Goal: Task Accomplishment & Management: Manage account settings

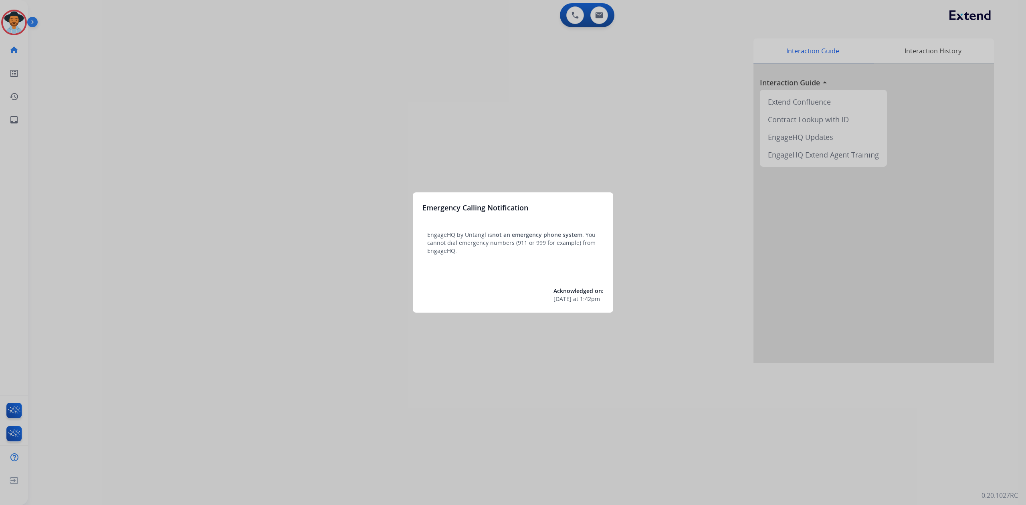
click at [12, 10] on div at bounding box center [513, 252] width 1026 height 505
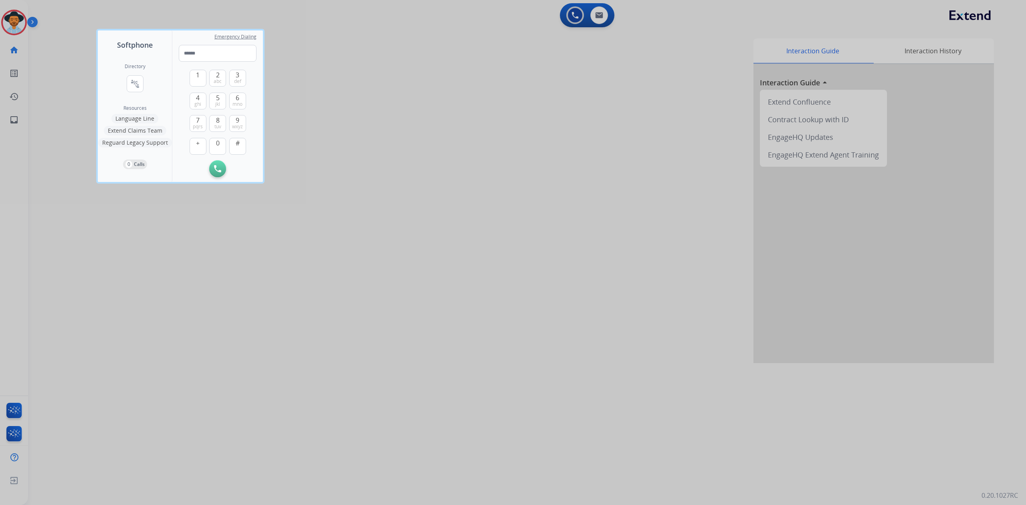
click at [28, 20] on div at bounding box center [513, 252] width 1026 height 505
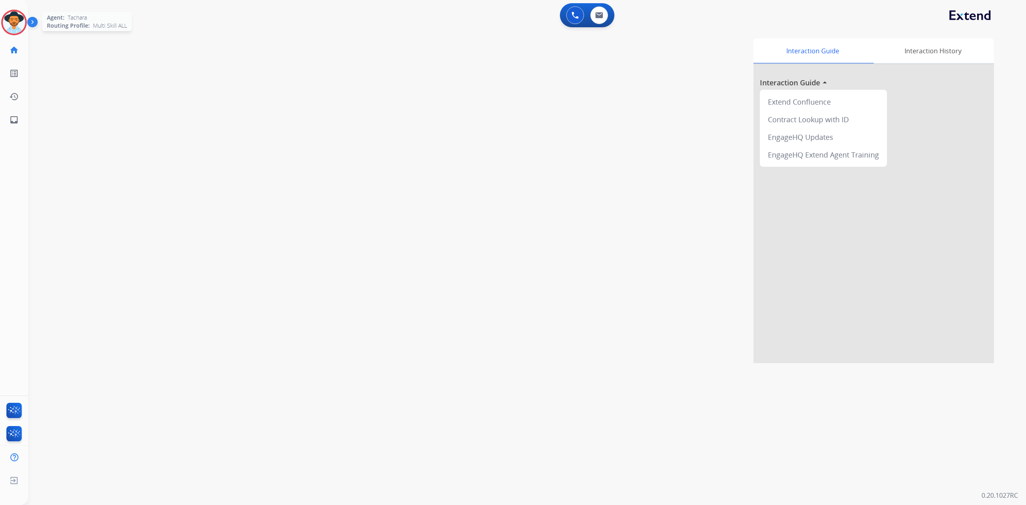
click at [10, 18] on img at bounding box center [14, 22] width 22 height 22
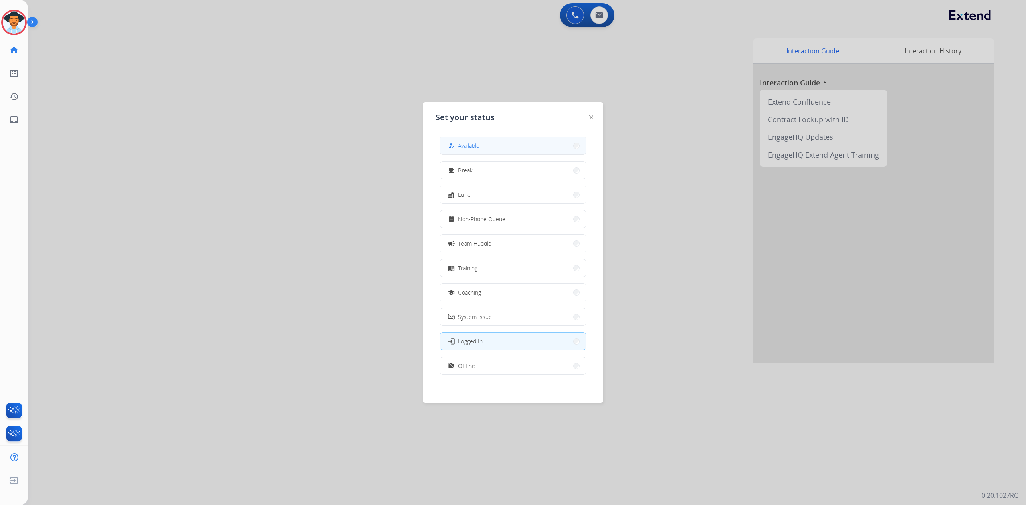
click at [508, 147] on button "how_to_reg Available" at bounding box center [513, 145] width 146 height 17
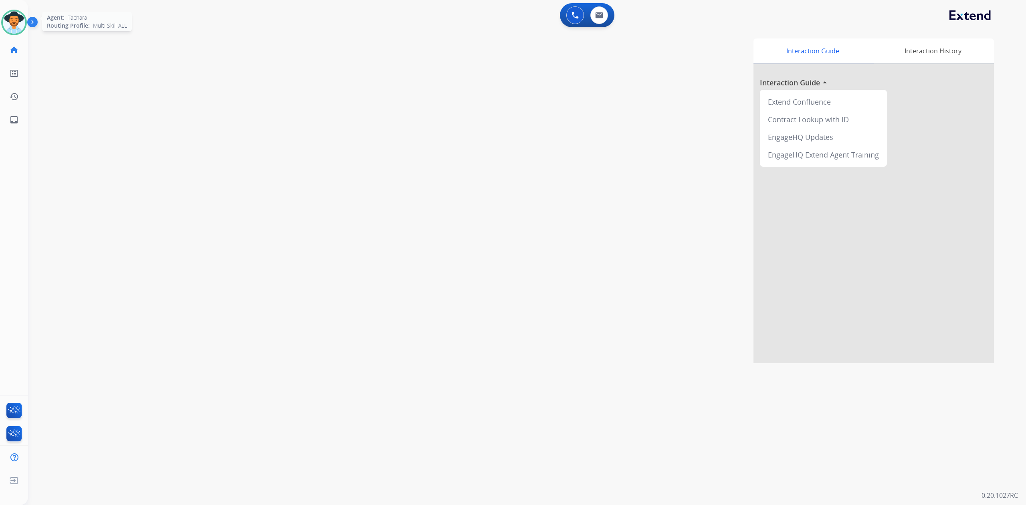
click at [17, 31] on img at bounding box center [14, 22] width 22 height 22
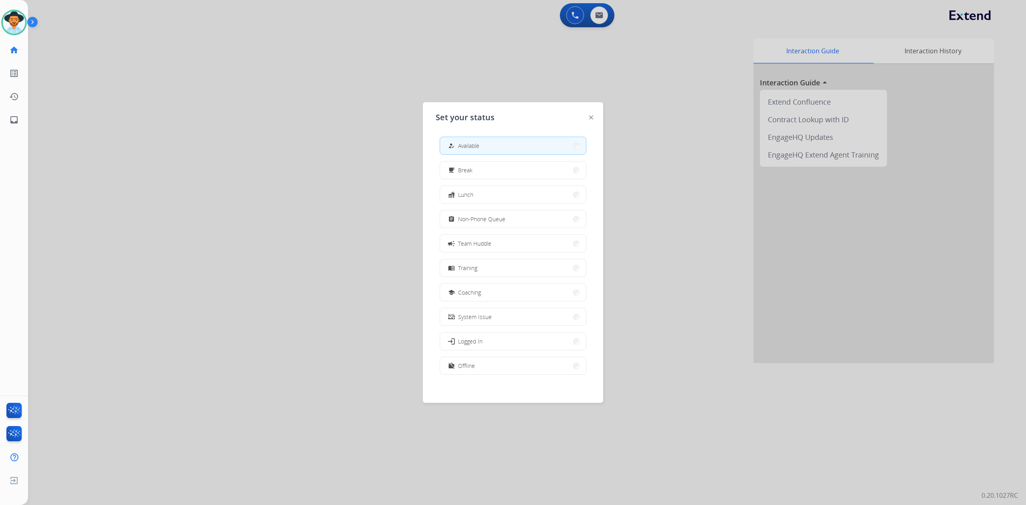
click at [484, 147] on button "how_to_reg Available" at bounding box center [513, 145] width 146 height 17
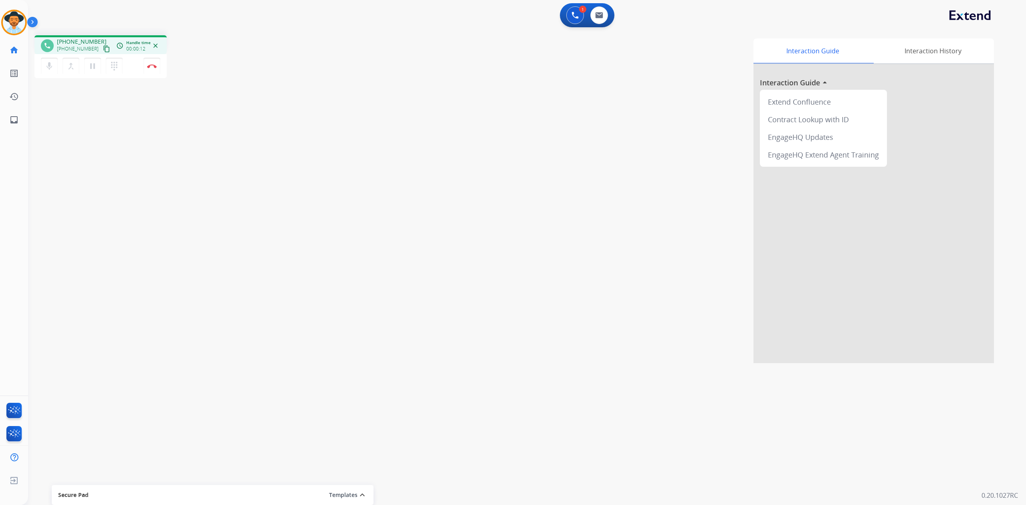
click at [103, 48] on mat-icon "content_copy" at bounding box center [106, 48] width 7 height 7
click at [152, 66] on img at bounding box center [152, 66] width 10 height 4
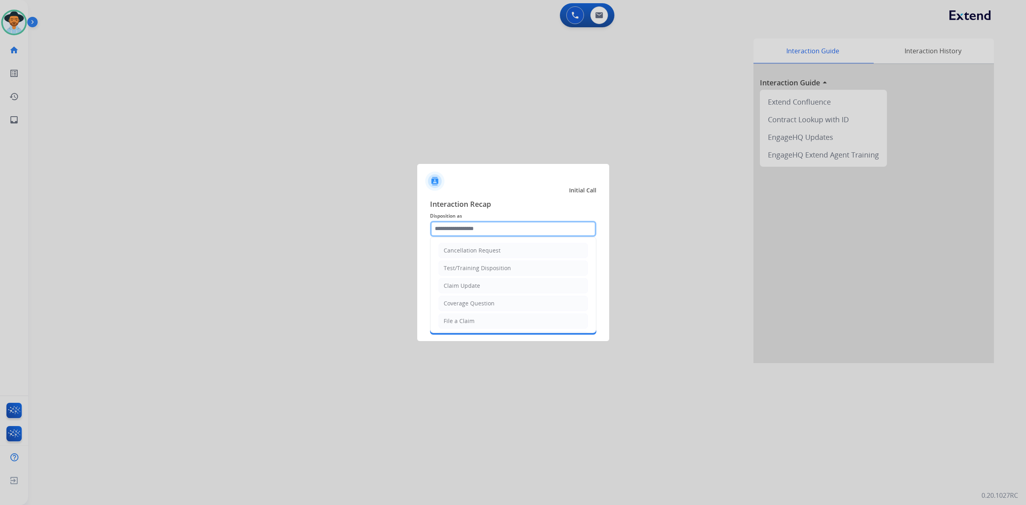
click at [459, 228] on input "text" at bounding box center [513, 229] width 166 height 16
click at [473, 252] on li "File a Claim" at bounding box center [512, 250] width 149 height 15
type input "**********"
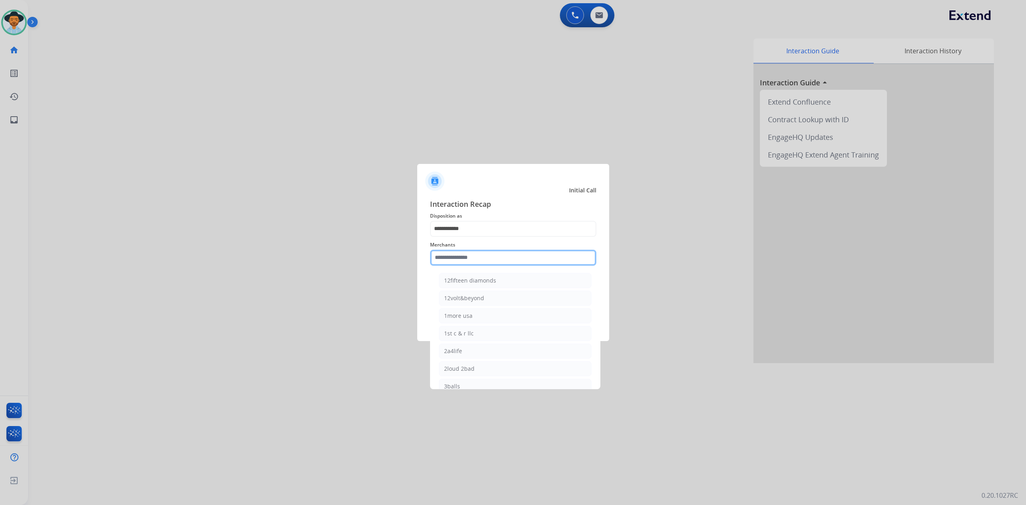
click at [473, 252] on input "text" at bounding box center [513, 258] width 166 height 16
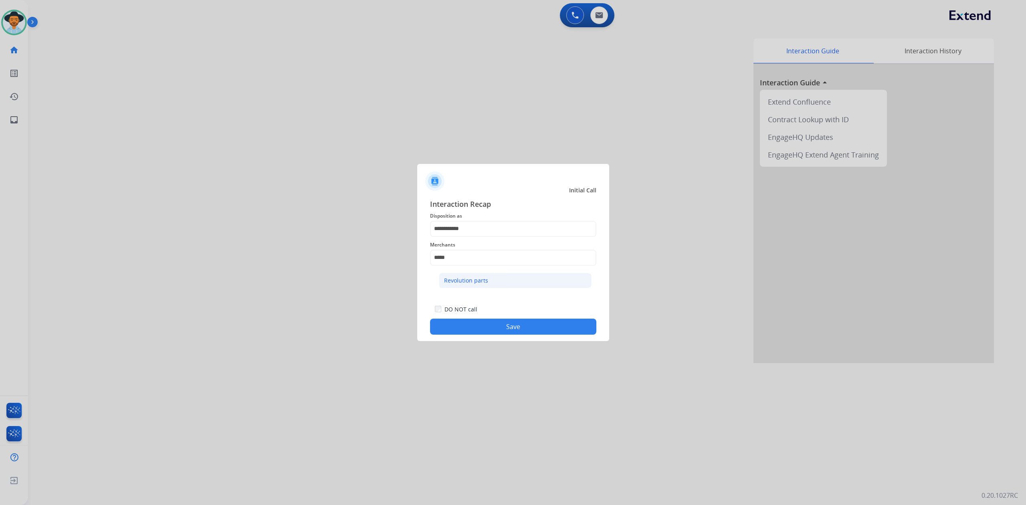
click at [530, 279] on li "Revolution parts" at bounding box center [515, 280] width 153 height 15
type input "**********"
click at [532, 338] on div "**********" at bounding box center [513, 266] width 192 height 149
click at [532, 330] on button "Save" at bounding box center [513, 326] width 166 height 16
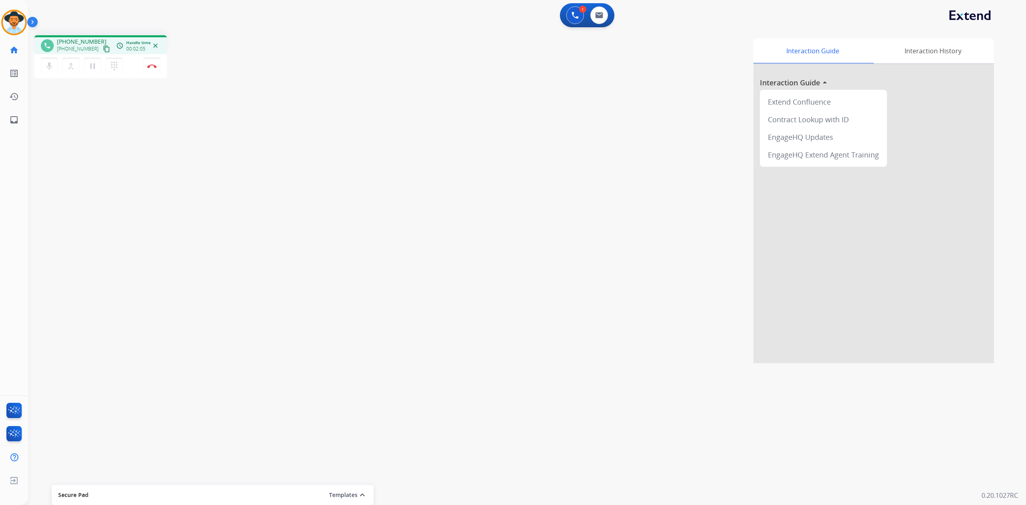
click at [278, 80] on div "phone [PHONE_NUMBER] [PHONE_NUMBER] content_copy access_time Call metrics Queue…" at bounding box center [158, 57] width 249 height 45
click at [154, 67] on img at bounding box center [152, 66] width 10 height 4
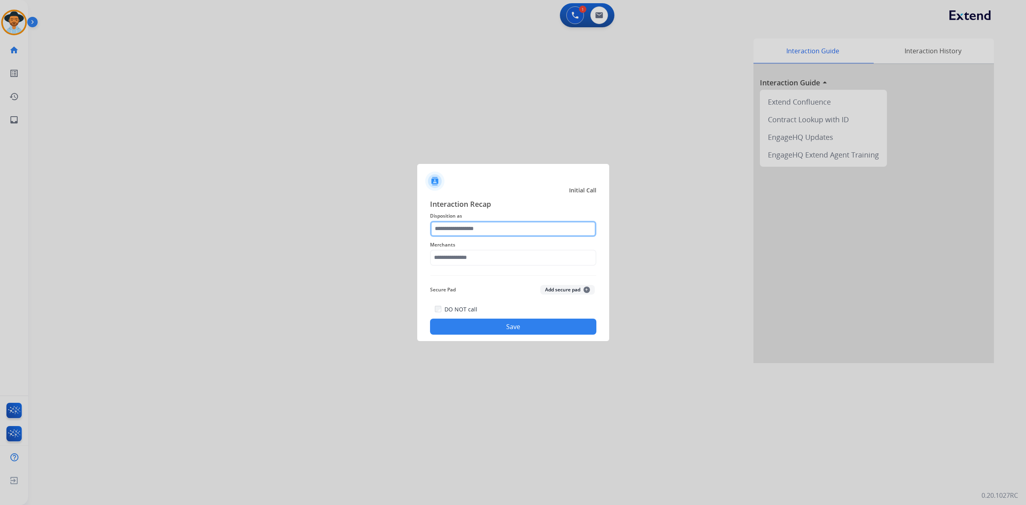
click at [501, 229] on input "text" at bounding box center [513, 229] width 166 height 16
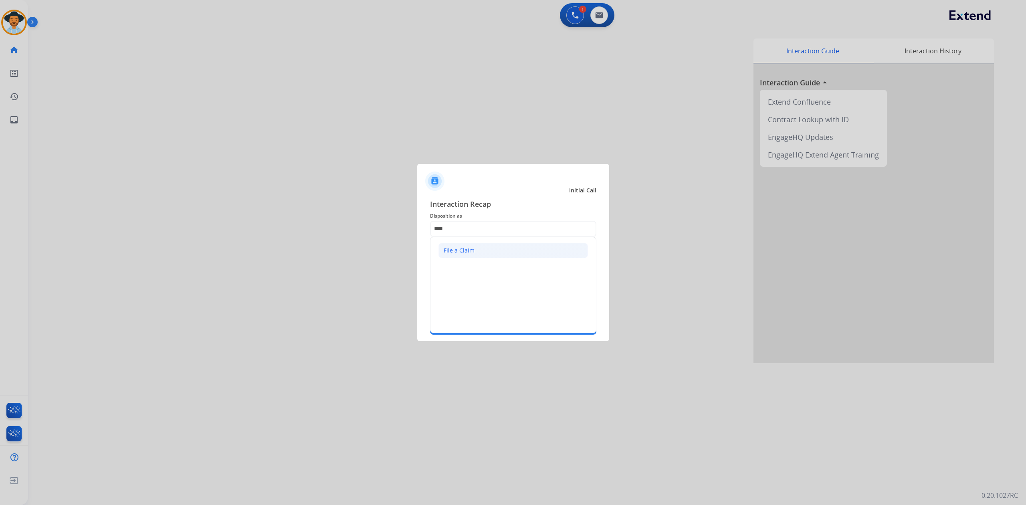
click at [490, 247] on li "File a Claim" at bounding box center [512, 250] width 149 height 15
type input "**********"
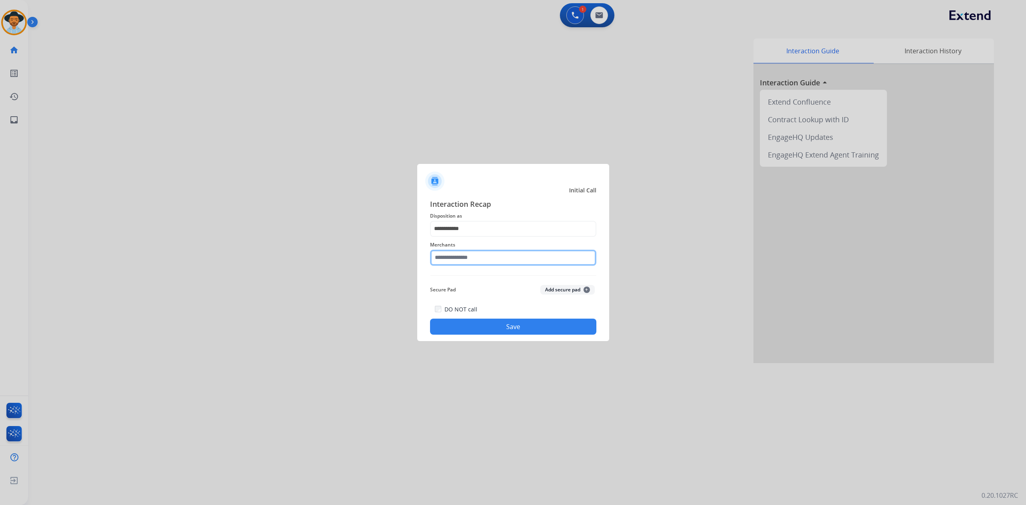
click at [479, 257] on input "text" at bounding box center [513, 258] width 166 height 16
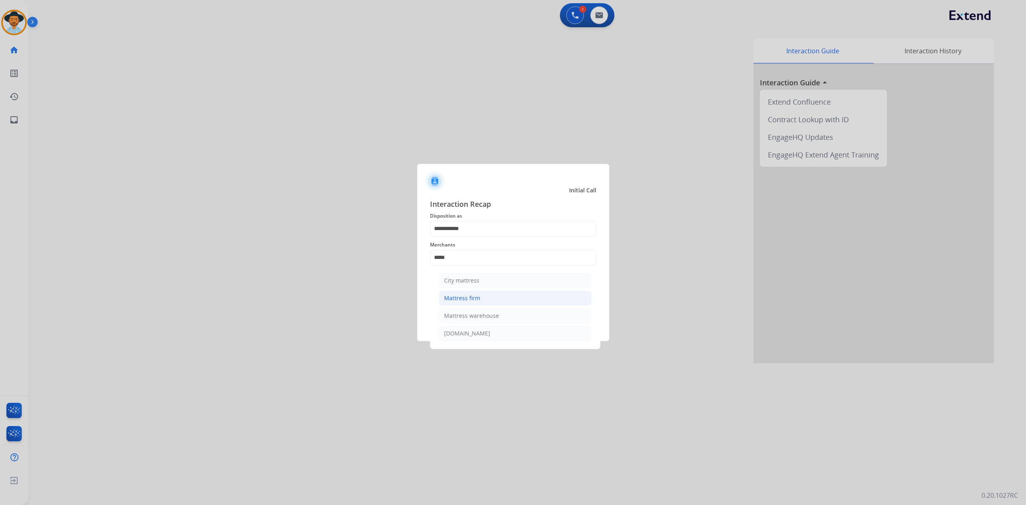
click at [477, 292] on li "Mattress firm" at bounding box center [515, 297] width 153 height 15
type input "**********"
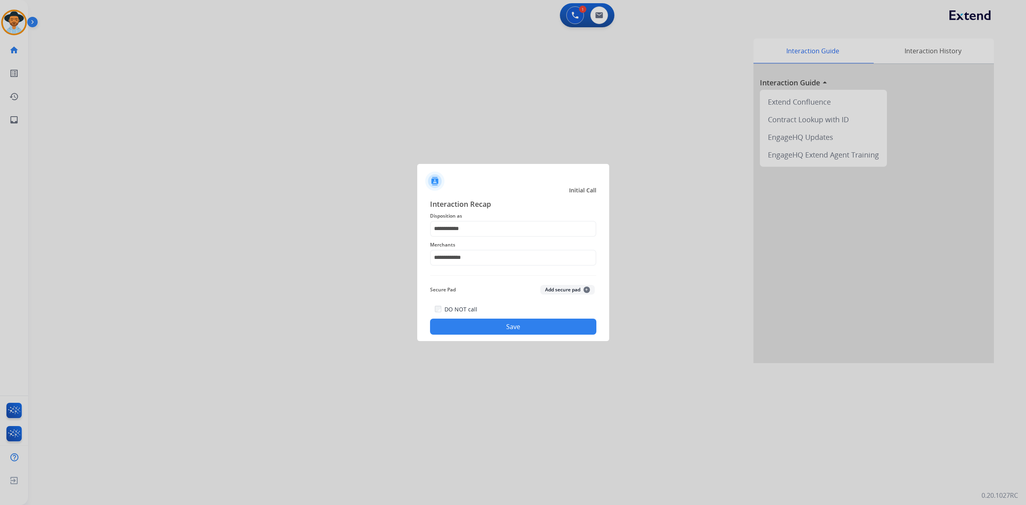
click at [484, 316] on div "DO NOT call Save" at bounding box center [513, 319] width 166 height 30
click at [476, 331] on button "Save" at bounding box center [513, 326] width 166 height 16
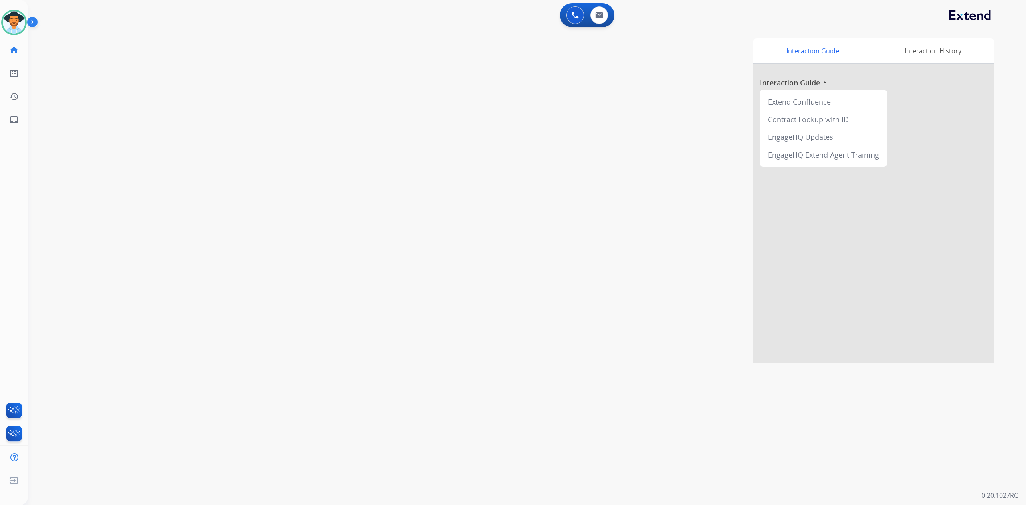
click at [85, 148] on div "swap_horiz Break voice bridge close_fullscreen Connect 3-Way Call merge_type Se…" at bounding box center [517, 196] width 978 height 334
click at [103, 48] on mat-icon "content_copy" at bounding box center [106, 48] width 7 height 7
click at [103, 47] on mat-icon "content_copy" at bounding box center [106, 48] width 7 height 7
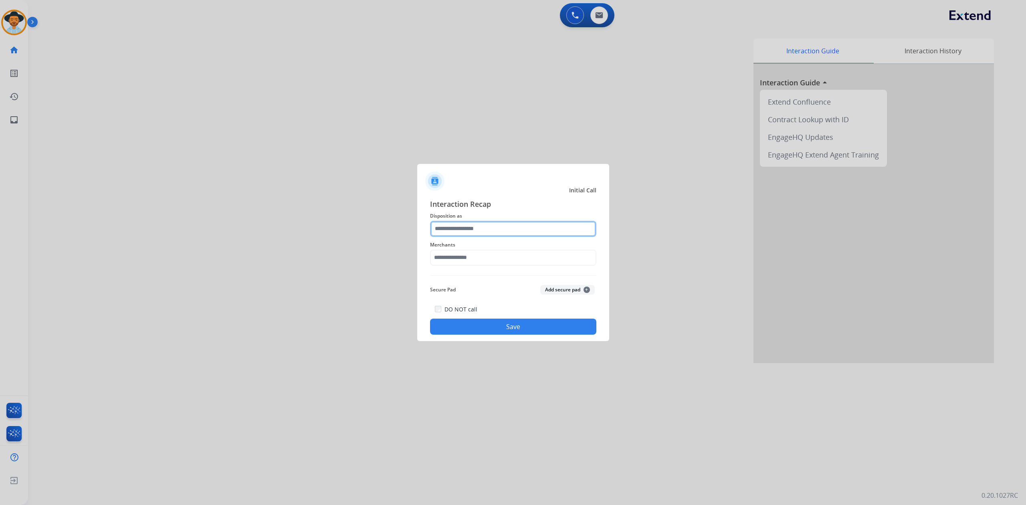
click at [484, 226] on input "text" at bounding box center [513, 229] width 166 height 16
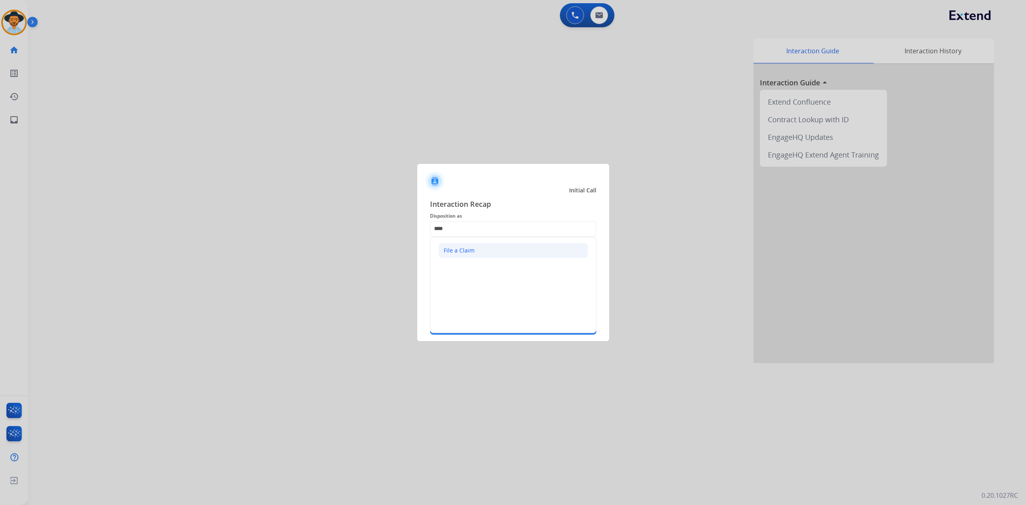
click at [480, 256] on li "File a Claim" at bounding box center [512, 250] width 149 height 15
type input "**********"
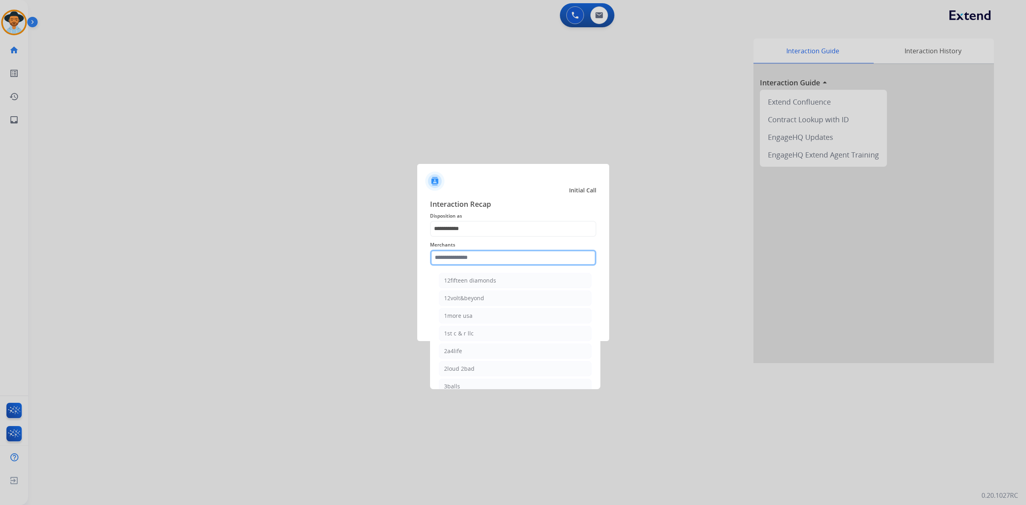
click at [488, 262] on input "text" at bounding box center [513, 258] width 166 height 16
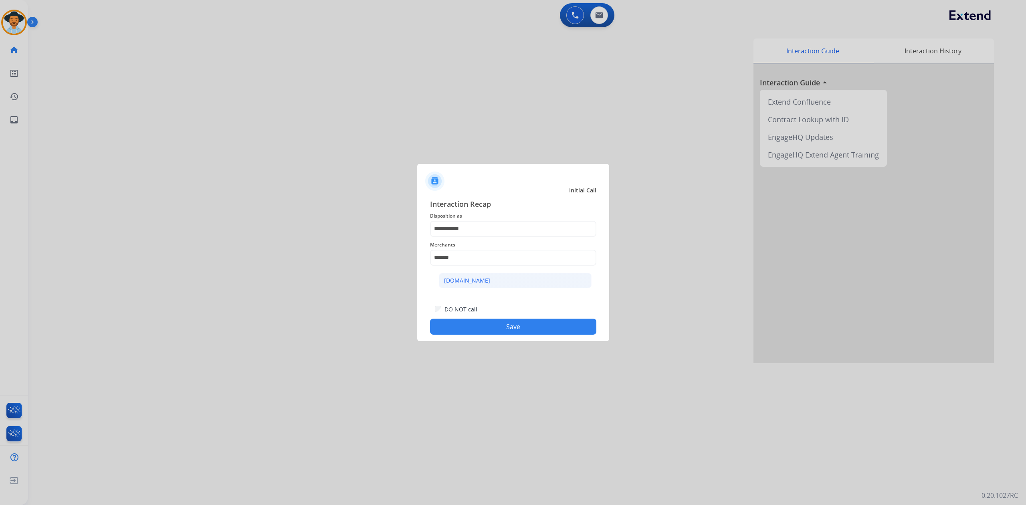
click at [497, 283] on li "[DOMAIN_NAME]" at bounding box center [515, 280] width 153 height 15
type input "**********"
click at [498, 321] on button "Save" at bounding box center [513, 326] width 166 height 16
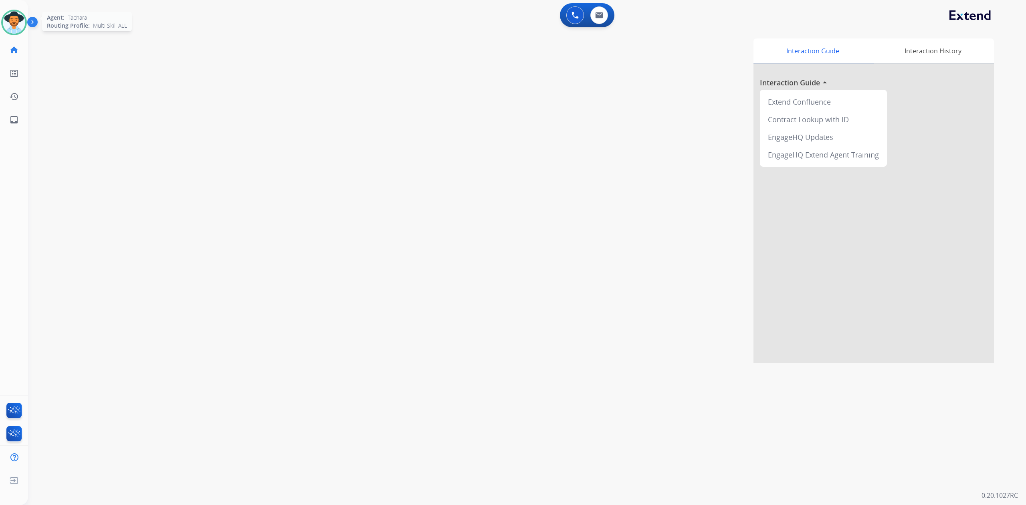
click at [12, 25] on img at bounding box center [14, 22] width 22 height 22
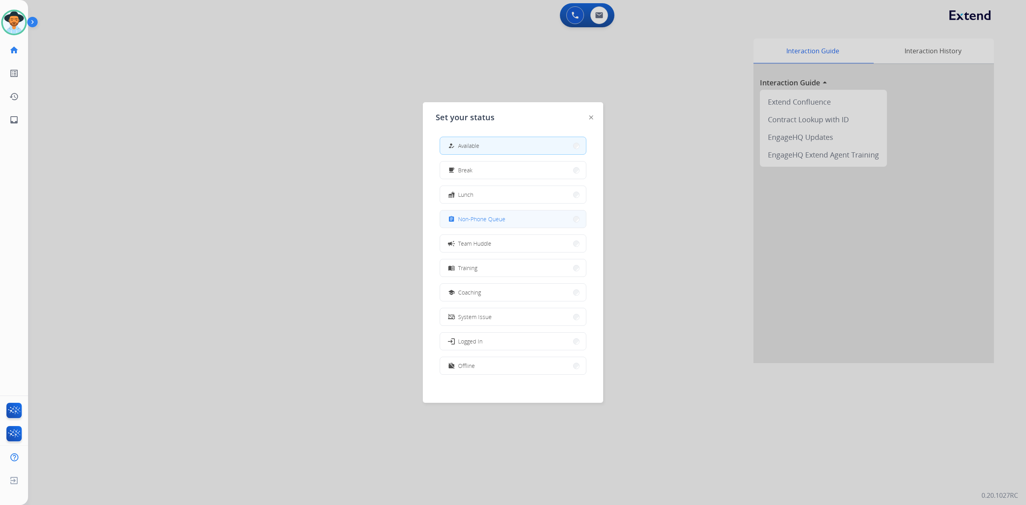
click at [478, 220] on span "Non-Phone Queue" at bounding box center [481, 219] width 47 height 8
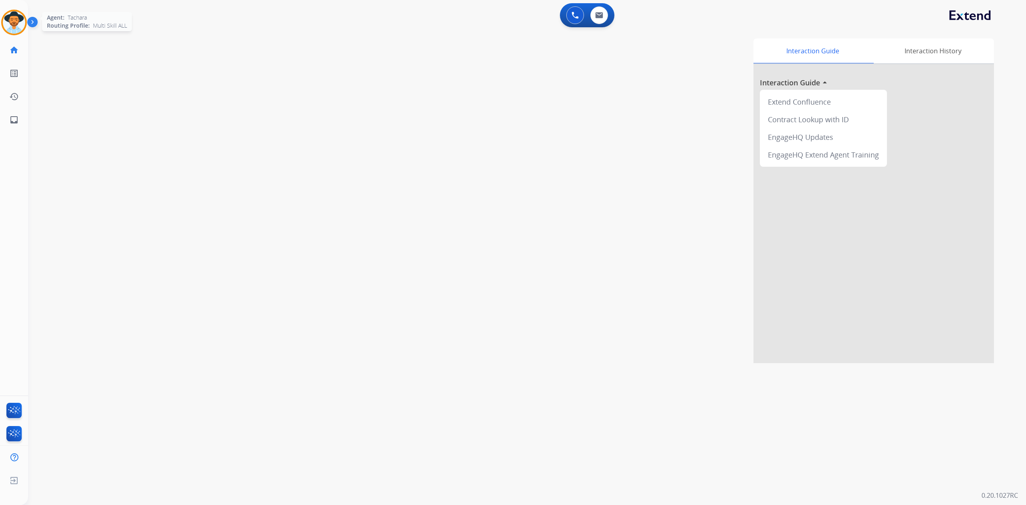
click at [11, 28] on img at bounding box center [14, 22] width 22 height 22
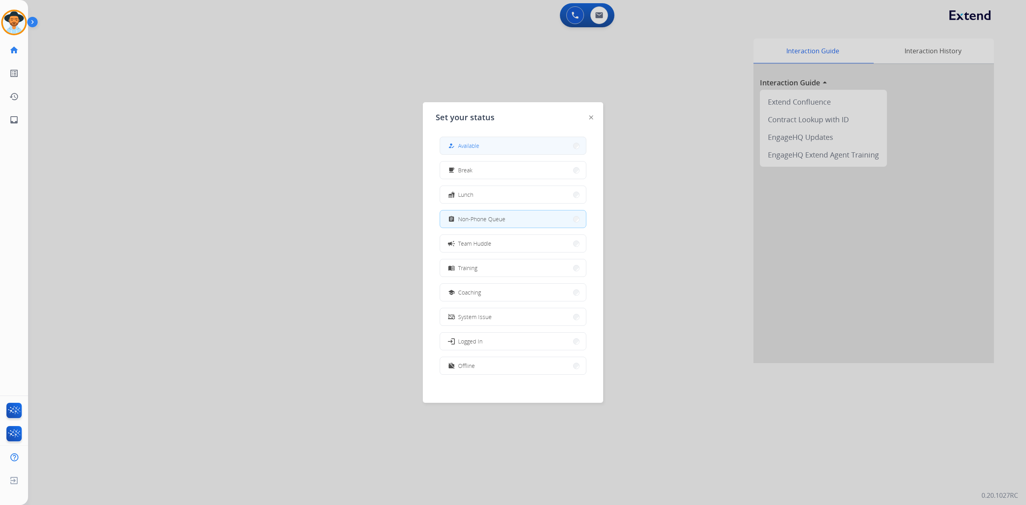
click at [554, 153] on button "how_to_reg Available" at bounding box center [513, 145] width 146 height 17
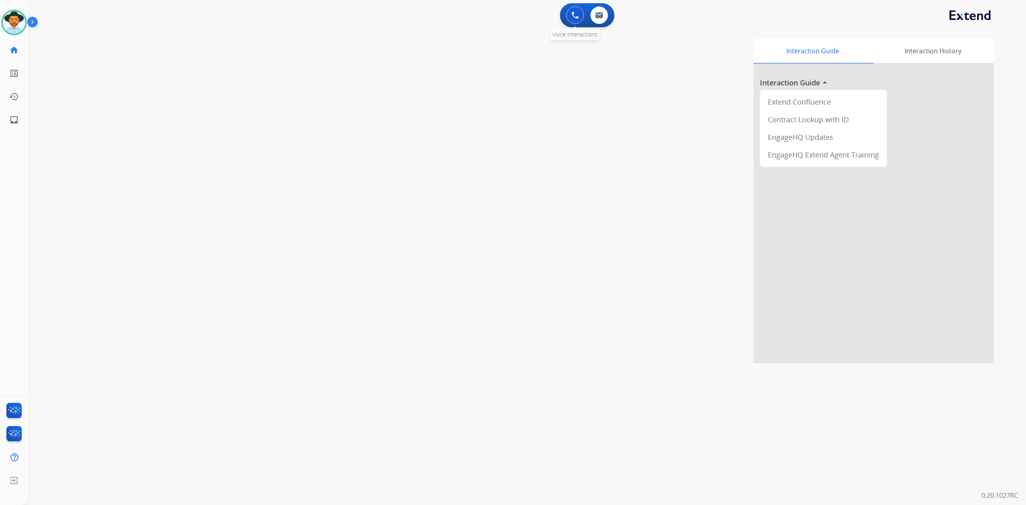
click at [566, 19] on button at bounding box center [575, 15] width 18 height 18
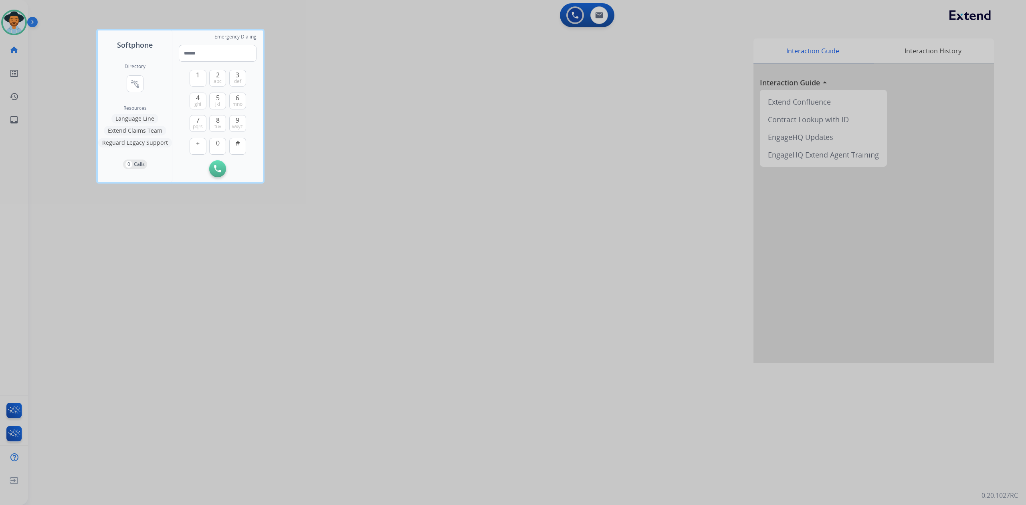
click at [593, 11] on div at bounding box center [513, 252] width 1026 height 505
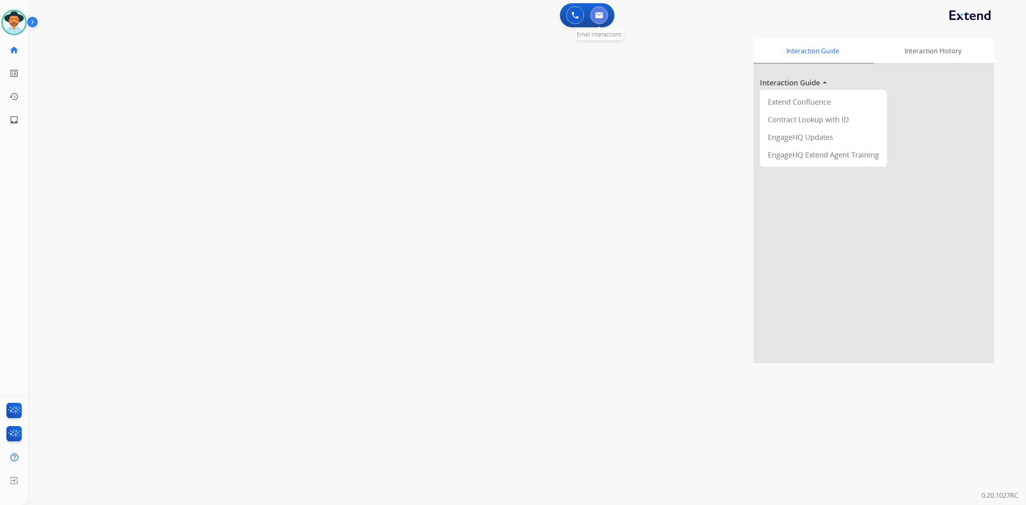
click at [595, 13] on img at bounding box center [599, 15] width 8 height 6
select select "**********"
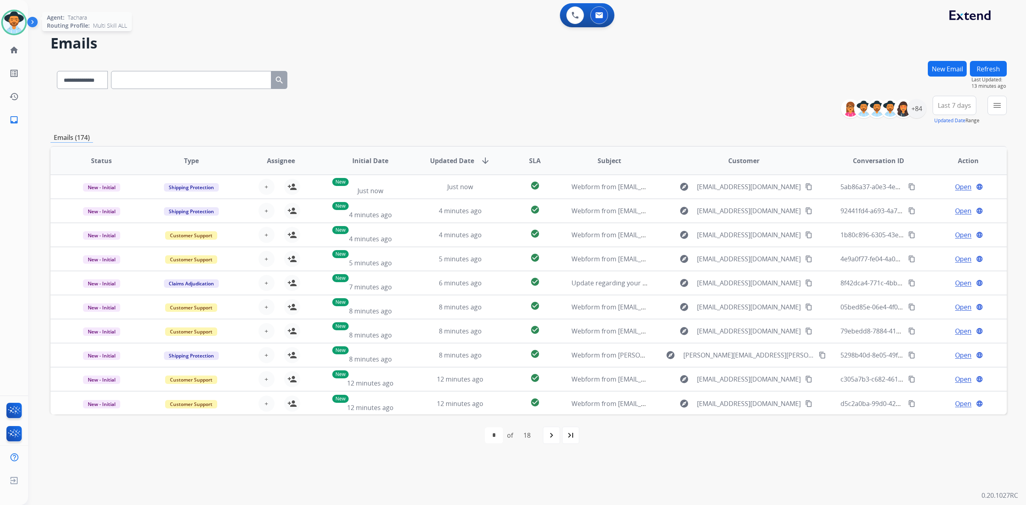
click at [9, 17] on img at bounding box center [14, 22] width 22 height 22
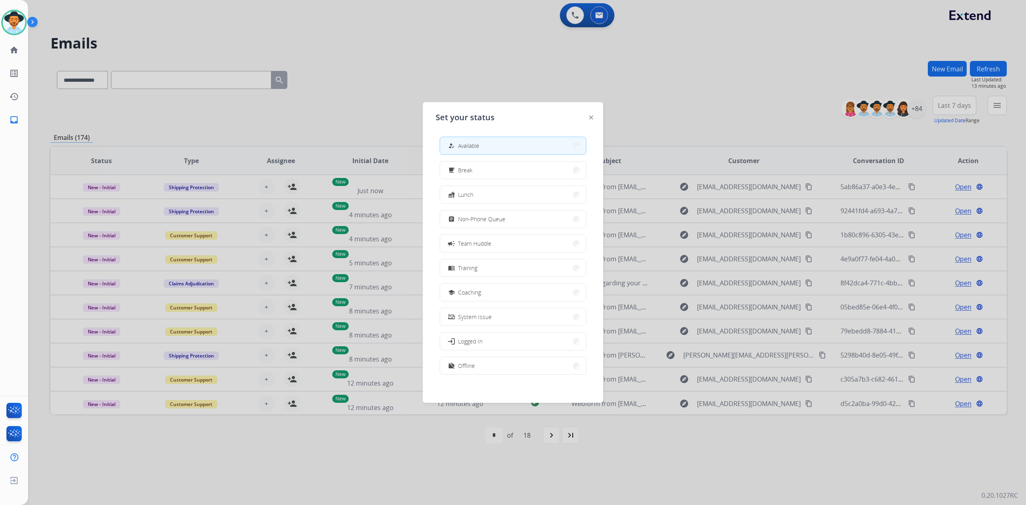
click at [566, 11] on div at bounding box center [513, 252] width 1026 height 505
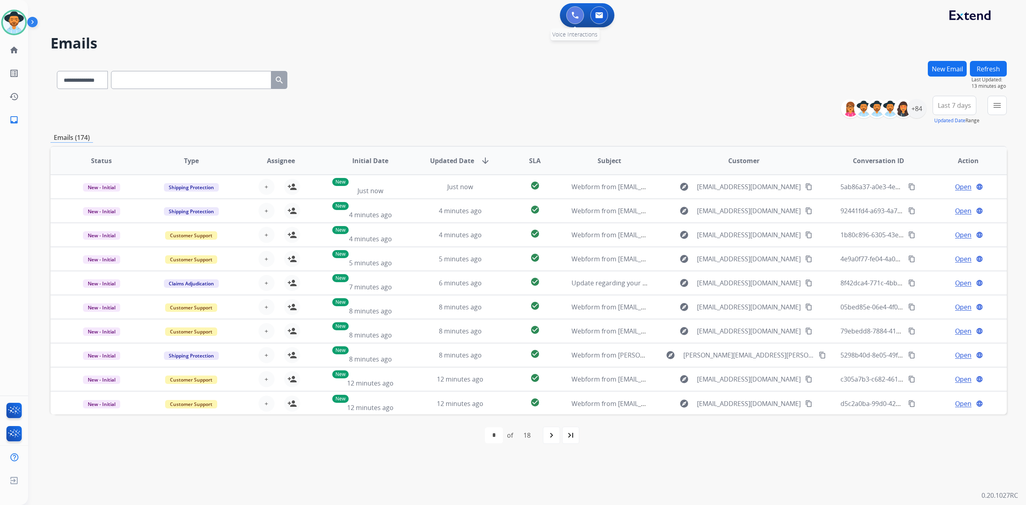
click at [570, 14] on button at bounding box center [575, 15] width 18 height 18
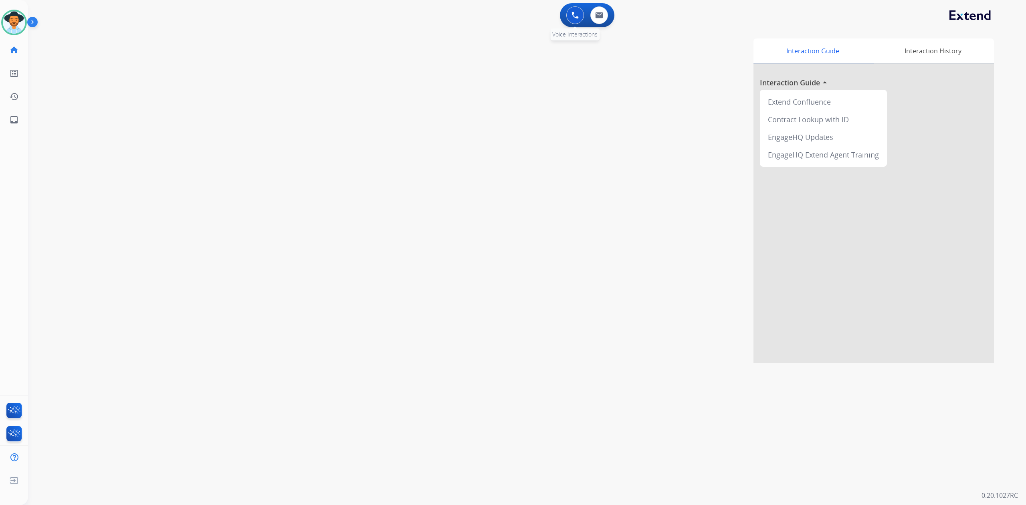
click at [574, 14] on img at bounding box center [574, 15] width 7 height 7
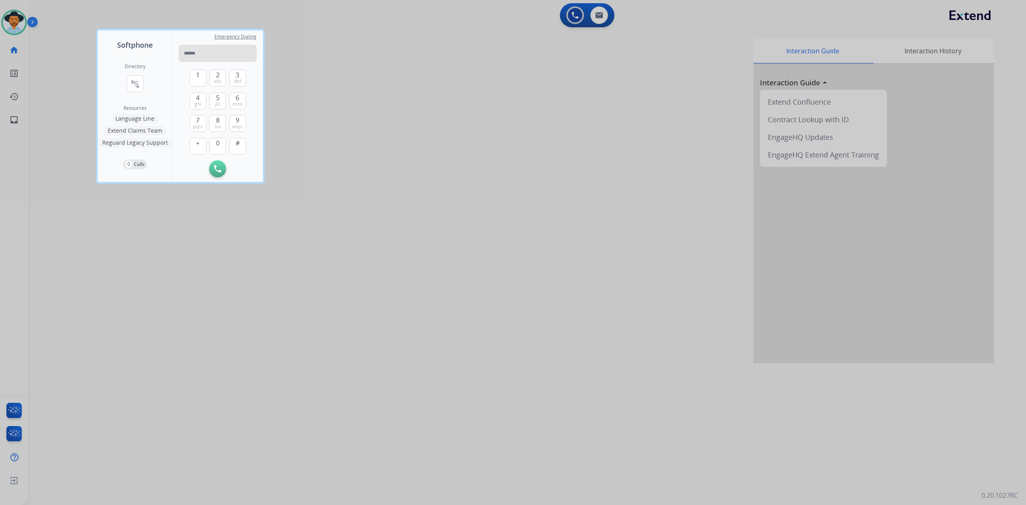
click at [196, 52] on input "tel" at bounding box center [218, 53] width 78 height 17
type input "**********"
click at [216, 170] on img at bounding box center [217, 168] width 7 height 7
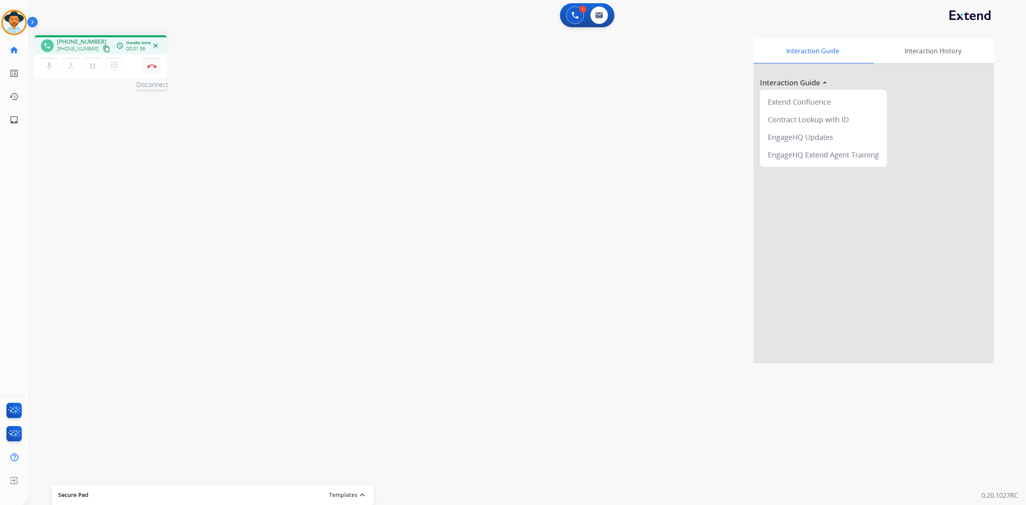
click at [152, 69] on button "Disconnect" at bounding box center [151, 66] width 17 height 17
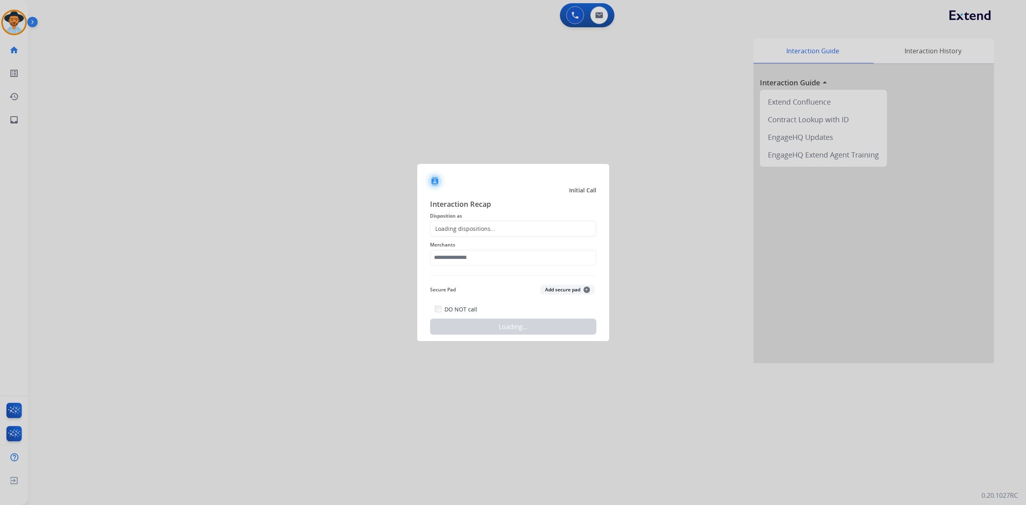
click at [449, 226] on div "Loading dispositions..." at bounding box center [462, 229] width 65 height 8
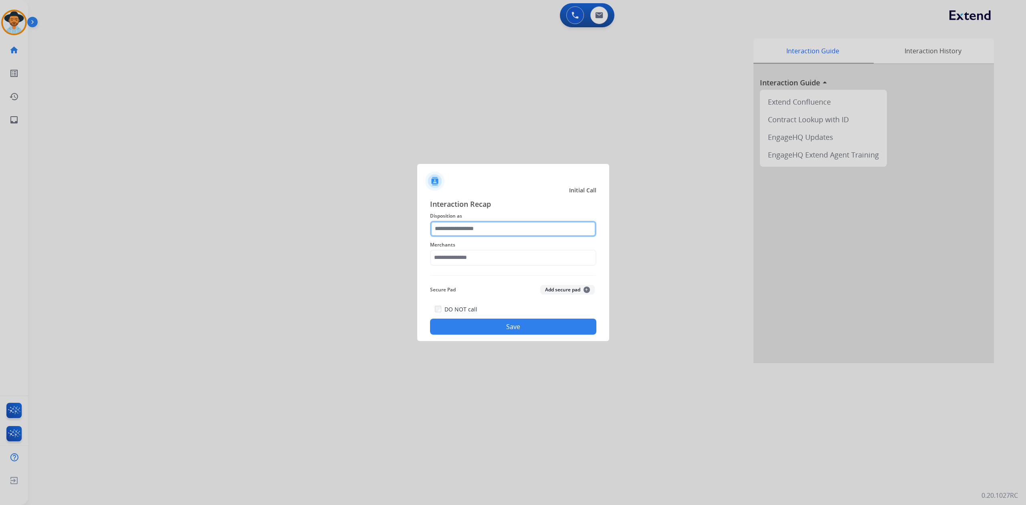
click at [452, 233] on input "text" at bounding box center [513, 229] width 166 height 16
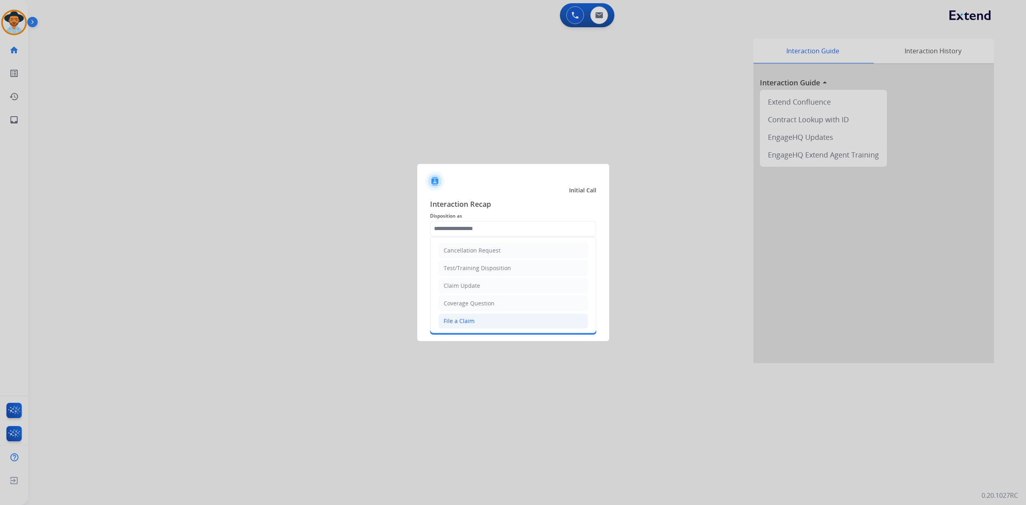
click at [492, 324] on li "File a Claim" at bounding box center [512, 320] width 149 height 15
type input "**********"
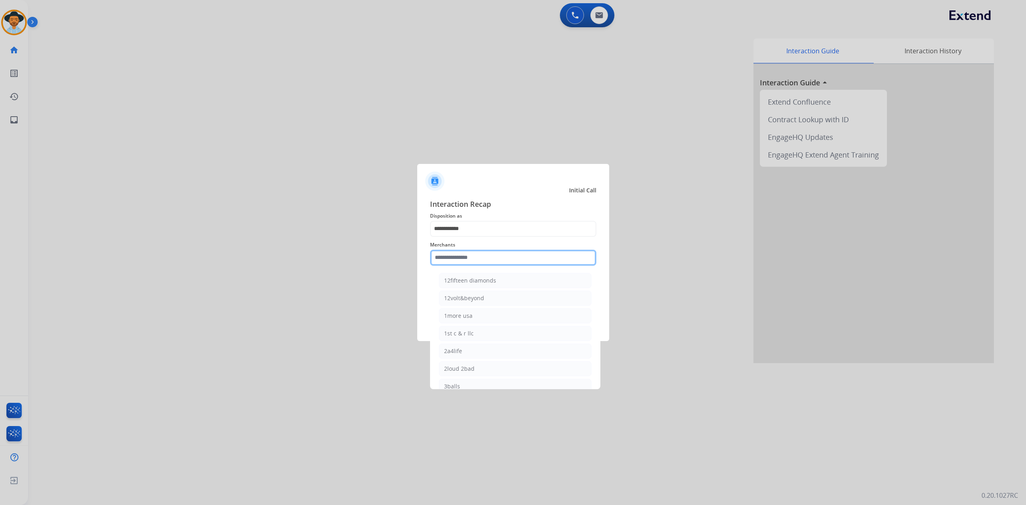
click at [485, 258] on input "text" at bounding box center [513, 258] width 166 height 16
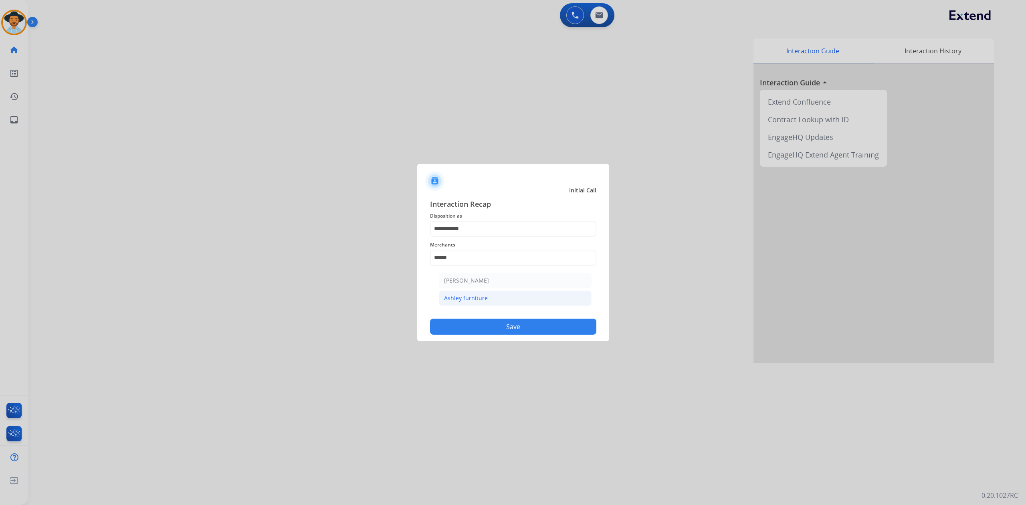
click at [526, 300] on li "Ashley furniture" at bounding box center [515, 297] width 153 height 15
type input "**********"
click at [522, 323] on button "Save" at bounding box center [513, 326] width 166 height 16
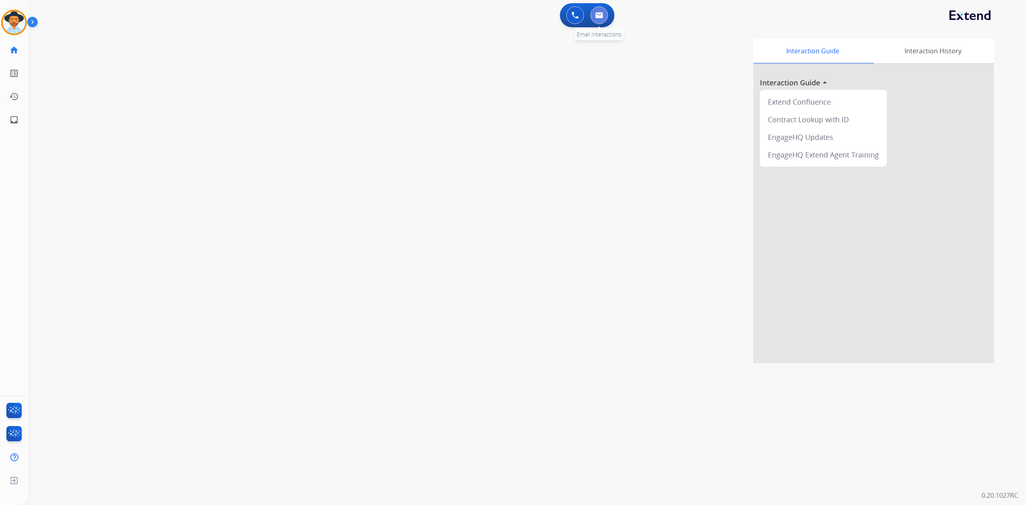
click at [597, 17] on img at bounding box center [599, 15] width 8 height 6
select select "**********"
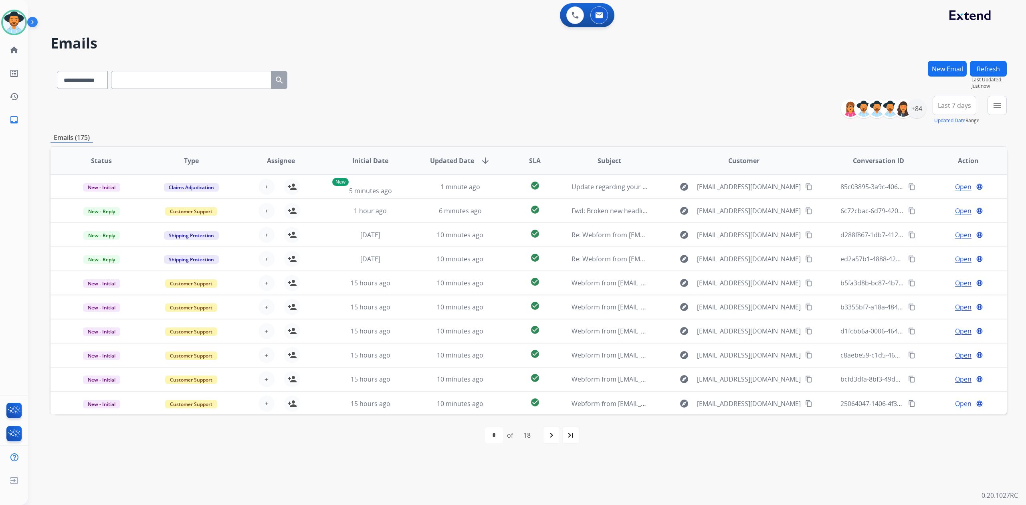
click at [949, 63] on button "New Email" at bounding box center [946, 69] width 39 height 16
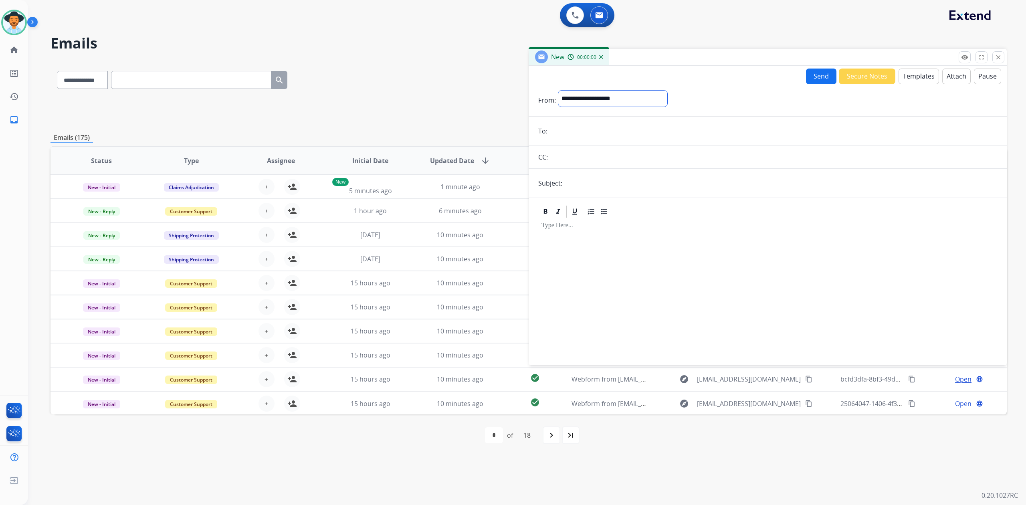
click at [571, 97] on select "**********" at bounding box center [612, 99] width 109 height 16
select select "**********"
click at [558, 91] on select "**********" at bounding box center [612, 99] width 109 height 16
click at [576, 128] on input "email" at bounding box center [773, 132] width 447 height 16
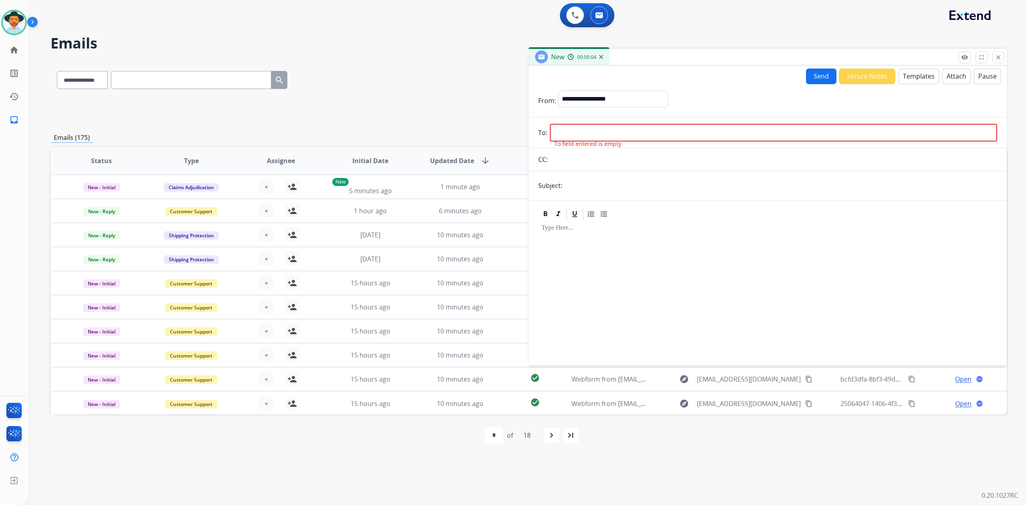
click at [586, 135] on input "email" at bounding box center [773, 133] width 447 height 18
paste input "**********"
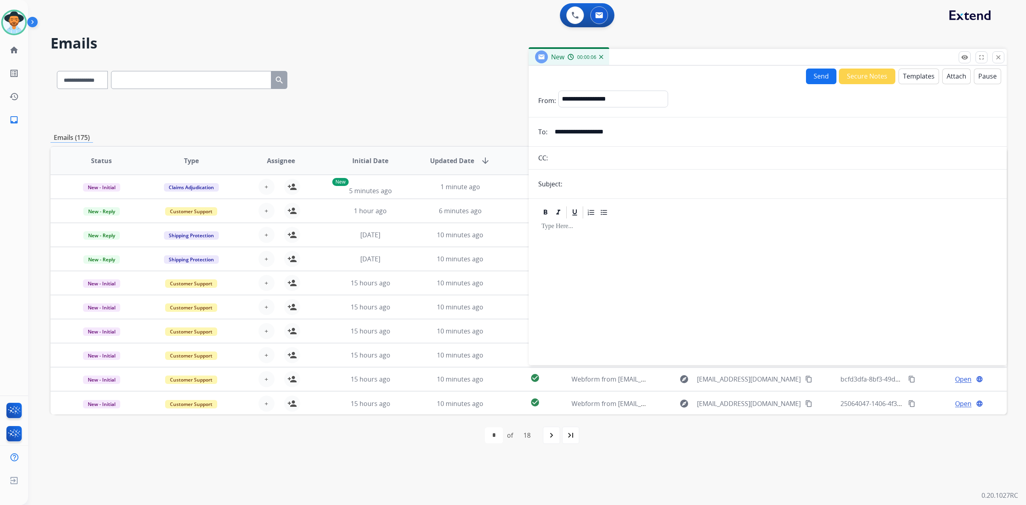
type input "**********"
click at [602, 193] on form "**********" at bounding box center [767, 223] width 478 height 278
click at [602, 186] on input "text" at bounding box center [780, 184] width 432 height 16
type input "**********"
click at [595, 254] on div at bounding box center [767, 288] width 459 height 137
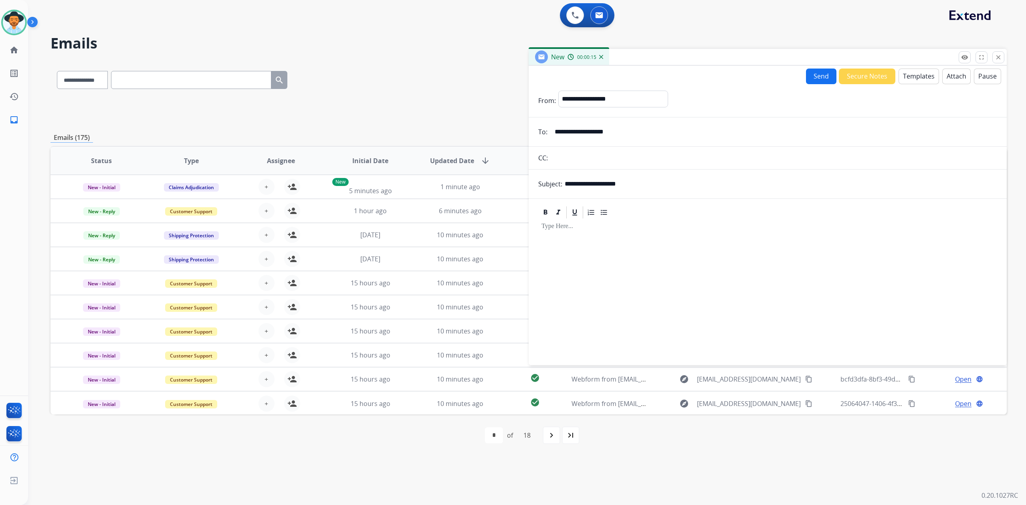
click at [903, 76] on button "Templates" at bounding box center [918, 77] width 40 height 16
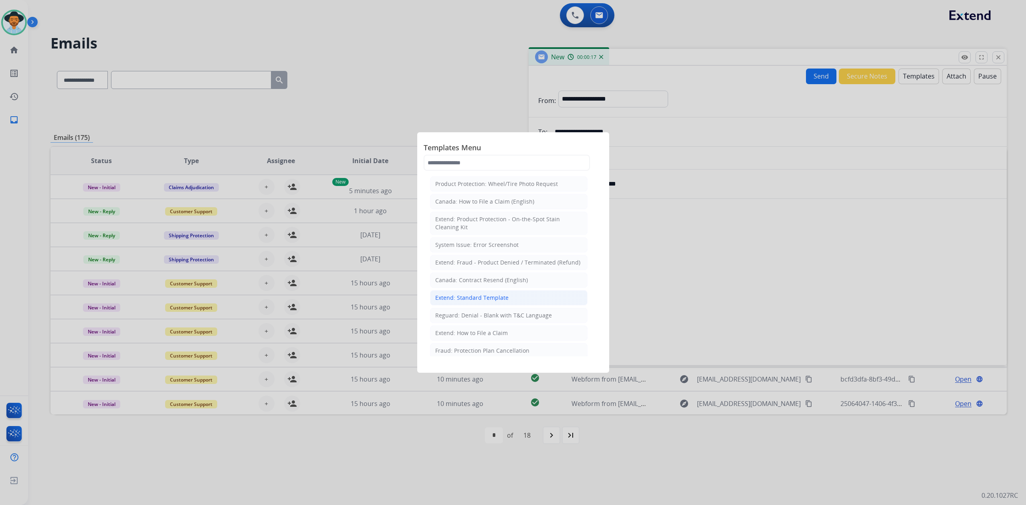
click at [472, 302] on li "Extend: Standard Template" at bounding box center [508, 297] width 157 height 15
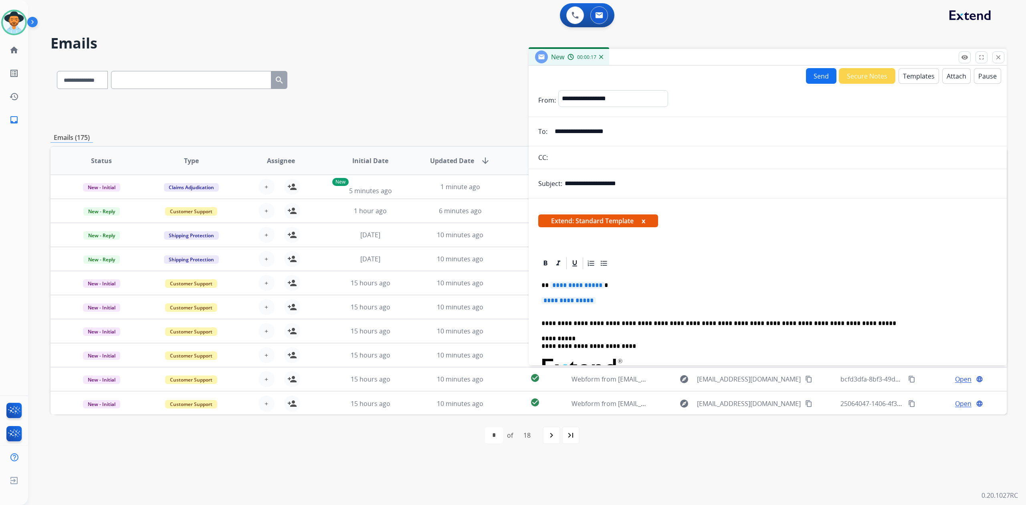
click at [608, 288] on p "**********" at bounding box center [764, 285] width 446 height 7
click at [615, 307] on p "**********" at bounding box center [767, 304] width 452 height 15
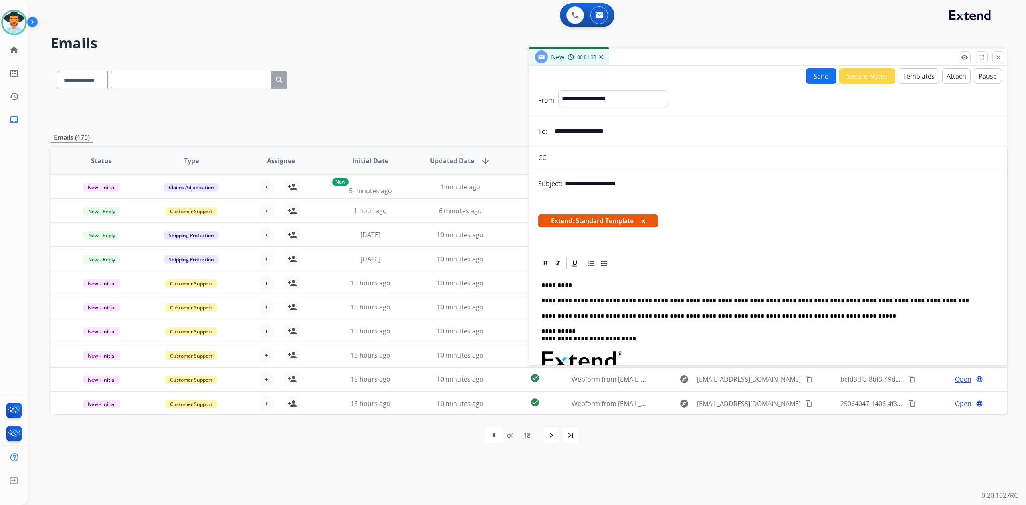
click at [911, 304] on p "**********" at bounding box center [764, 300] width 446 height 7
click at [952, 300] on p "**********" at bounding box center [764, 300] width 446 height 7
click at [648, 297] on p "**********" at bounding box center [764, 300] width 446 height 7
click at [949, 298] on p "**********" at bounding box center [764, 300] width 446 height 7
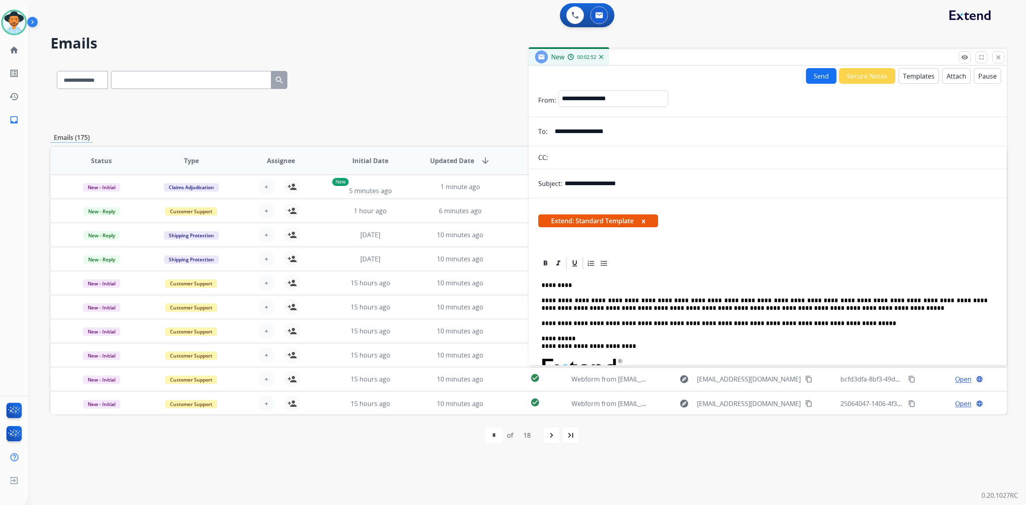
click at [804, 298] on p "**********" at bounding box center [764, 304] width 446 height 15
click at [803, 310] on p "**********" at bounding box center [764, 304] width 446 height 15
click at [806, 74] on button "Send" at bounding box center [821, 76] width 30 height 16
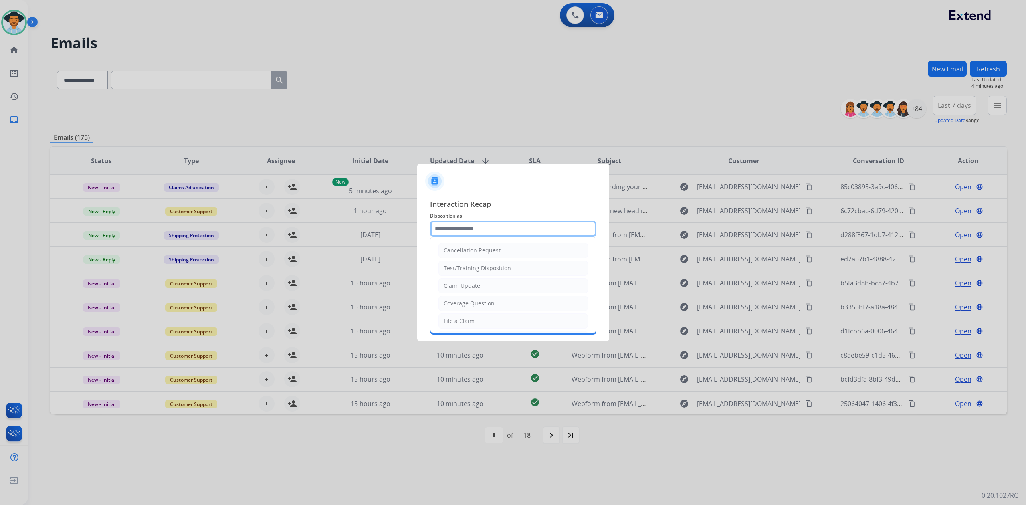
click at [480, 233] on input "text" at bounding box center [513, 229] width 166 height 16
click at [479, 318] on li "File a Claim" at bounding box center [512, 320] width 149 height 15
type input "**********"
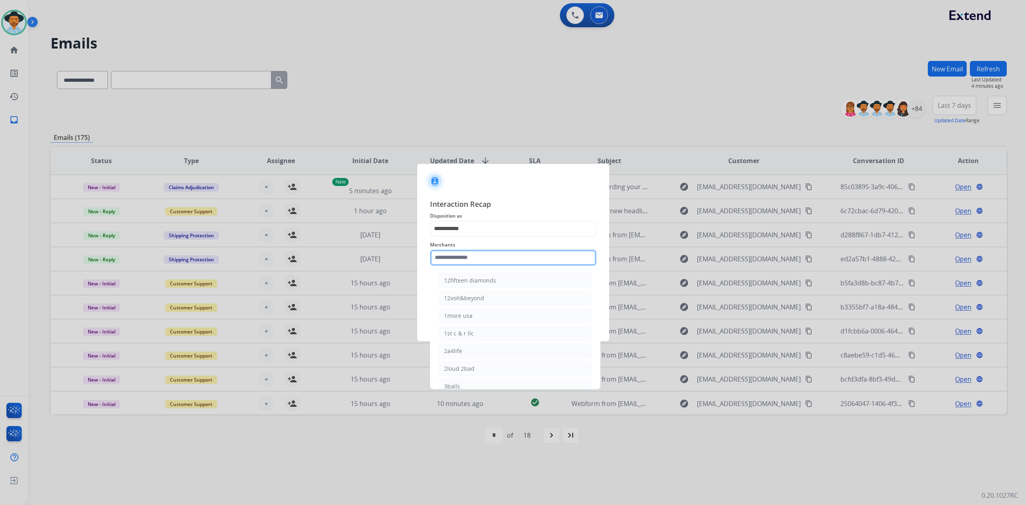
click at [454, 260] on input "text" at bounding box center [513, 258] width 166 height 16
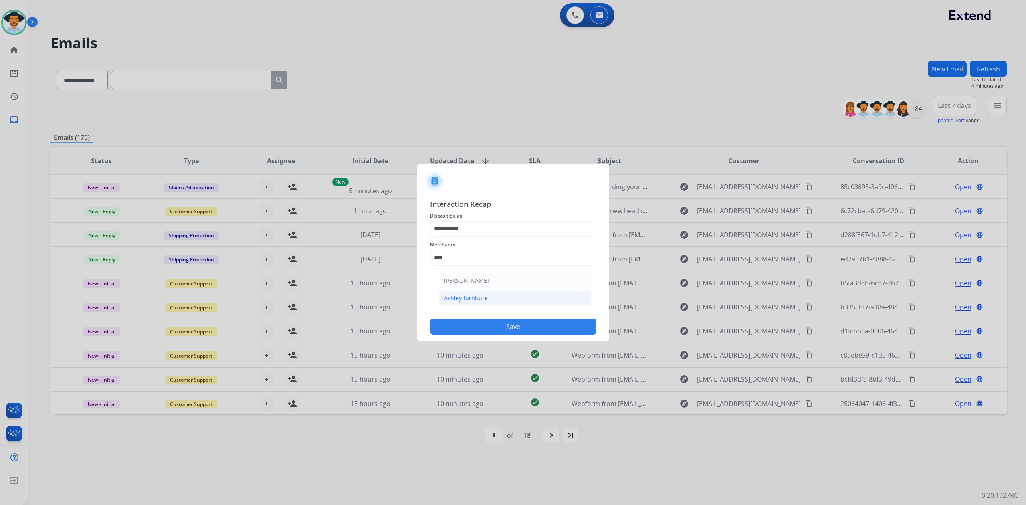
click at [475, 296] on div "Ashley furniture" at bounding box center [466, 298] width 44 height 8
type input "**********"
click at [469, 289] on input "text" at bounding box center [513, 290] width 166 height 16
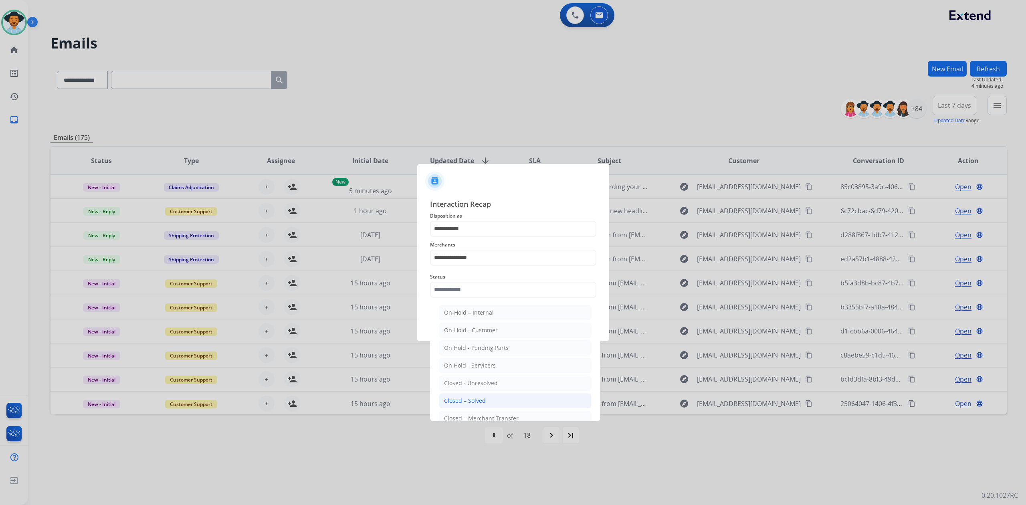
click at [481, 398] on div "Closed – Solved" at bounding box center [465, 401] width 42 height 8
type input "**********"
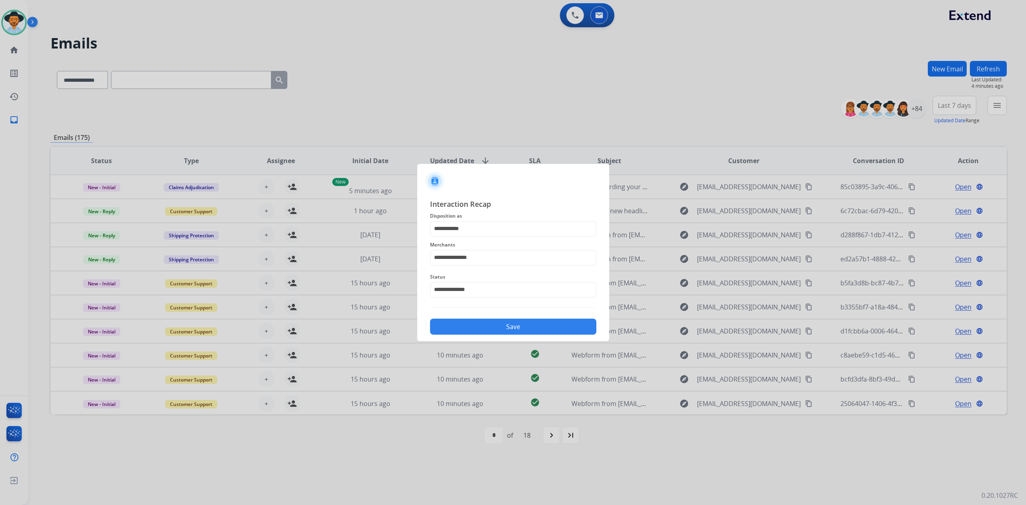
click at [482, 324] on button "Save" at bounding box center [513, 326] width 166 height 16
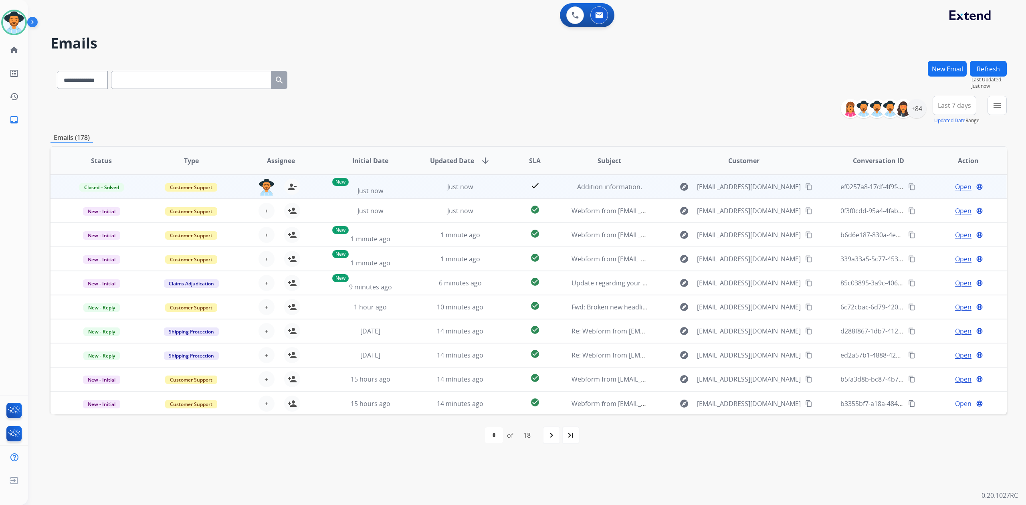
click at [908, 186] on mat-icon "content_copy" at bounding box center [911, 186] width 7 height 7
click at [908, 184] on mat-icon "content_copy" at bounding box center [911, 186] width 7 height 7
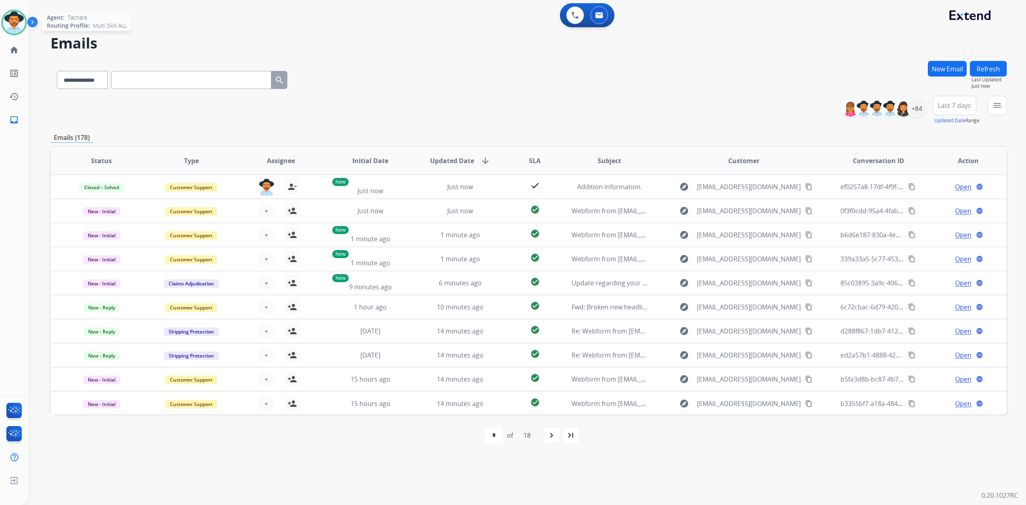
click at [10, 23] on img at bounding box center [14, 22] width 22 height 22
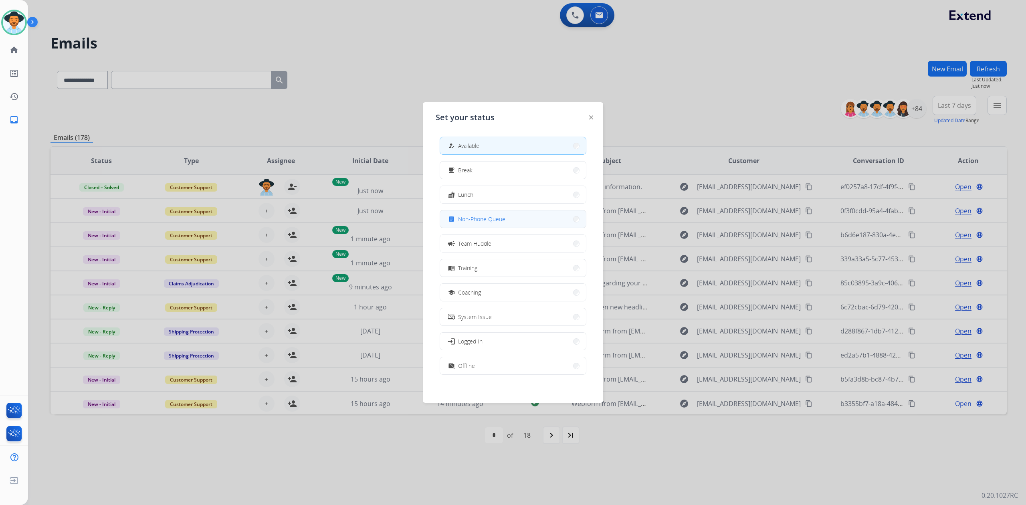
click at [513, 227] on div "assignment Non-Phone Queue" at bounding box center [512, 219] width 147 height 18
click at [517, 217] on button "assignment Non-Phone Queue" at bounding box center [513, 218] width 146 height 17
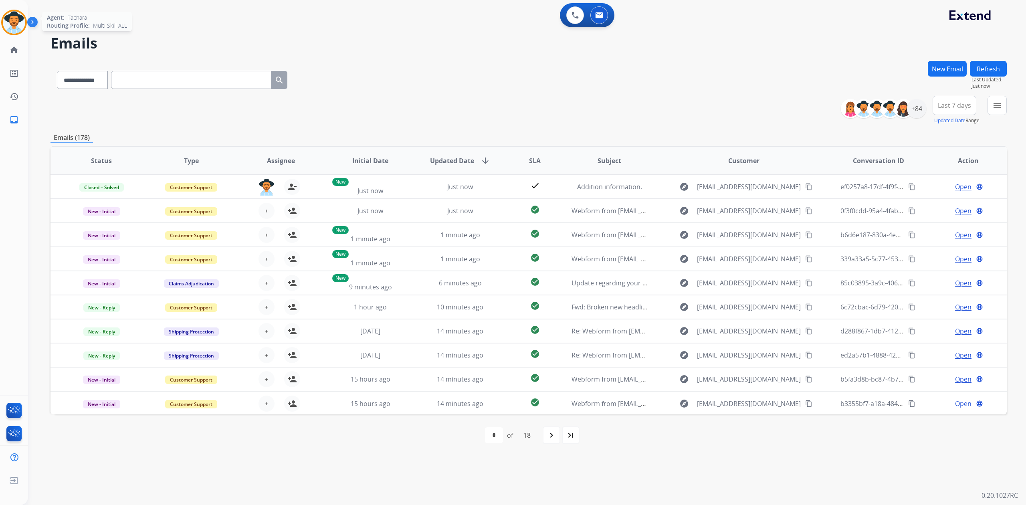
click at [13, 25] on img at bounding box center [14, 22] width 22 height 22
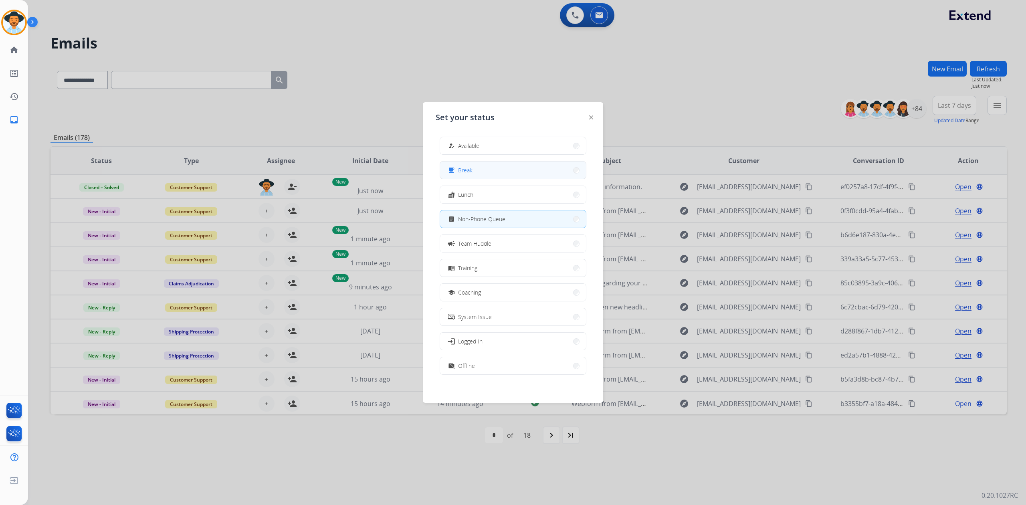
click at [521, 164] on button "free_breakfast Break" at bounding box center [513, 169] width 146 height 17
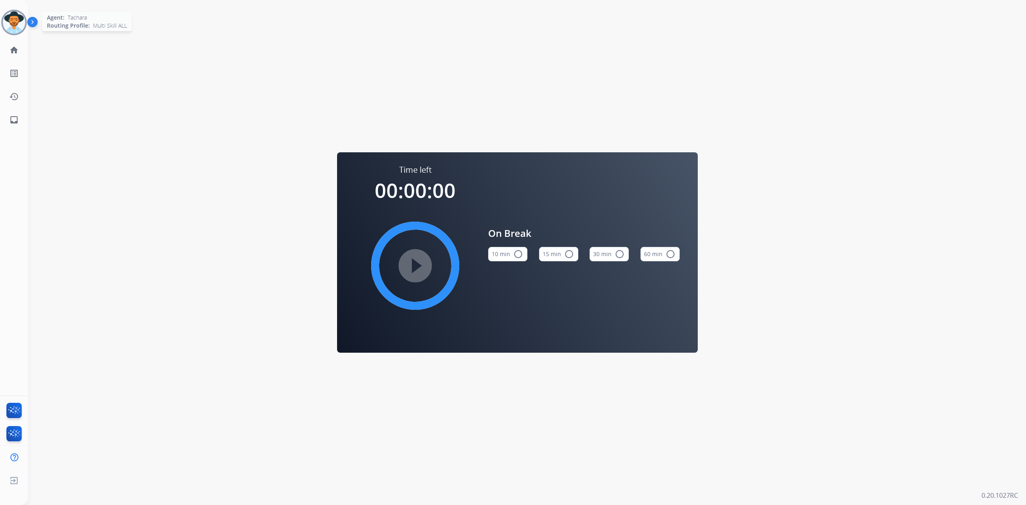
click at [10, 23] on img at bounding box center [14, 22] width 22 height 22
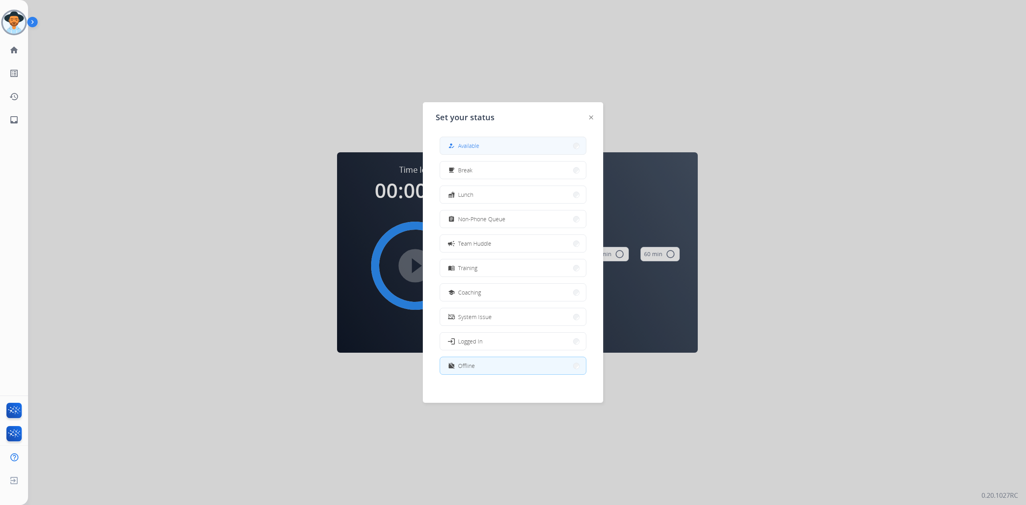
click at [494, 144] on button "how_to_reg Available" at bounding box center [513, 145] width 146 height 17
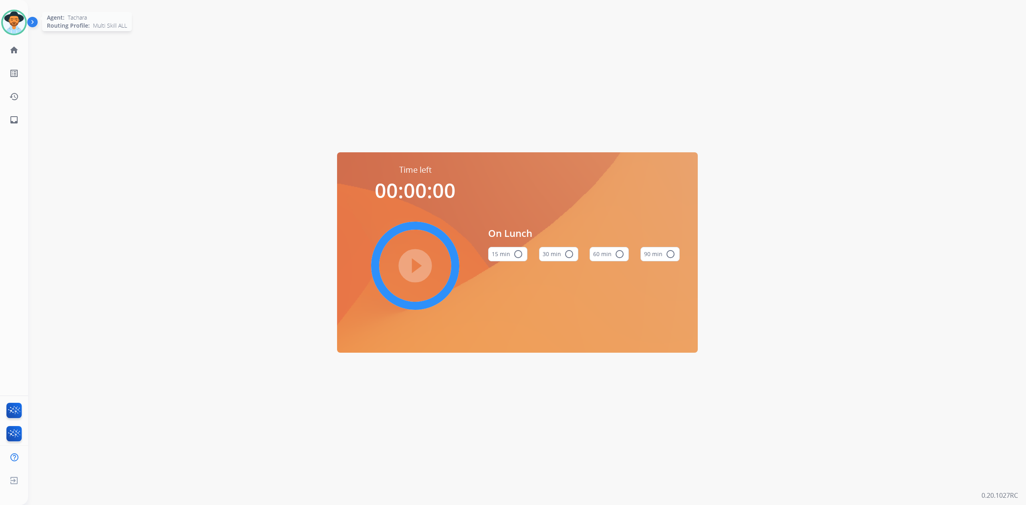
click at [15, 21] on img at bounding box center [14, 22] width 22 height 22
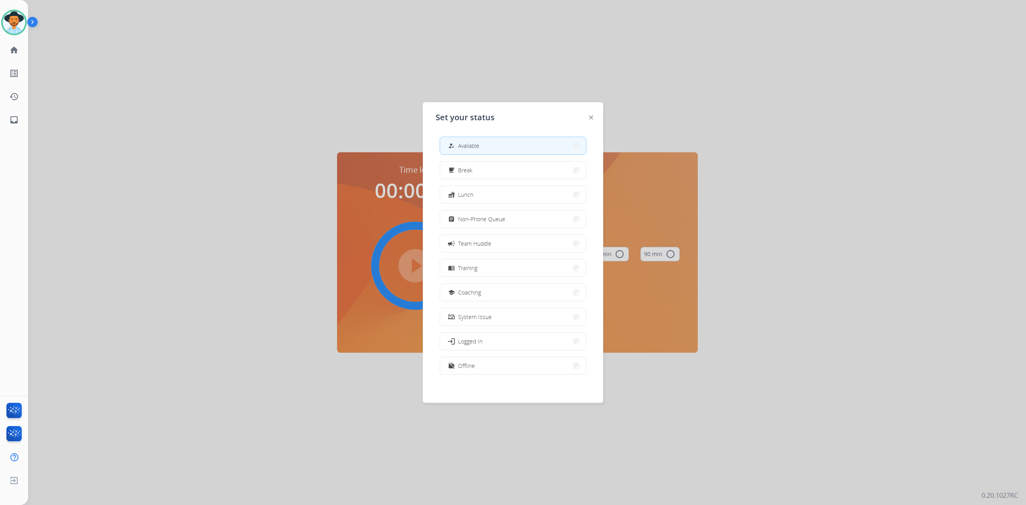
click at [476, 144] on span "Available" at bounding box center [468, 145] width 21 height 8
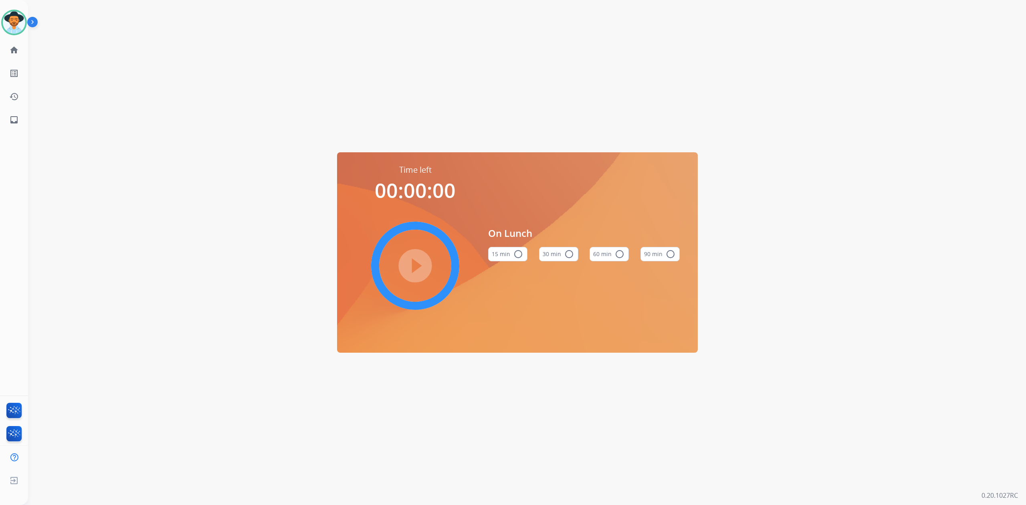
click at [31, 23] on img at bounding box center [34, 23] width 14 height 15
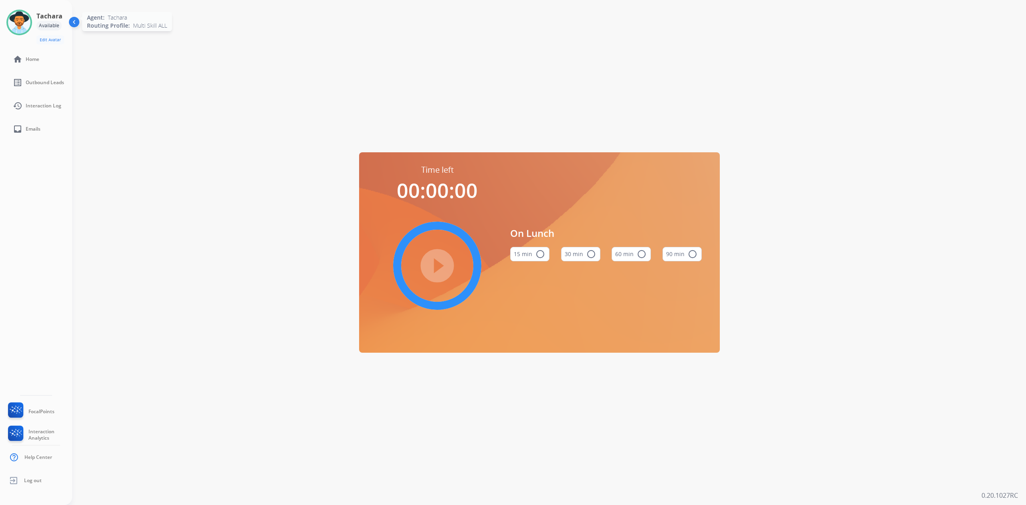
click at [16, 28] on img at bounding box center [19, 22] width 22 height 22
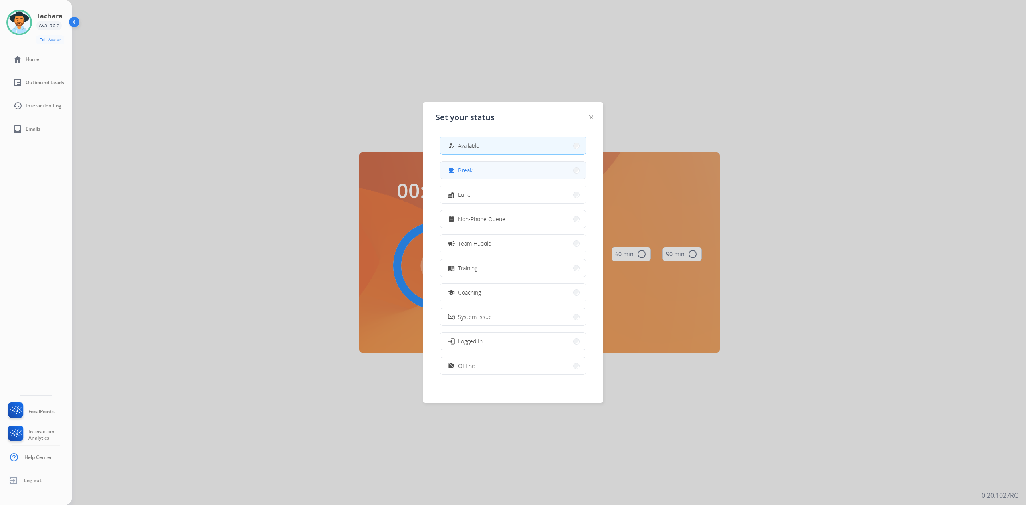
click at [507, 170] on button "free_breakfast Break" at bounding box center [513, 169] width 146 height 17
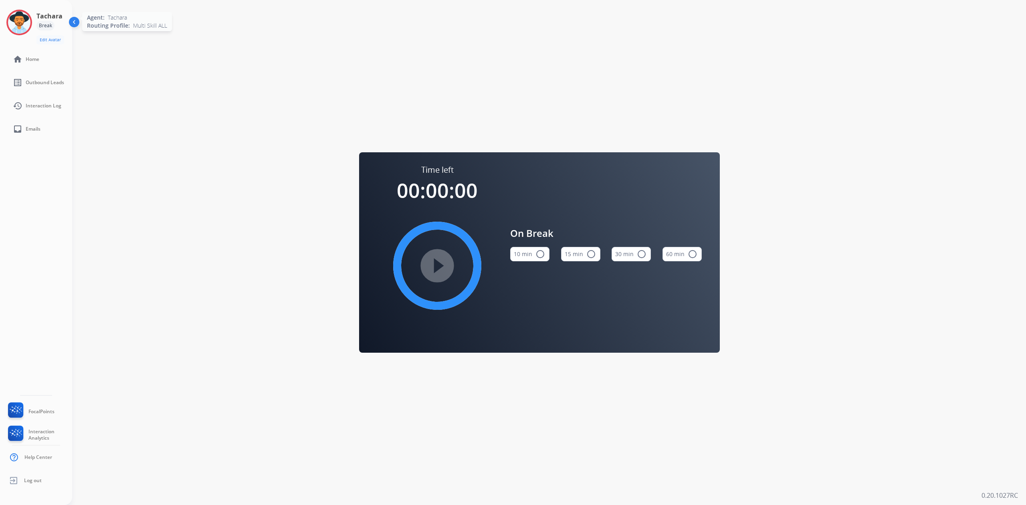
click at [14, 20] on img at bounding box center [19, 22] width 22 height 22
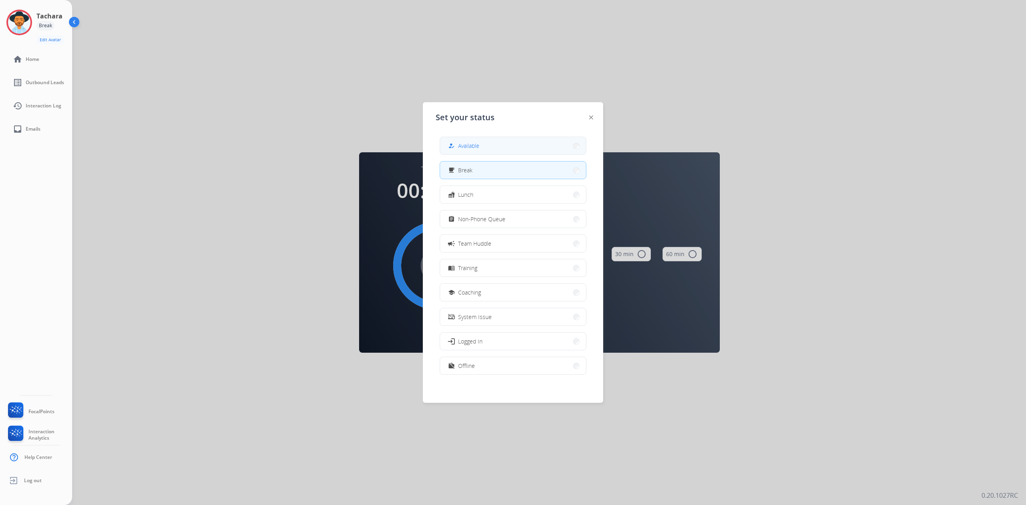
click at [500, 145] on button "how_to_reg Available" at bounding box center [513, 145] width 146 height 17
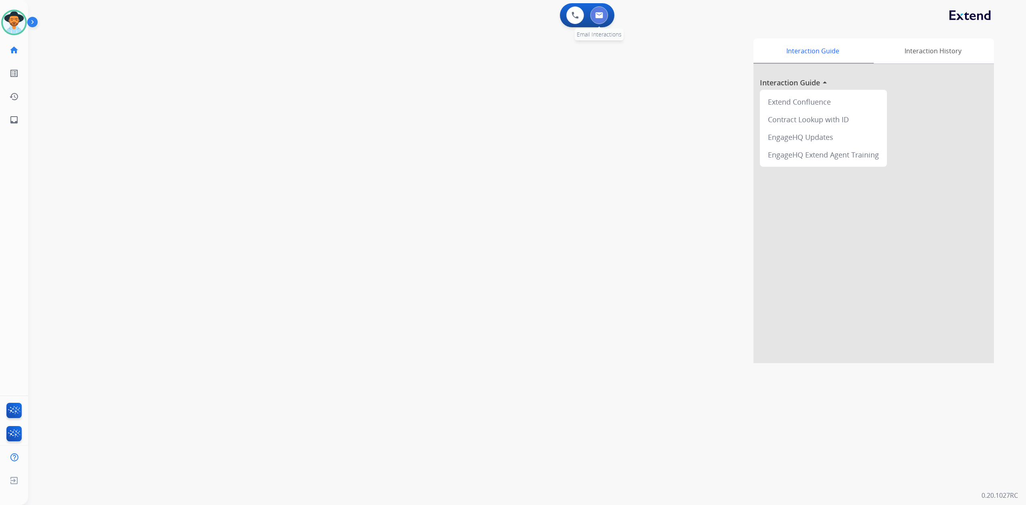
click at [597, 23] on button at bounding box center [599, 15] width 18 height 18
select select "**********"
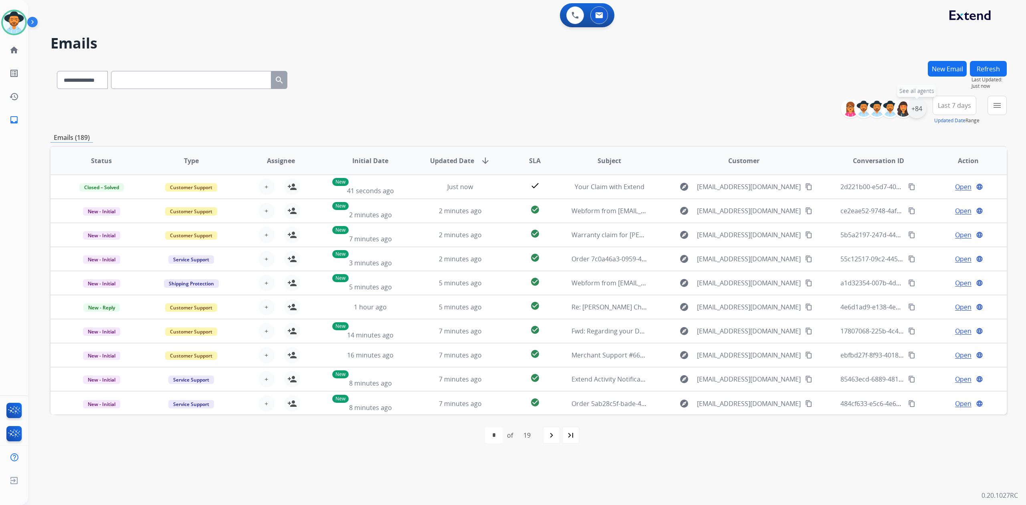
click at [915, 108] on div "+84" at bounding box center [916, 108] width 19 height 19
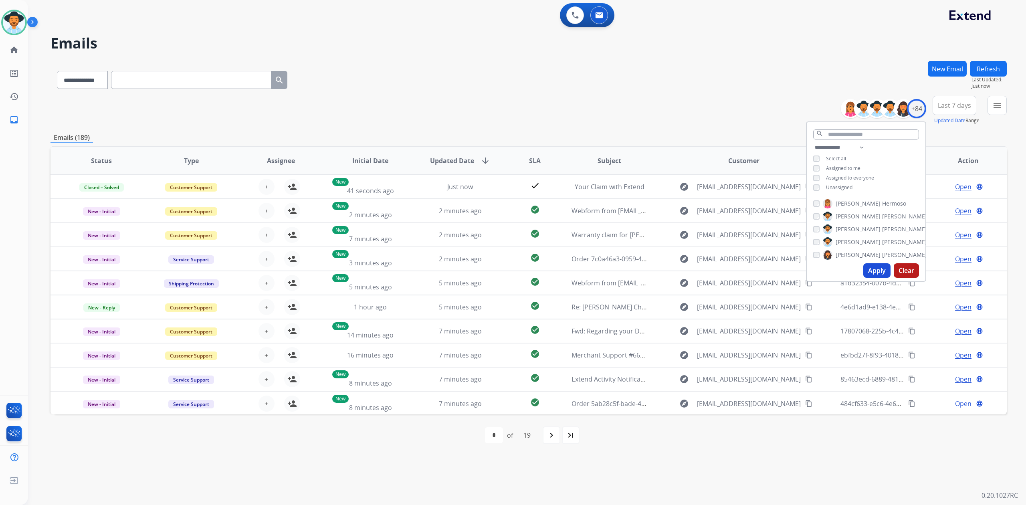
click at [809, 189] on div "**********" at bounding box center [865, 168] width 119 height 51
click at [869, 265] on button "Apply" at bounding box center [876, 270] width 27 height 14
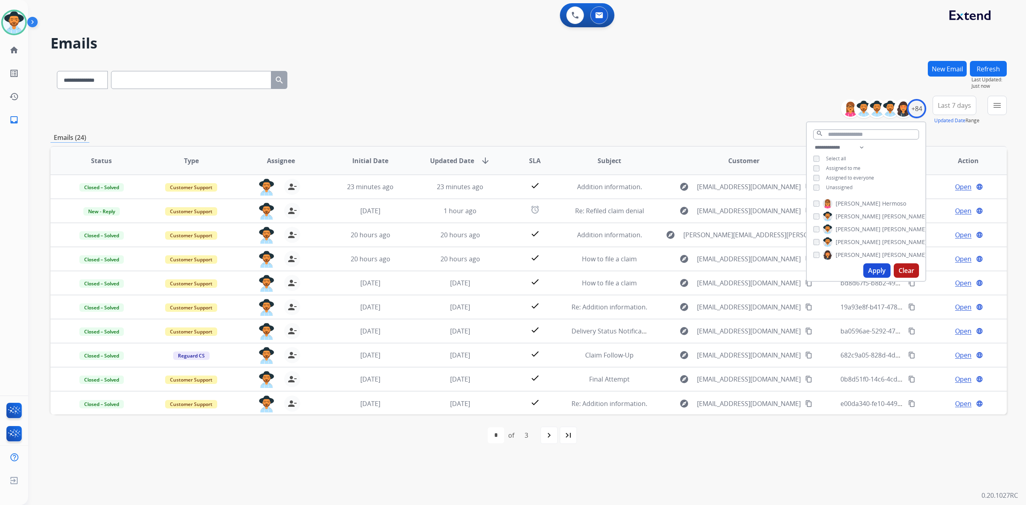
click at [431, 110] on div "**********" at bounding box center [528, 110] width 956 height 29
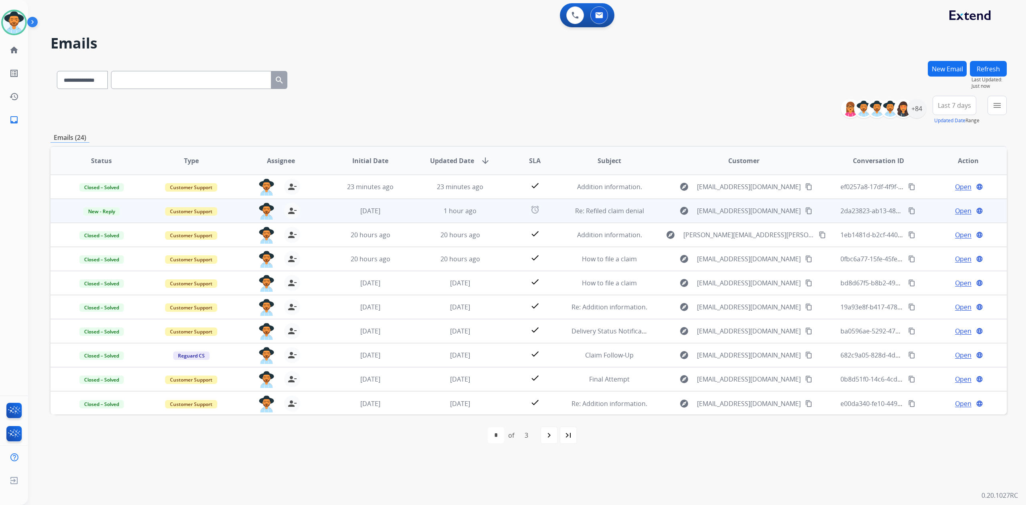
click at [957, 211] on span "Open" at bounding box center [963, 211] width 16 height 10
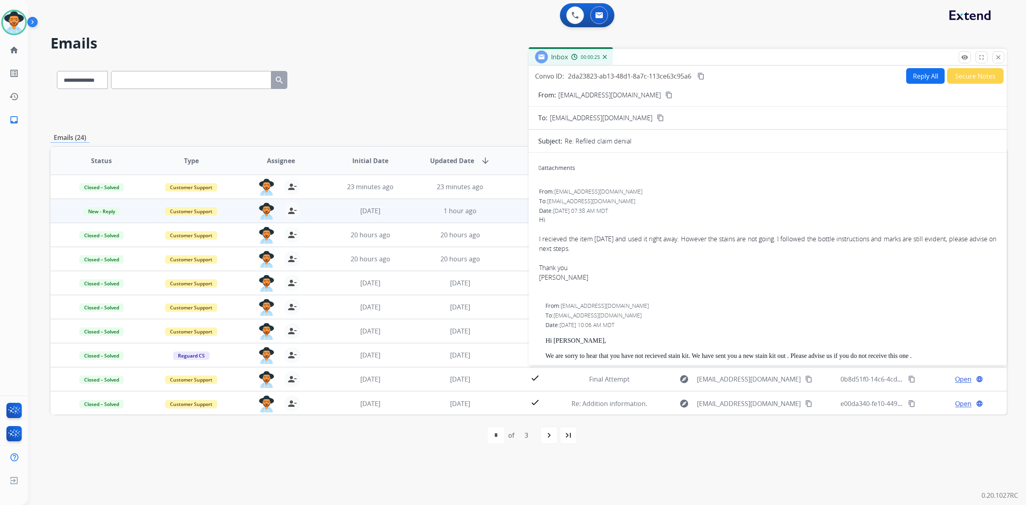
click at [923, 68] on button "Reply All" at bounding box center [925, 76] width 38 height 16
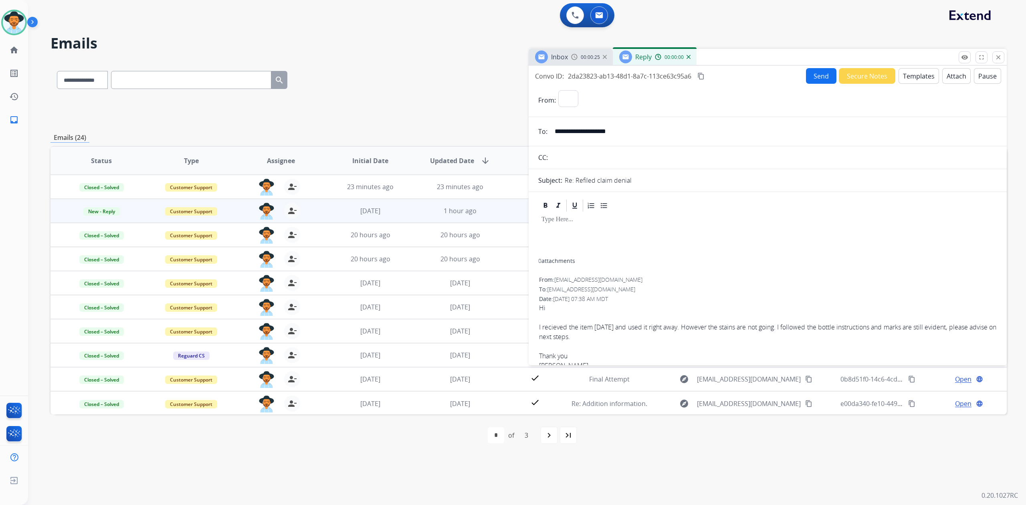
select select "**********"
click at [920, 78] on button "Templates" at bounding box center [918, 76] width 40 height 16
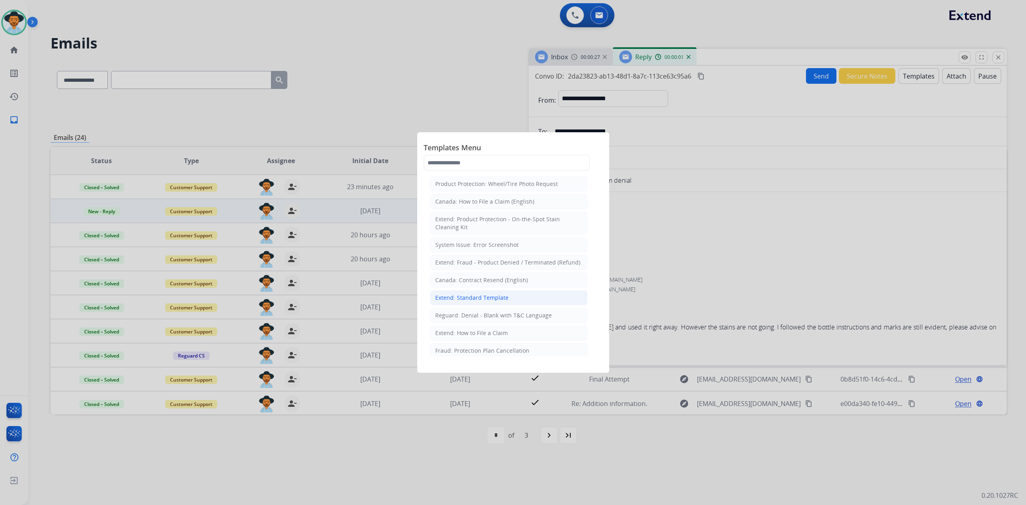
click at [503, 302] on div "Extend: Standard Template" at bounding box center [471, 298] width 73 height 8
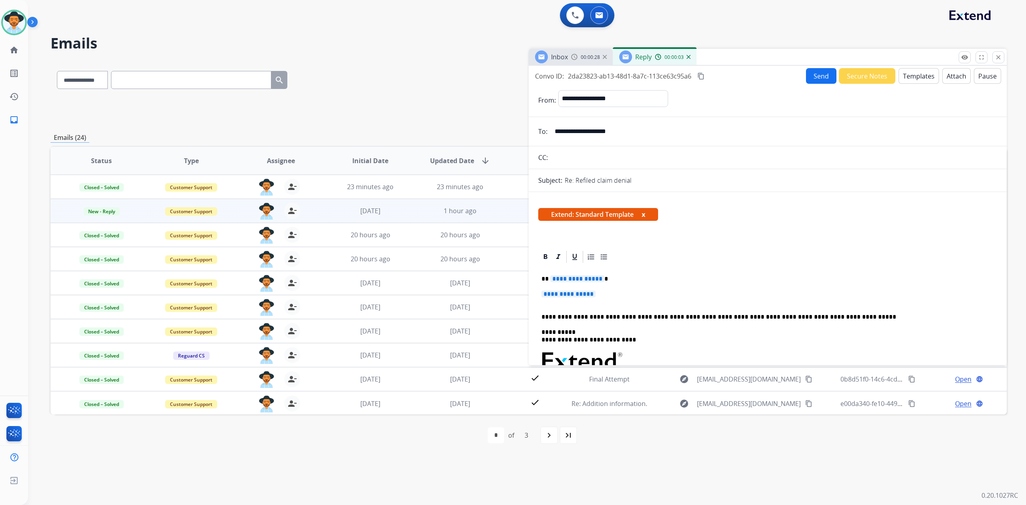
click at [613, 279] on p "**********" at bounding box center [764, 278] width 446 height 7
drag, startPoint x: 658, startPoint y: 131, endPoint x: 550, endPoint y: 145, distance: 109.0
click at [688, 58] on img at bounding box center [688, 57] width 4 height 4
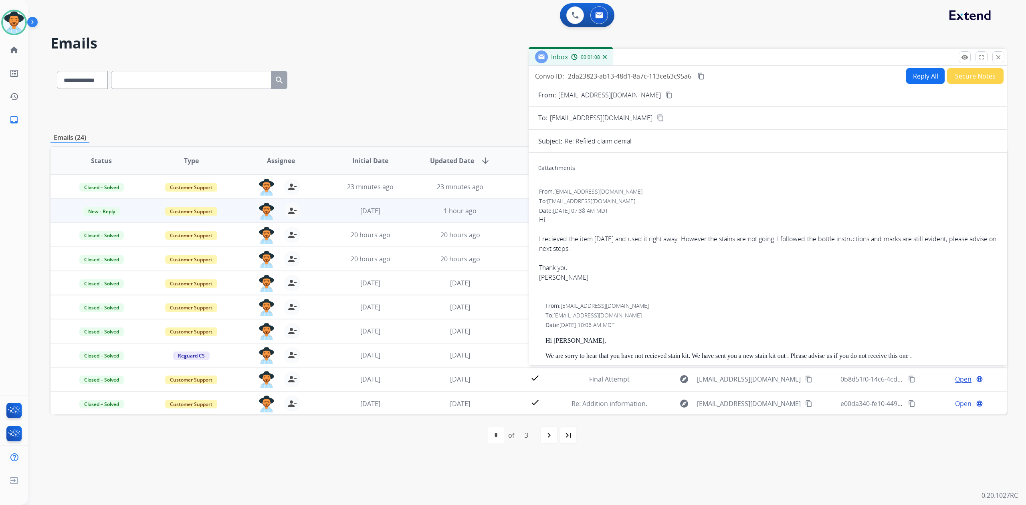
click at [965, 79] on button "Secure Notes" at bounding box center [975, 76] width 56 height 16
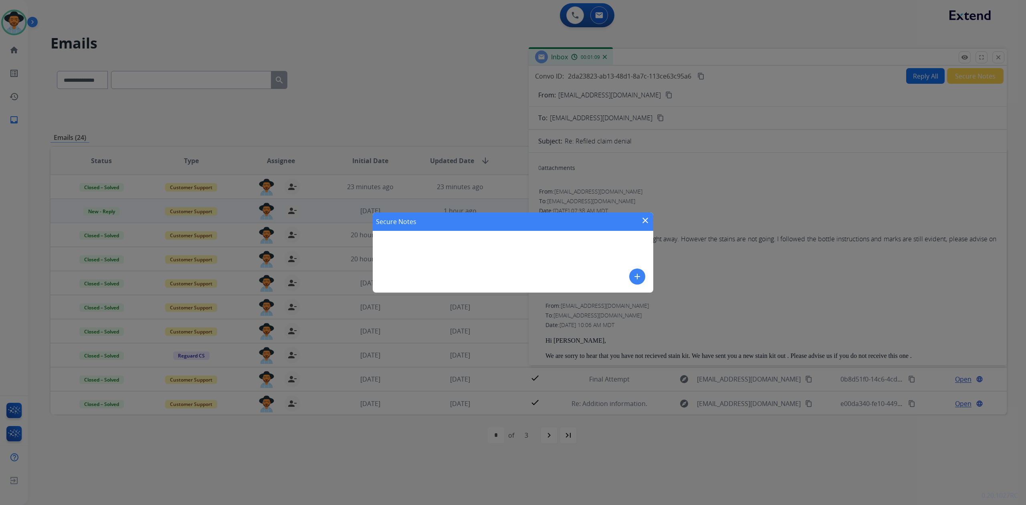
click at [635, 274] on mat-icon "add" at bounding box center [637, 277] width 10 height 10
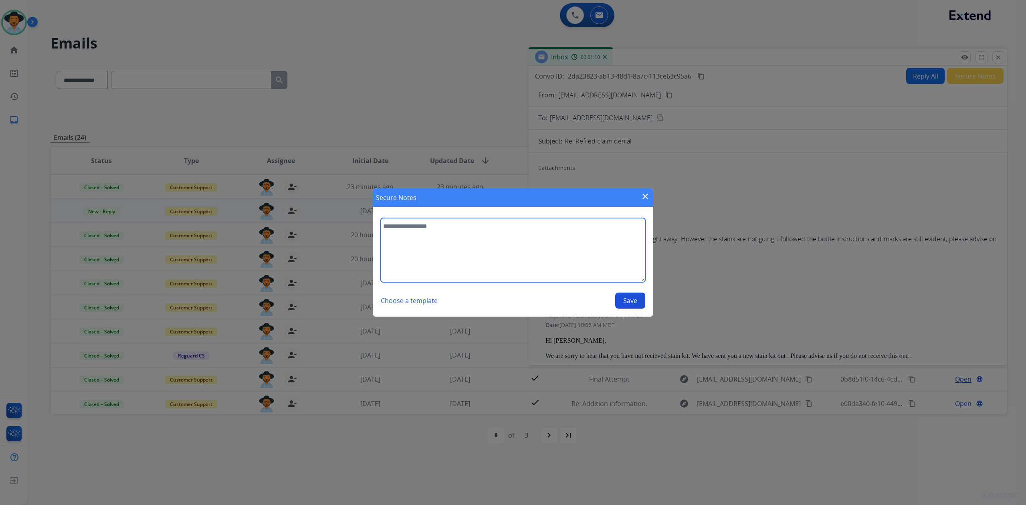
click at [481, 250] on textarea at bounding box center [513, 250] width 264 height 64
type textarea "**********"
click at [625, 303] on button "Save" at bounding box center [630, 300] width 30 height 16
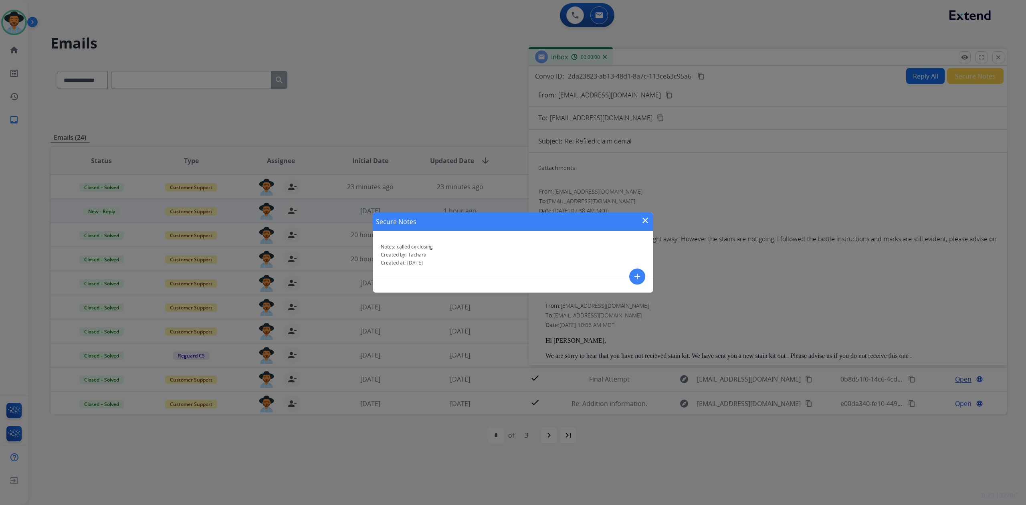
click at [647, 217] on mat-icon "close" at bounding box center [645, 221] width 10 height 10
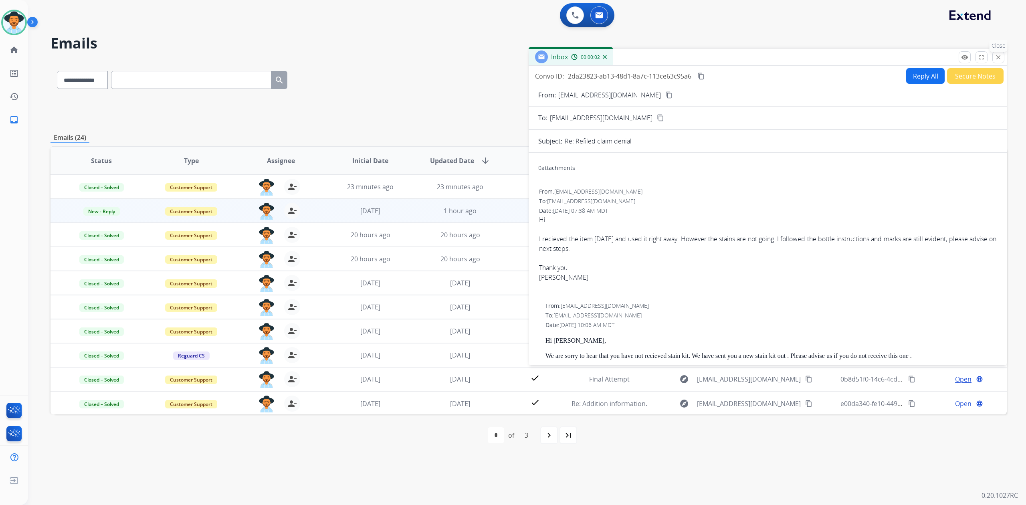
click at [1000, 57] on mat-icon "close" at bounding box center [997, 57] width 7 height 7
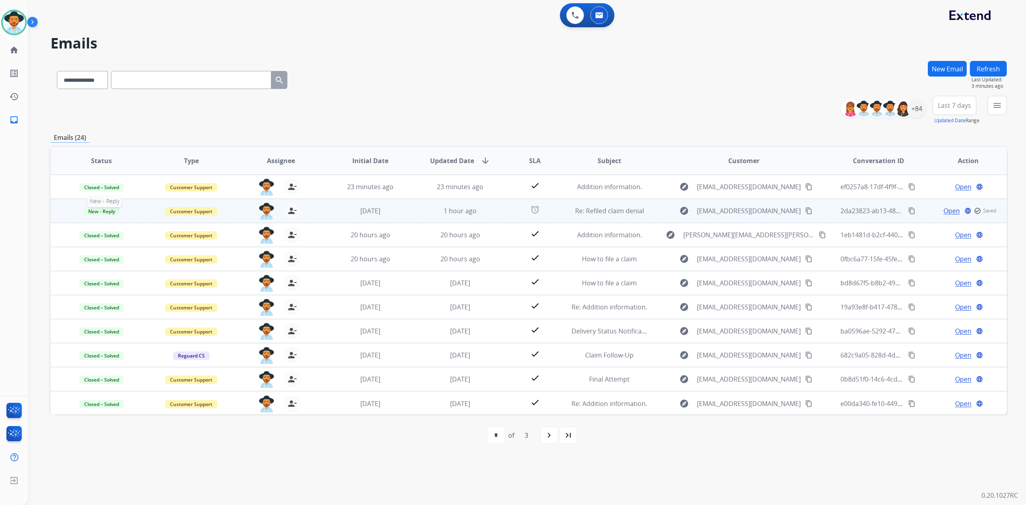
click at [103, 212] on span "New - Reply" at bounding box center [101, 211] width 36 height 8
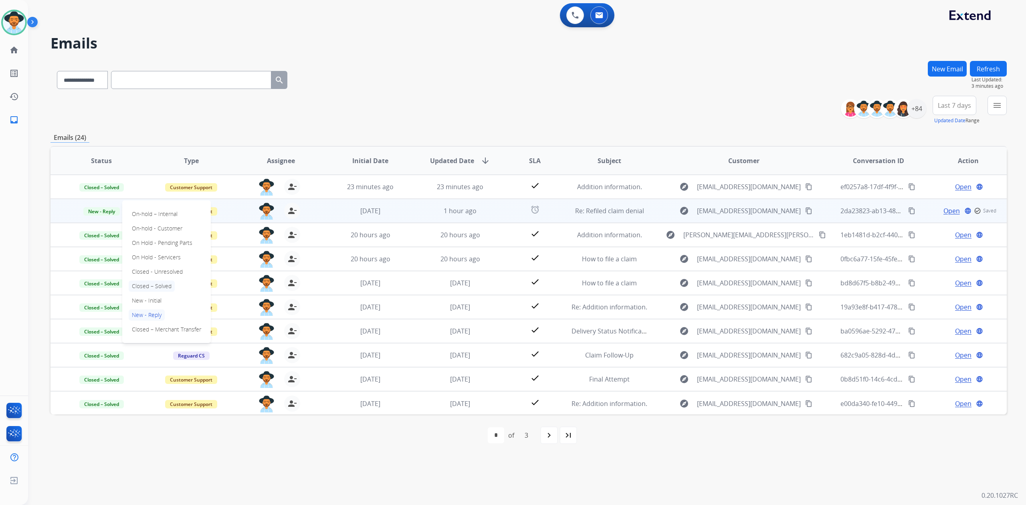
click at [151, 283] on p "Closed – Solved" at bounding box center [152, 285] width 46 height 11
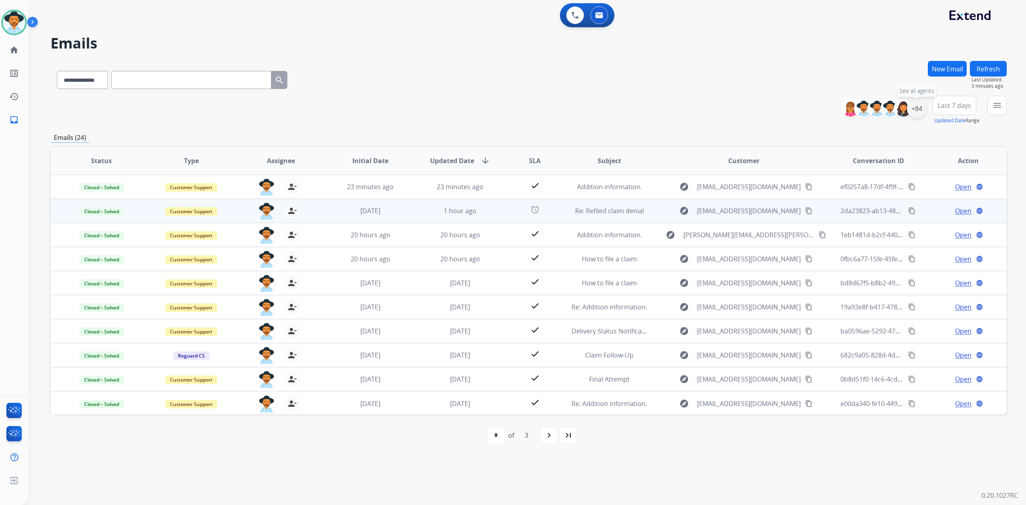
click at [920, 105] on div "+84" at bounding box center [916, 108] width 19 height 19
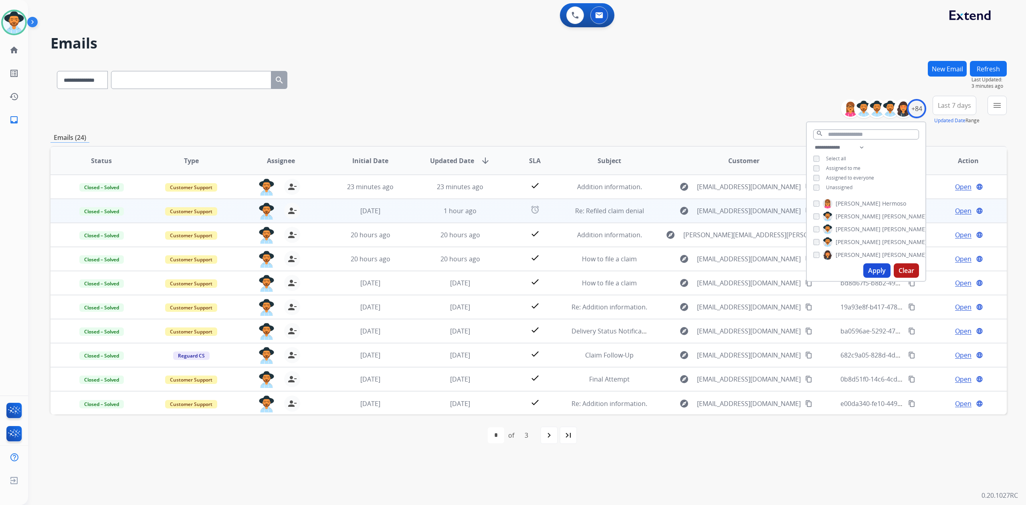
click at [873, 269] on button "Apply" at bounding box center [876, 270] width 27 height 14
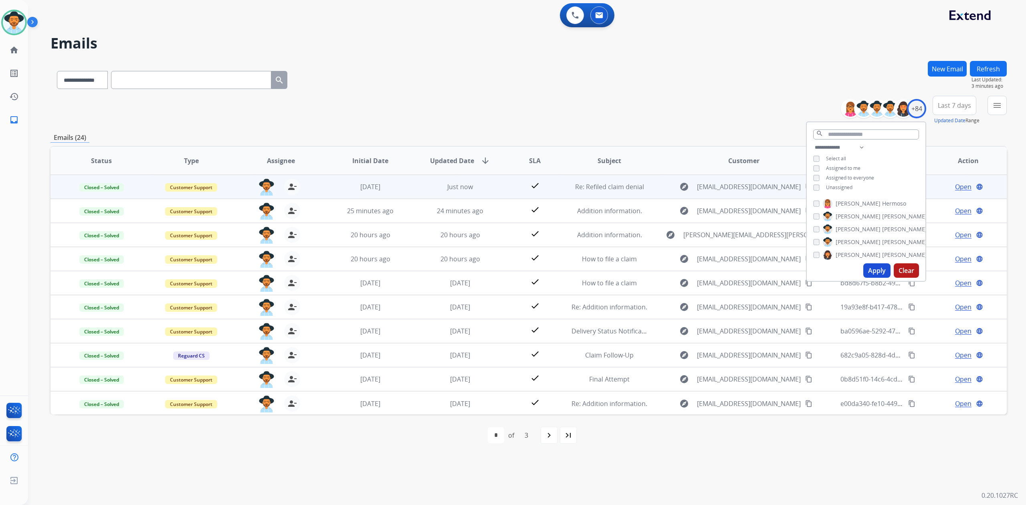
click at [708, 96] on div "**********" at bounding box center [528, 110] width 956 height 29
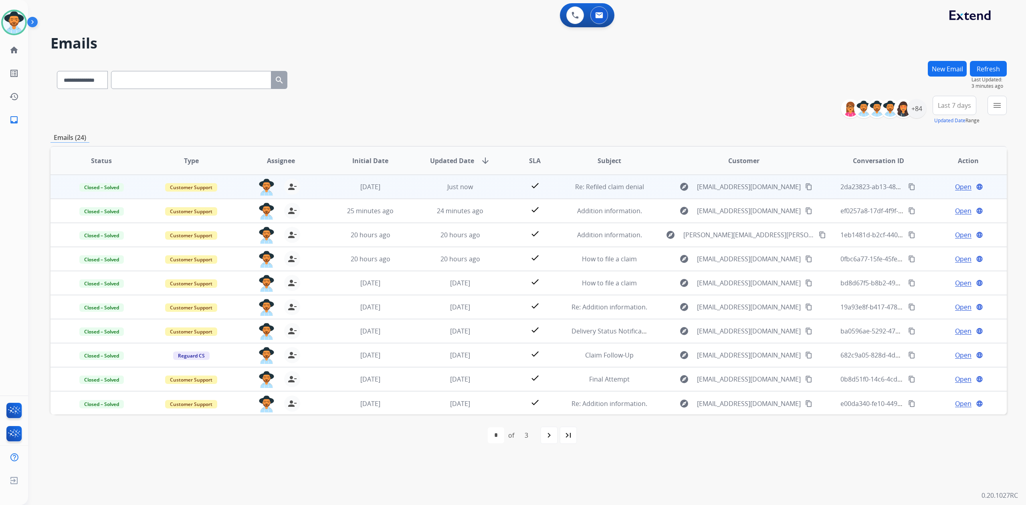
click at [805, 187] on mat-icon "content_copy" at bounding box center [808, 186] width 7 height 7
click at [919, 114] on div "+84" at bounding box center [916, 108] width 19 height 19
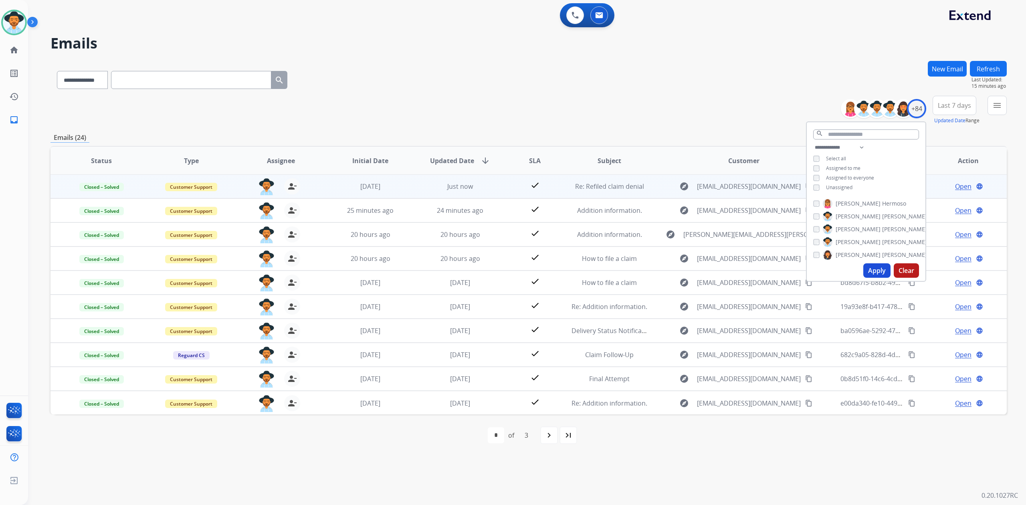
click at [881, 272] on button "Apply" at bounding box center [876, 270] width 27 height 14
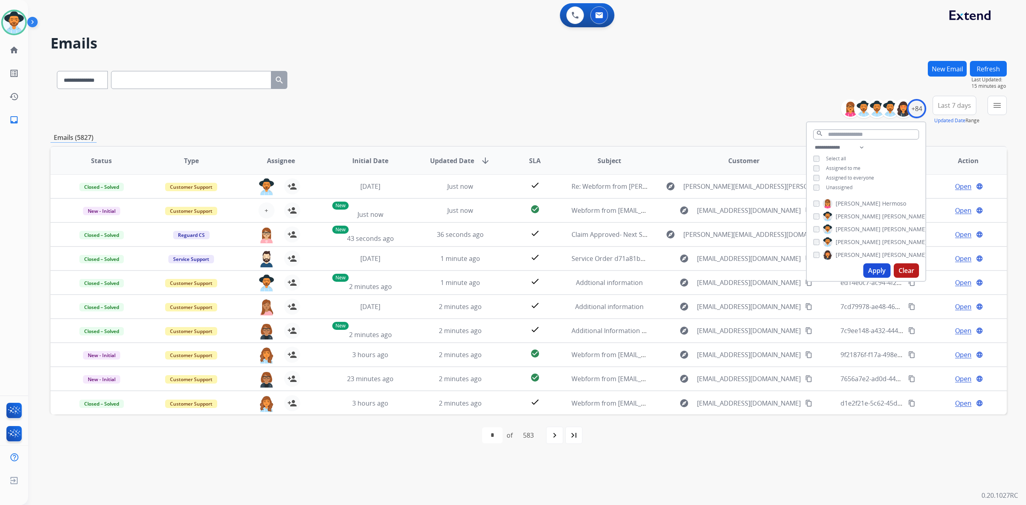
click at [627, 107] on div "**********" at bounding box center [528, 110] width 956 height 29
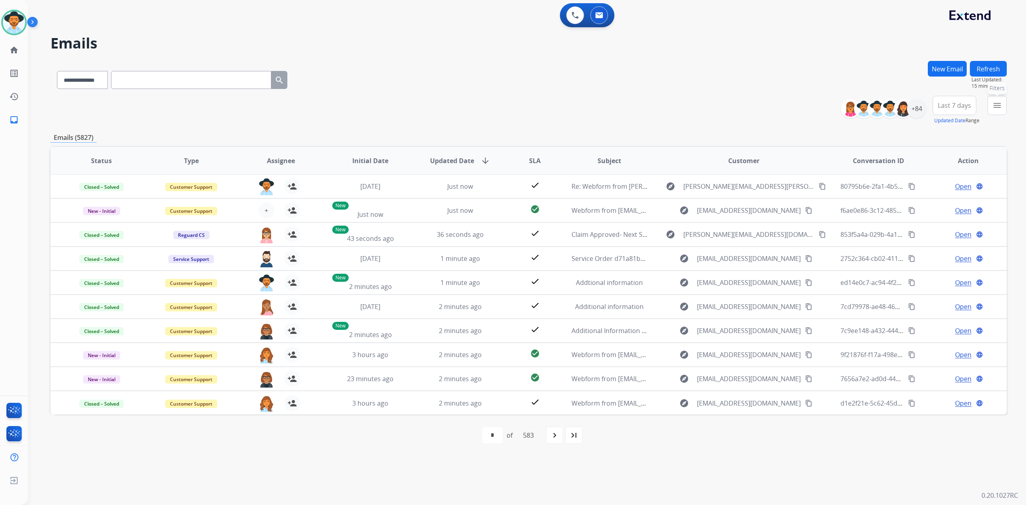
click at [991, 109] on button "menu Filters" at bounding box center [996, 105] width 19 height 19
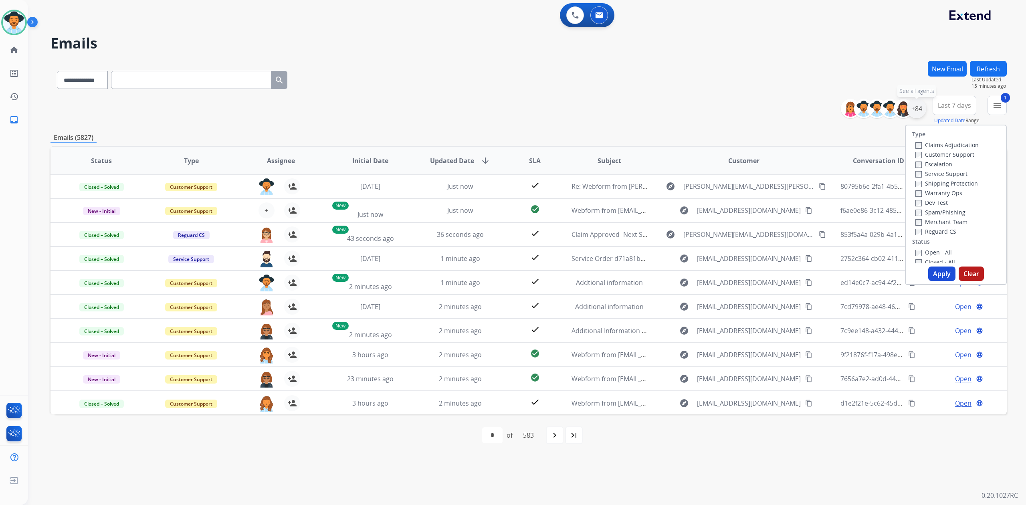
click at [912, 113] on div "+84" at bounding box center [916, 108] width 19 height 19
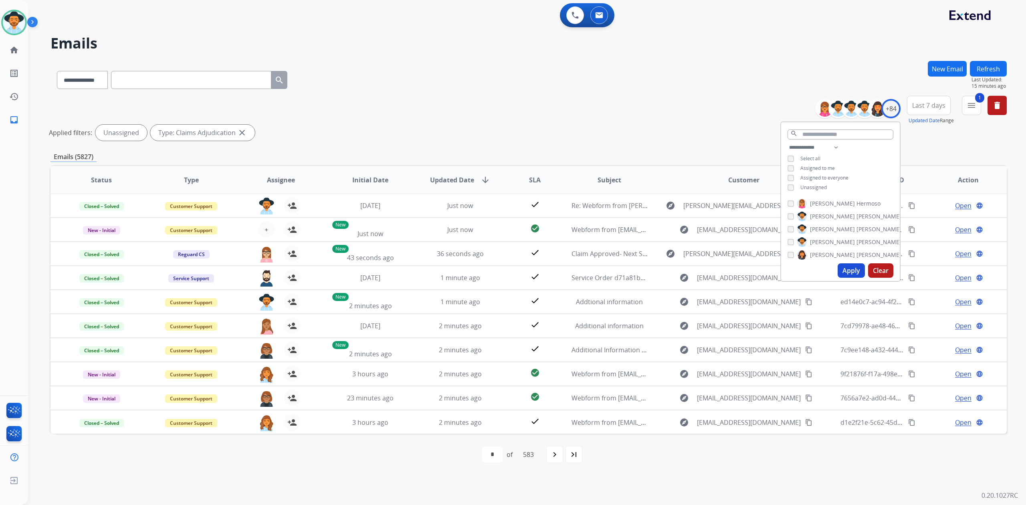
click at [840, 272] on button "Apply" at bounding box center [850, 270] width 27 height 14
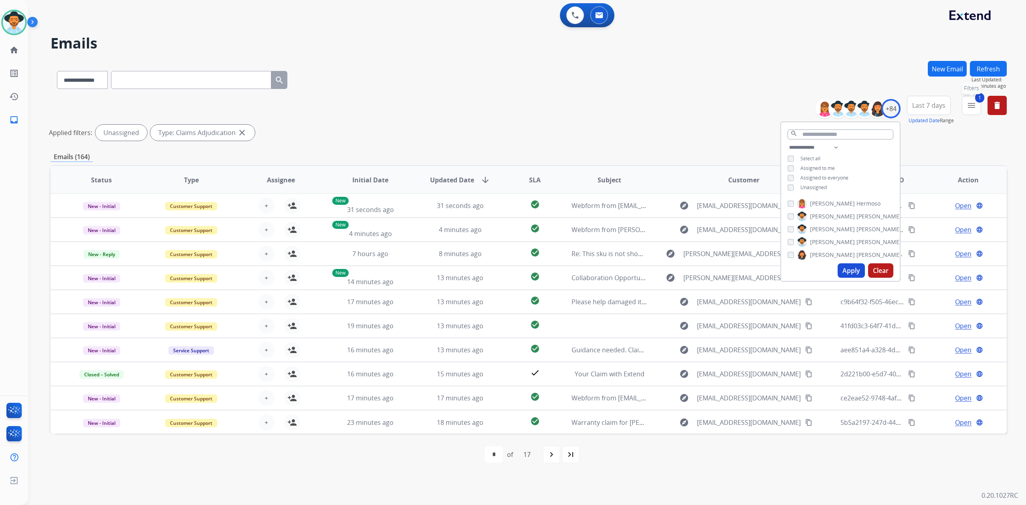
click at [967, 103] on mat-icon "menu" at bounding box center [971, 106] width 10 height 10
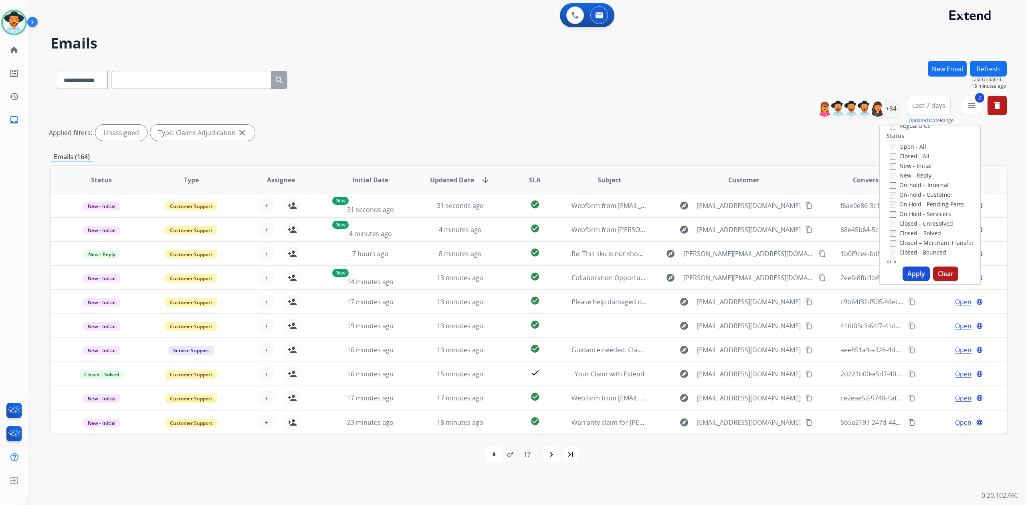
scroll to position [107, 0]
click at [919, 269] on button "Apply" at bounding box center [915, 273] width 27 height 14
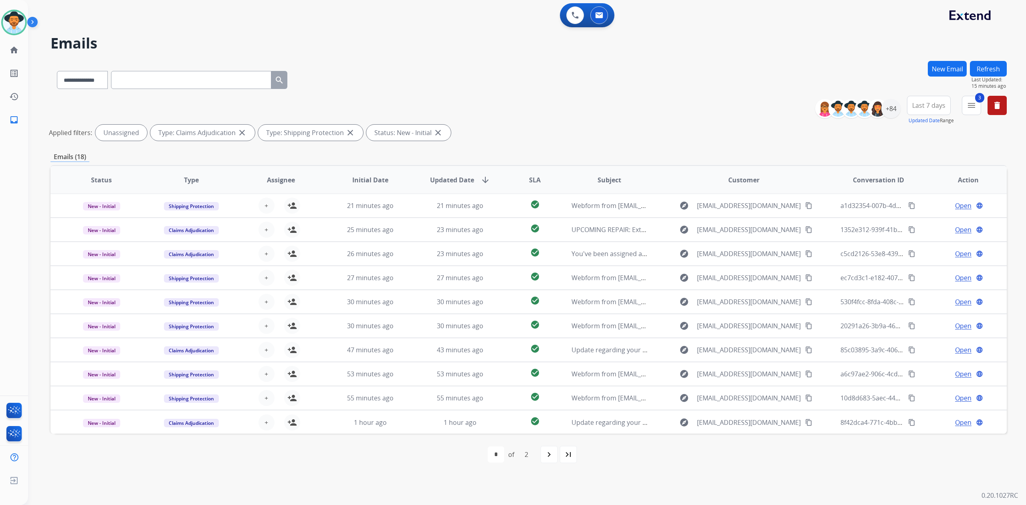
click at [622, 119] on div "**********" at bounding box center [528, 120] width 956 height 48
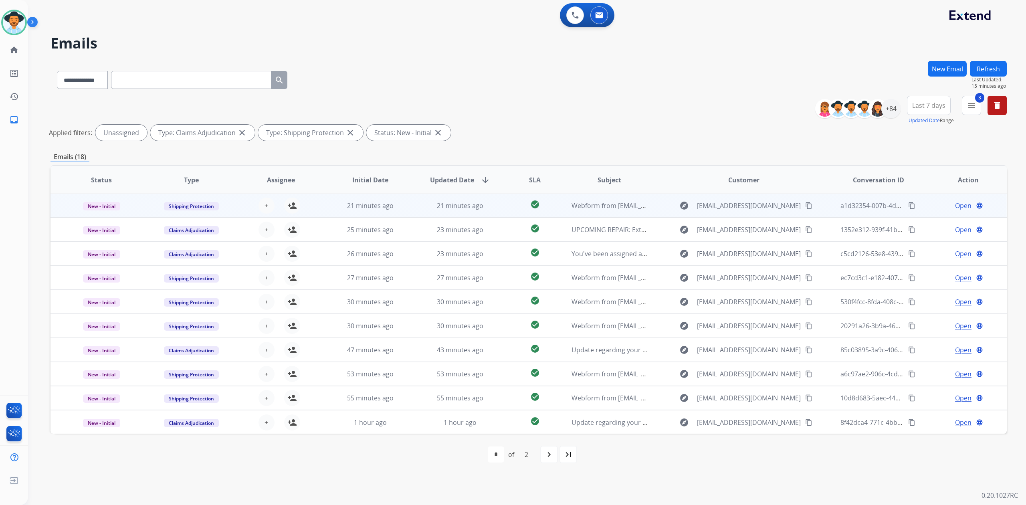
click at [819, 209] on div "explore [EMAIL_ADDRESS][DOMAIN_NAME] content_copy" at bounding box center [744, 205] width 166 height 13
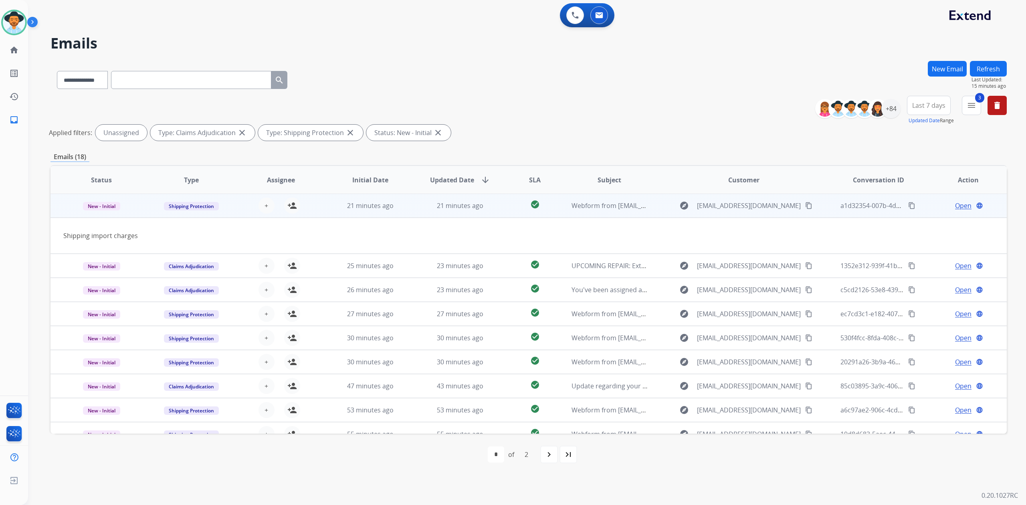
scroll to position [0, 0]
click at [820, 209] on div "explore [EMAIL_ADDRESS][DOMAIN_NAME] content_copy" at bounding box center [744, 206] width 166 height 13
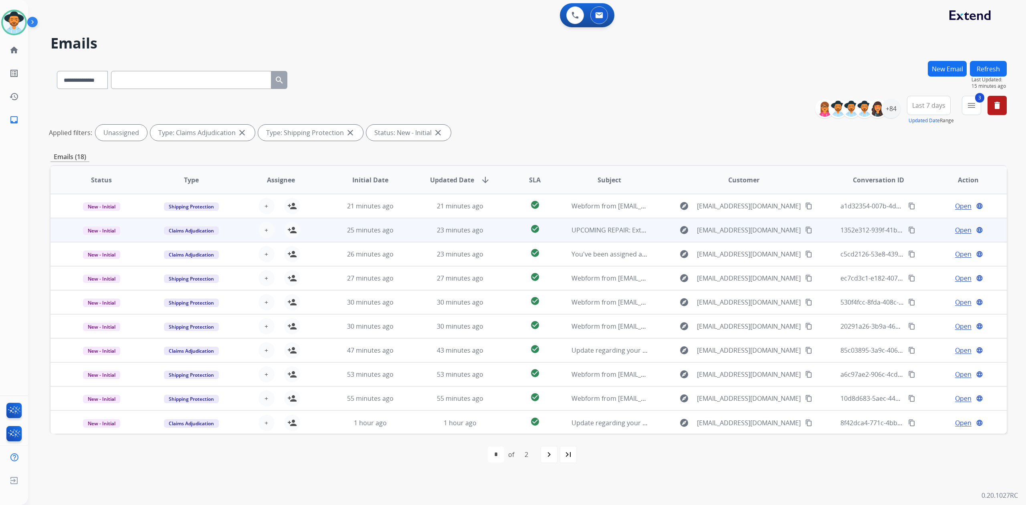
click at [818, 232] on div "explore [EMAIL_ADDRESS][DOMAIN_NAME] content_copy" at bounding box center [744, 230] width 166 height 13
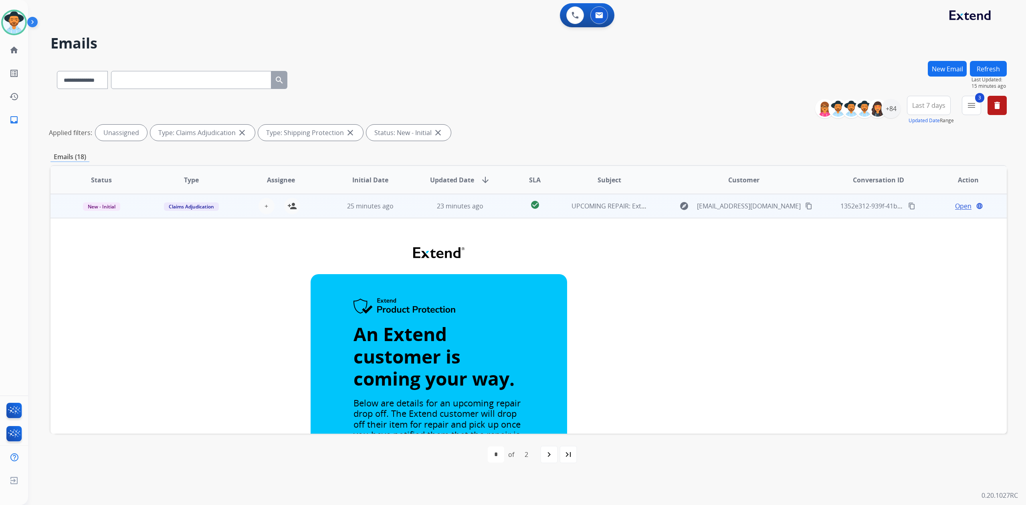
click at [816, 216] on td "explore [EMAIL_ADDRESS][DOMAIN_NAME] content_copy" at bounding box center [737, 206] width 179 height 24
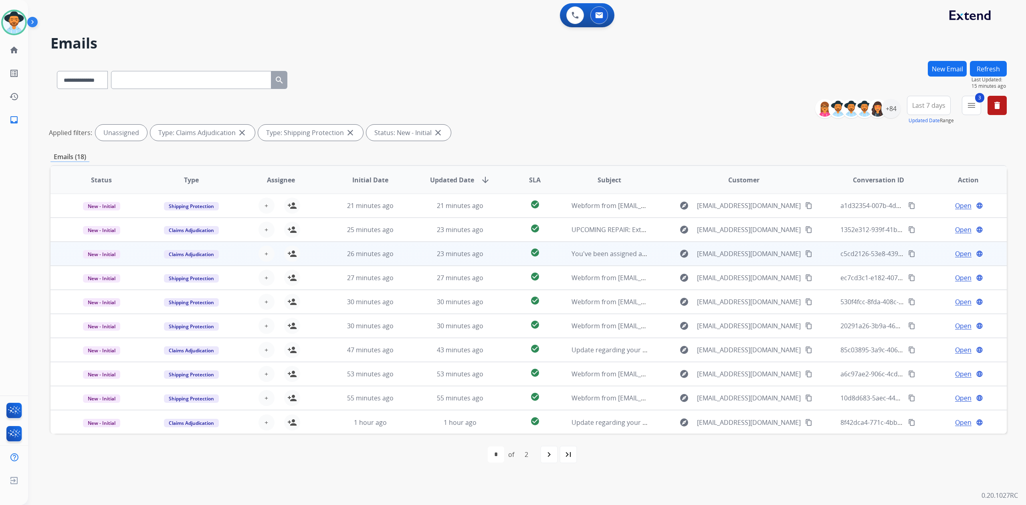
click at [816, 257] on div "explore [EMAIL_ADDRESS][DOMAIN_NAME] content_copy" at bounding box center [744, 253] width 166 height 13
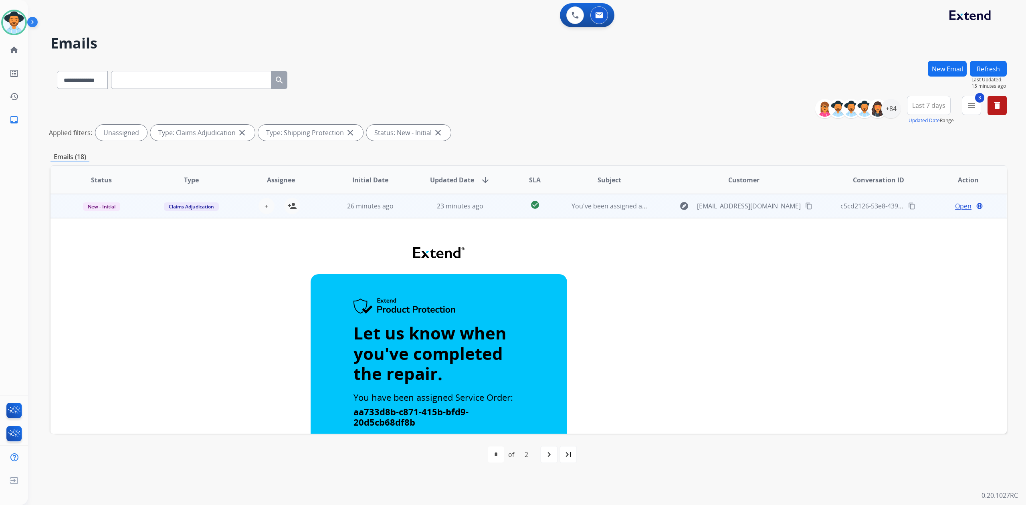
click at [818, 212] on div "explore [EMAIL_ADDRESS][DOMAIN_NAME] content_copy" at bounding box center [744, 206] width 166 height 13
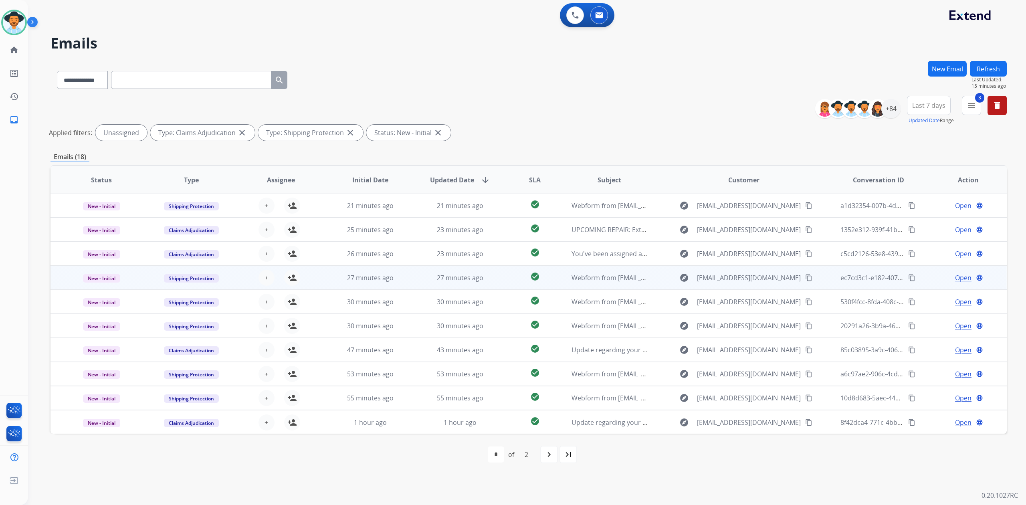
click at [818, 279] on div "explore [EMAIL_ADDRESS][DOMAIN_NAME] content_copy" at bounding box center [744, 277] width 166 height 13
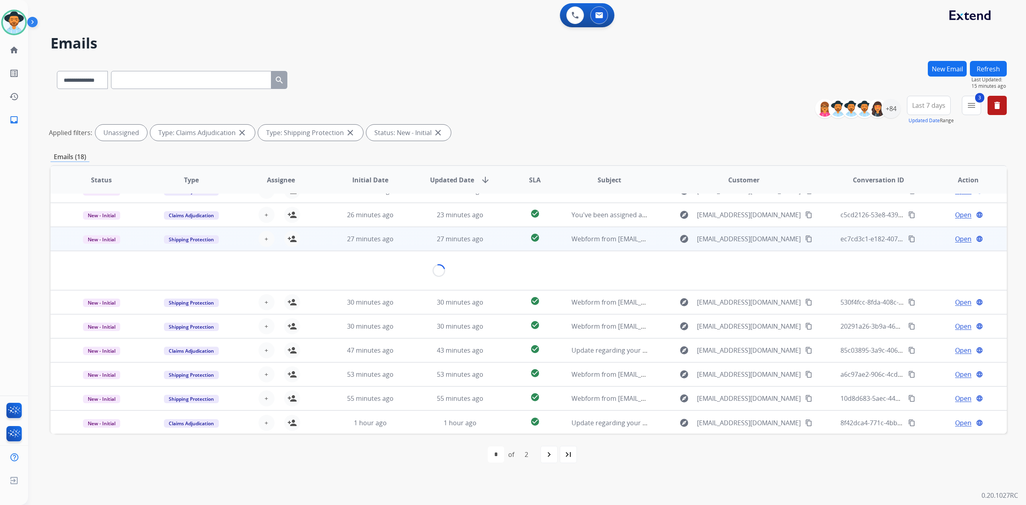
scroll to position [46, 0]
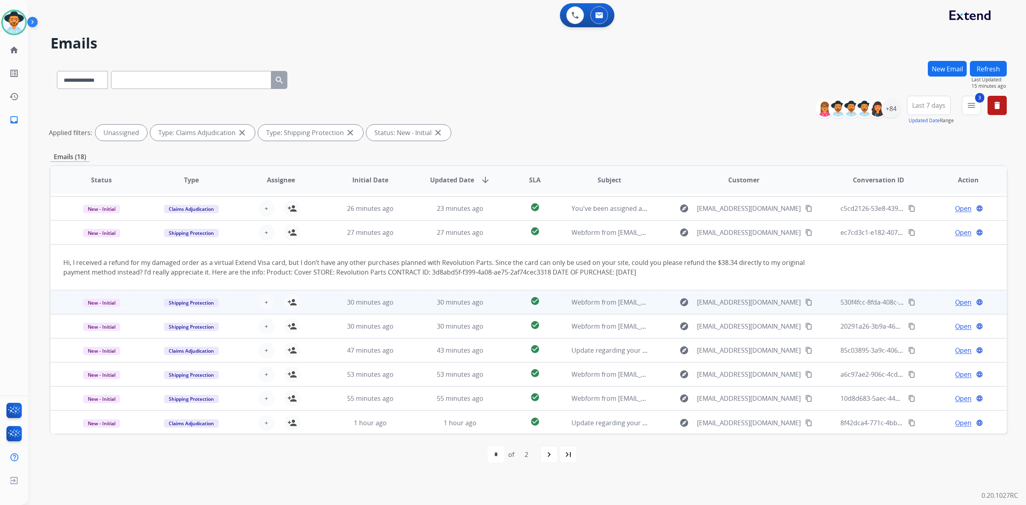
click at [816, 304] on div "explore [EMAIL_ADDRESS][DOMAIN_NAME] content_copy" at bounding box center [744, 302] width 166 height 13
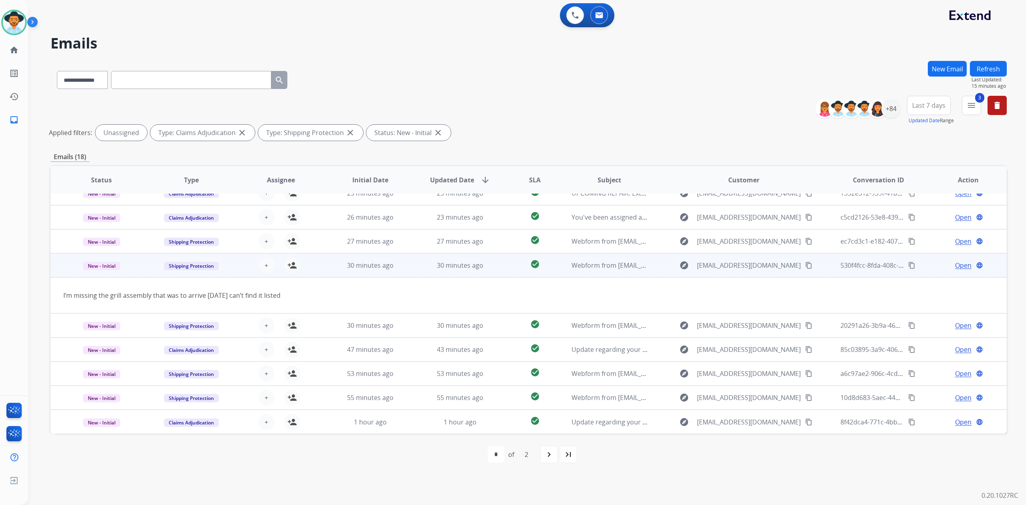
scroll to position [36, 0]
click at [292, 268] on mat-icon "person_add" at bounding box center [292, 266] width 10 height 10
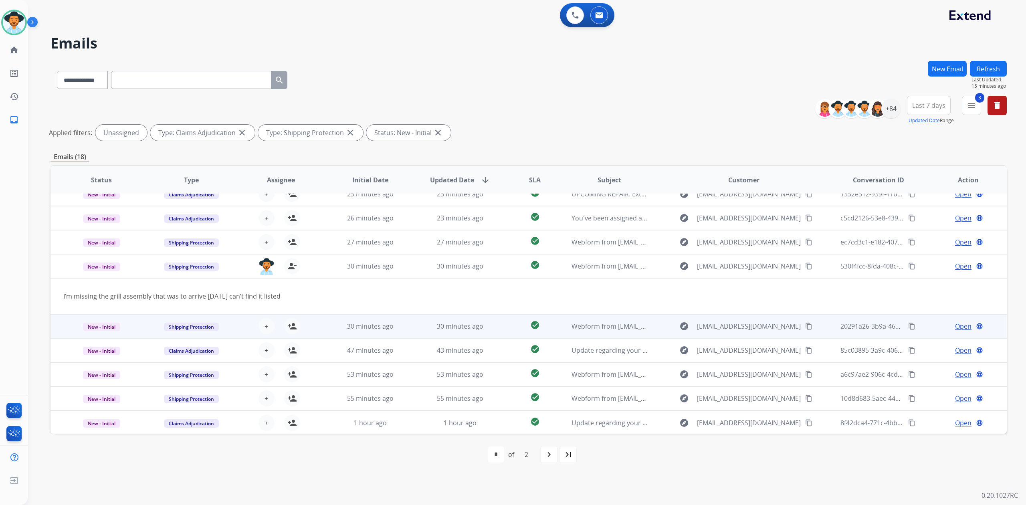
click at [661, 327] on div "explore [EMAIL_ADDRESS][DOMAIN_NAME] content_copy" at bounding box center [744, 326] width 166 height 13
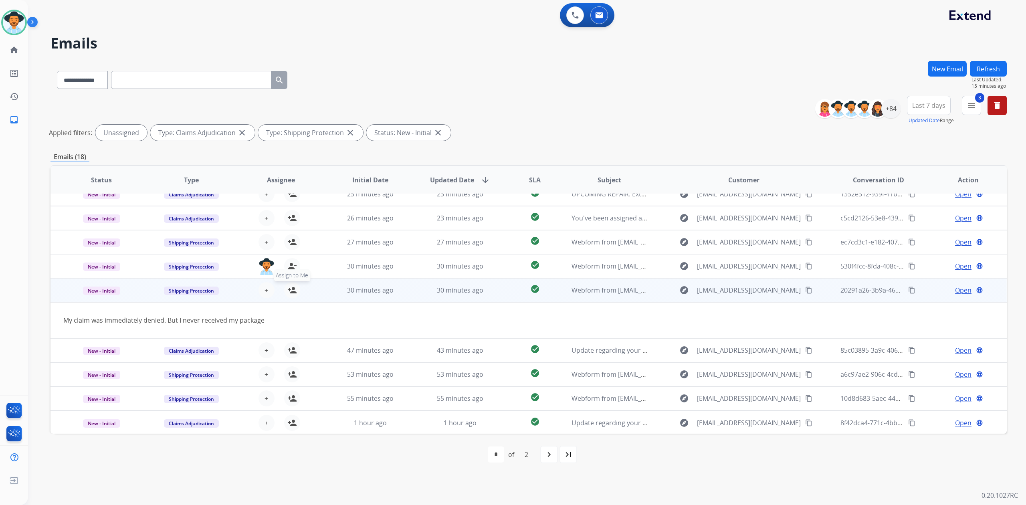
click at [287, 292] on mat-icon "person_add" at bounding box center [292, 290] width 10 height 10
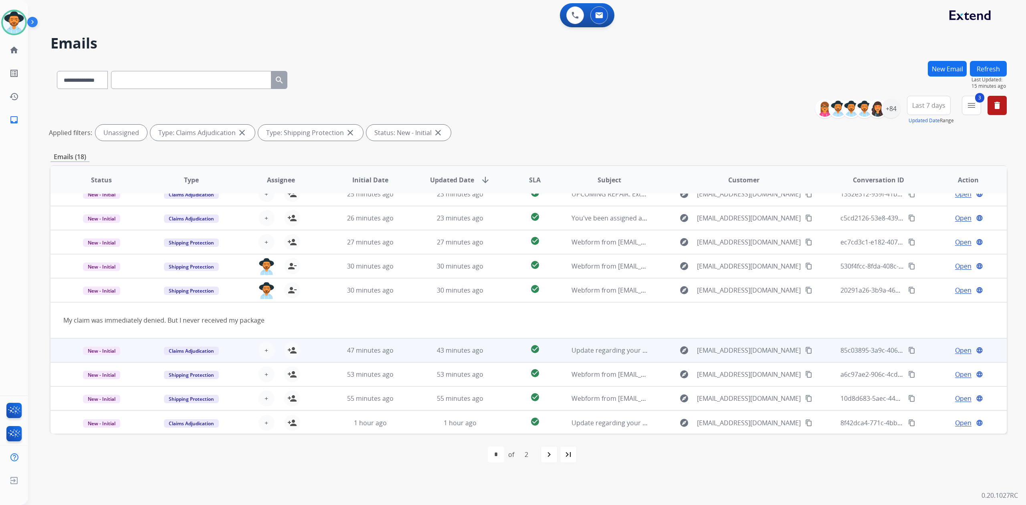
click at [667, 345] on div "explore [EMAIL_ADDRESS][DOMAIN_NAME] content_copy" at bounding box center [744, 350] width 166 height 13
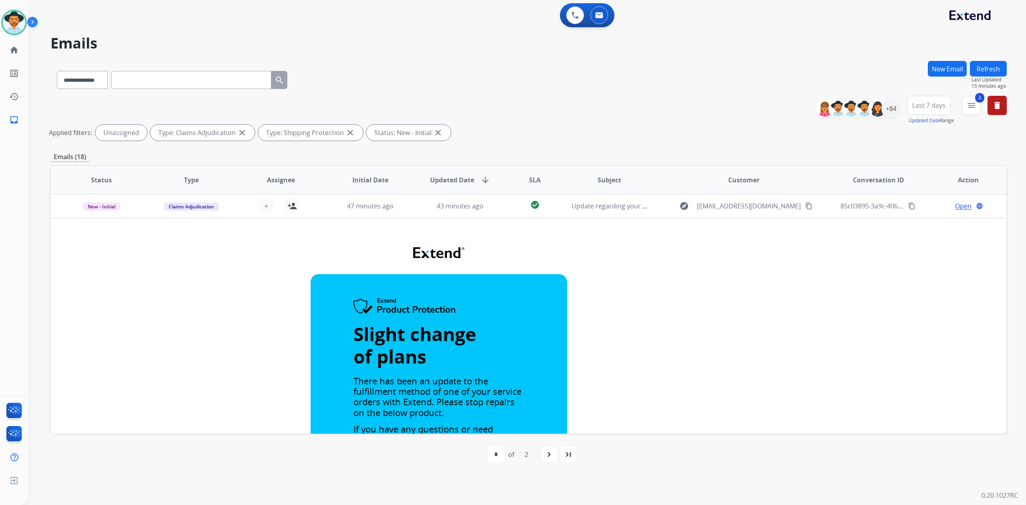
click at [669, 198] on td "explore [EMAIL_ADDRESS][DOMAIN_NAME] content_copy" at bounding box center [737, 206] width 179 height 24
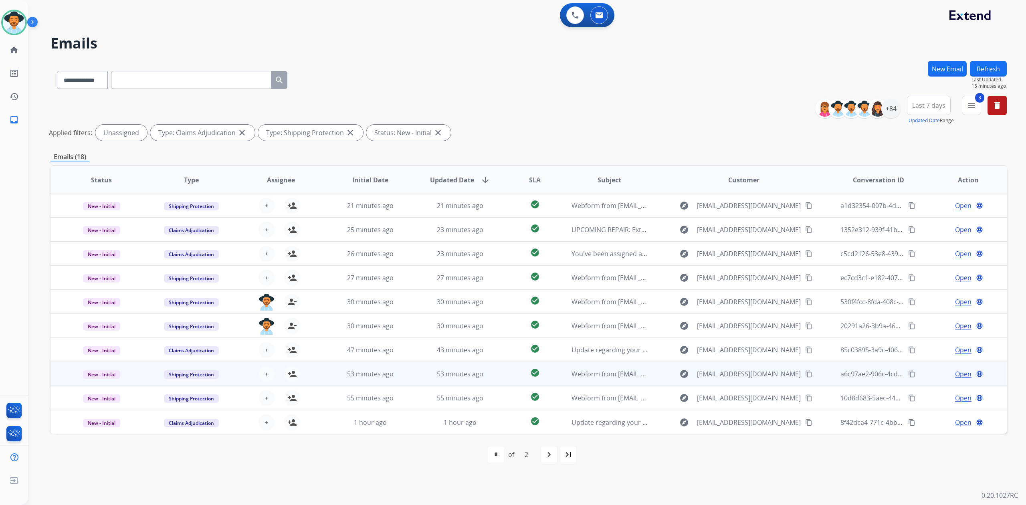
click at [665, 372] on div "explore [EMAIL_ADDRESS][DOMAIN_NAME] content_copy" at bounding box center [744, 373] width 166 height 13
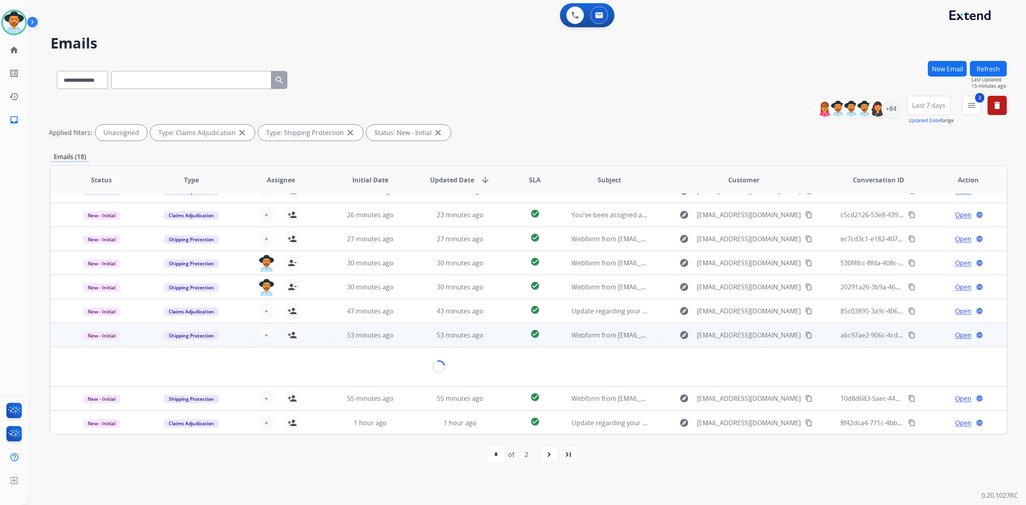
scroll to position [36, 0]
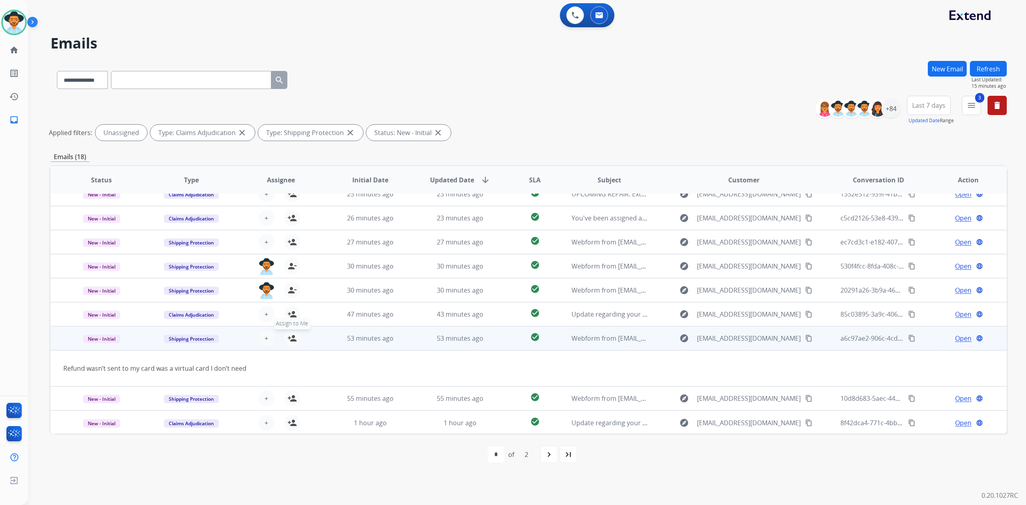
click at [293, 337] on mat-icon "person_add" at bounding box center [292, 338] width 10 height 10
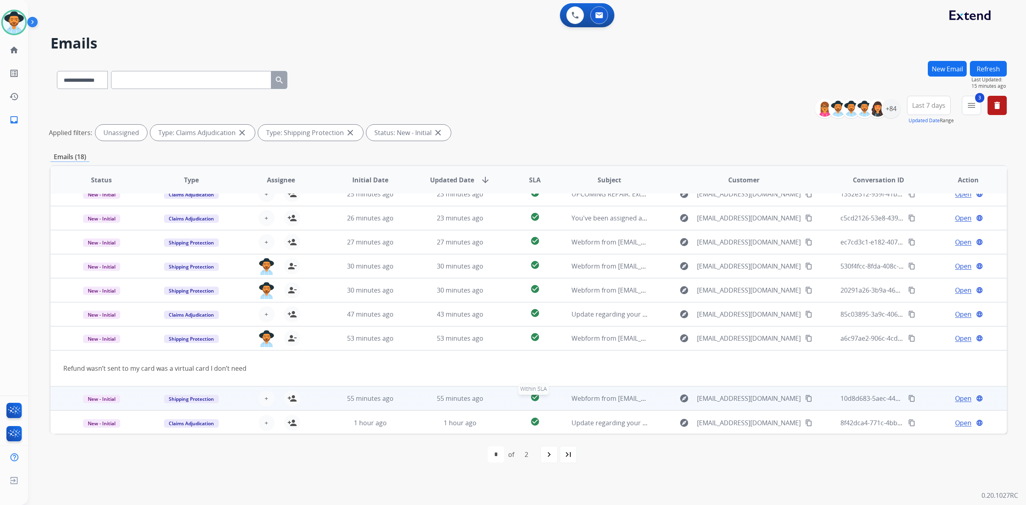
click at [546, 399] on div "check_circle" at bounding box center [534, 398] width 46 height 12
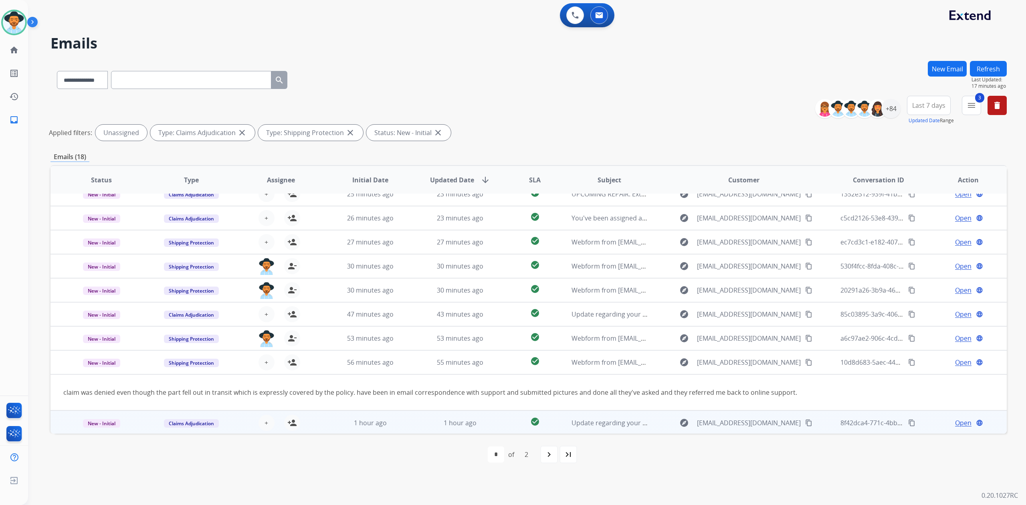
click at [503, 427] on td "check_circle" at bounding box center [528, 422] width 60 height 24
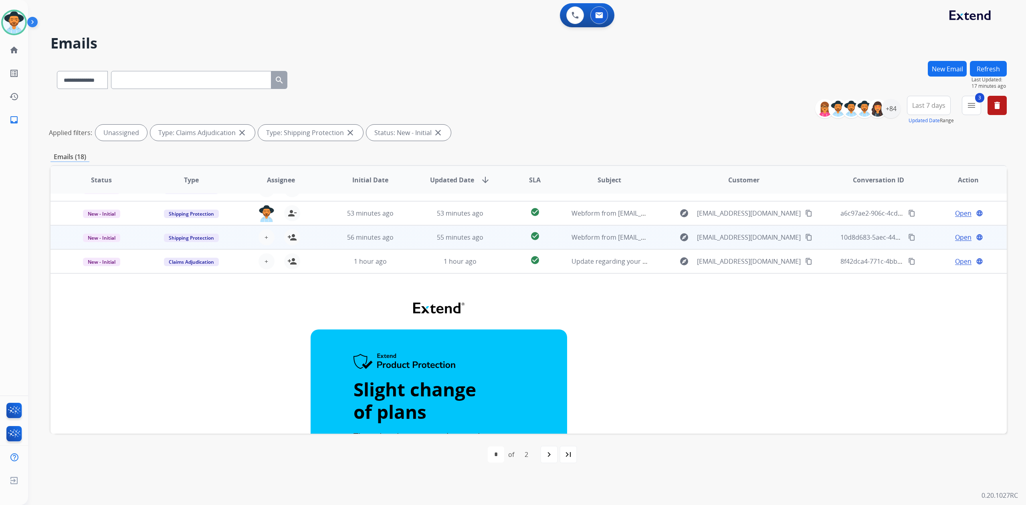
scroll to position [109, 0]
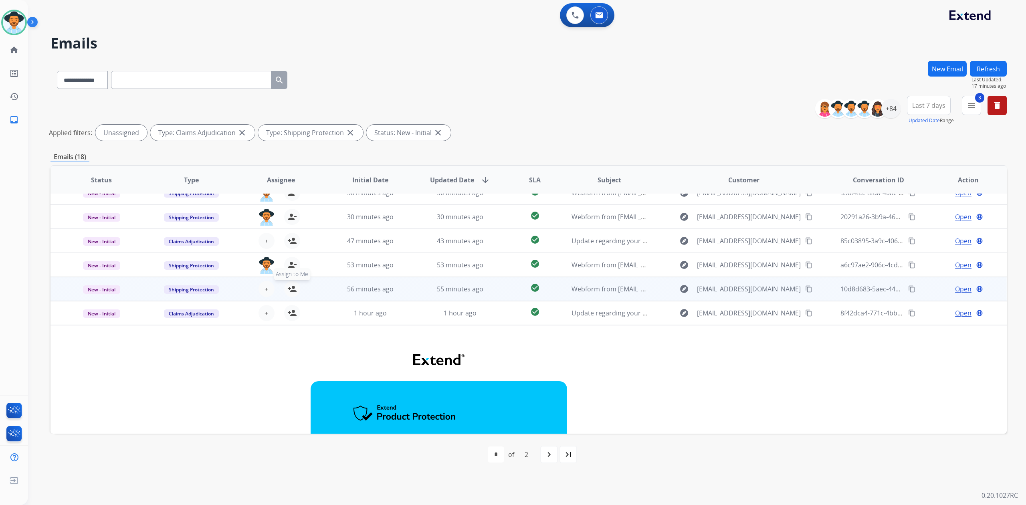
click at [290, 290] on mat-icon "person_add" at bounding box center [292, 289] width 10 height 10
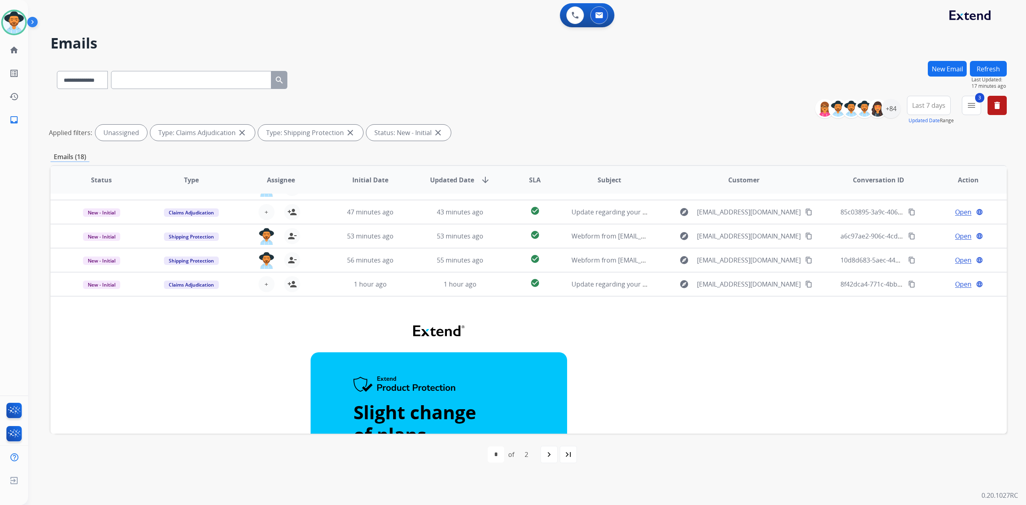
scroll to position [163, 0]
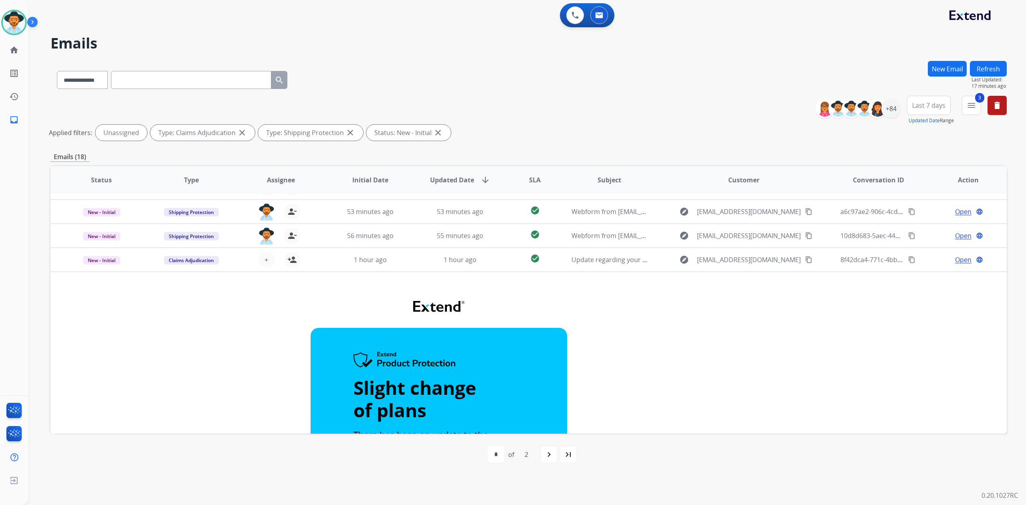
click at [550, 459] on mat-icon "navigate_next" at bounding box center [549, 455] width 10 height 10
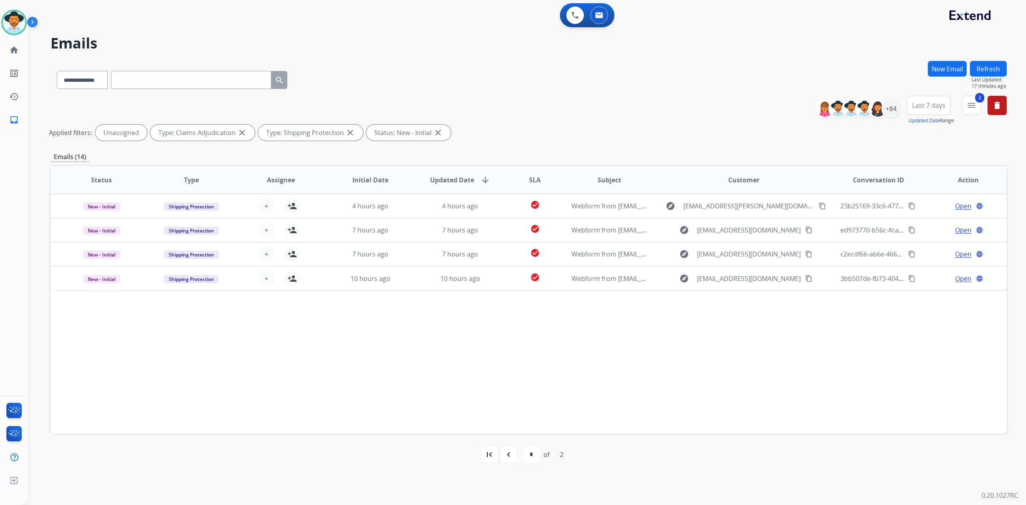
scroll to position [0, 0]
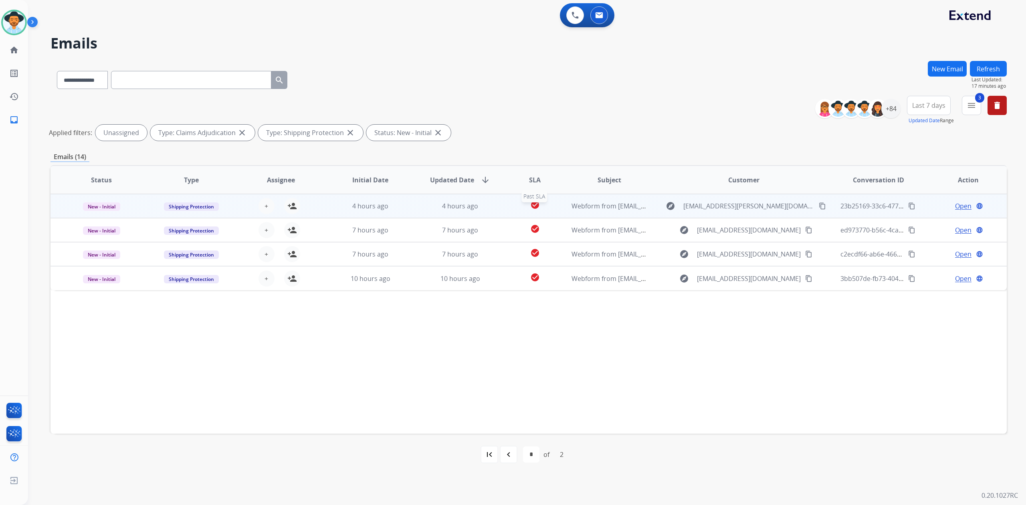
click at [542, 208] on div "check_circle" at bounding box center [534, 206] width 46 height 12
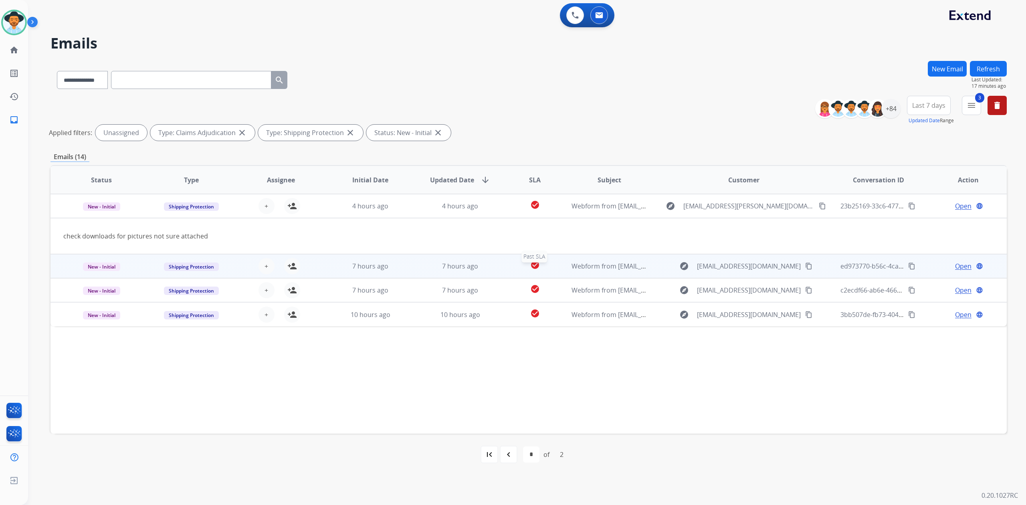
click at [549, 266] on div "check_circle" at bounding box center [534, 266] width 46 height 12
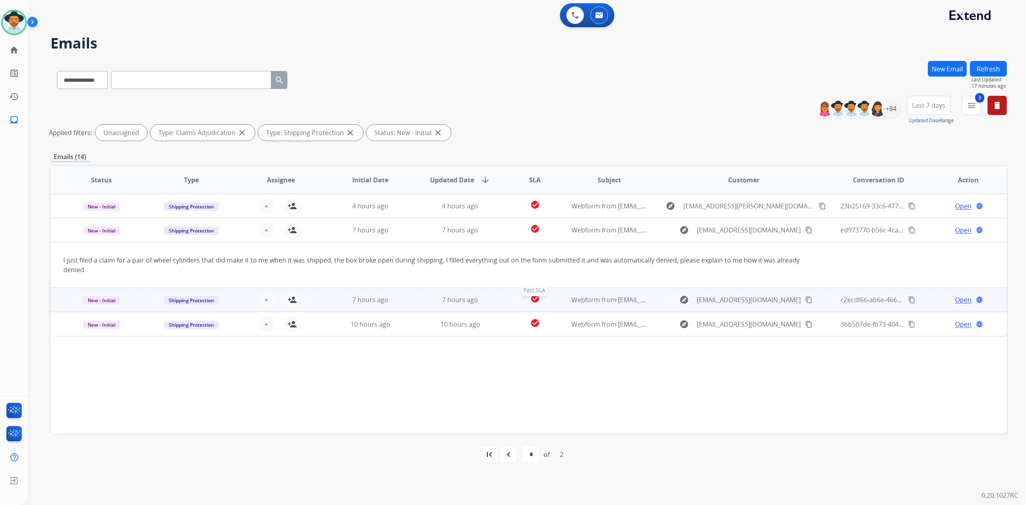
click at [511, 299] on div "check_circle" at bounding box center [534, 300] width 46 height 12
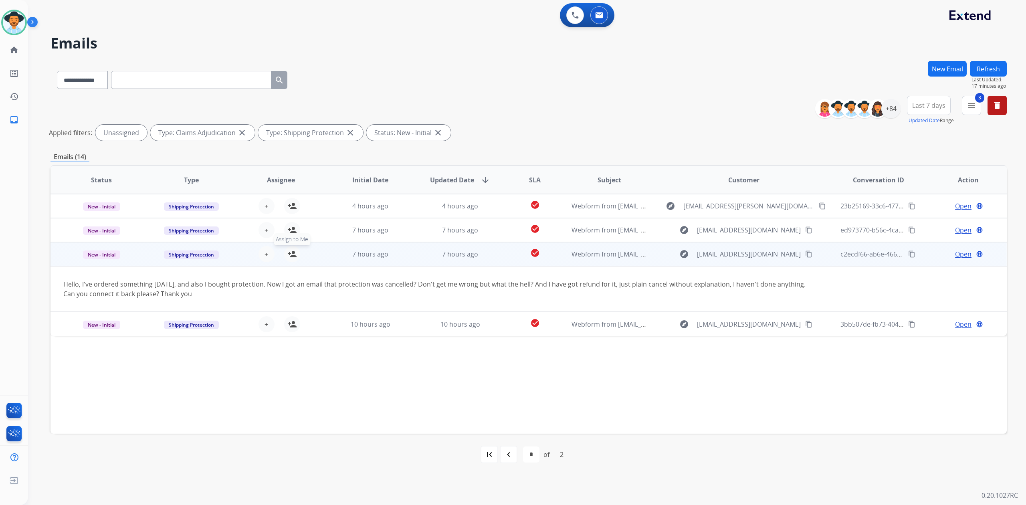
click at [295, 254] on button "person_add Assign to Me" at bounding box center [292, 254] width 16 height 16
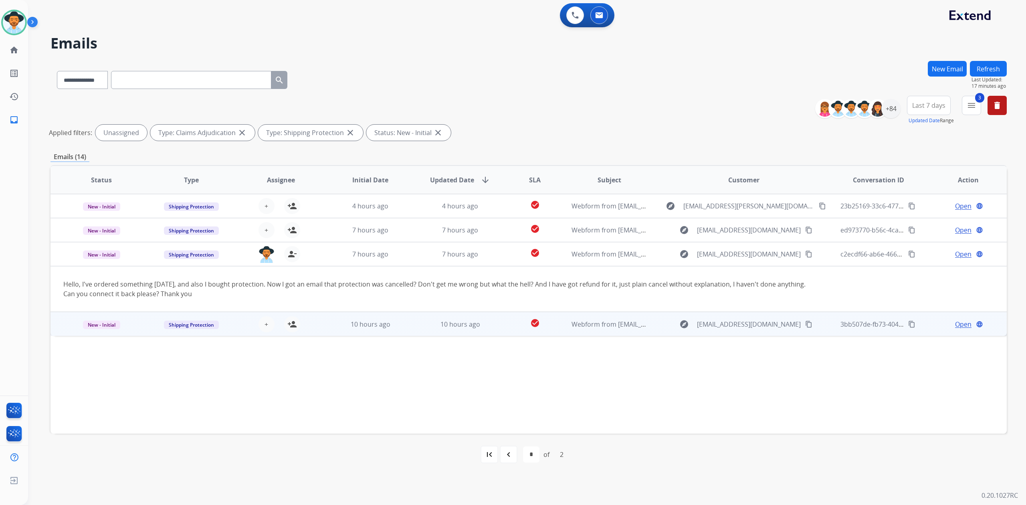
click at [490, 331] on td "10 hours ago" at bounding box center [454, 324] width 90 height 24
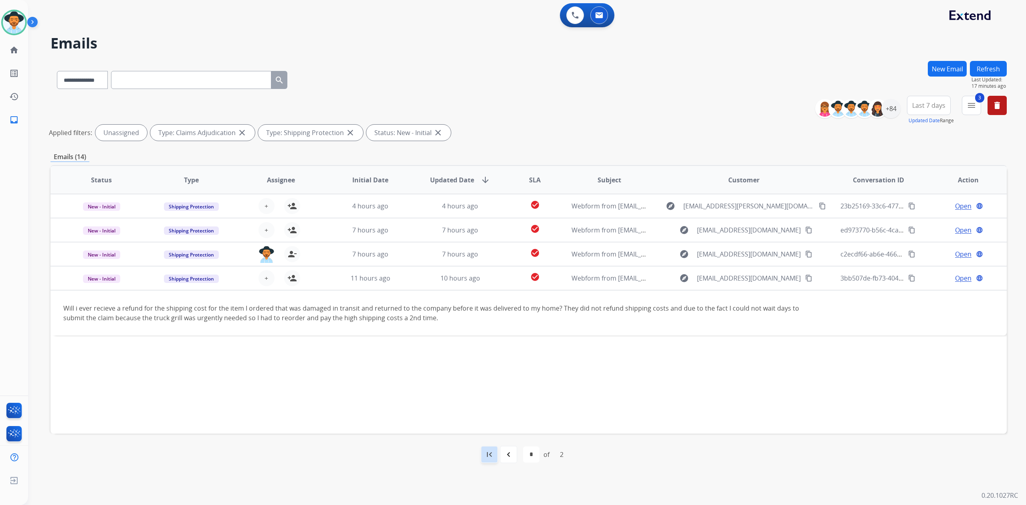
click at [495, 456] on div "first_page" at bounding box center [489, 454] width 18 height 18
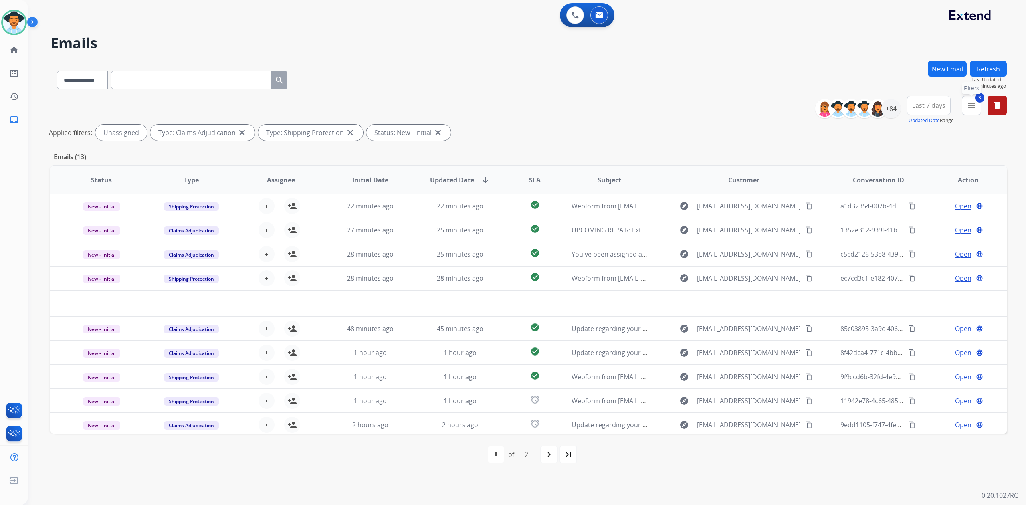
click at [976, 107] on button "3 menu Filters" at bounding box center [971, 105] width 19 height 19
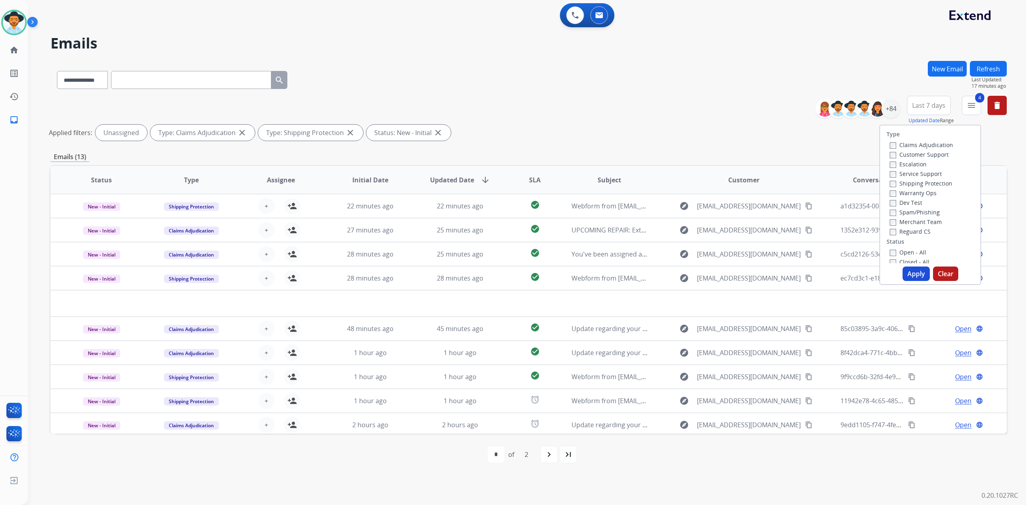
click at [889, 140] on div "Claims Adjudication" at bounding box center [920, 145] width 63 height 10
click at [912, 268] on button "Apply" at bounding box center [915, 273] width 27 height 14
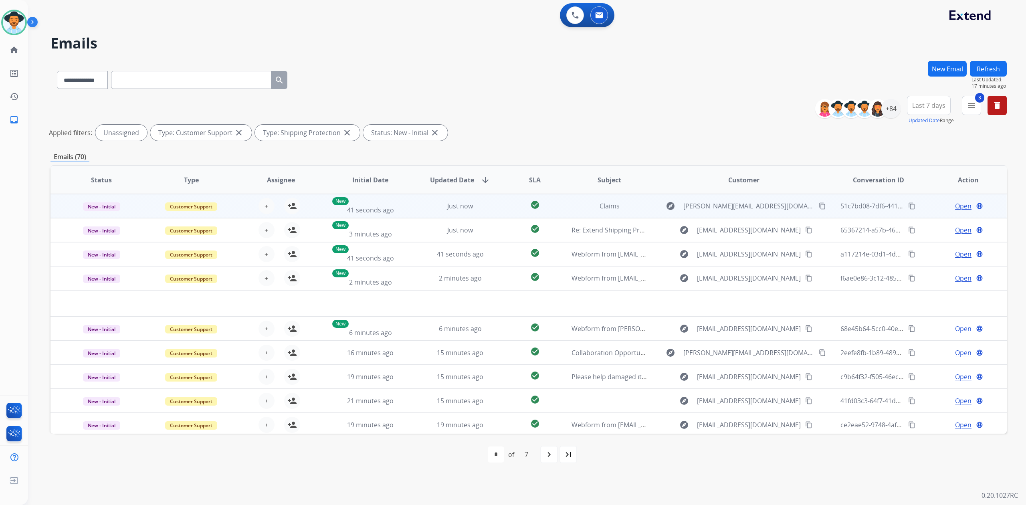
click at [648, 210] on td "explore [PERSON_NAME][EMAIL_ADDRESS][DOMAIN_NAME] content_copy" at bounding box center [737, 206] width 179 height 24
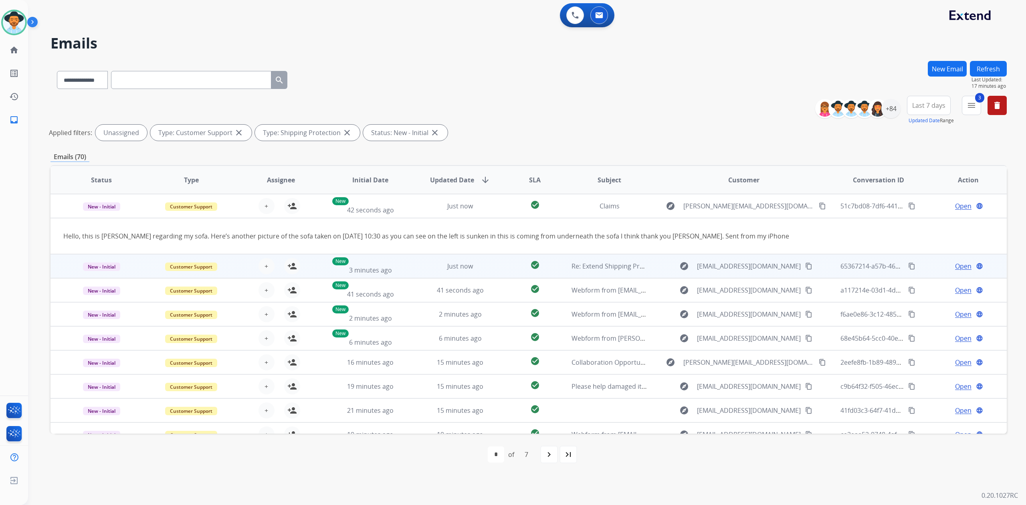
click at [662, 272] on div "explore [EMAIL_ADDRESS][DOMAIN_NAME] content_copy" at bounding box center [744, 266] width 166 height 13
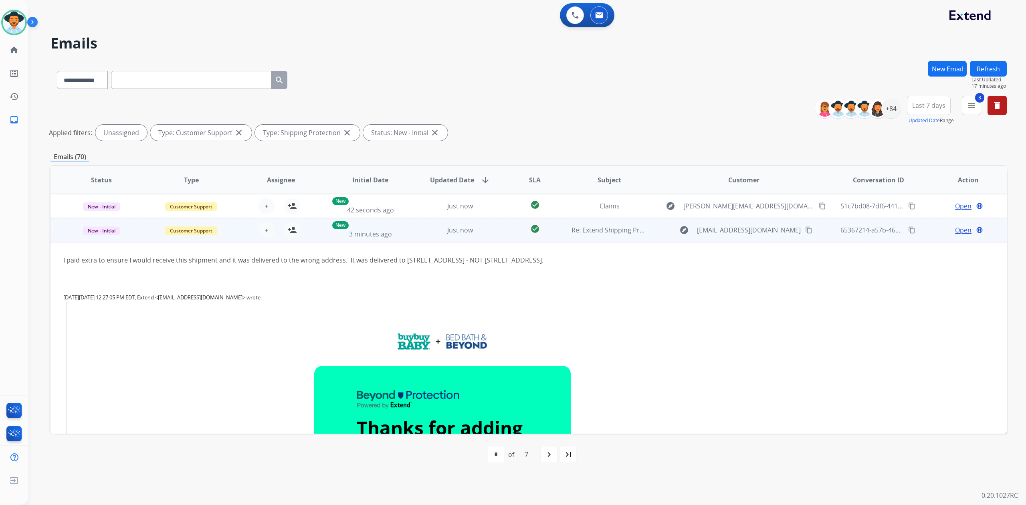
scroll to position [24, 0]
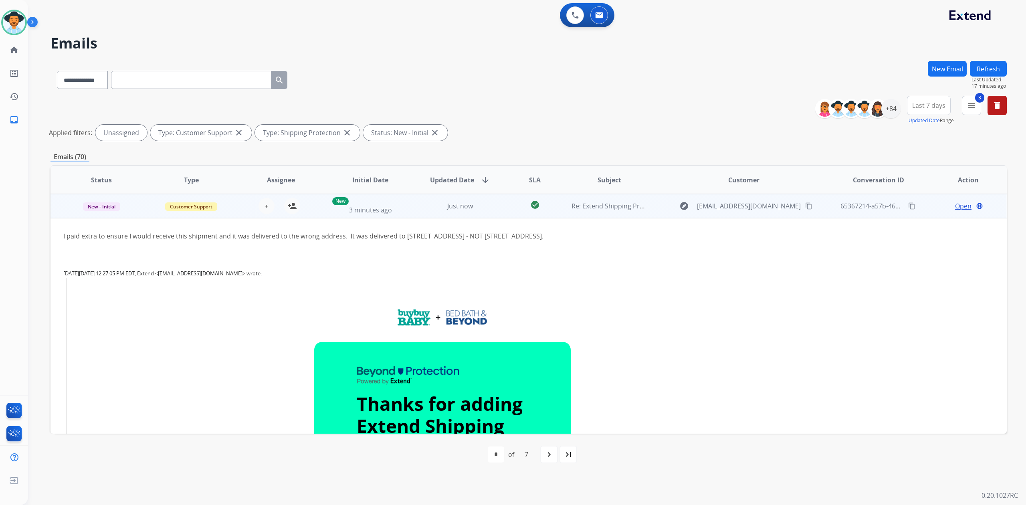
click at [657, 217] on td "explore [EMAIL_ADDRESS][DOMAIN_NAME] content_copy" at bounding box center [737, 206] width 179 height 24
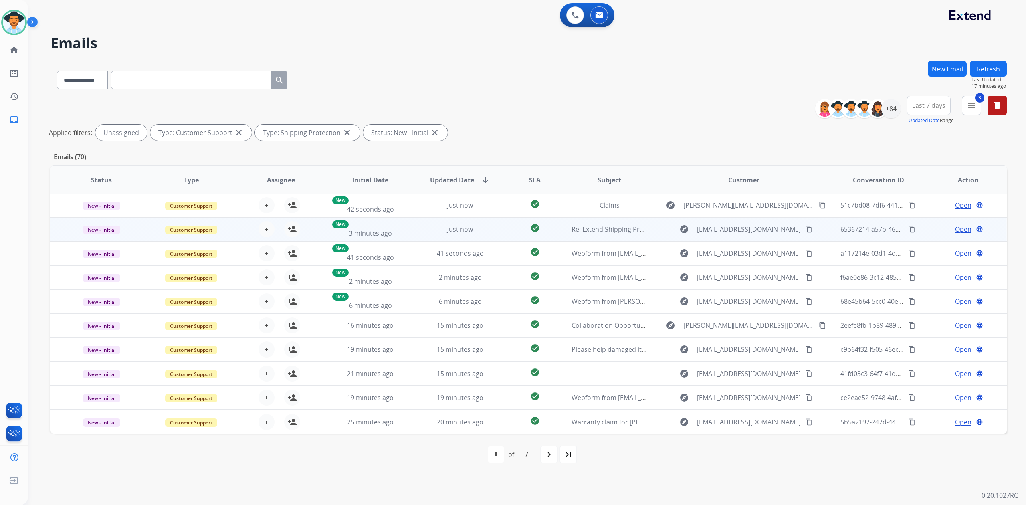
scroll to position [0, 0]
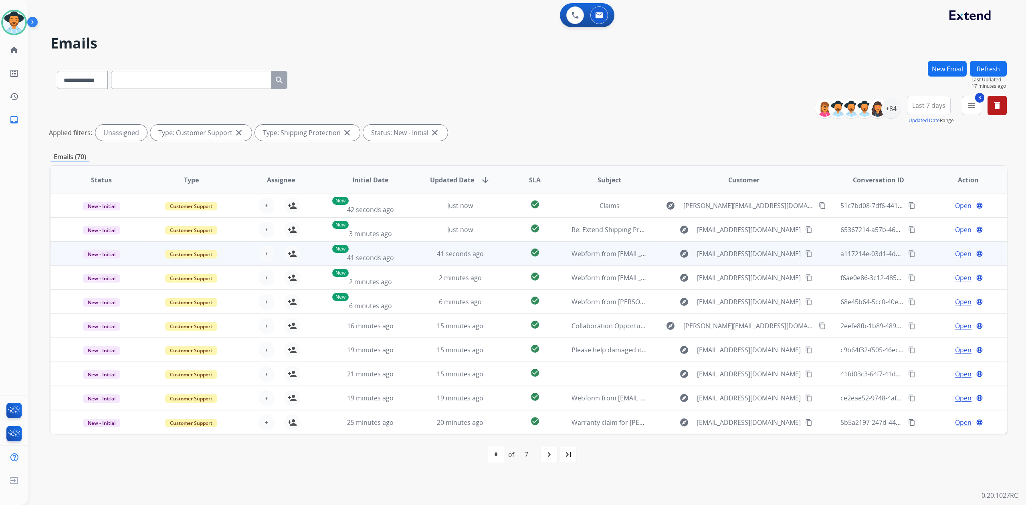
click at [669, 256] on div "explore [EMAIL_ADDRESS][DOMAIN_NAME] content_copy" at bounding box center [744, 253] width 166 height 13
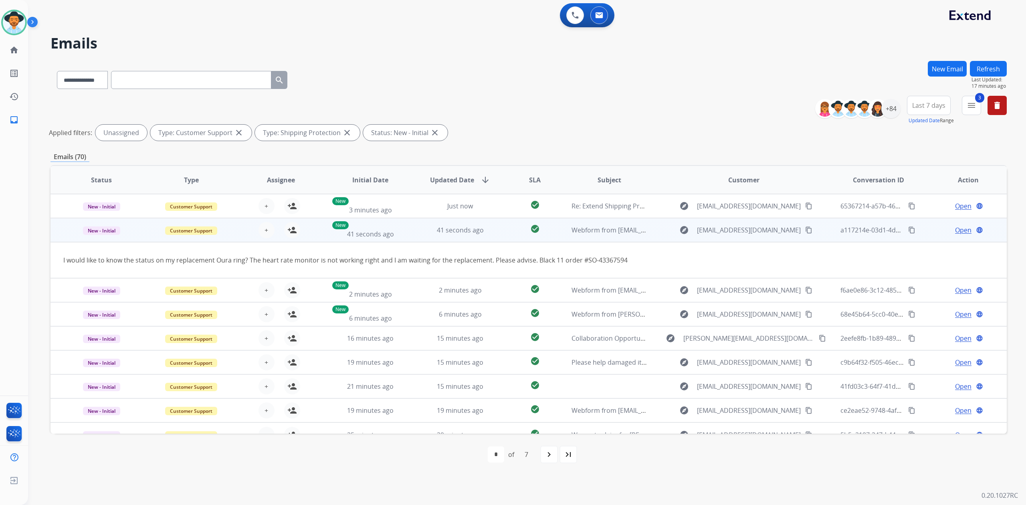
scroll to position [36, 0]
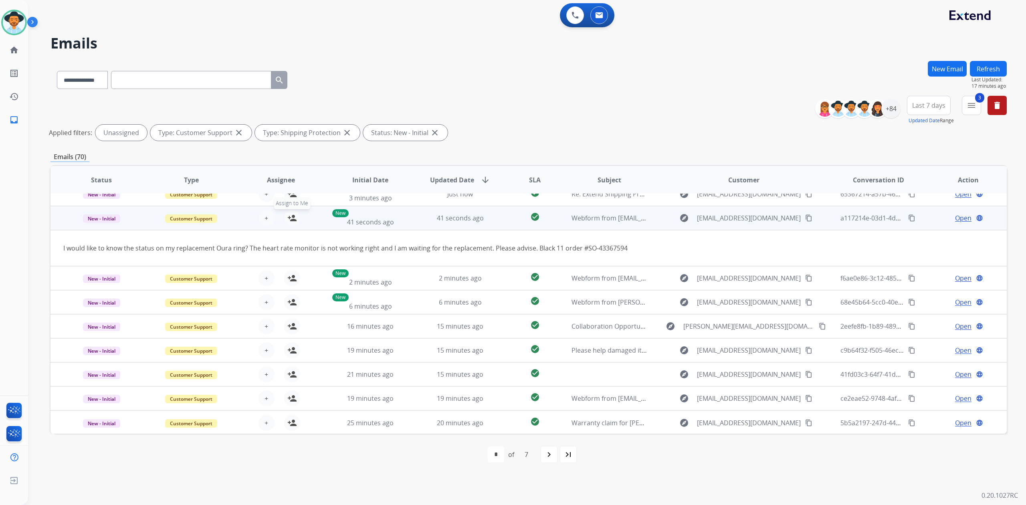
click at [287, 215] on mat-icon "person_add" at bounding box center [292, 218] width 10 height 10
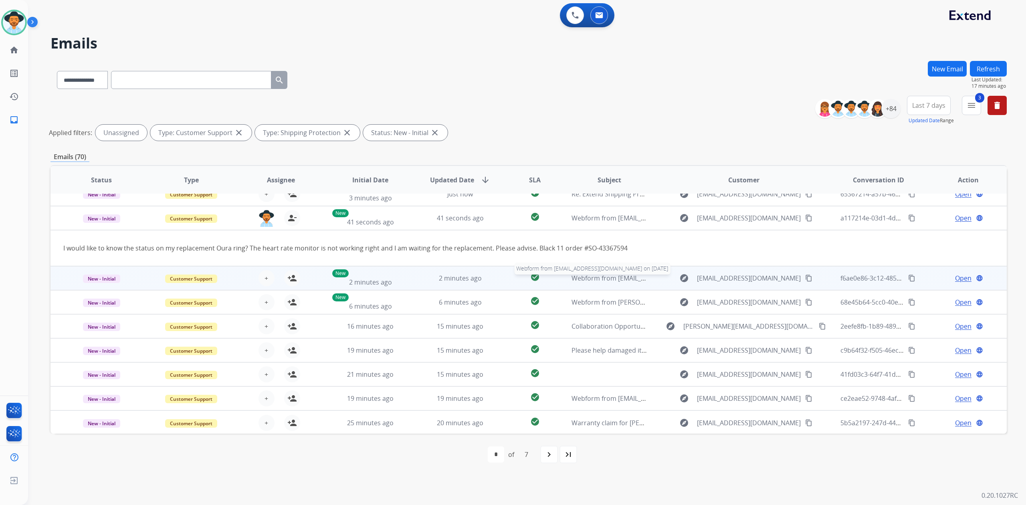
click at [637, 281] on span "Webform from [EMAIL_ADDRESS][DOMAIN_NAME] on [DATE]" at bounding box center [661, 278] width 181 height 9
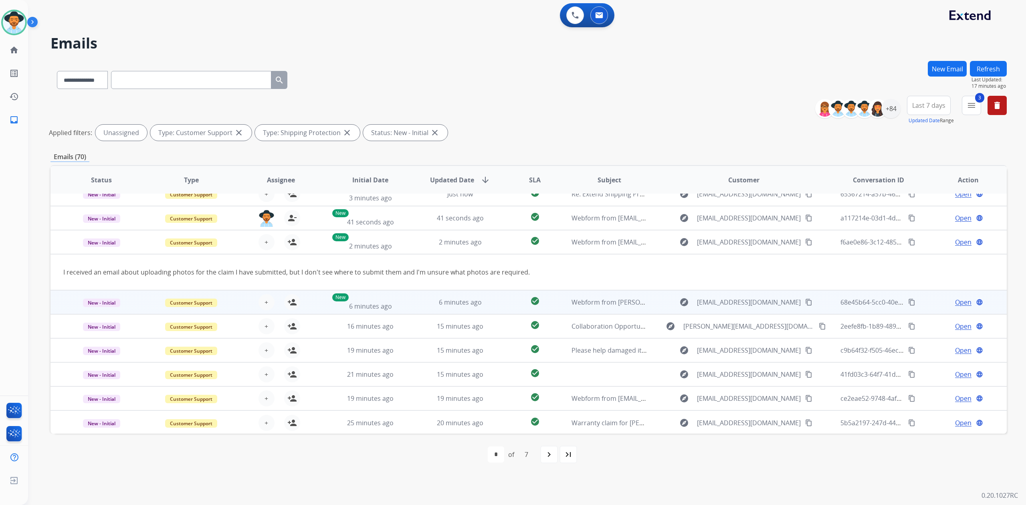
click at [661, 300] on div "explore [EMAIL_ADDRESS][DOMAIN_NAME] content_copy" at bounding box center [744, 302] width 166 height 13
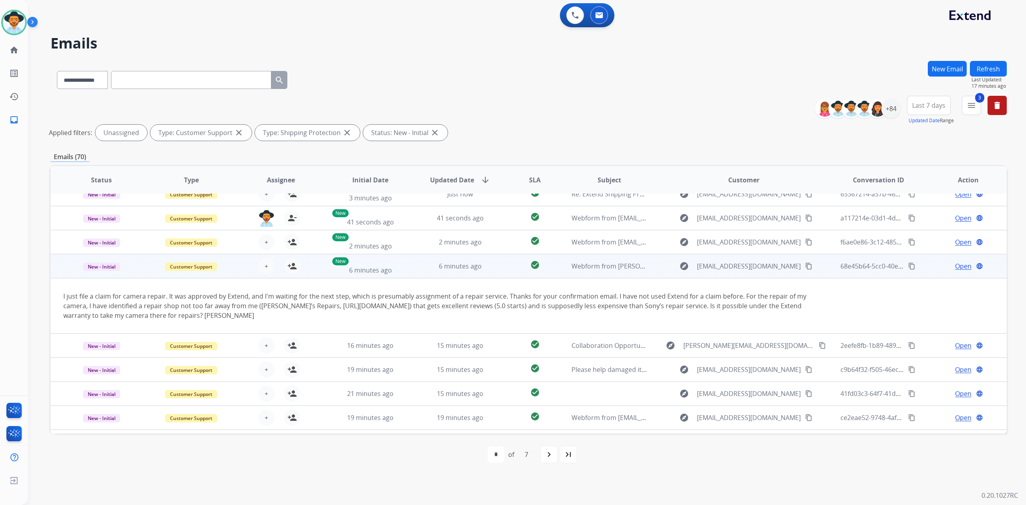
scroll to position [55, 0]
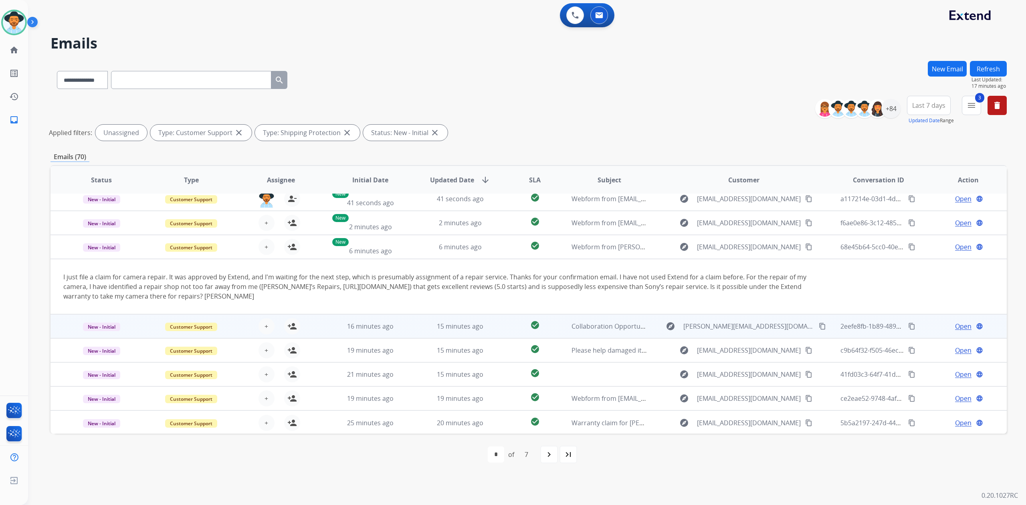
click at [651, 334] on td "explore [PERSON_NAME][EMAIL_ADDRESS][DOMAIN_NAME] content_copy" at bounding box center [737, 326] width 179 height 24
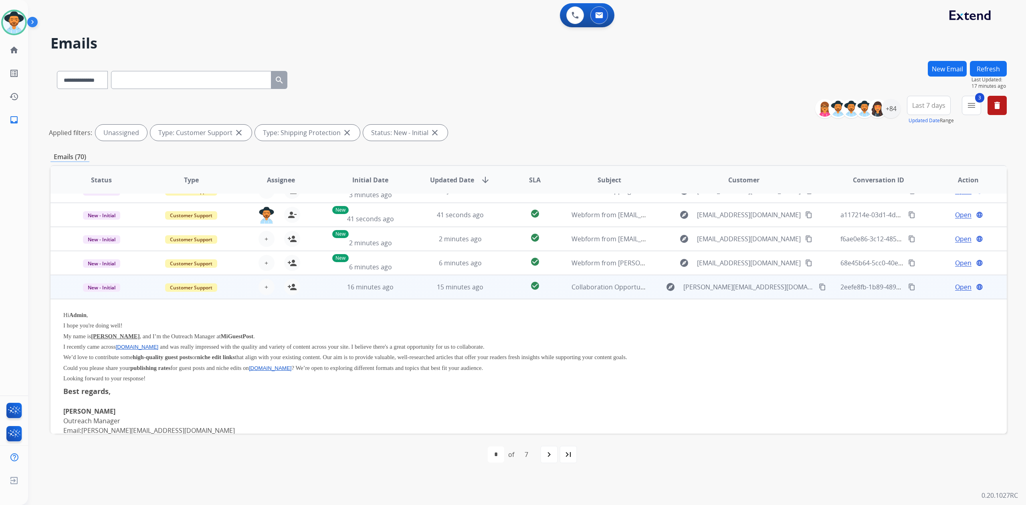
scroll to position [120, 0]
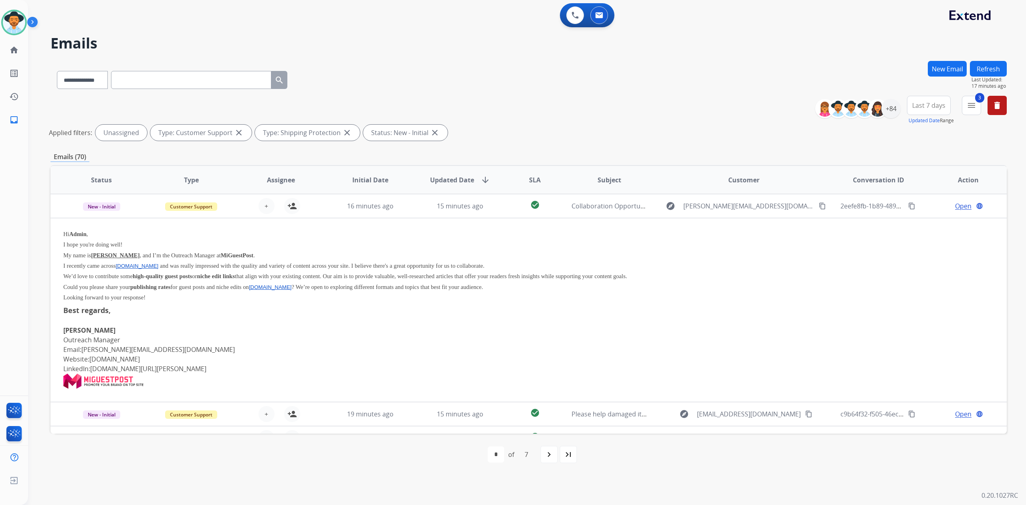
drag, startPoint x: 648, startPoint y: 214, endPoint x: 646, endPoint y: 221, distance: 7.9
click at [648, 214] on td "explore [PERSON_NAME][EMAIL_ADDRESS][DOMAIN_NAME] content_copy" at bounding box center [737, 206] width 179 height 24
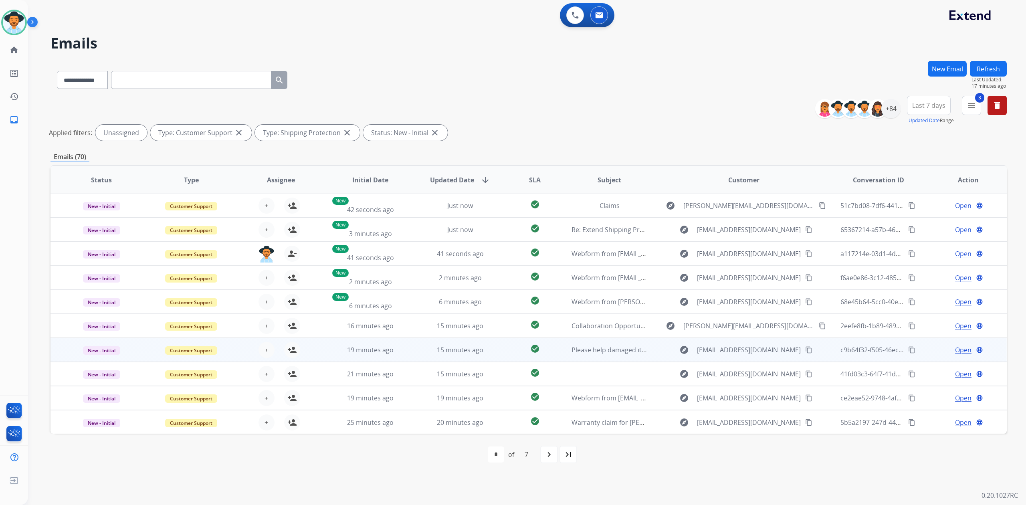
click at [655, 348] on td "explore [EMAIL_ADDRESS][DOMAIN_NAME] content_copy" at bounding box center [737, 350] width 179 height 24
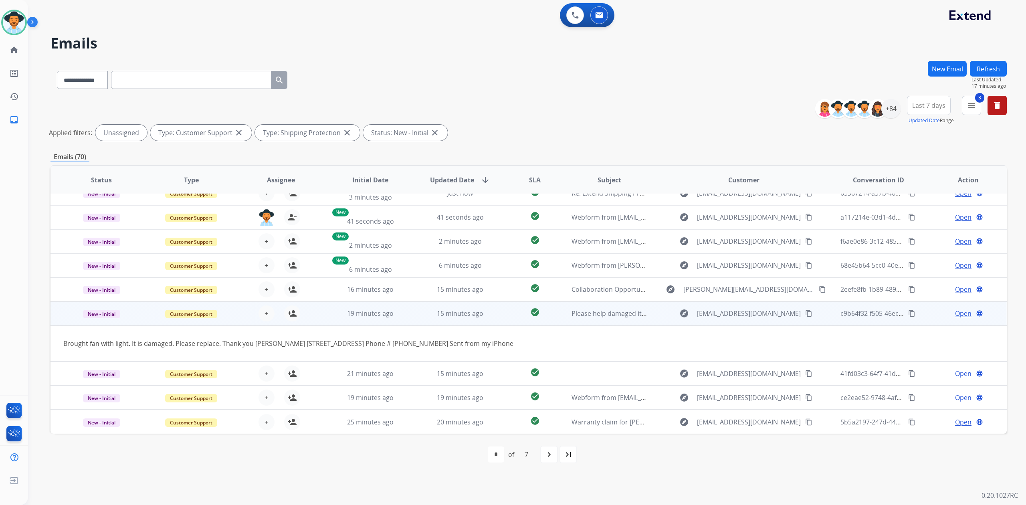
scroll to position [36, 0]
click at [288, 313] on mat-icon "person_add" at bounding box center [292, 314] width 10 height 10
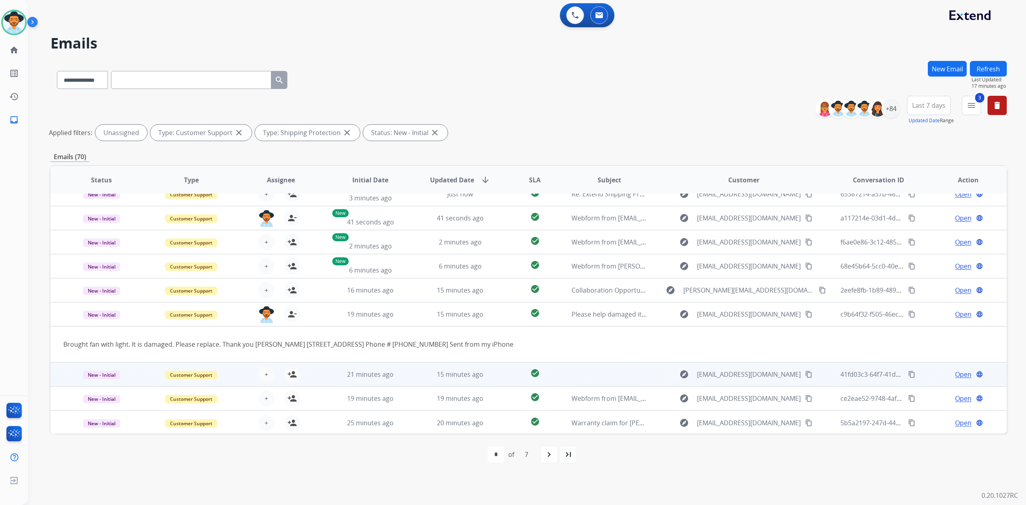
click at [564, 375] on td at bounding box center [603, 374] width 90 height 24
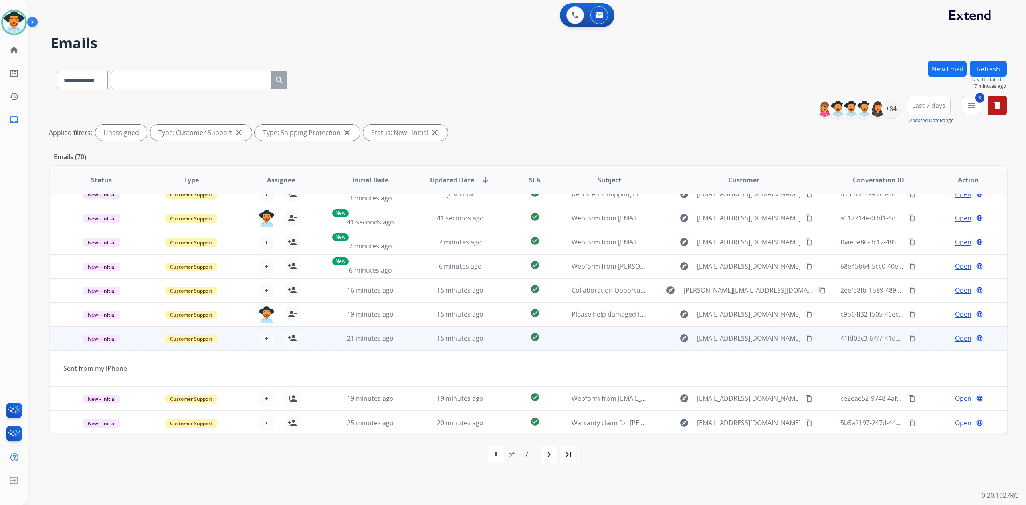
click at [558, 336] on td at bounding box center [603, 338] width 90 height 24
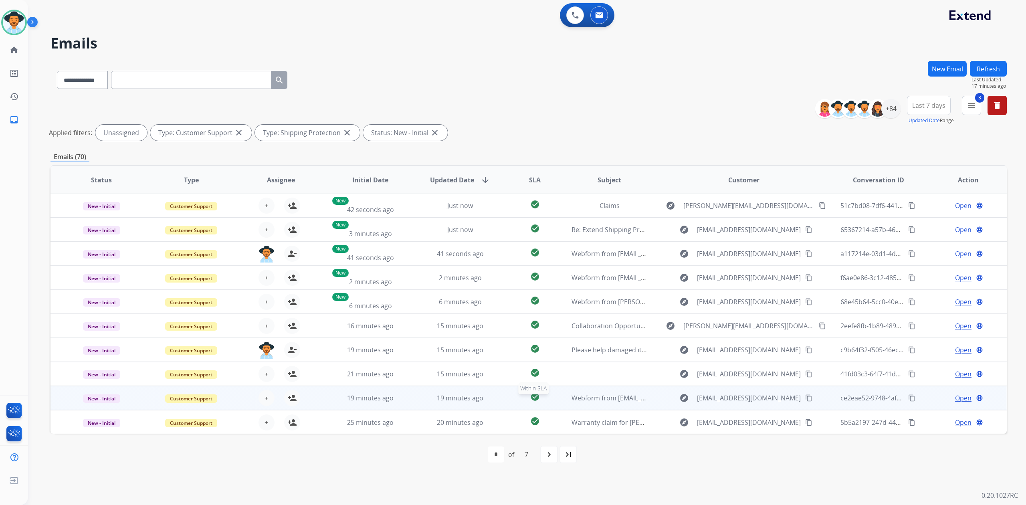
click at [549, 395] on div "check_circle" at bounding box center [534, 398] width 46 height 12
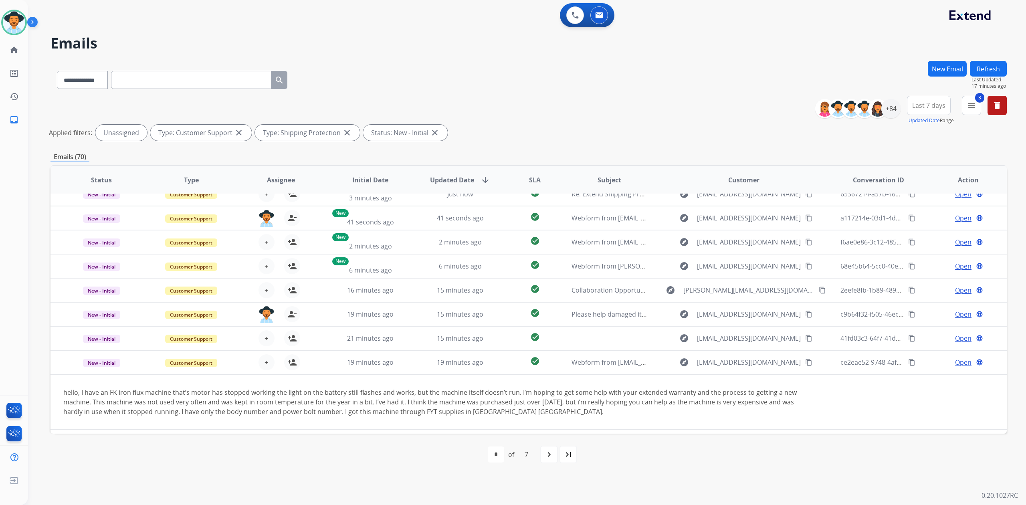
scroll to position [55, 0]
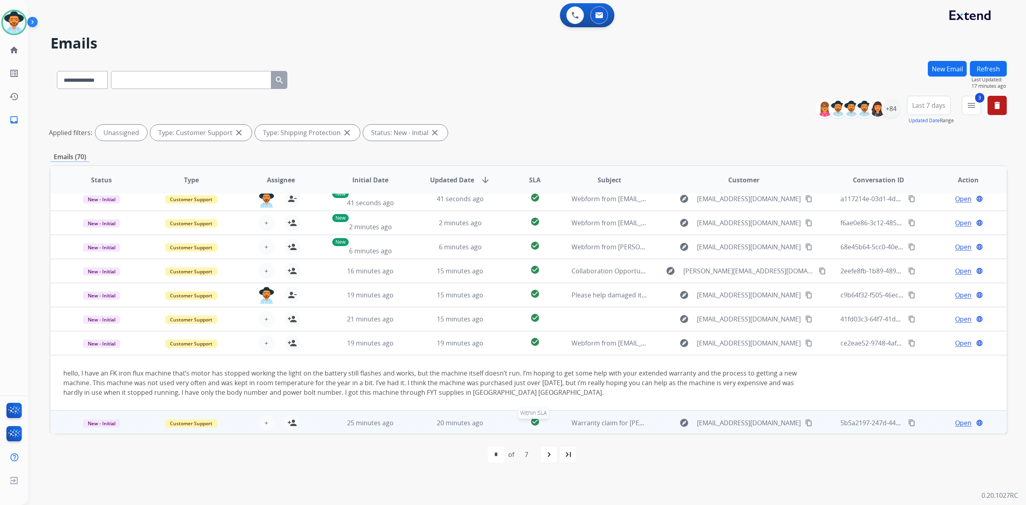
click at [550, 419] on div "check_circle" at bounding box center [534, 423] width 46 height 12
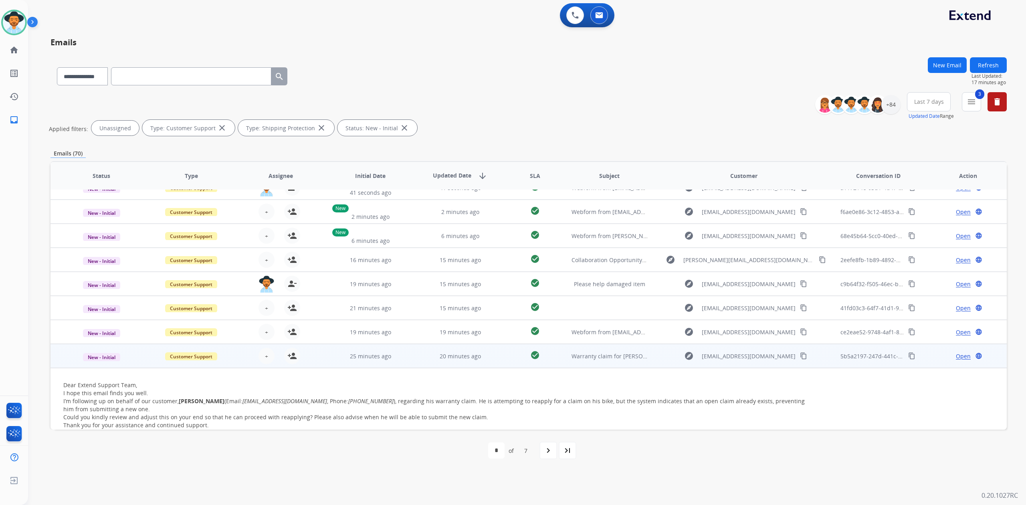
scroll to position [151, 0]
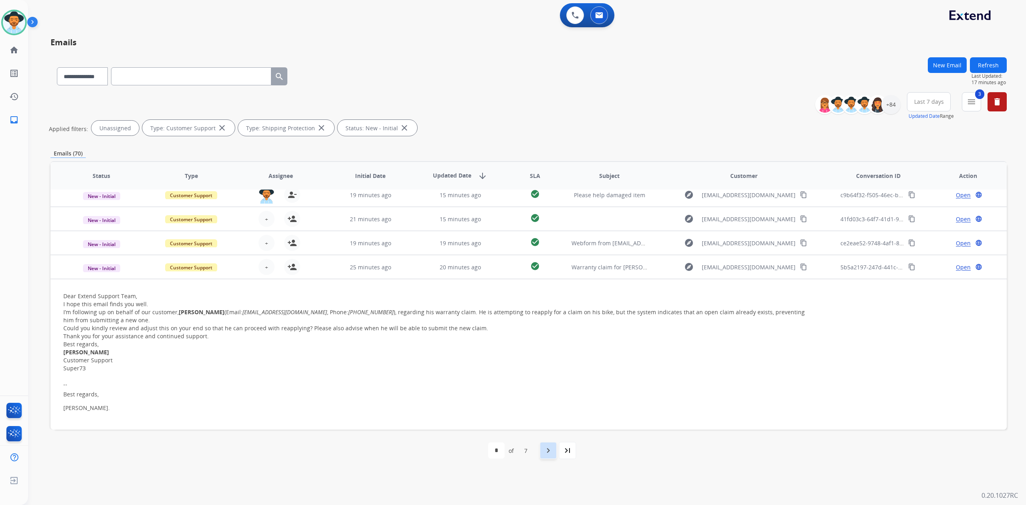
click at [546, 454] on mat-icon "navigate_next" at bounding box center [548, 450] width 10 height 10
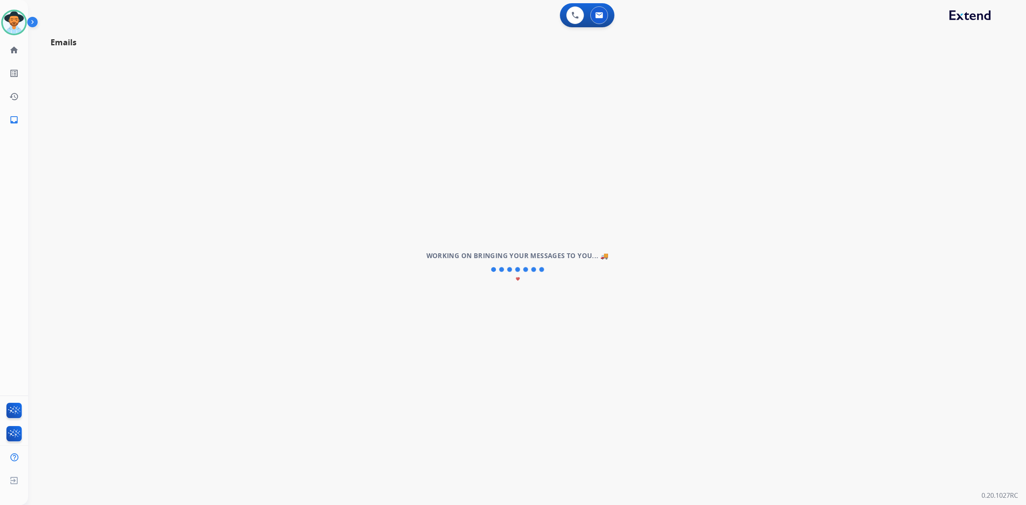
scroll to position [26, 0]
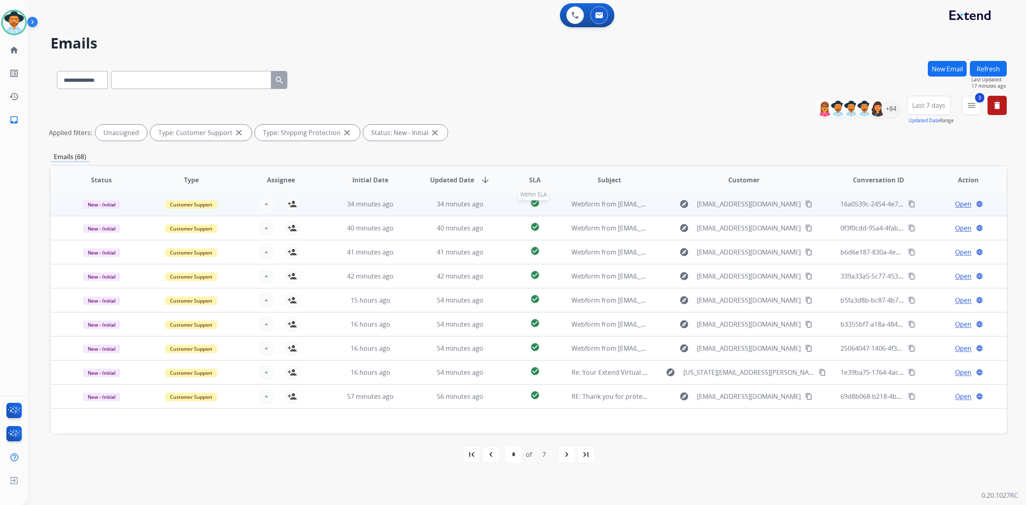
click at [550, 207] on div "check_circle" at bounding box center [534, 204] width 46 height 12
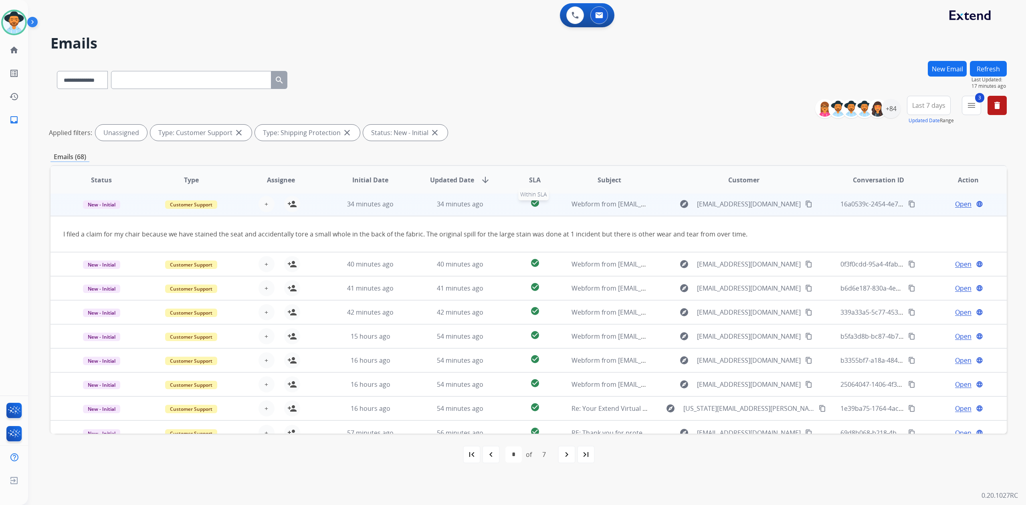
scroll to position [24, 0]
click at [542, 214] on td "check_circle" at bounding box center [528, 206] width 60 height 24
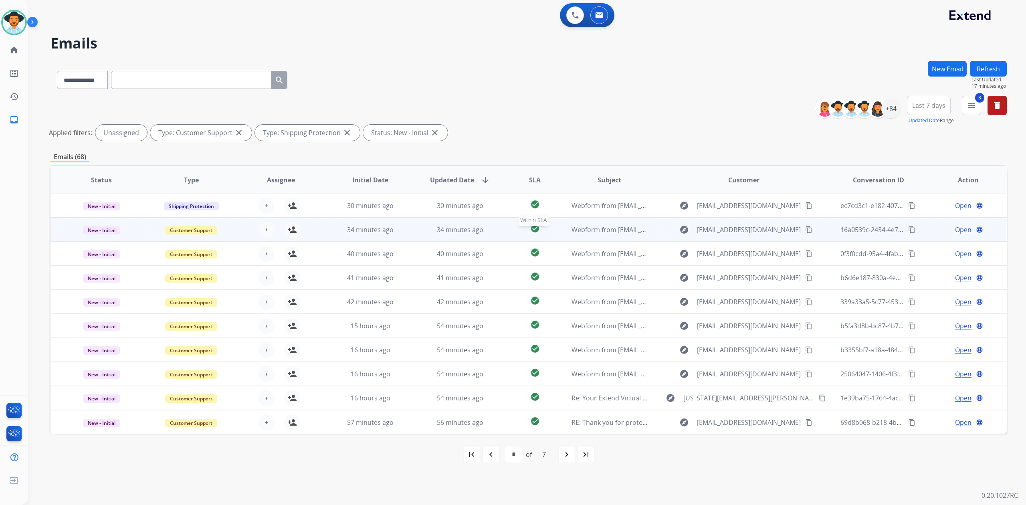
click at [539, 232] on div "check_circle" at bounding box center [534, 230] width 46 height 12
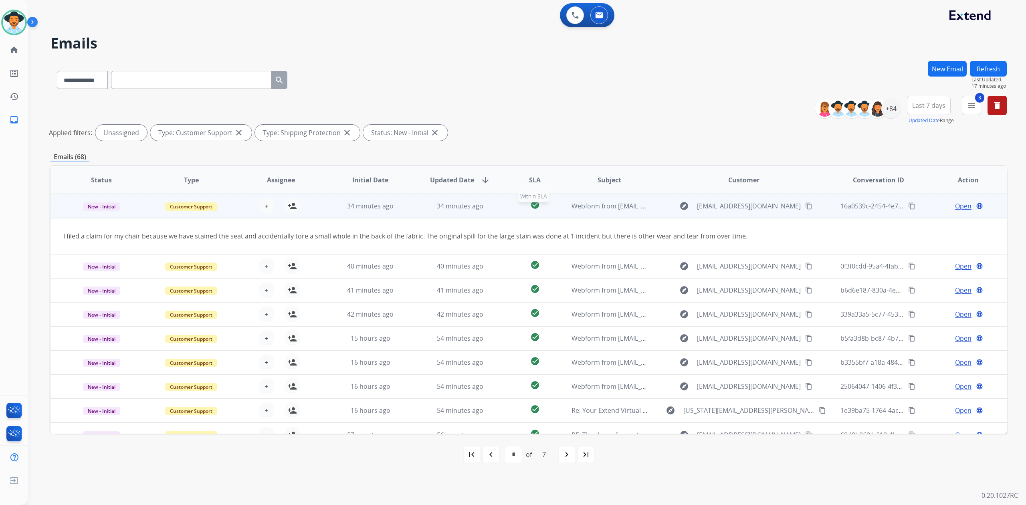
click at [550, 202] on div "check_circle" at bounding box center [534, 206] width 46 height 12
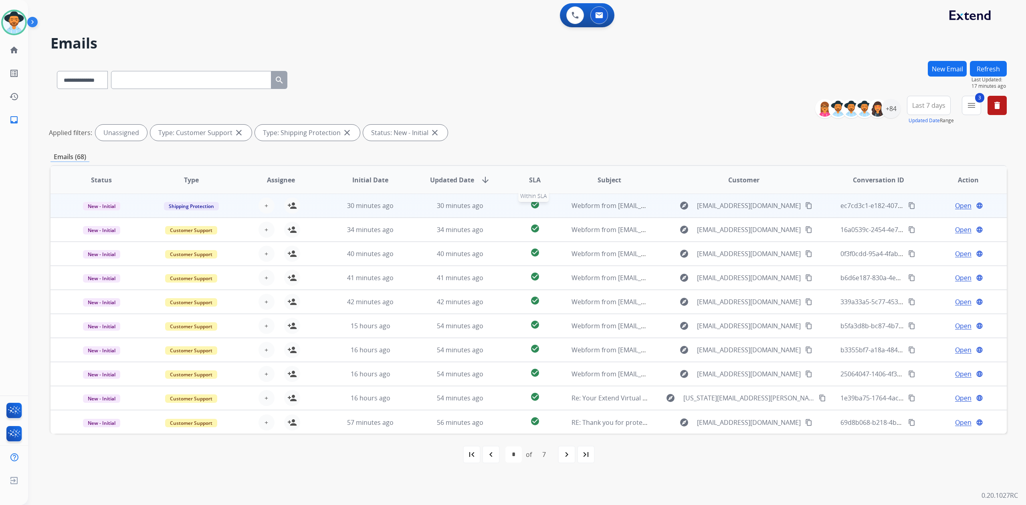
click at [552, 200] on div "check_circle" at bounding box center [534, 206] width 46 height 12
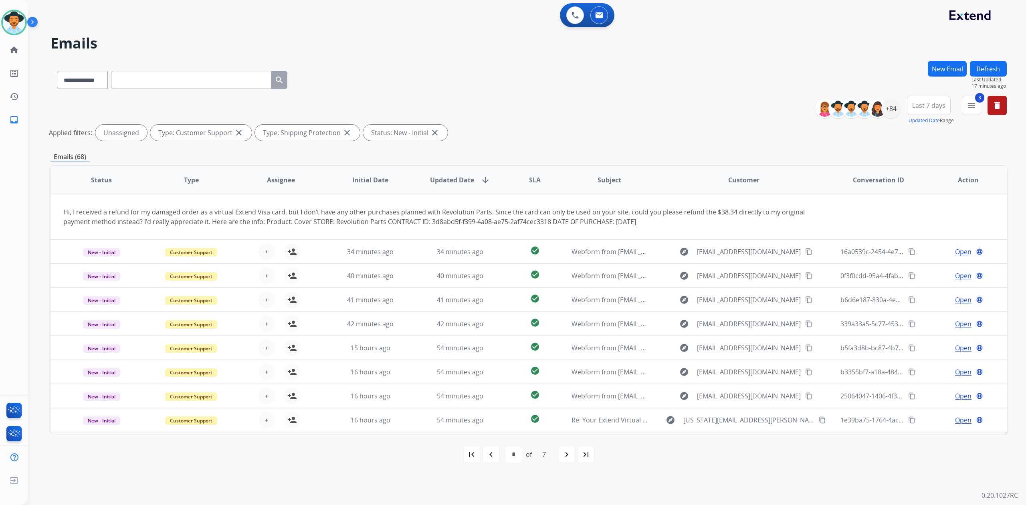
scroll to position [0, 0]
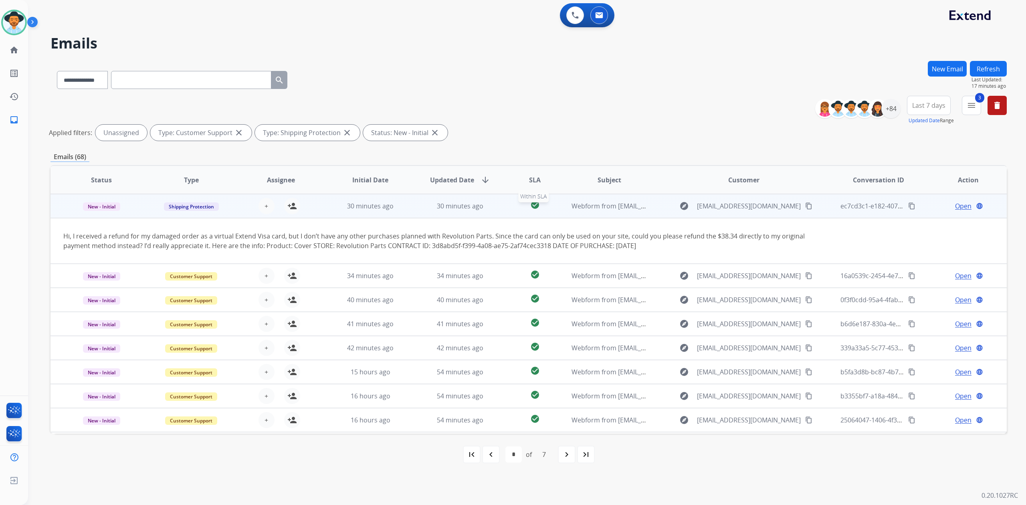
click at [548, 202] on div "check_circle" at bounding box center [534, 206] width 46 height 12
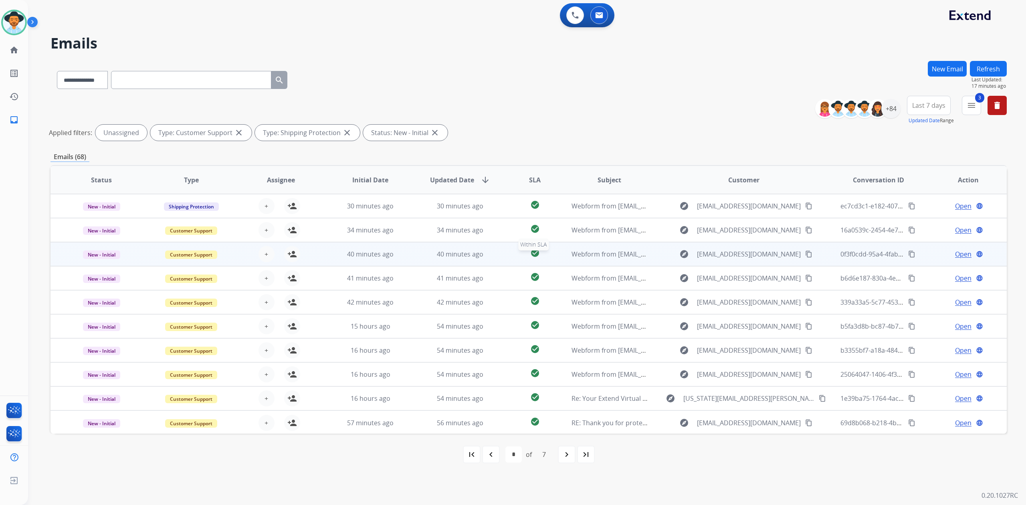
click at [550, 253] on div "check_circle" at bounding box center [534, 254] width 46 height 12
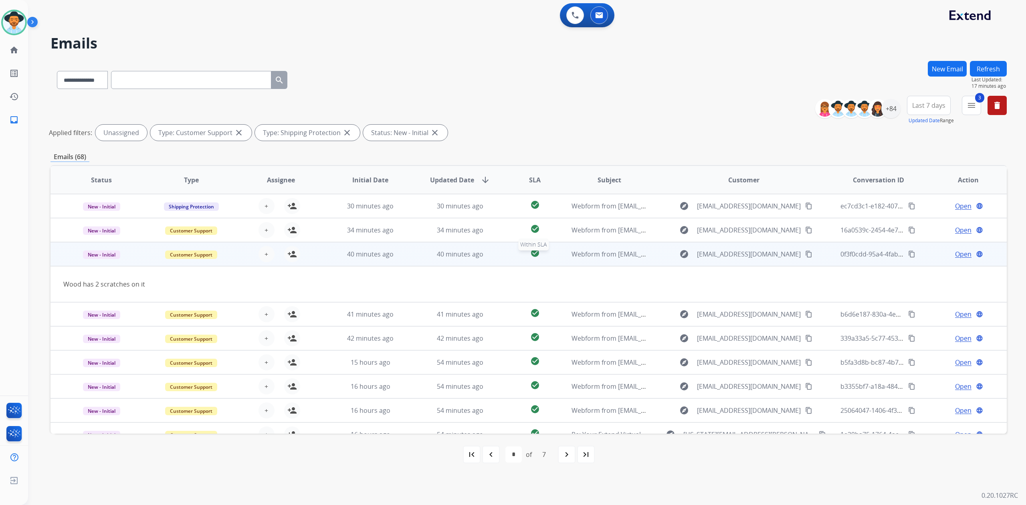
scroll to position [36, 0]
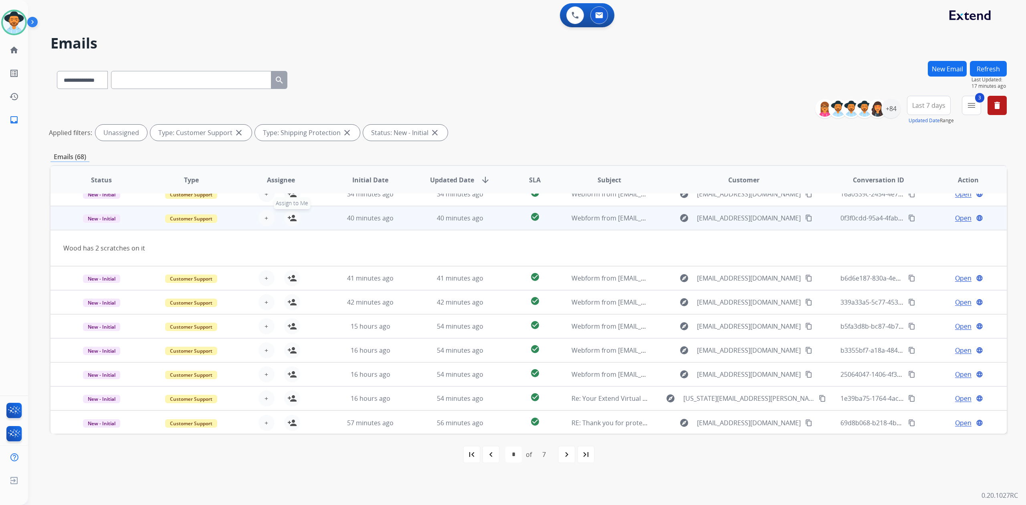
click at [292, 217] on mat-icon "person_add" at bounding box center [292, 218] width 10 height 10
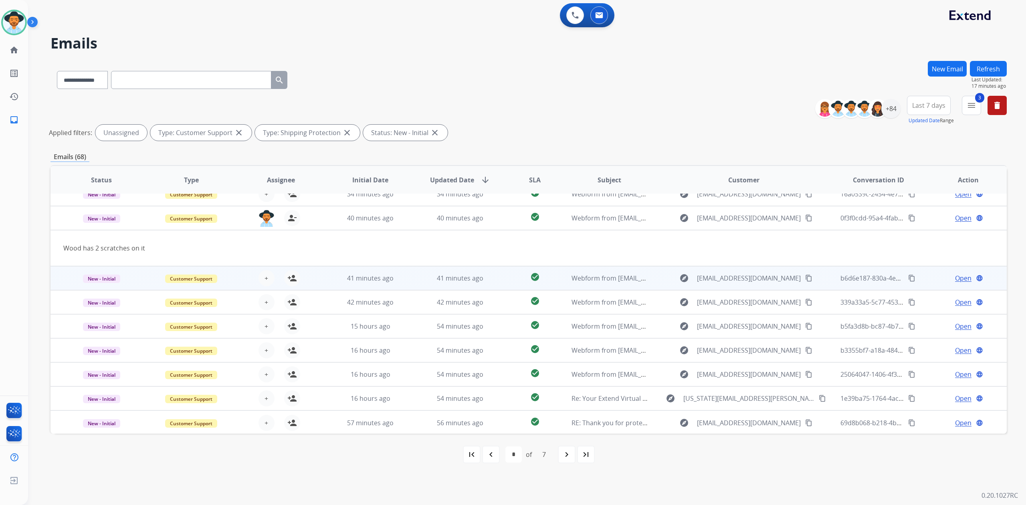
click at [500, 274] on td "check_circle" at bounding box center [528, 278] width 60 height 24
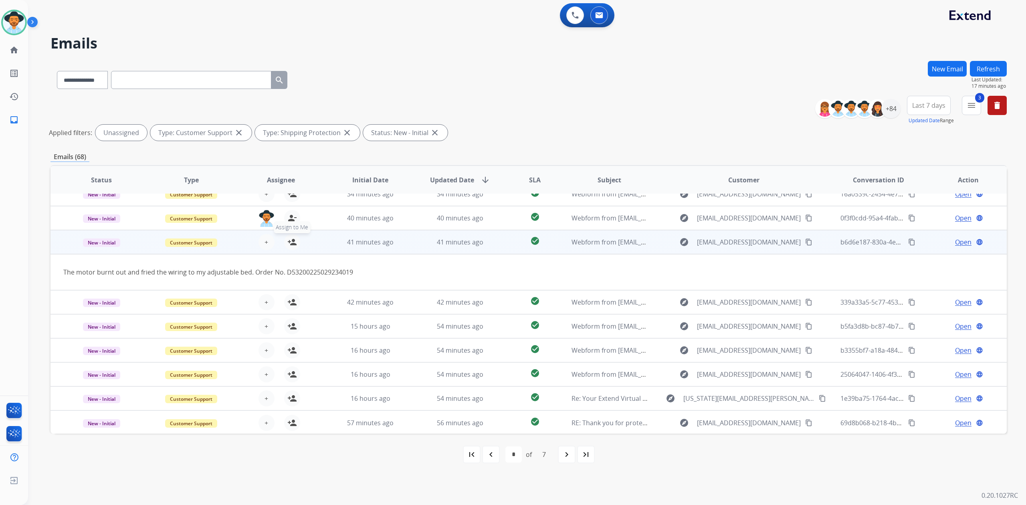
click at [291, 241] on mat-icon "person_add" at bounding box center [292, 242] width 10 height 10
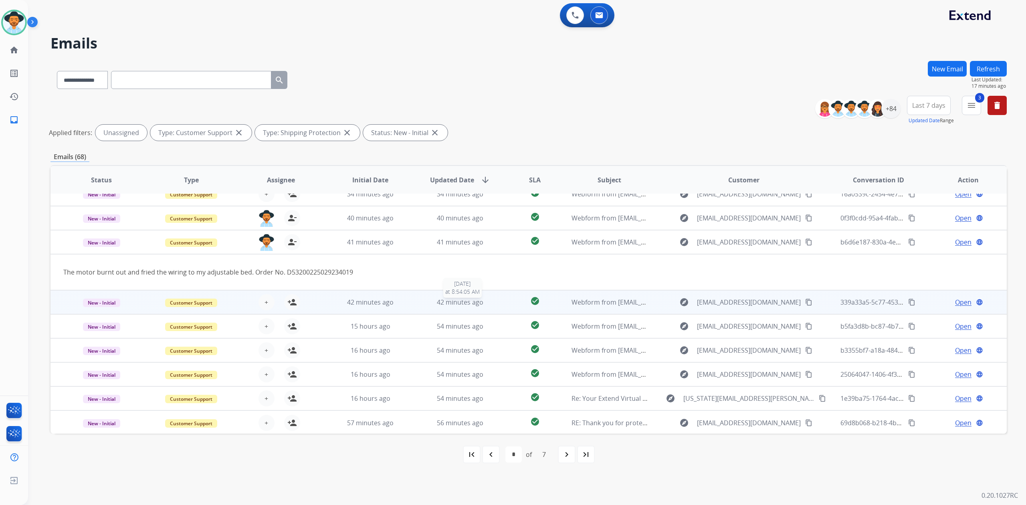
click at [486, 306] on div "42 minutes ago" at bounding box center [460, 302] width 77 height 10
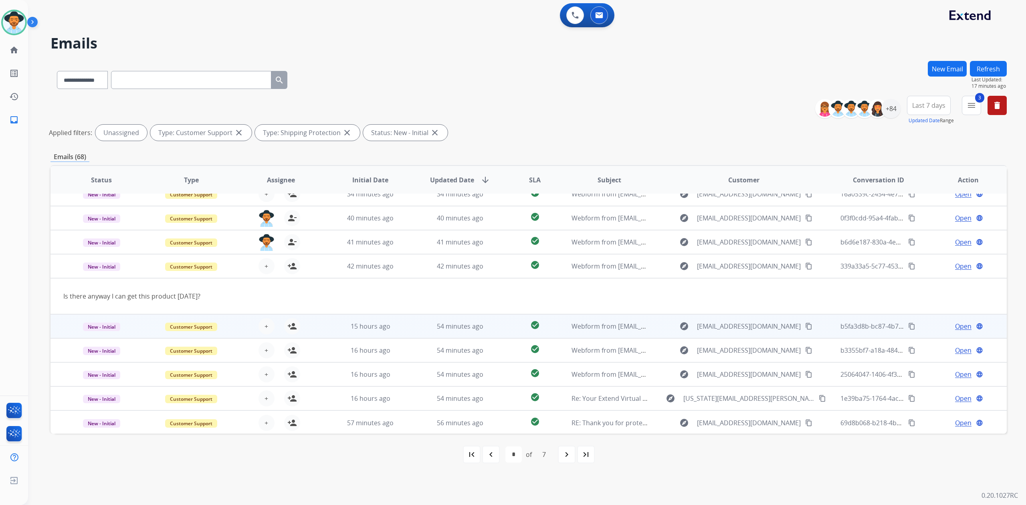
click at [409, 331] on td "54 minutes ago" at bounding box center [454, 326] width 90 height 24
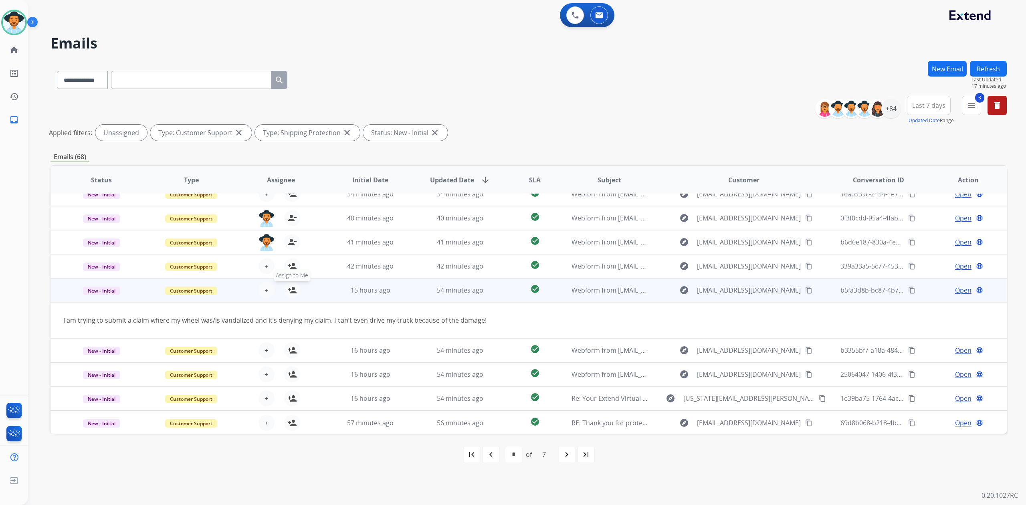
click at [289, 287] on mat-icon "person_add" at bounding box center [292, 290] width 10 height 10
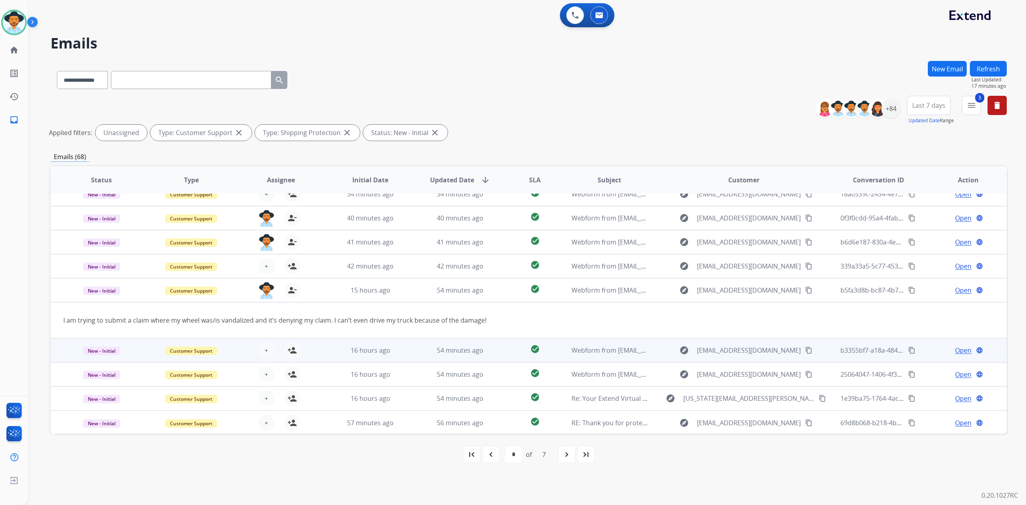
click at [410, 348] on td "54 minutes ago" at bounding box center [454, 350] width 90 height 24
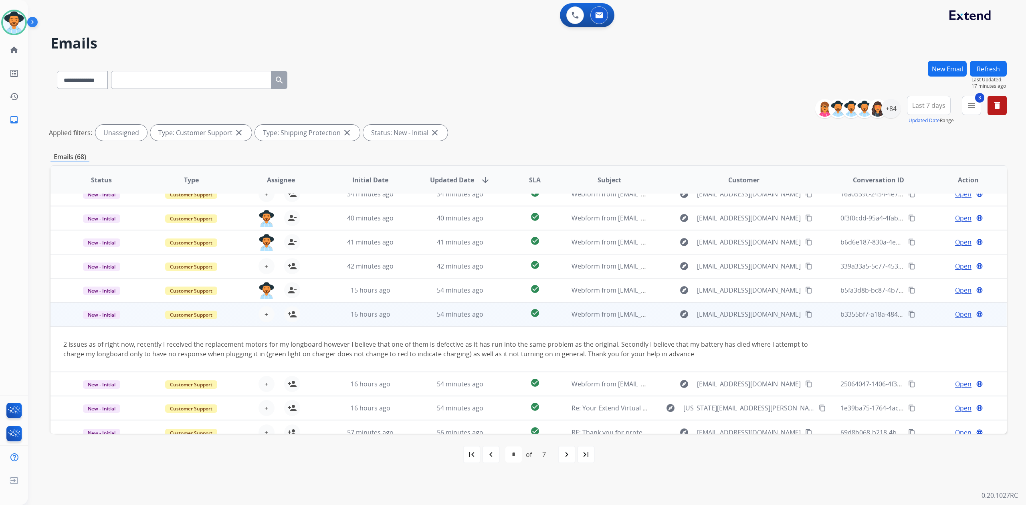
scroll to position [46, 0]
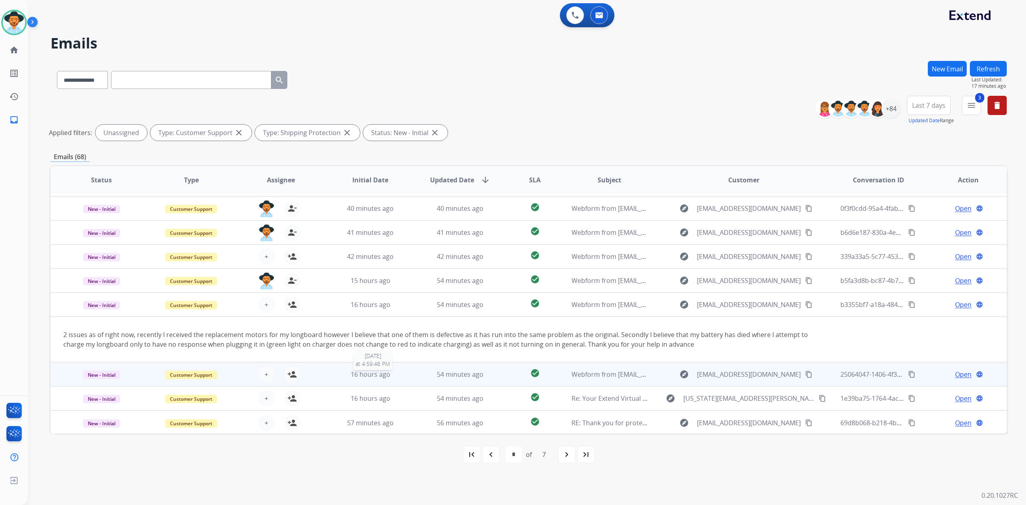
click at [405, 373] on div "16 hours ago" at bounding box center [370, 374] width 77 height 10
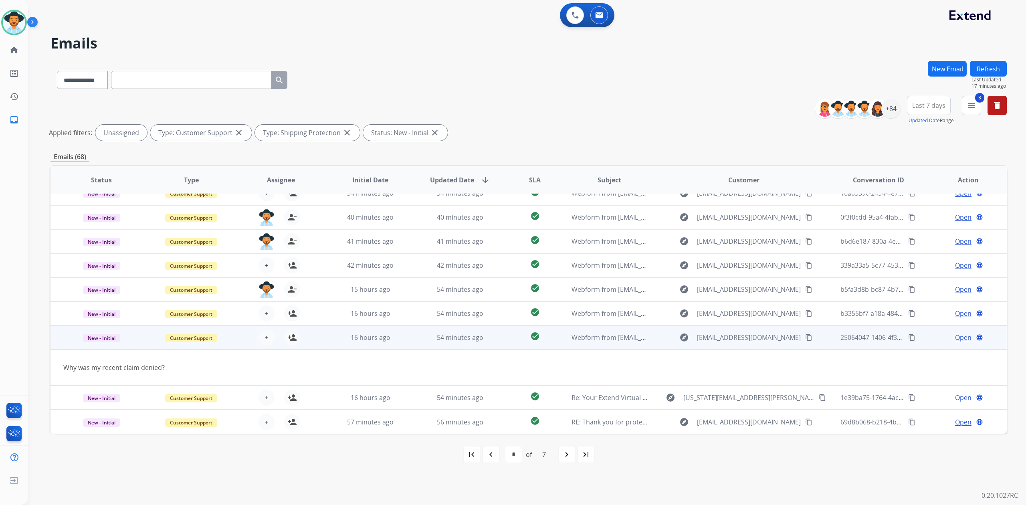
scroll to position [36, 0]
click at [289, 338] on mat-icon "person_add" at bounding box center [292, 338] width 10 height 10
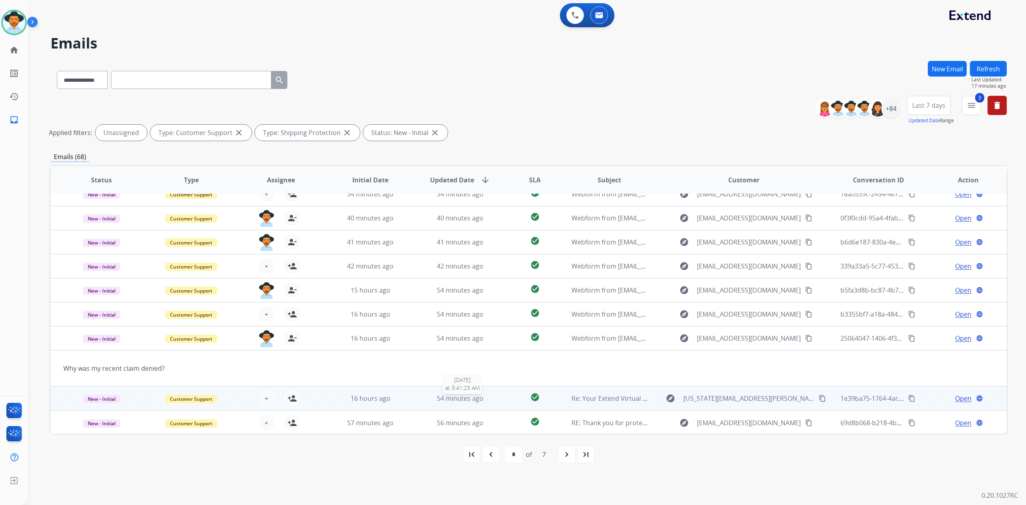
click at [422, 401] on div "54 minutes ago" at bounding box center [460, 398] width 77 height 10
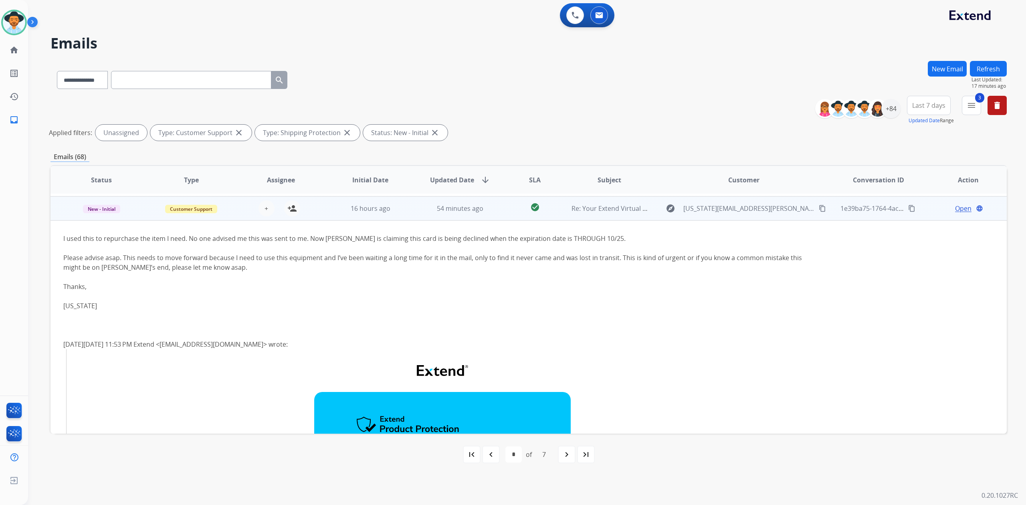
scroll to position [192, 0]
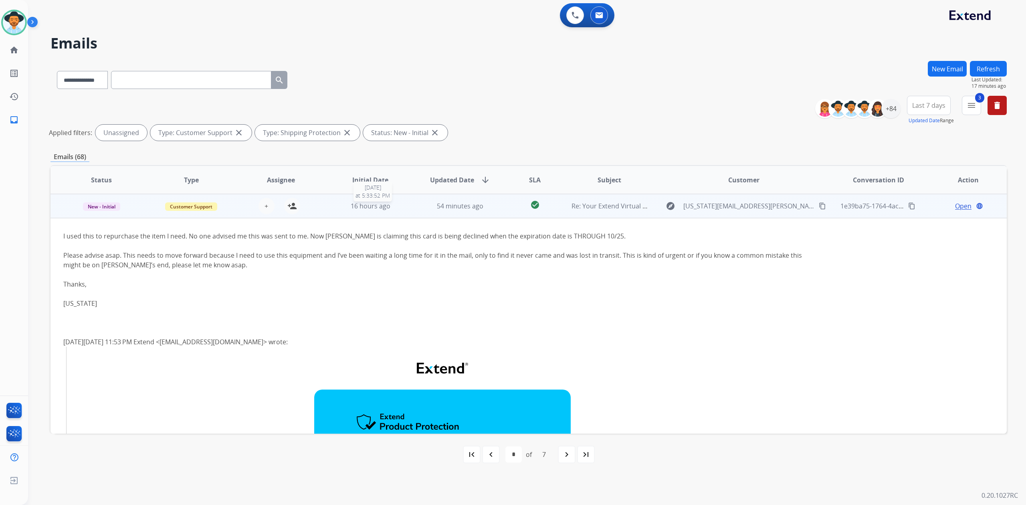
click at [405, 207] on div "16 hours ago" at bounding box center [370, 206] width 77 height 10
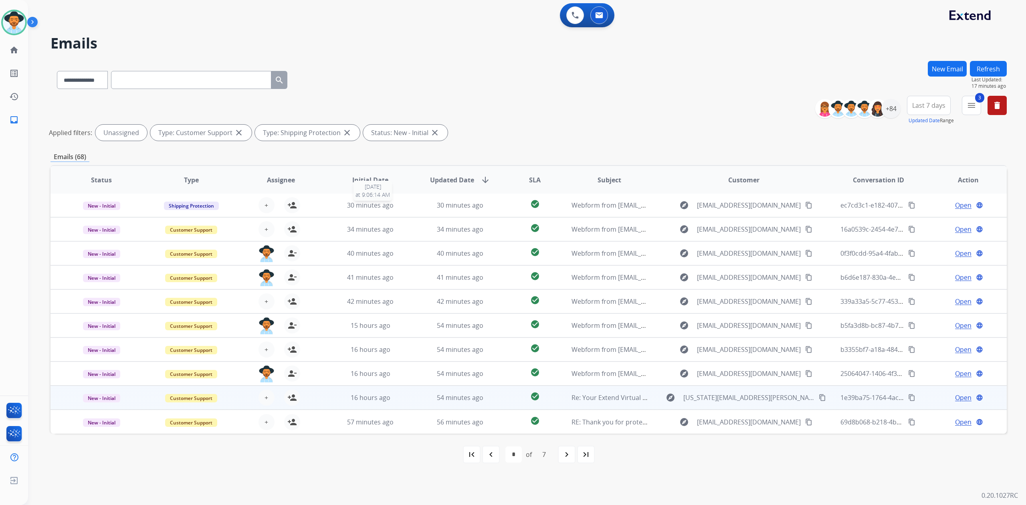
scroll to position [0, 0]
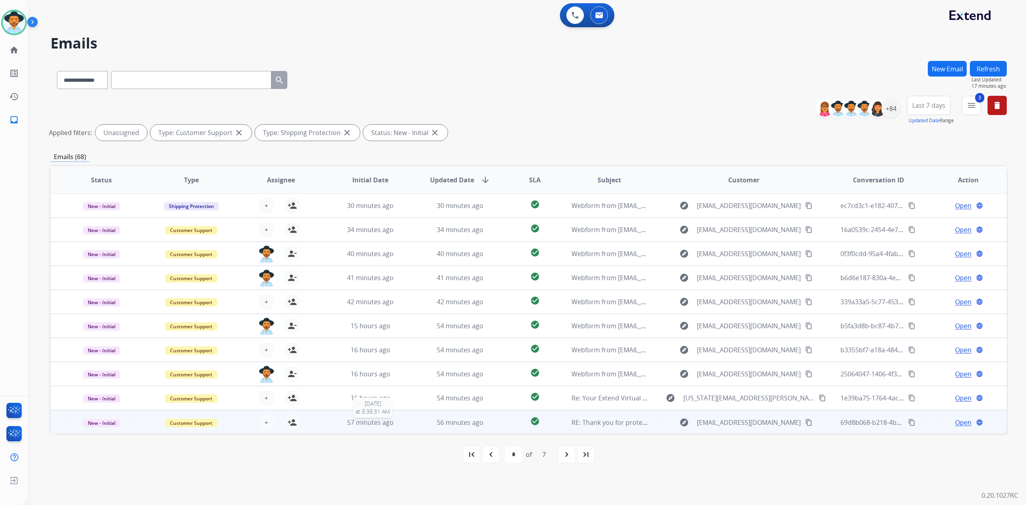
click at [401, 421] on div "57 minutes ago" at bounding box center [370, 422] width 77 height 10
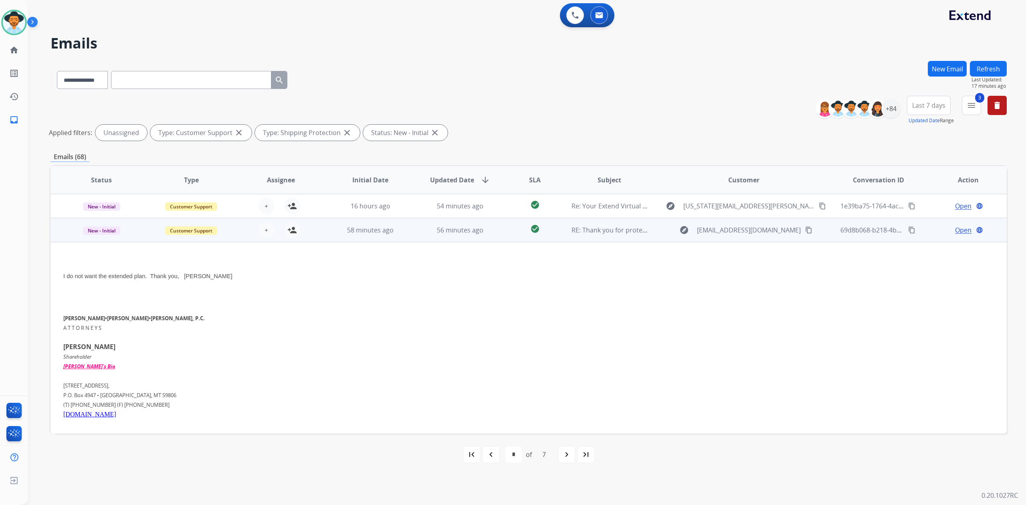
scroll to position [216, 0]
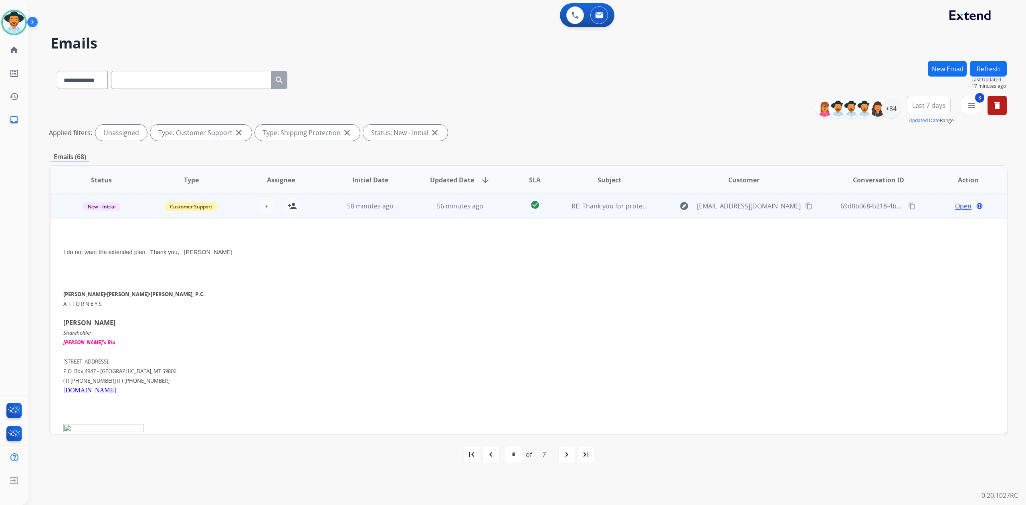
click at [411, 205] on td "56 minutes ago" at bounding box center [454, 206] width 90 height 24
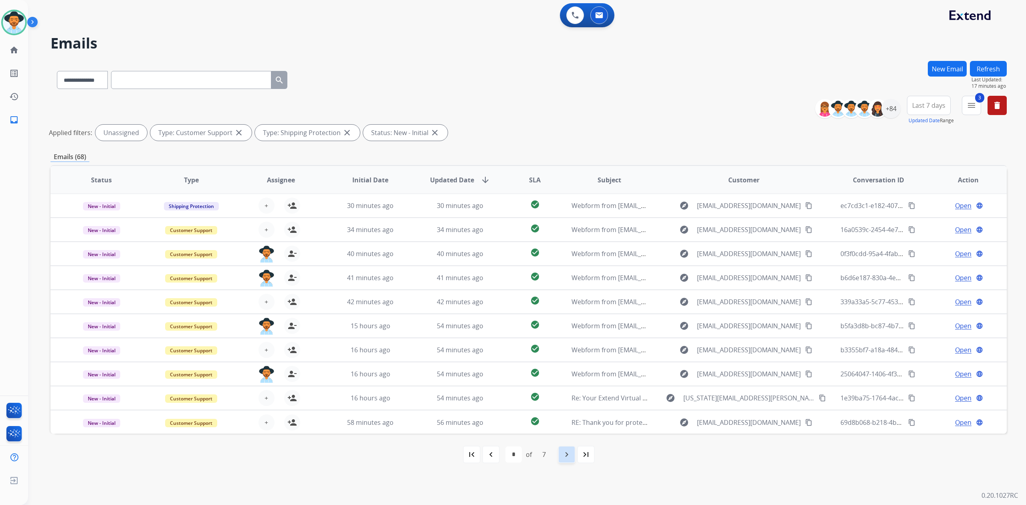
click at [562, 458] on mat-icon "navigate_next" at bounding box center [567, 455] width 10 height 10
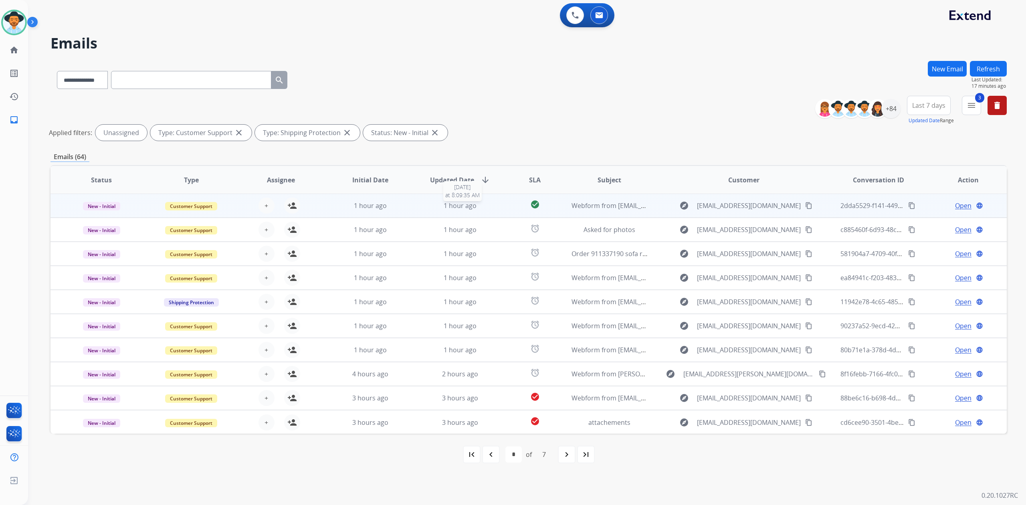
click at [490, 204] on div "1 hour ago" at bounding box center [460, 206] width 77 height 10
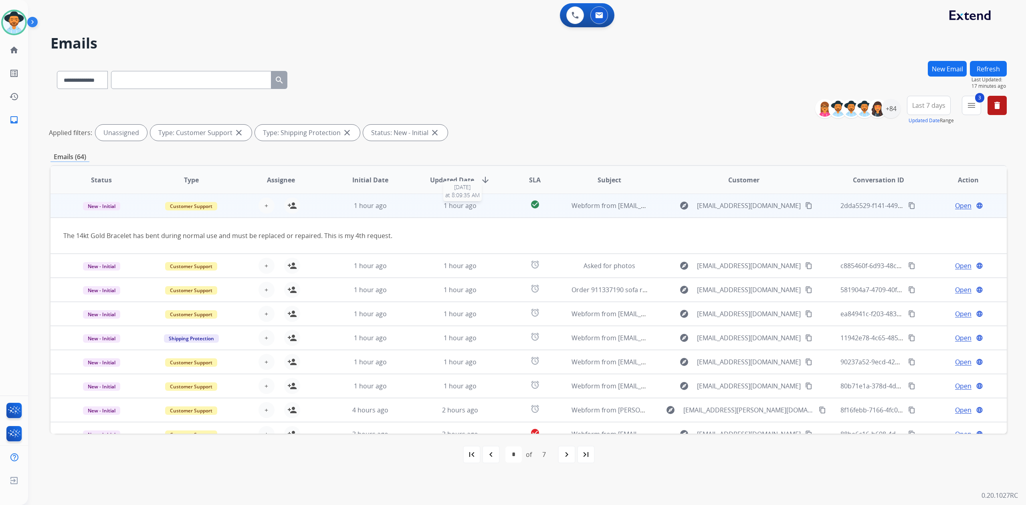
scroll to position [0, 0]
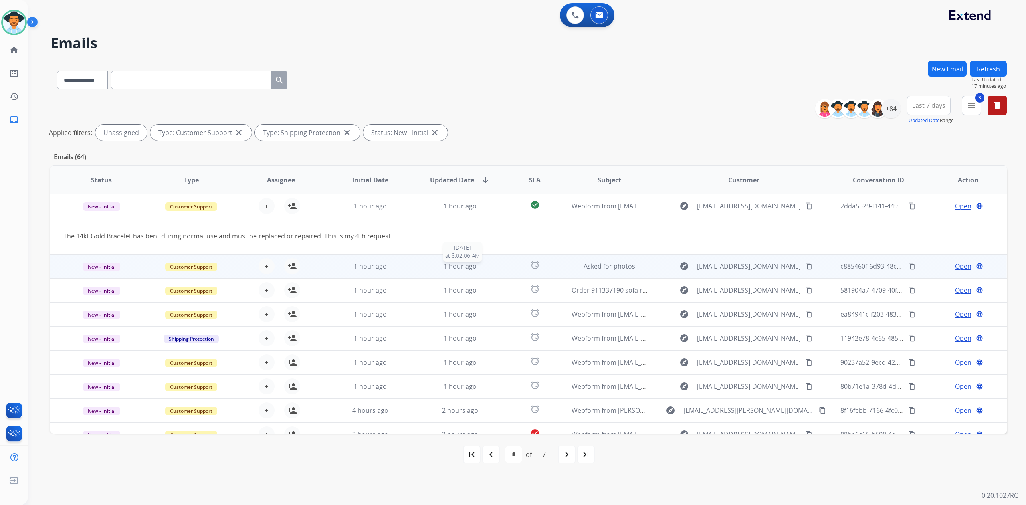
click at [482, 264] on div "1 hour ago" at bounding box center [460, 266] width 77 height 10
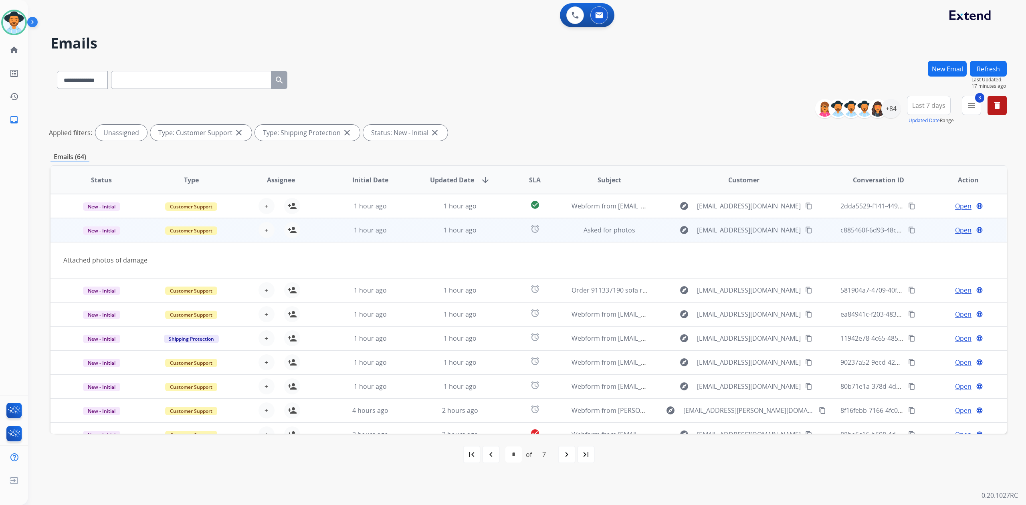
scroll to position [24, 0]
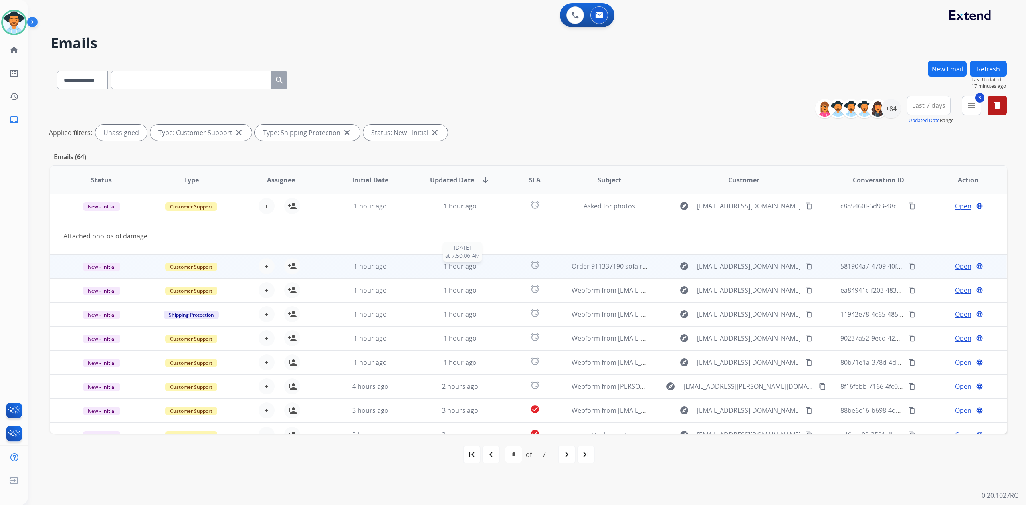
click at [483, 266] on div "1 hour ago" at bounding box center [460, 266] width 77 height 10
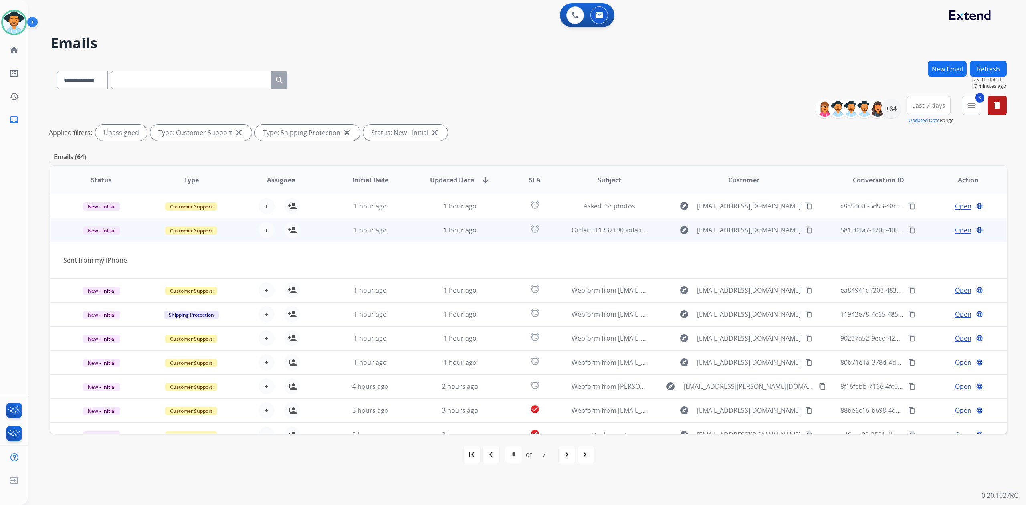
scroll to position [36, 0]
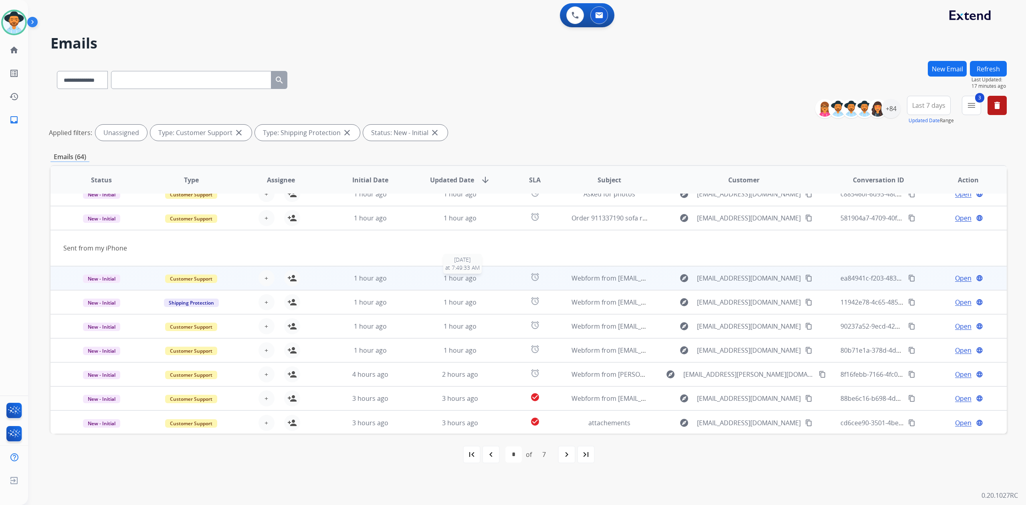
click at [486, 278] on div "1 hour ago" at bounding box center [460, 278] width 77 height 10
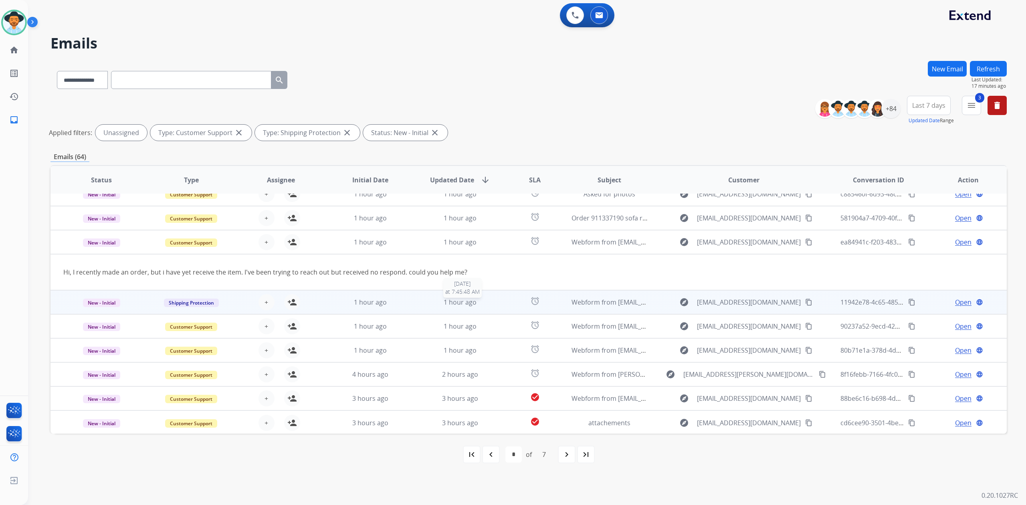
click at [490, 302] on div "1 hour ago" at bounding box center [460, 302] width 77 height 10
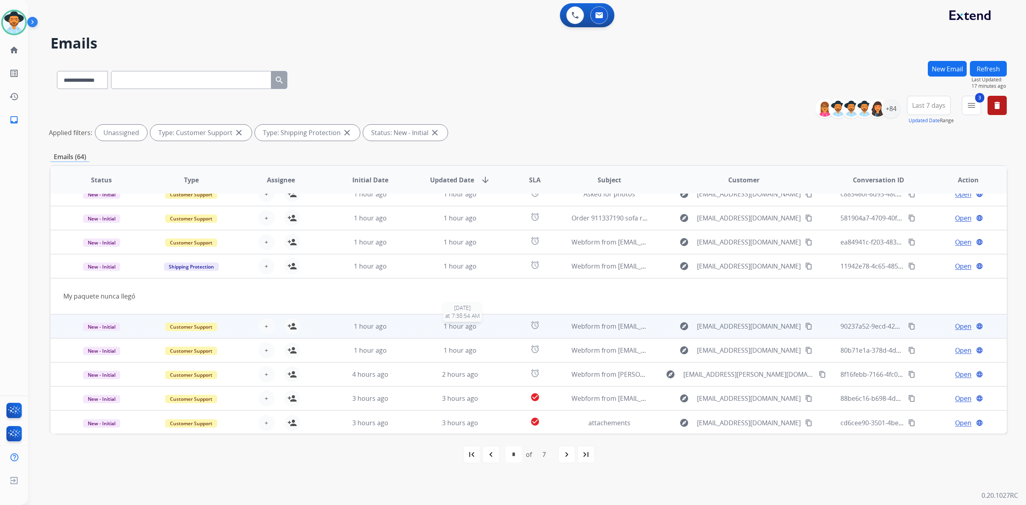
click at [492, 323] on div "1 hour ago" at bounding box center [460, 326] width 77 height 10
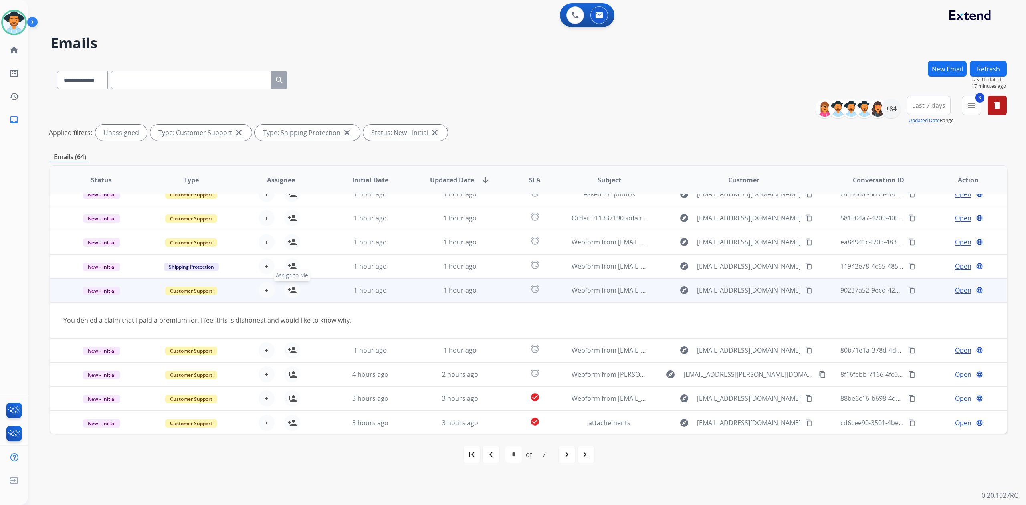
click at [292, 293] on mat-icon "person_add" at bounding box center [292, 290] width 10 height 10
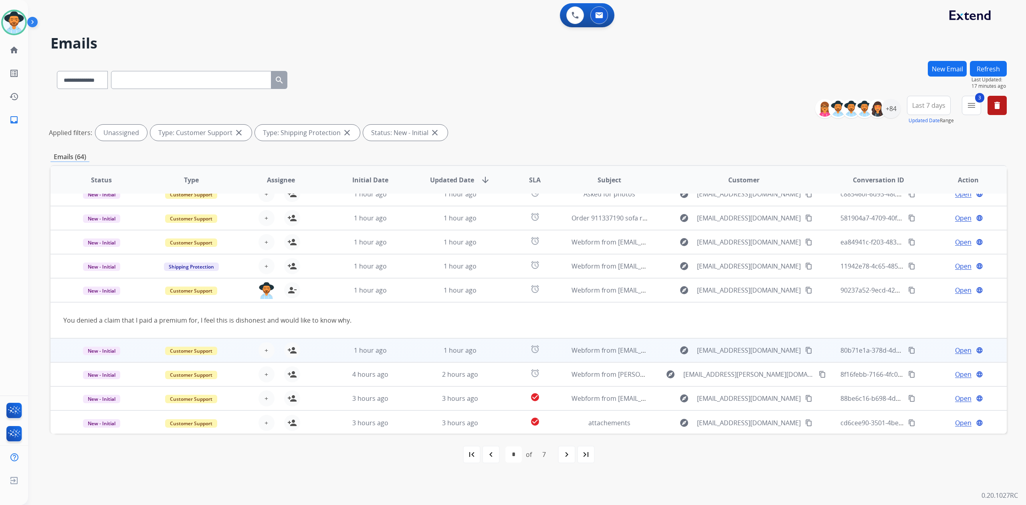
click at [404, 344] on td "1 hour ago" at bounding box center [364, 350] width 90 height 24
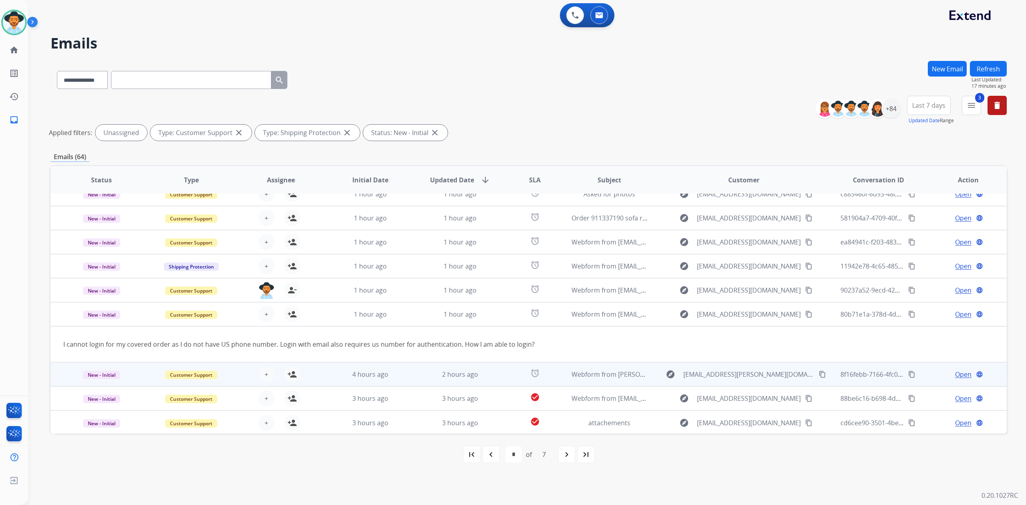
click at [403, 384] on td "4 hours ago" at bounding box center [364, 374] width 90 height 24
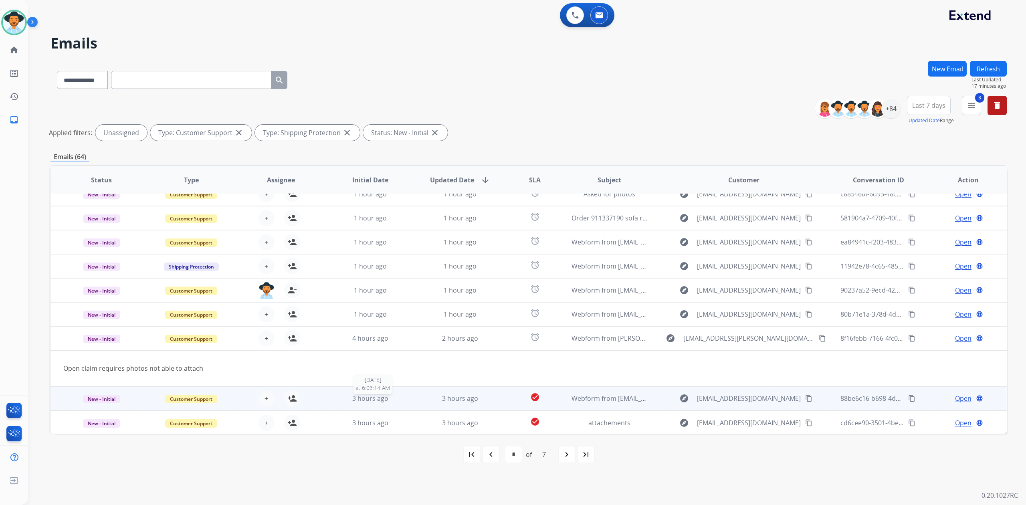
click at [404, 395] on div "3 hours ago" at bounding box center [370, 398] width 77 height 10
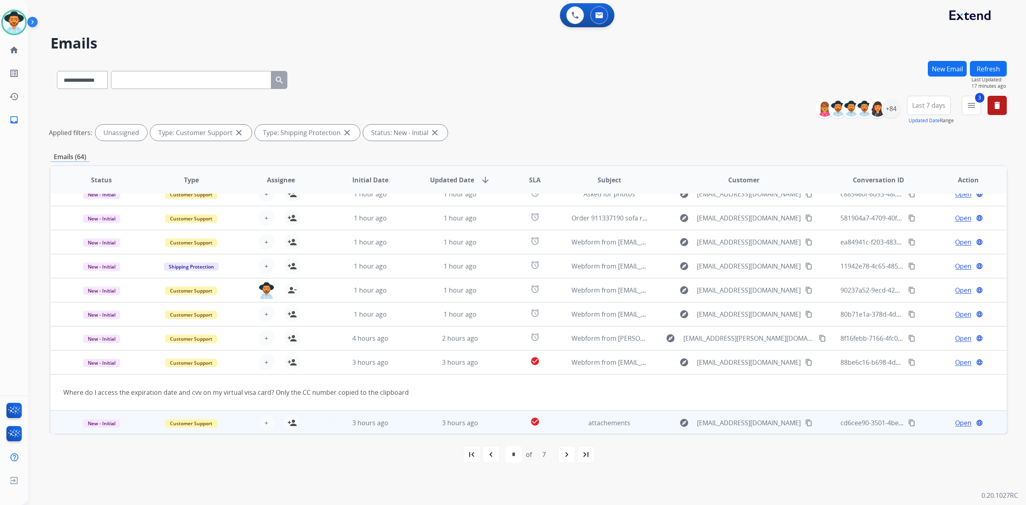
click at [401, 427] on td "3 hours ago" at bounding box center [364, 422] width 90 height 24
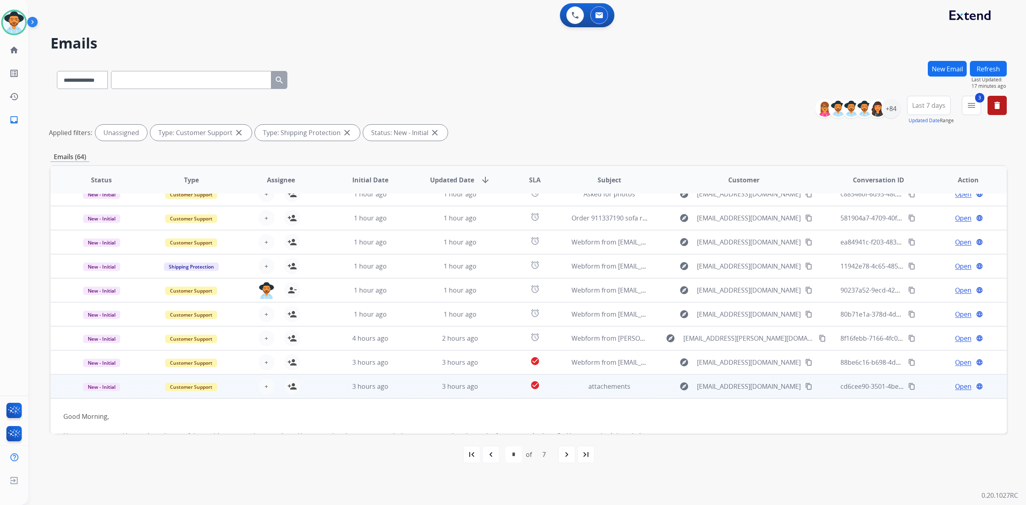
scroll to position [82, 0]
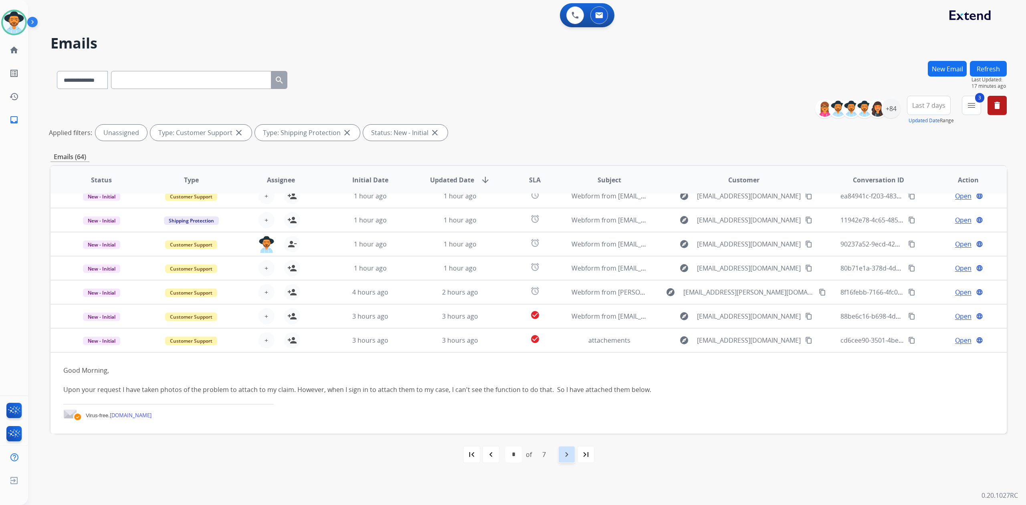
click at [558, 454] on div "navigate_next" at bounding box center [567, 454] width 18 height 18
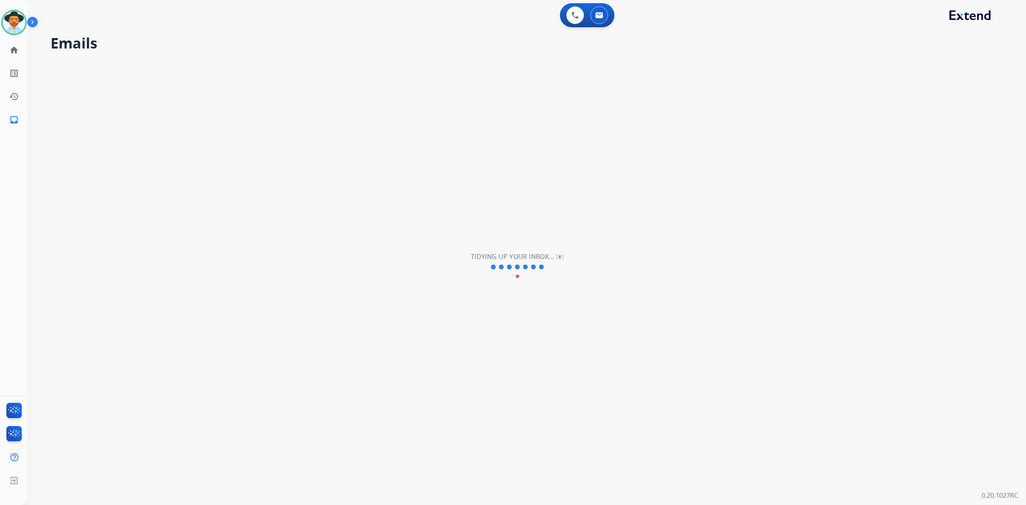
scroll to position [26, 0]
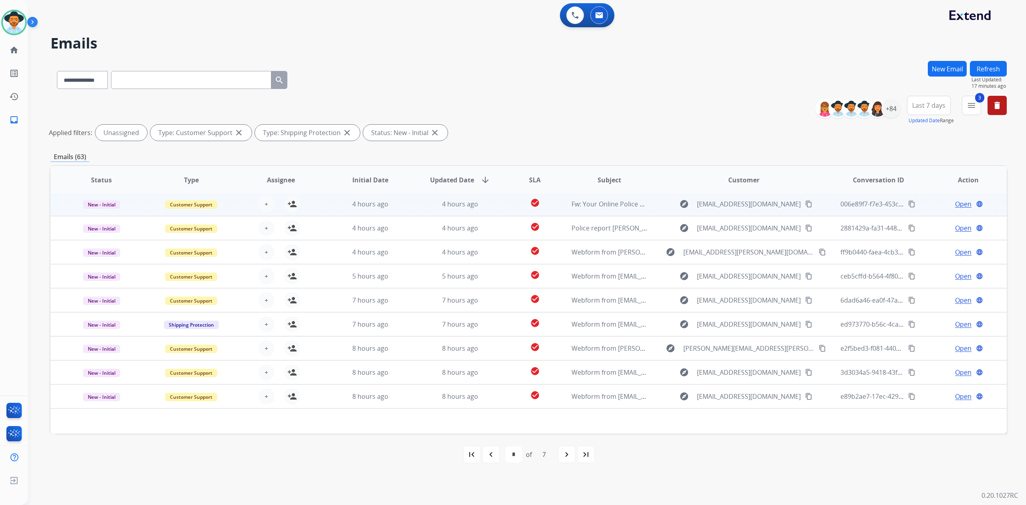
click at [417, 196] on td "4 hours ago" at bounding box center [454, 204] width 90 height 24
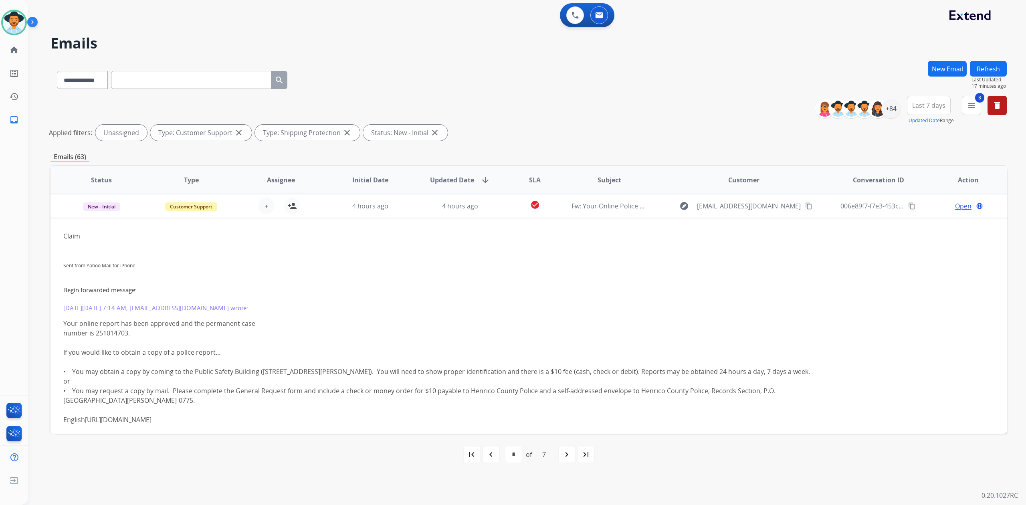
click at [415, 198] on td "4 hours ago" at bounding box center [454, 206] width 90 height 24
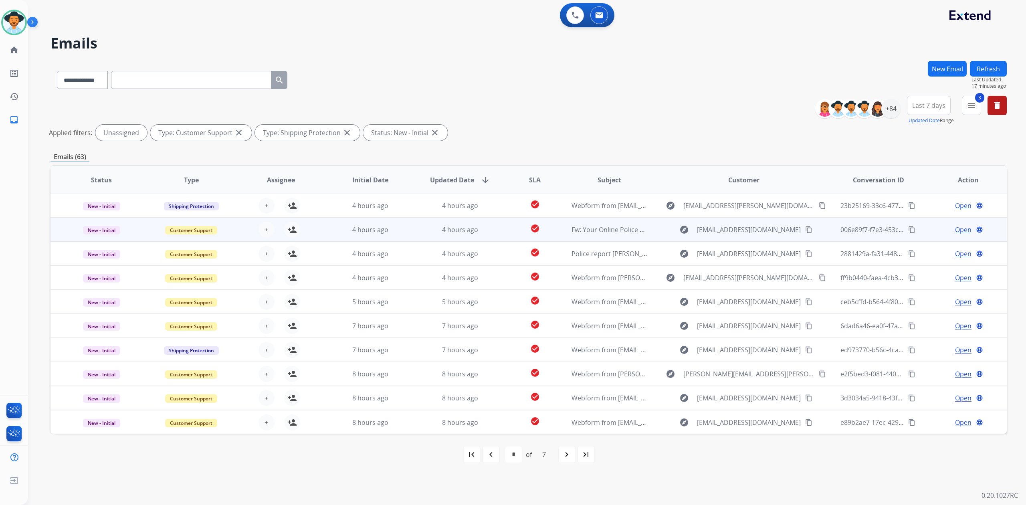
click at [417, 231] on td "4 hours ago" at bounding box center [454, 230] width 90 height 24
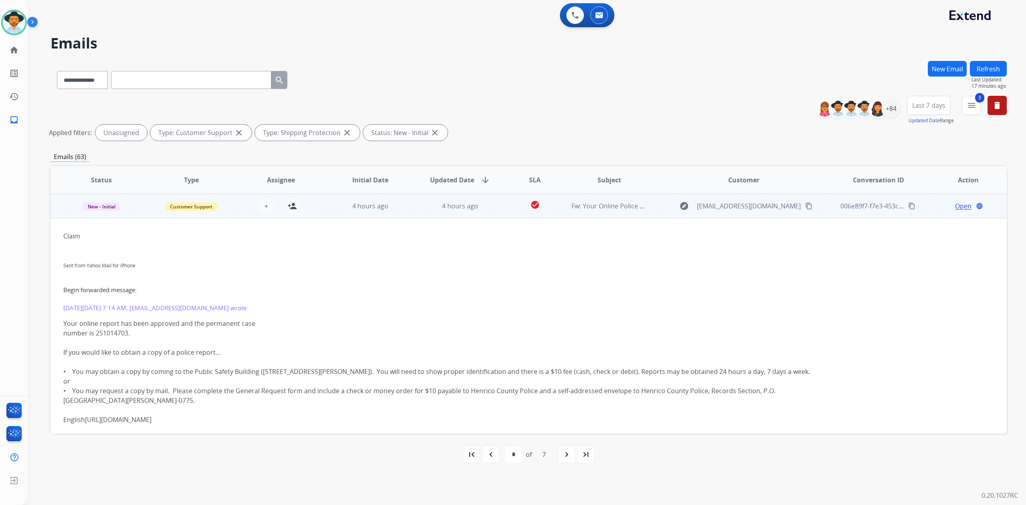
click at [420, 213] on td "4 hours ago" at bounding box center [454, 206] width 90 height 24
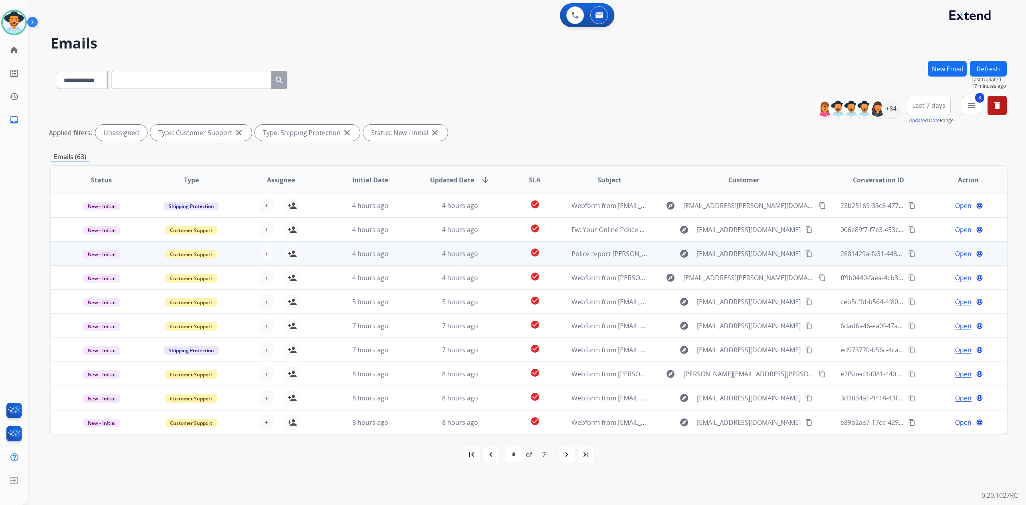
click at [413, 255] on td "4 hours ago" at bounding box center [454, 254] width 90 height 24
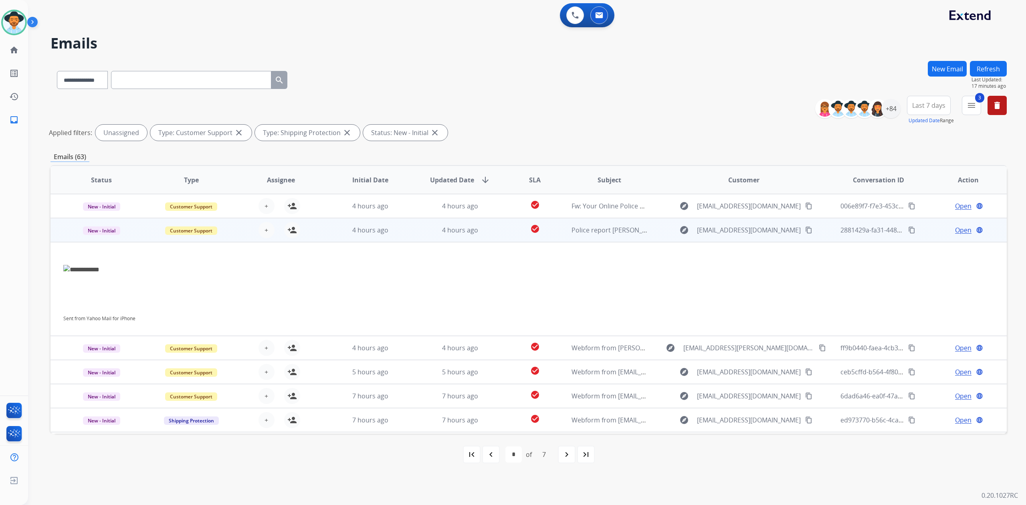
scroll to position [48, 0]
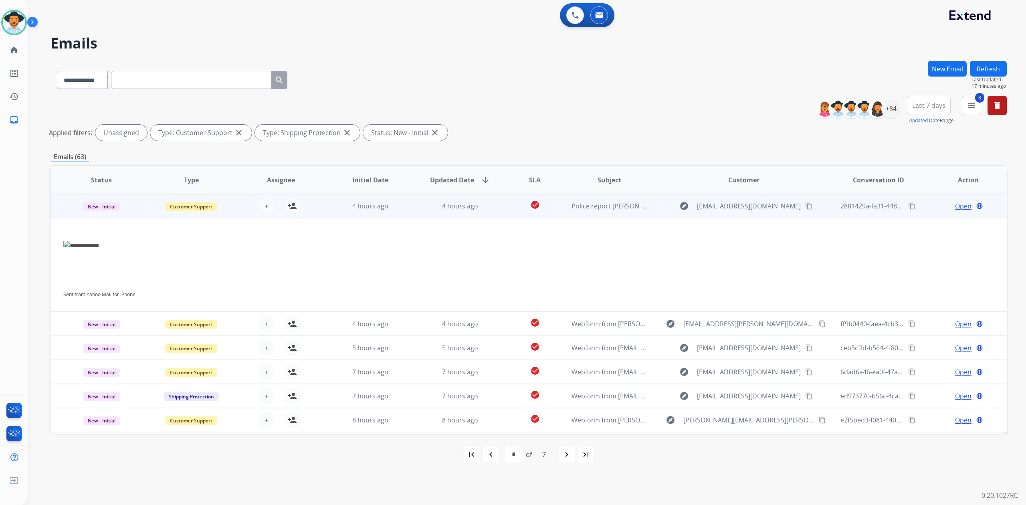
click at [409, 208] on td "4 hours ago" at bounding box center [454, 206] width 90 height 24
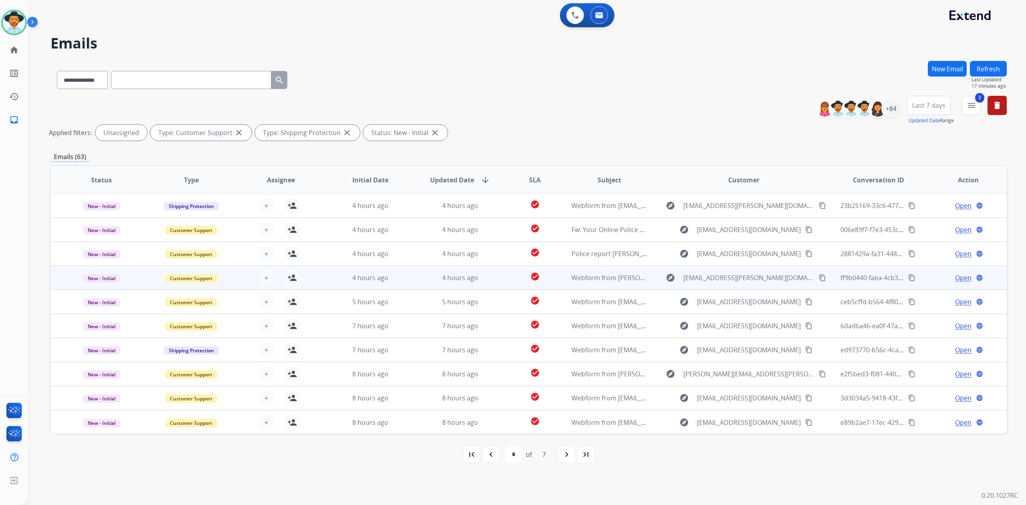
click at [412, 272] on td "4 hours ago" at bounding box center [454, 278] width 90 height 24
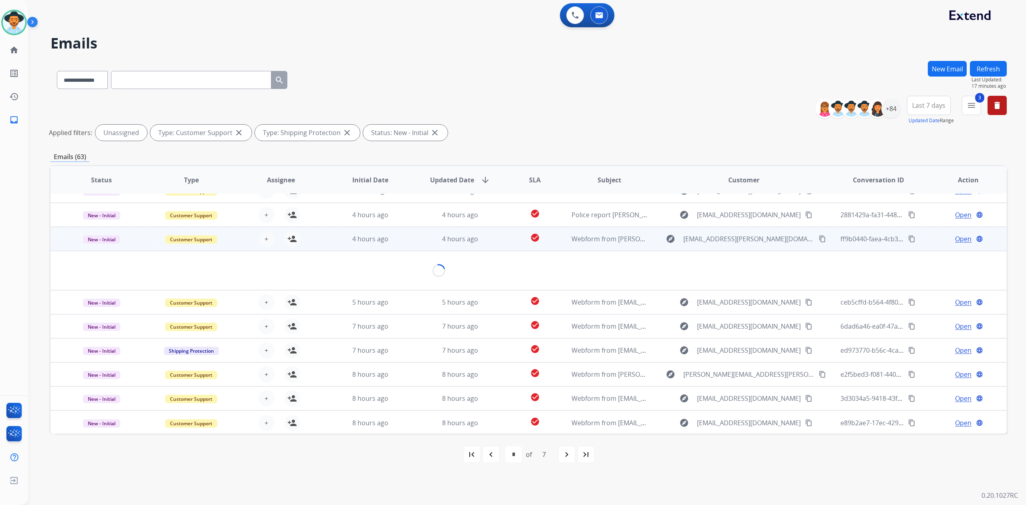
scroll to position [36, 0]
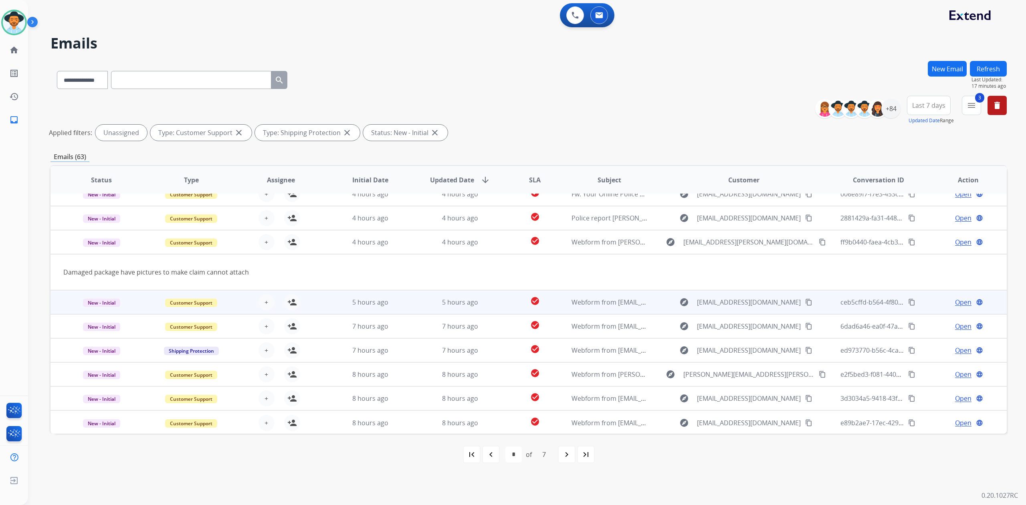
click at [409, 304] on td "5 hours ago" at bounding box center [454, 302] width 90 height 24
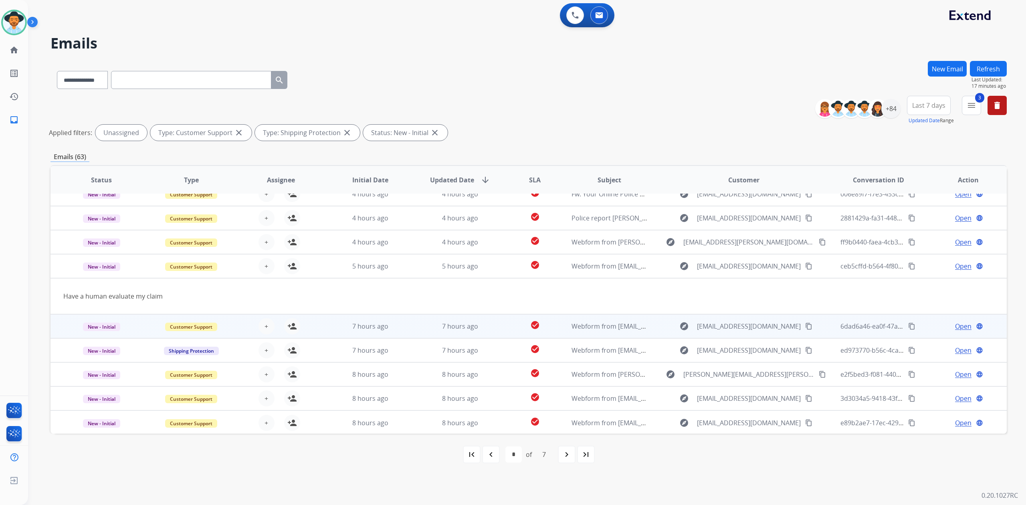
click at [417, 320] on td "7 hours ago" at bounding box center [454, 326] width 90 height 24
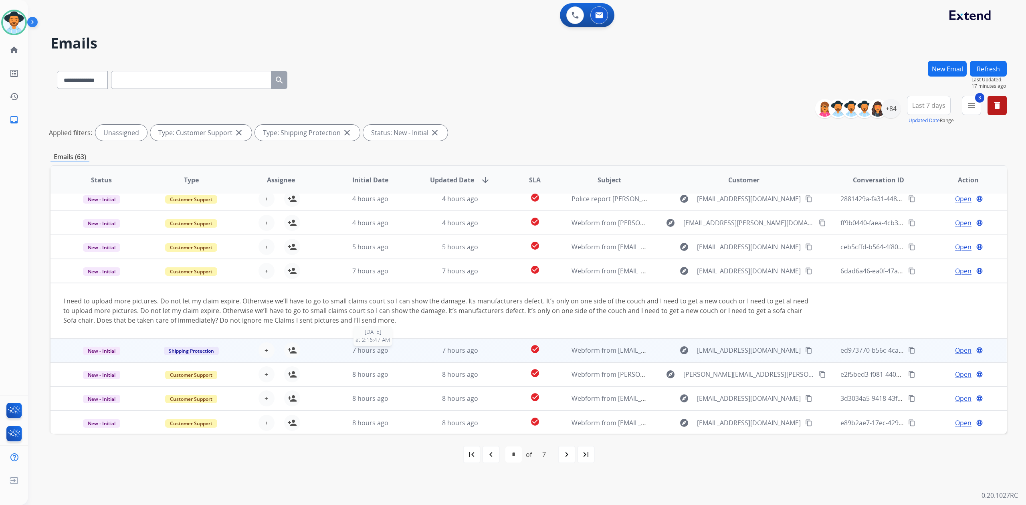
click at [400, 347] on div "7 hours ago" at bounding box center [370, 350] width 77 height 10
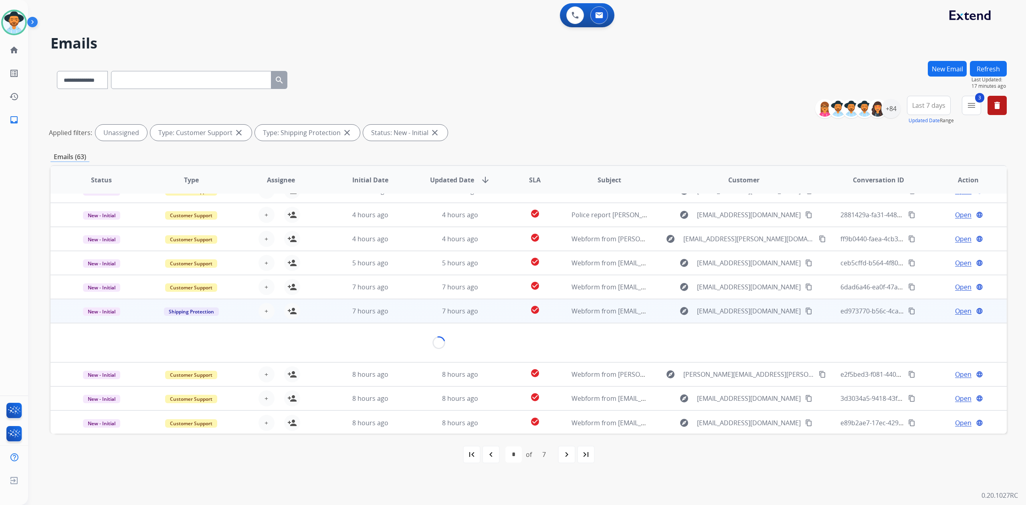
scroll to position [46, 0]
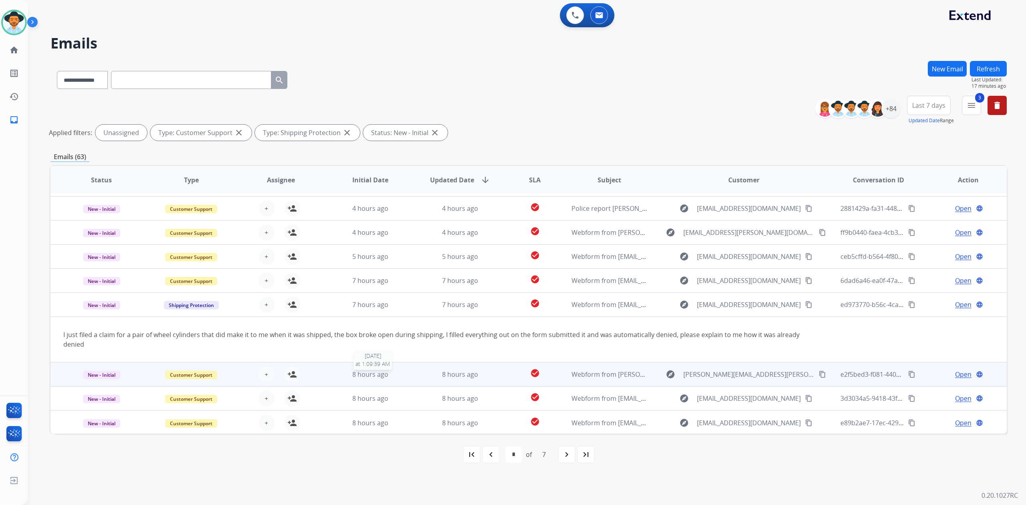
click at [398, 371] on div "8 hours ago" at bounding box center [370, 374] width 77 height 10
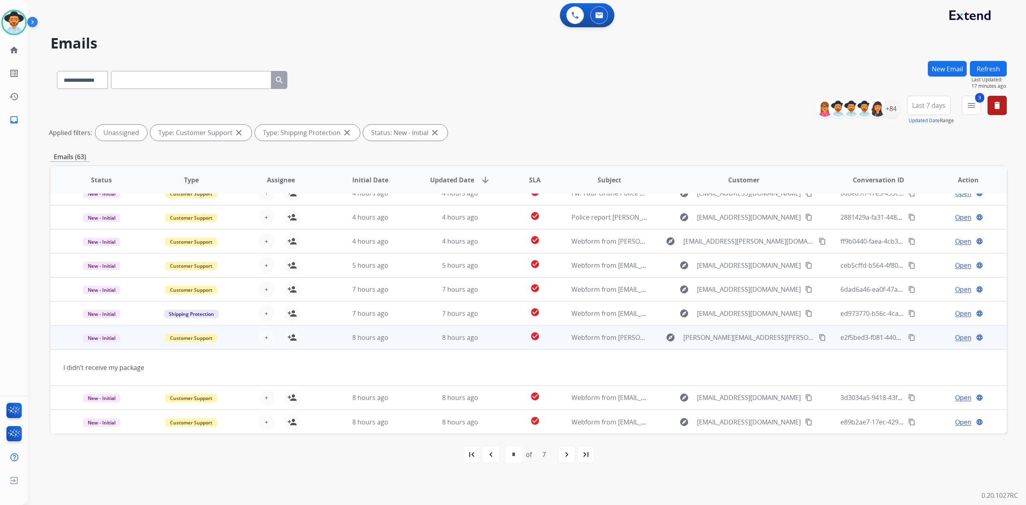
scroll to position [36, 0]
click at [292, 334] on mat-icon "person_add" at bounding box center [292, 338] width 10 height 10
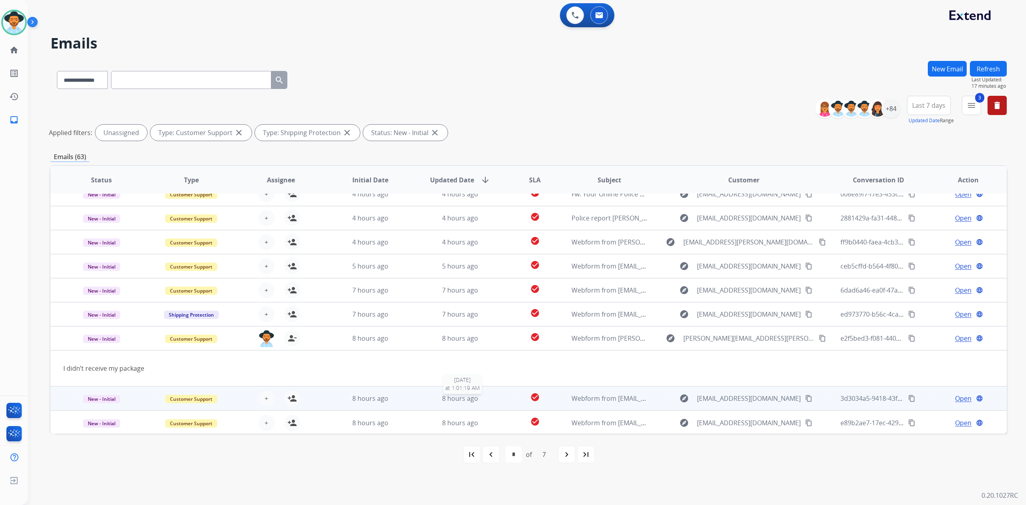
click at [428, 395] on div "8 hours ago" at bounding box center [460, 398] width 77 height 10
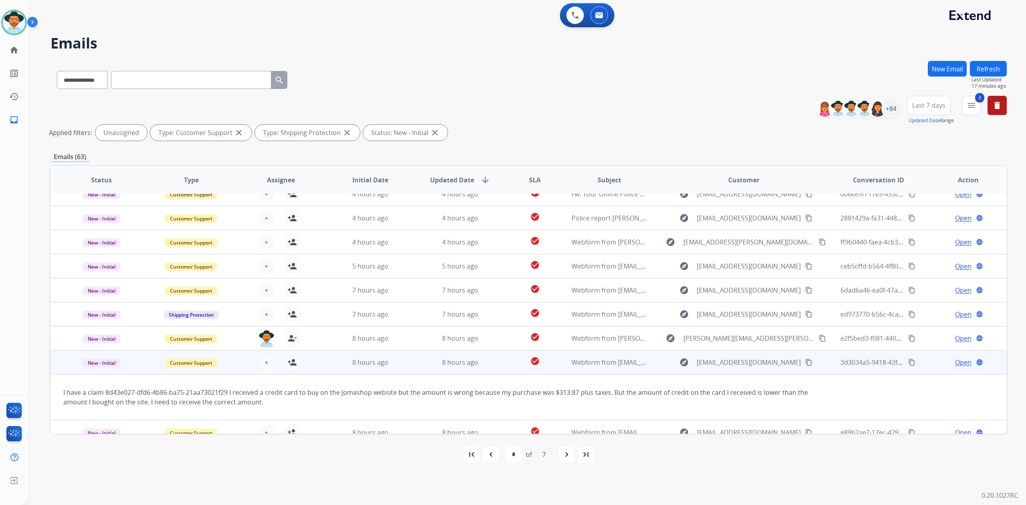
scroll to position [46, 0]
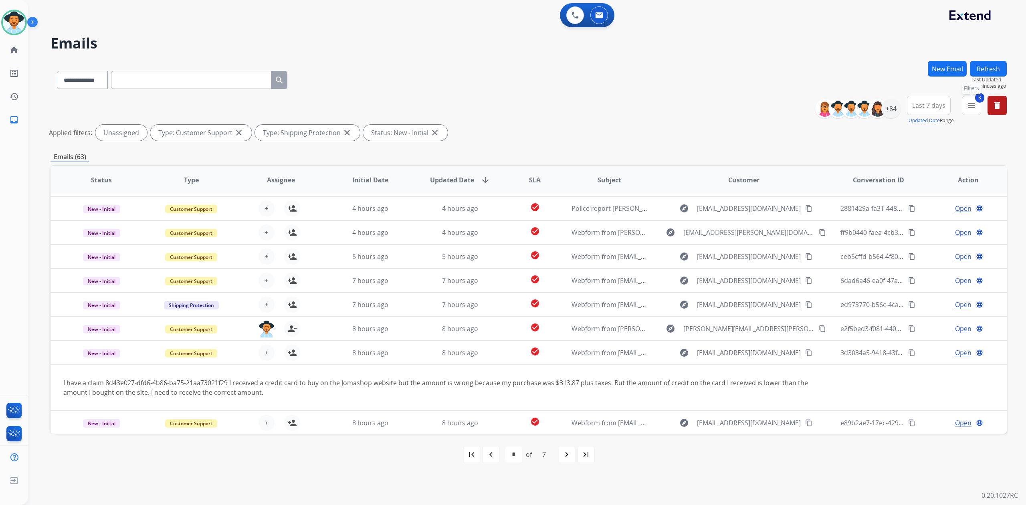
click at [971, 111] on button "3 menu Filters" at bounding box center [971, 105] width 19 height 19
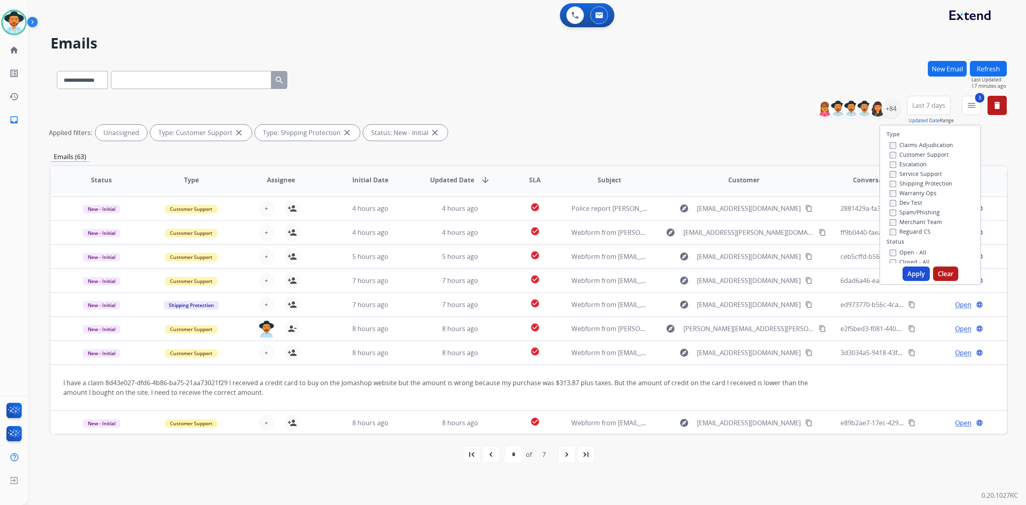
click at [936, 274] on button "Clear" at bounding box center [945, 273] width 25 height 14
select select "*"
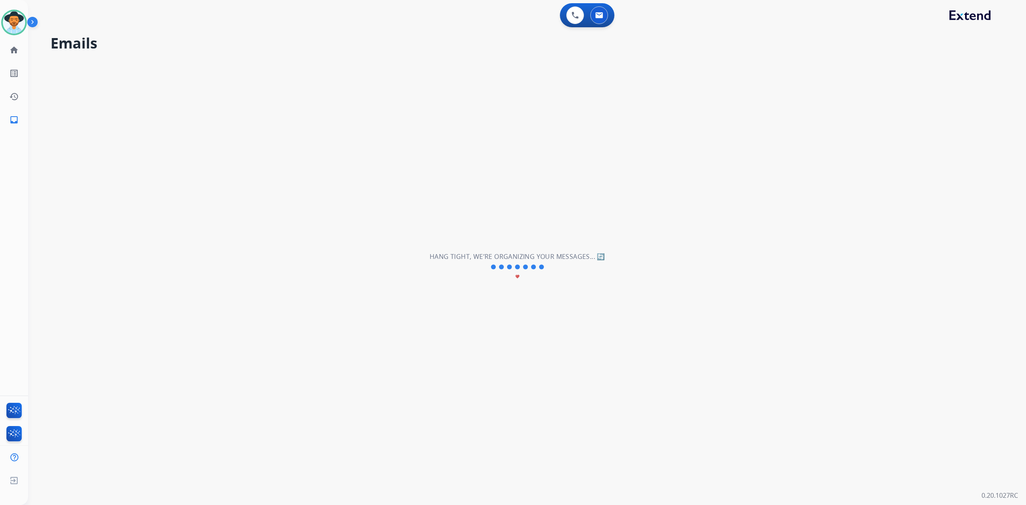
scroll to position [26, 0]
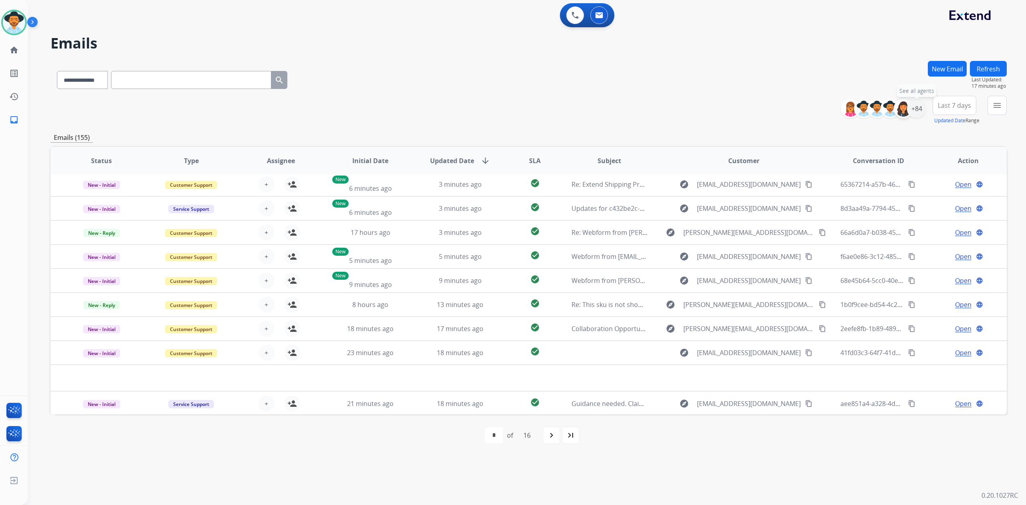
click at [904, 111] on div "+84 See all agents" at bounding box center [886, 108] width 79 height 19
click at [911, 110] on div at bounding box center [902, 108] width 19 height 19
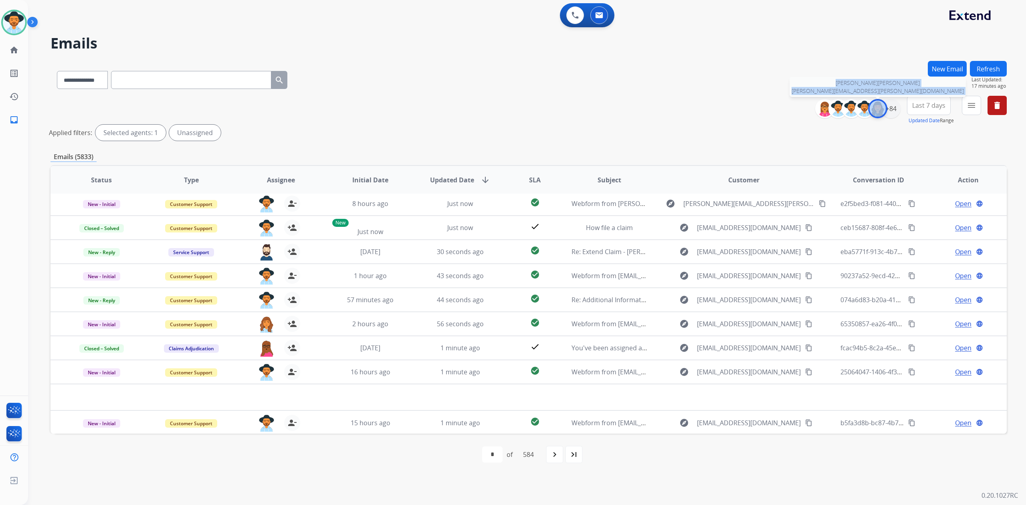
click at [873, 108] on img at bounding box center [877, 109] width 16 height 16
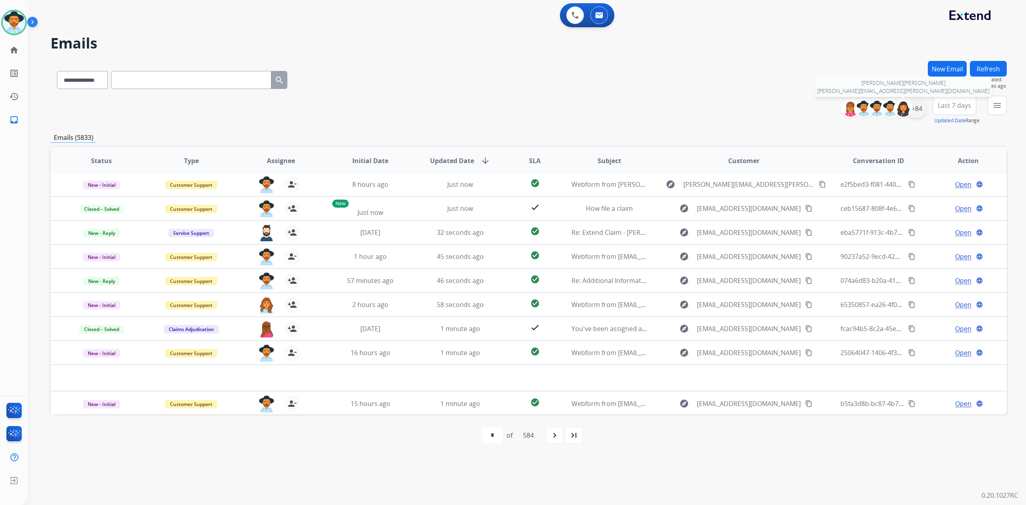
click at [912, 108] on div "+84" at bounding box center [916, 108] width 19 height 19
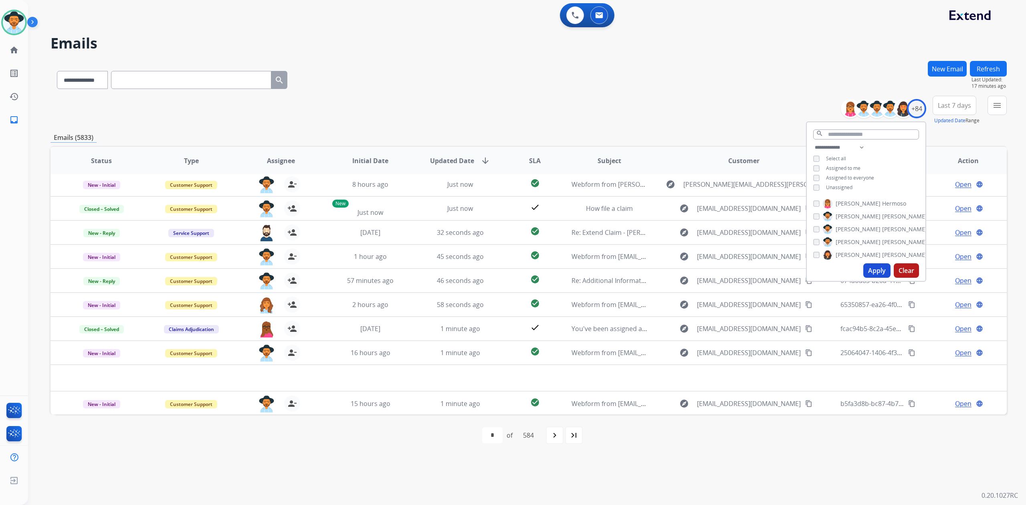
click at [873, 276] on button "Apply" at bounding box center [876, 270] width 27 height 14
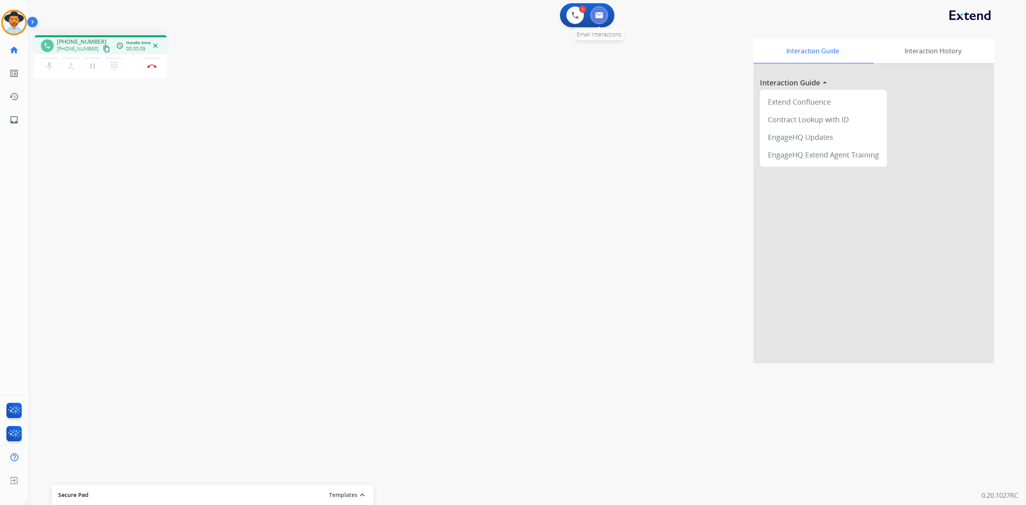
click at [596, 13] on img at bounding box center [599, 15] width 8 height 6
select select "**********"
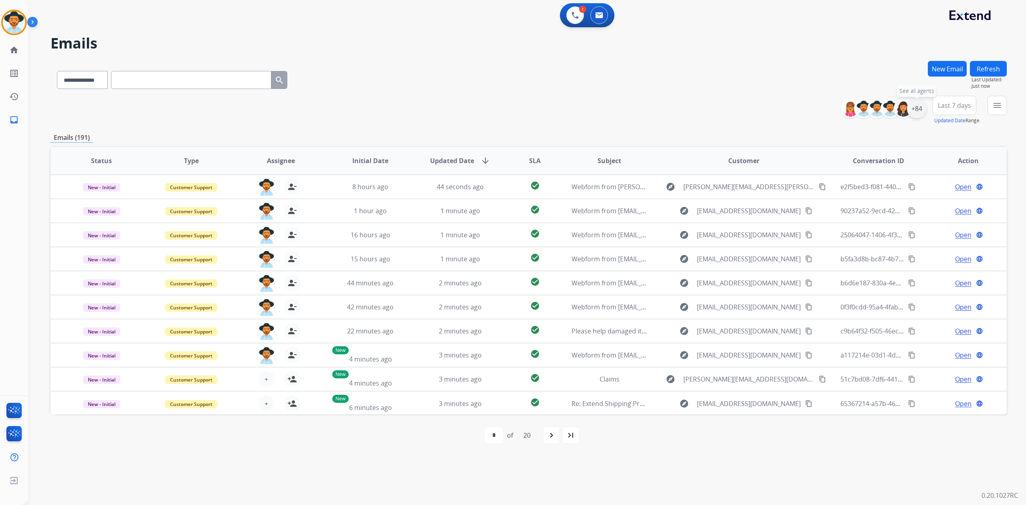
click at [921, 110] on div "+84" at bounding box center [916, 108] width 19 height 19
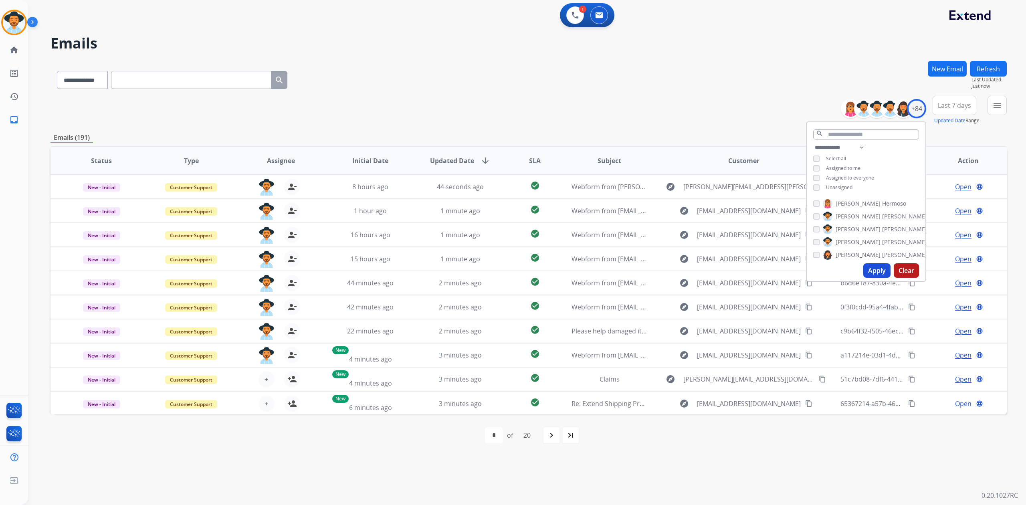
click at [870, 271] on button "Apply" at bounding box center [876, 270] width 27 height 14
click at [550, 437] on mat-icon "navigate_next" at bounding box center [549, 435] width 10 height 10
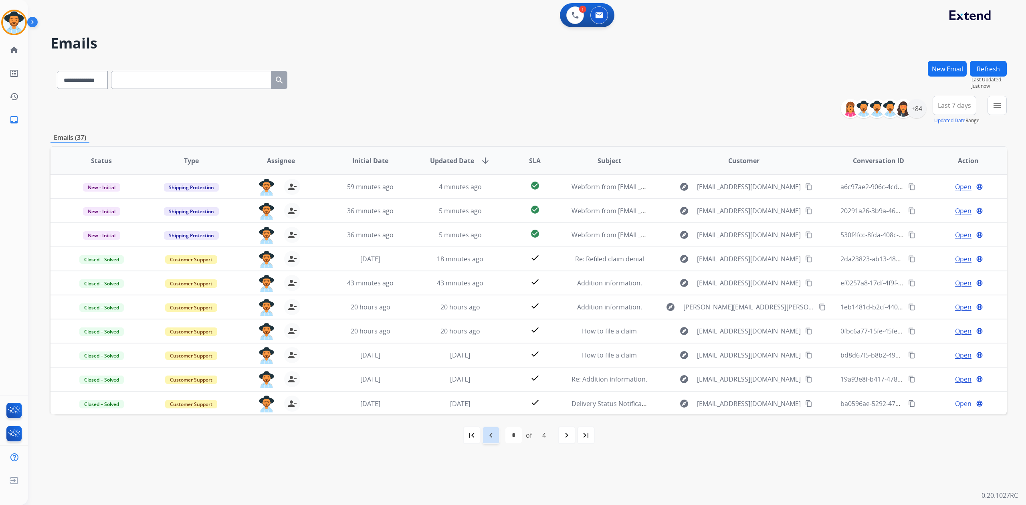
click at [490, 436] on mat-icon "navigate_before" at bounding box center [491, 435] width 10 height 10
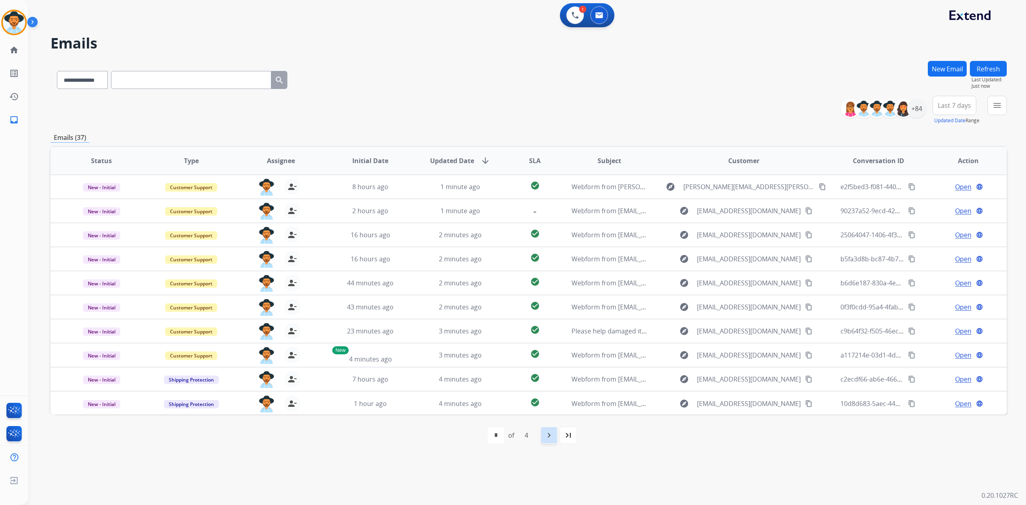
click at [555, 436] on div "navigate_next" at bounding box center [549, 435] width 18 height 18
select select "*"
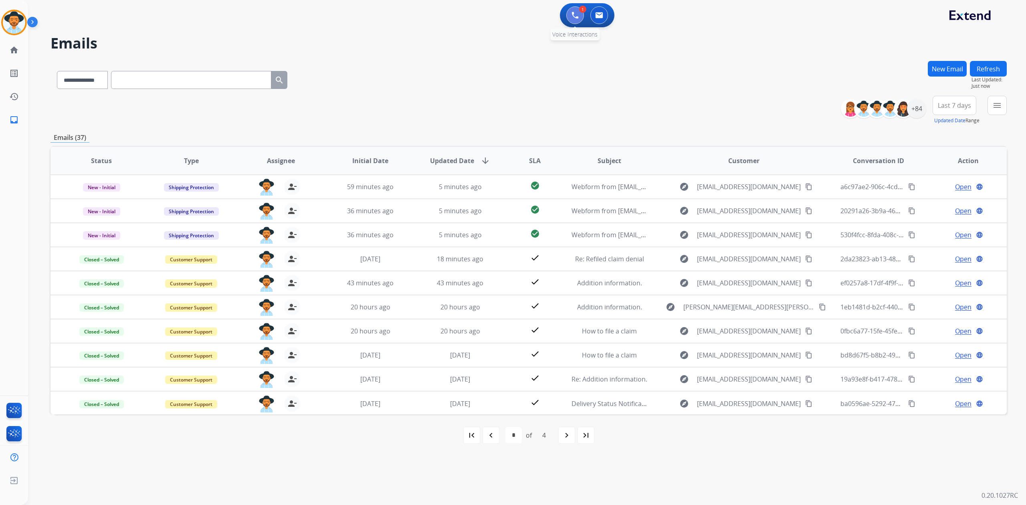
click at [574, 12] on img at bounding box center [574, 15] width 7 height 7
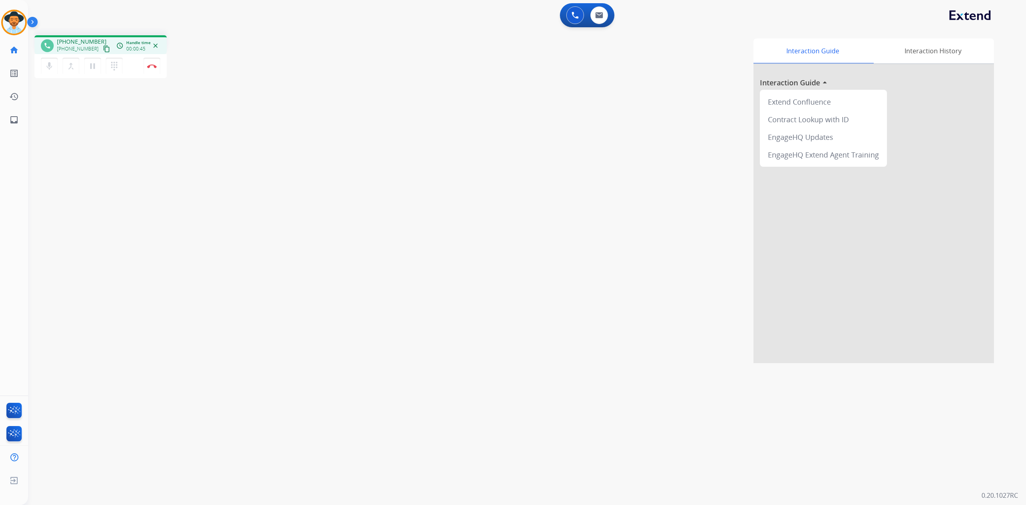
click at [103, 46] on mat-icon "content_copy" at bounding box center [106, 48] width 7 height 7
click at [574, 16] on img at bounding box center [574, 15] width 7 height 7
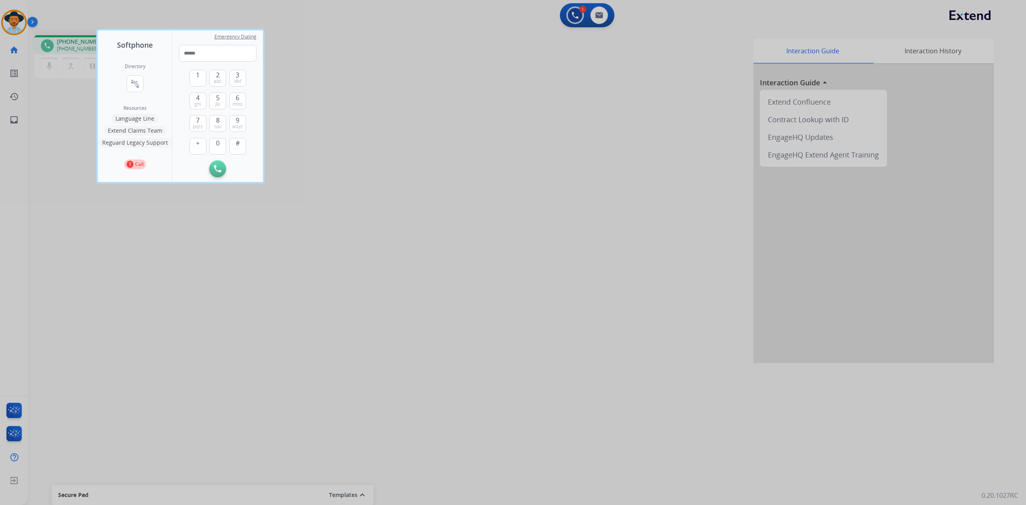
drag, startPoint x: 600, startPoint y: 125, endPoint x: 605, endPoint y: 110, distance: 16.3
click at [604, 116] on div at bounding box center [513, 252] width 1026 height 505
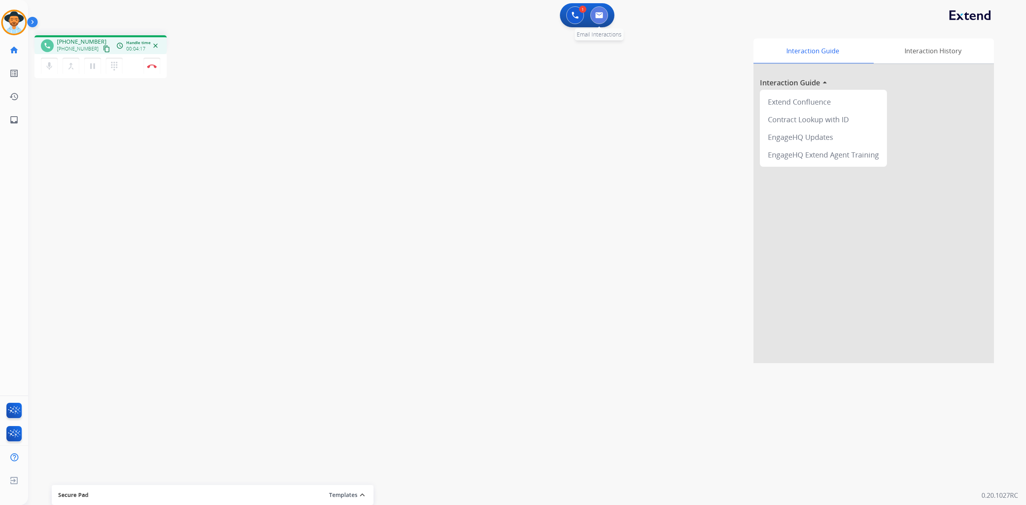
click at [601, 13] on img at bounding box center [599, 15] width 8 height 6
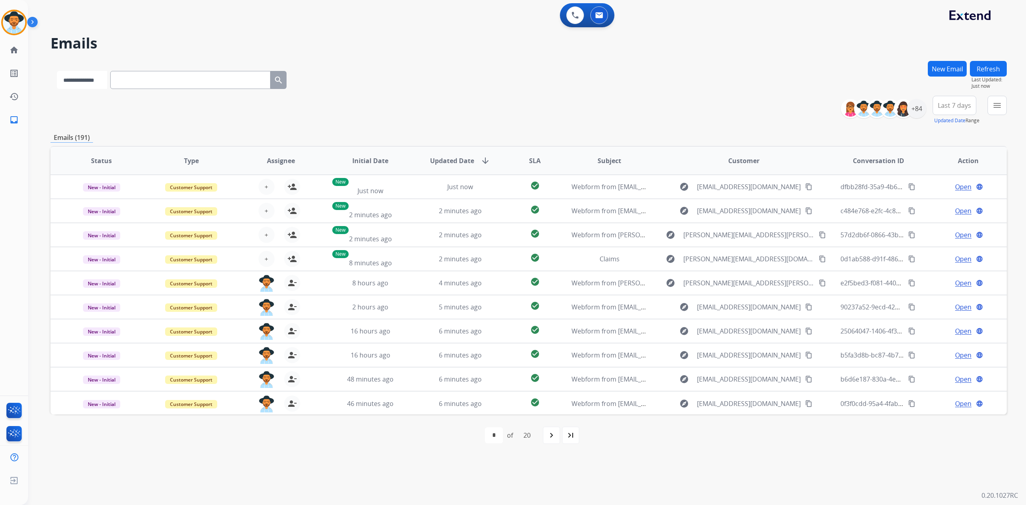
click at [95, 75] on select "**********" at bounding box center [82, 80] width 50 height 18
select select "**********"
click at [57, 71] on select "**********" at bounding box center [82, 80] width 50 height 18
click at [135, 82] on input "text" at bounding box center [191, 80] width 160 height 18
paste input "**********"
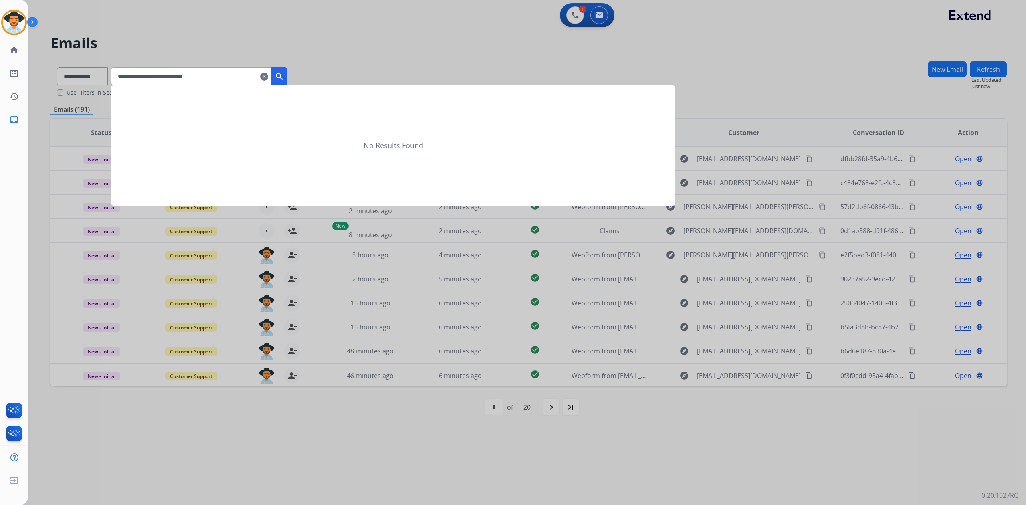
type input "**********"
click at [284, 75] on mat-icon "search" at bounding box center [279, 77] width 10 height 10
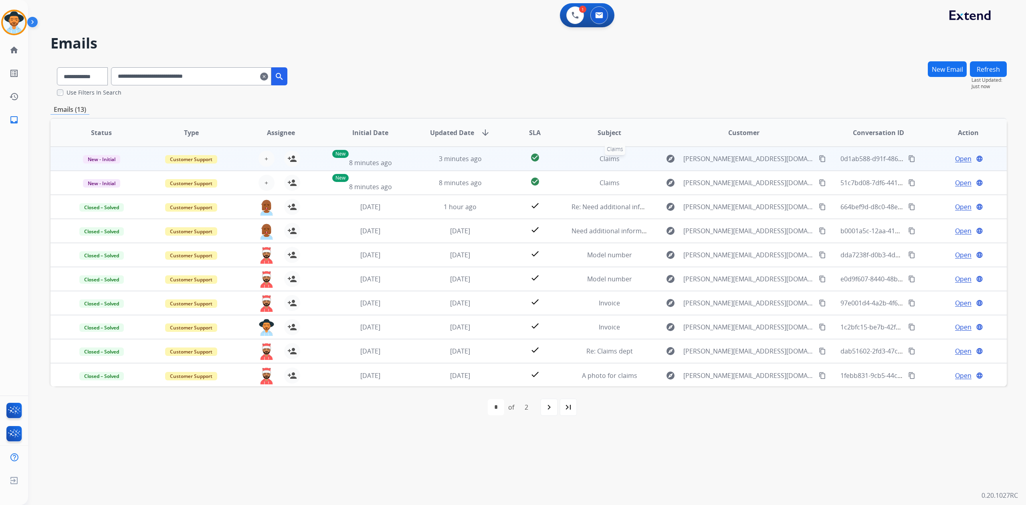
click at [643, 159] on div "Claims" at bounding box center [609, 159] width 77 height 10
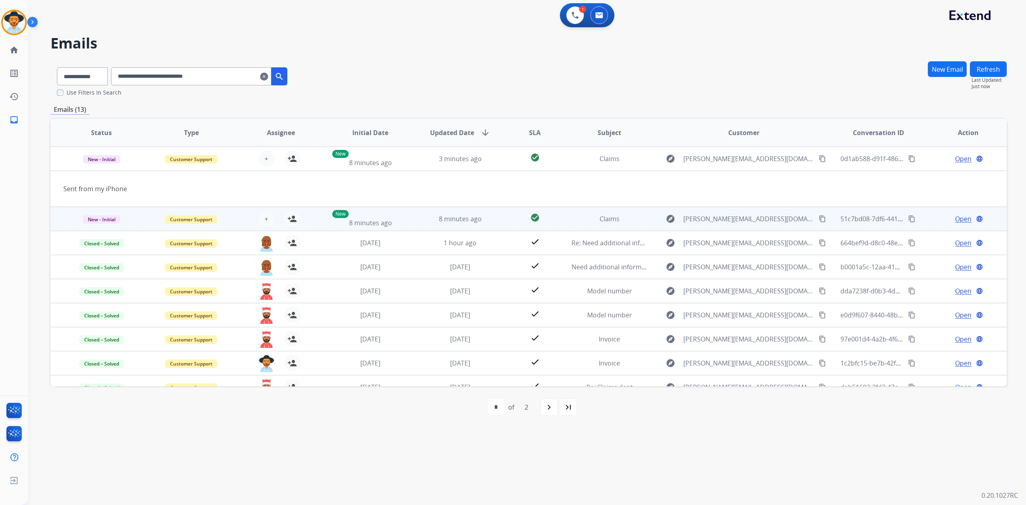
click at [648, 214] on td "explore [PERSON_NAME][EMAIL_ADDRESS][DOMAIN_NAME] content_copy" at bounding box center [737, 219] width 179 height 24
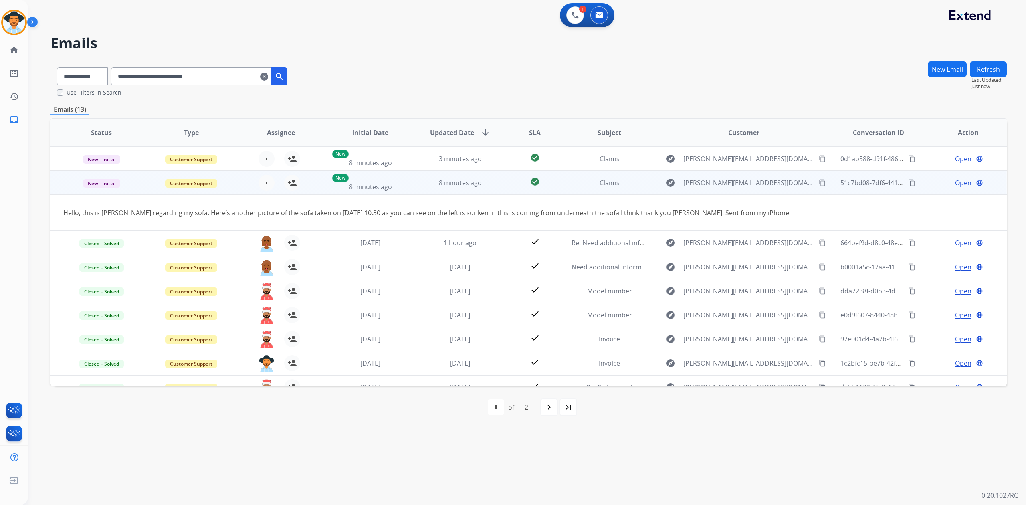
scroll to position [24, 0]
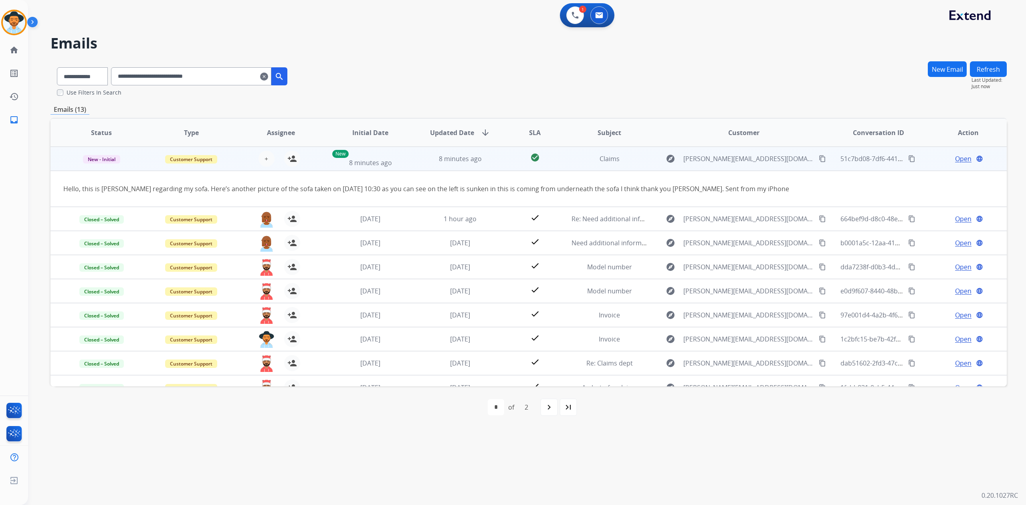
click at [960, 161] on span "Open" at bounding box center [963, 159] width 16 height 10
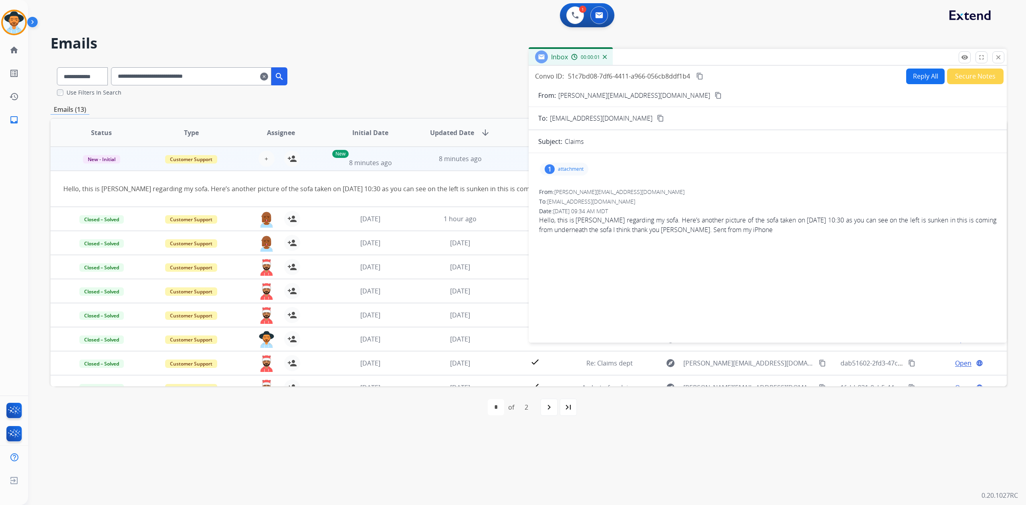
click at [573, 171] on p "attachment" at bounding box center [571, 169] width 26 height 6
click at [569, 183] on div at bounding box center [568, 191] width 40 height 28
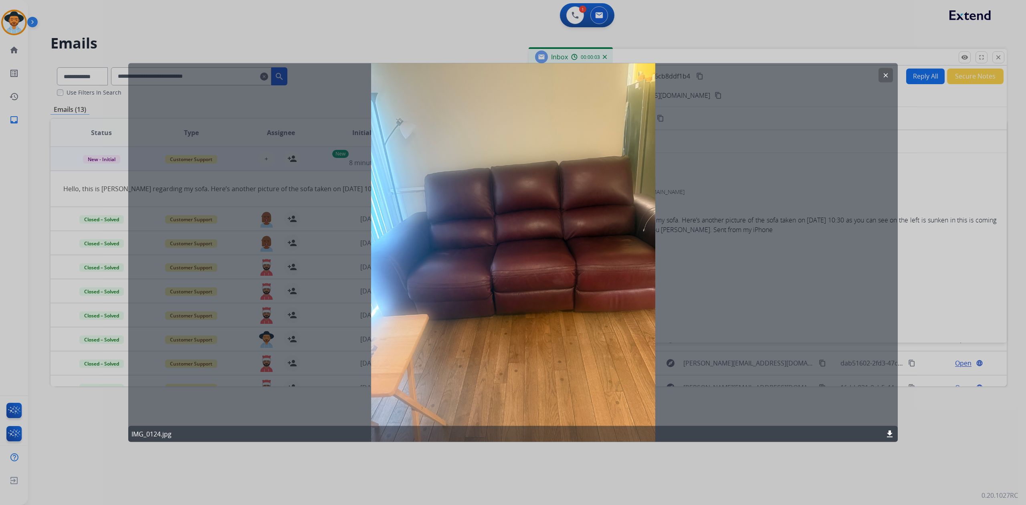
click at [577, 198] on div "clear IMG_0124.jpg download" at bounding box center [512, 252] width 769 height 379
click at [885, 78] on mat-icon "clear" at bounding box center [885, 75] width 7 height 7
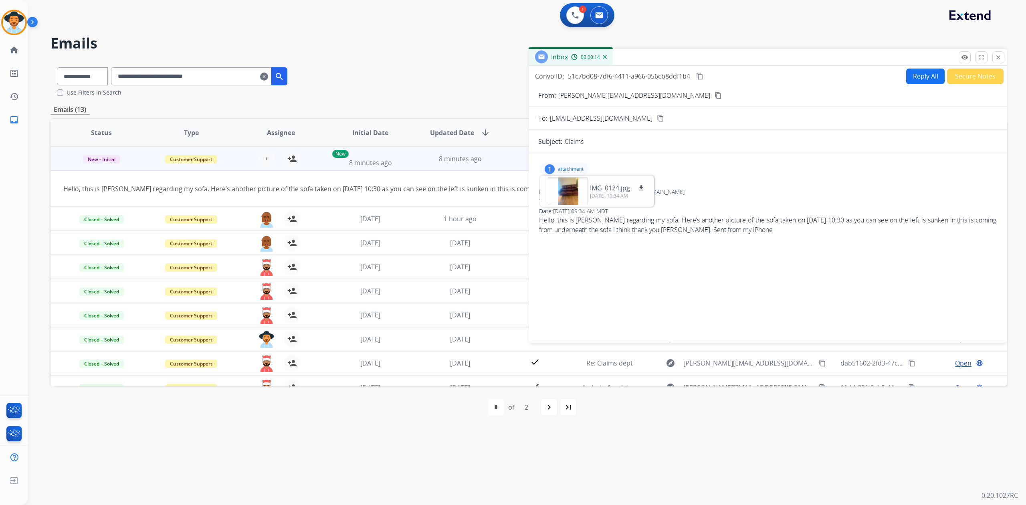
click at [1005, 58] on div "Inbox 00:00:14" at bounding box center [767, 57] width 478 height 17
click at [996, 56] on mat-icon "close" at bounding box center [997, 57] width 7 height 7
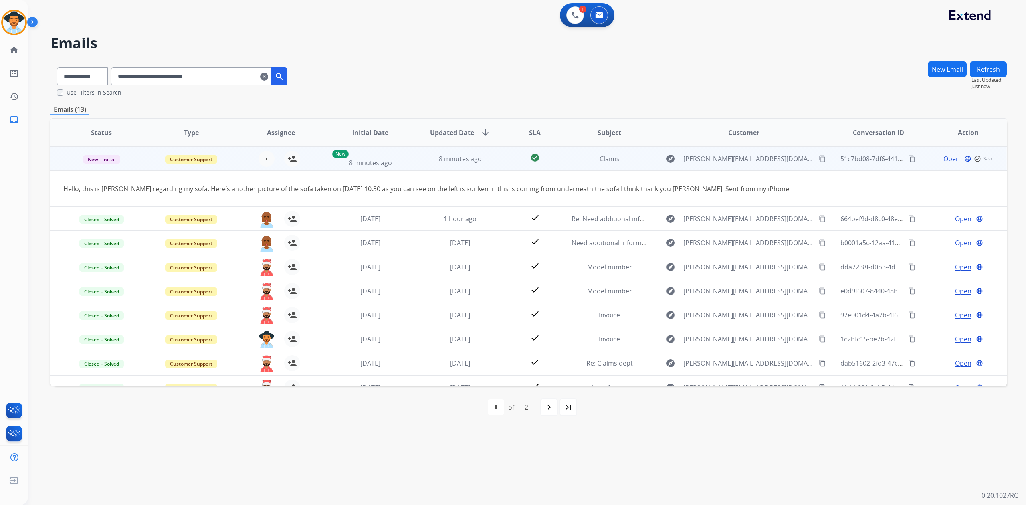
click at [830, 153] on td "51c7bd08-7df6-4411-a966-056cb8ddf1b4 content_copy" at bounding box center [872, 159] width 90 height 24
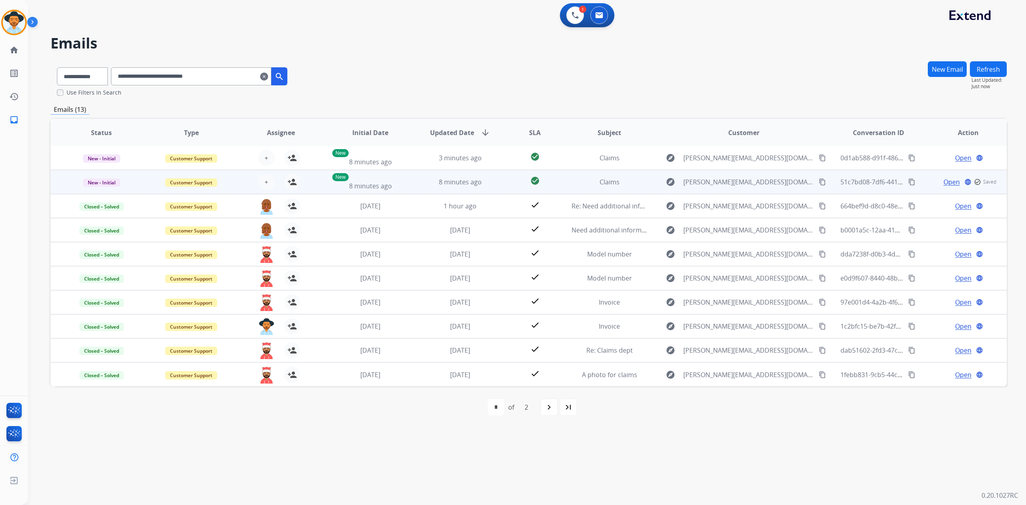
scroll to position [0, 0]
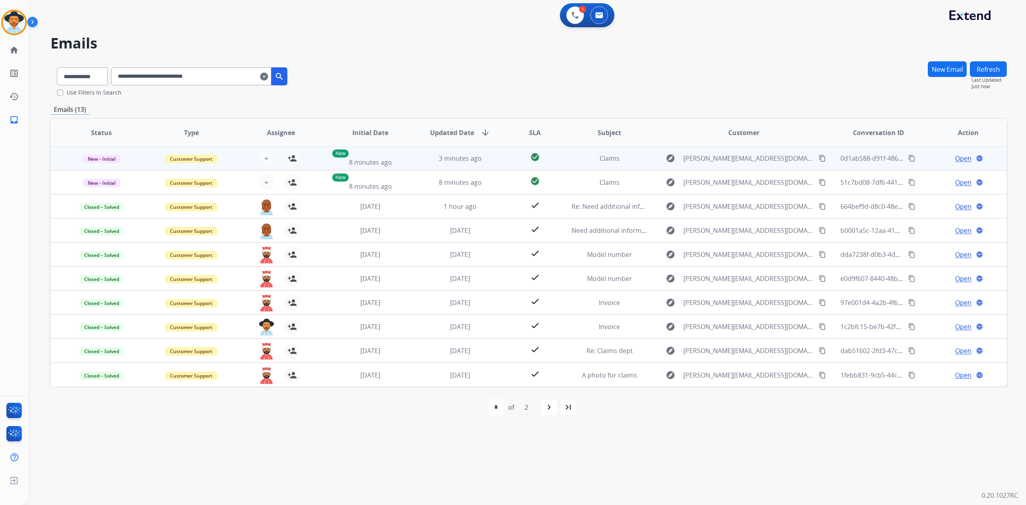
click at [815, 155] on div "explore [PERSON_NAME][EMAIL_ADDRESS][DOMAIN_NAME] content_copy" at bounding box center [744, 158] width 166 height 13
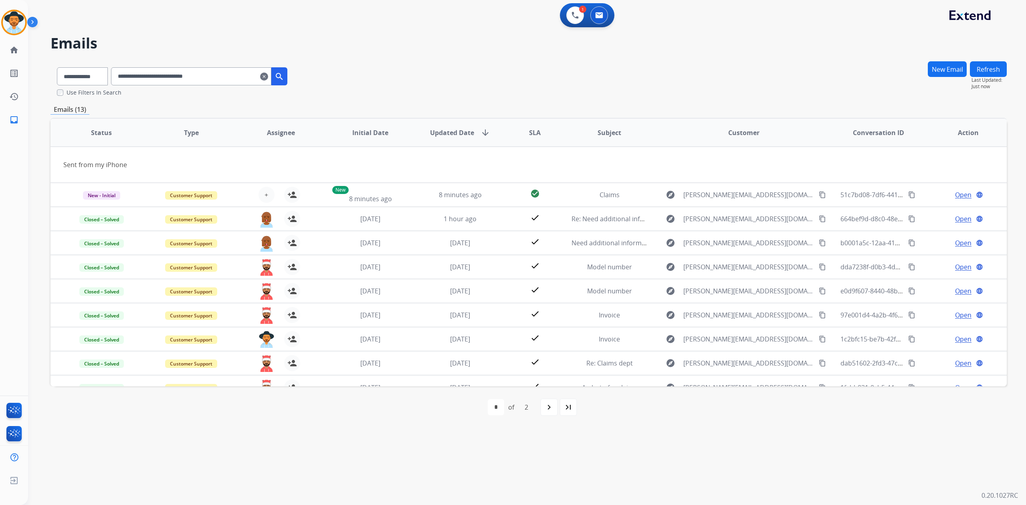
scroll to position [0, 0]
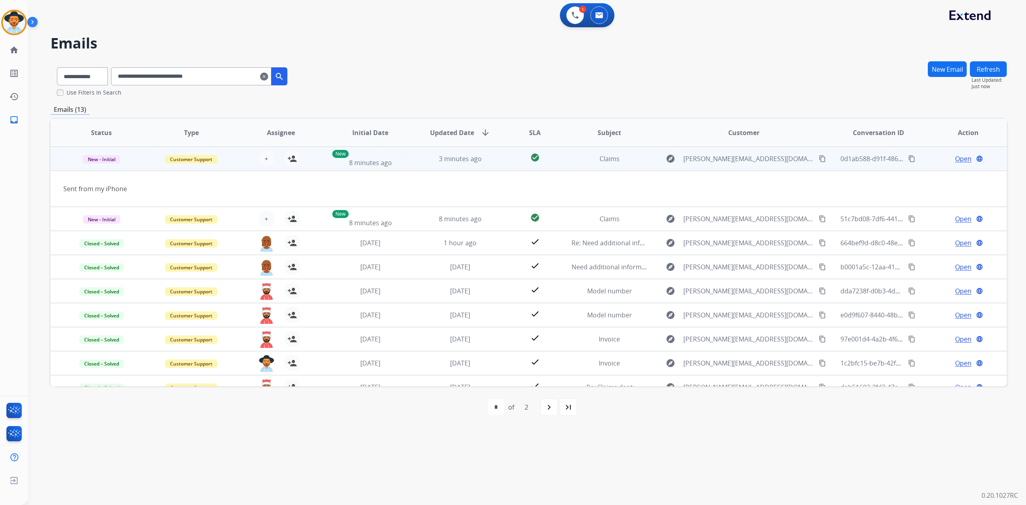
click at [936, 165] on td "Open language" at bounding box center [962, 159] width 90 height 24
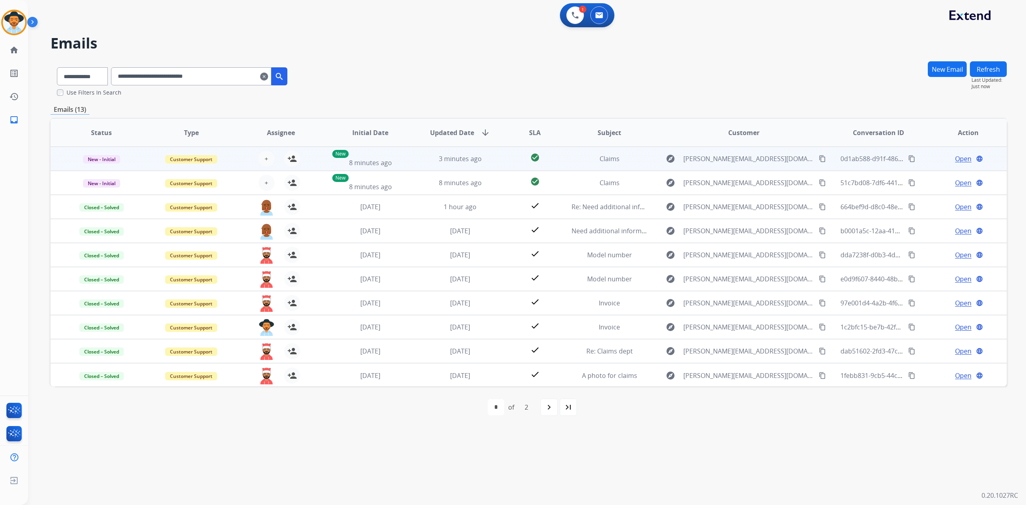
click at [933, 157] on div "Open language" at bounding box center [967, 159] width 77 height 10
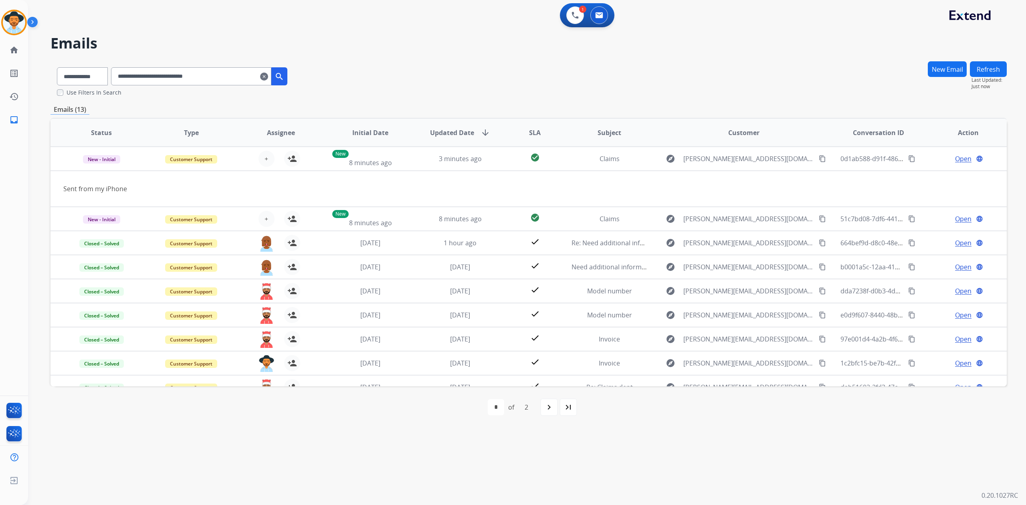
click at [901, 195] on table "Status Type Assignee Initial Date Updated Date arrow_downward SLA Subject Custo…" at bounding box center [528, 271] width 956 height 304
click at [860, 188] on table "Status Type Assignee Initial Date Updated Date arrow_downward SLA Subject Custo…" at bounding box center [528, 271] width 956 height 304
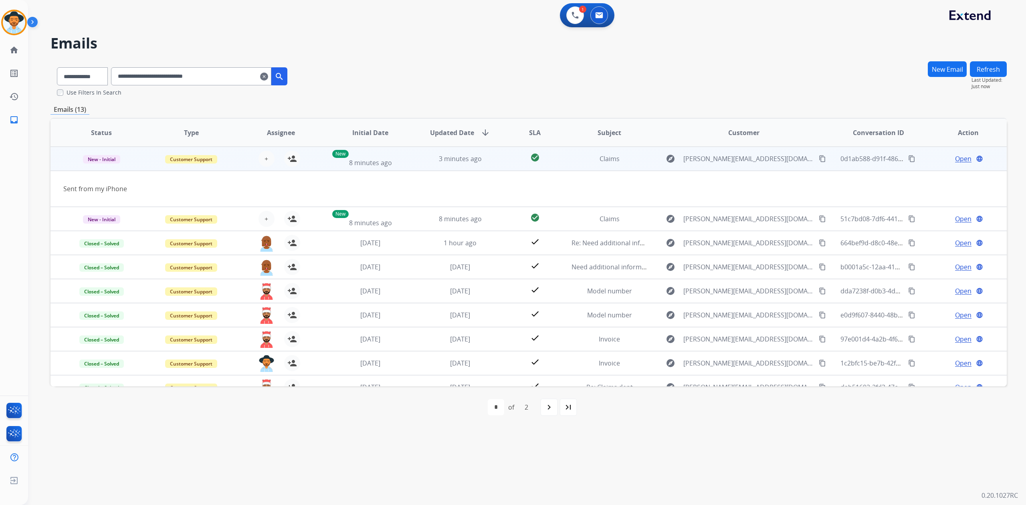
click at [955, 156] on span "Open" at bounding box center [963, 159] width 16 height 10
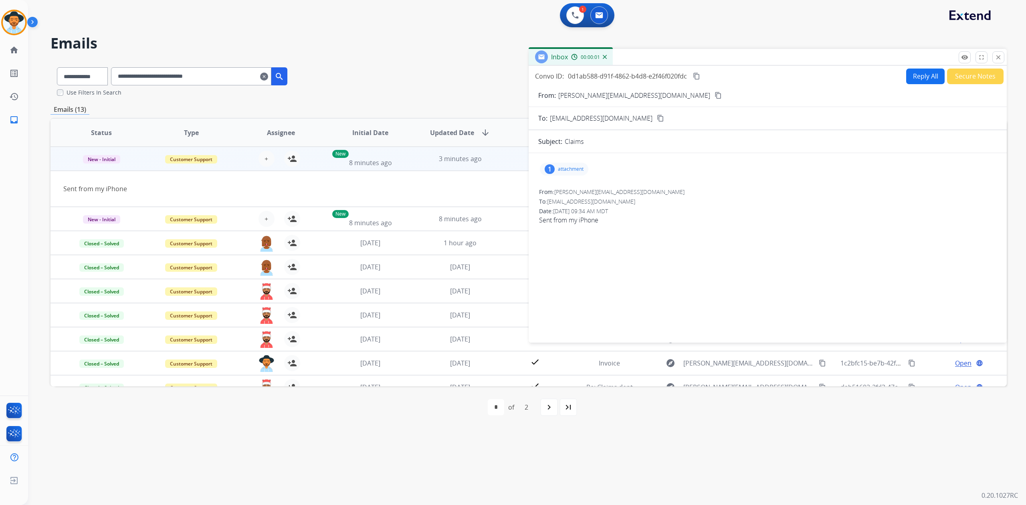
click at [558, 163] on div "1 attachment" at bounding box center [564, 169] width 48 height 13
click at [564, 187] on div at bounding box center [568, 191] width 40 height 28
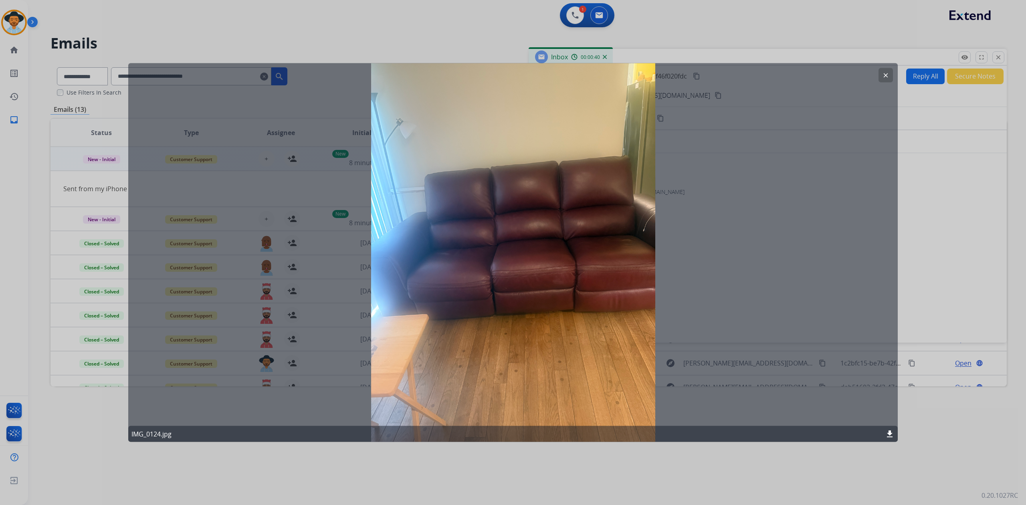
click at [574, 11] on div at bounding box center [513, 252] width 1026 height 505
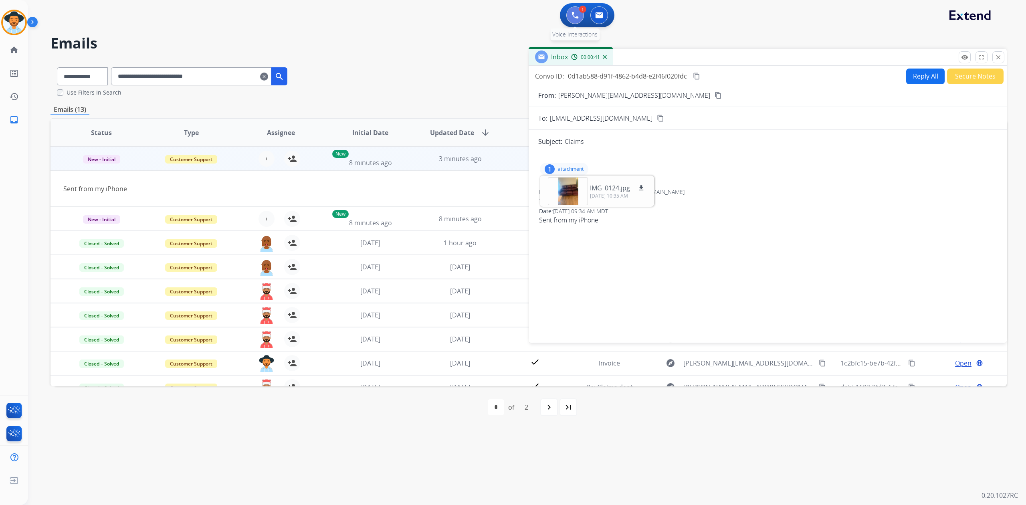
click at [569, 14] on button at bounding box center [575, 15] width 18 height 18
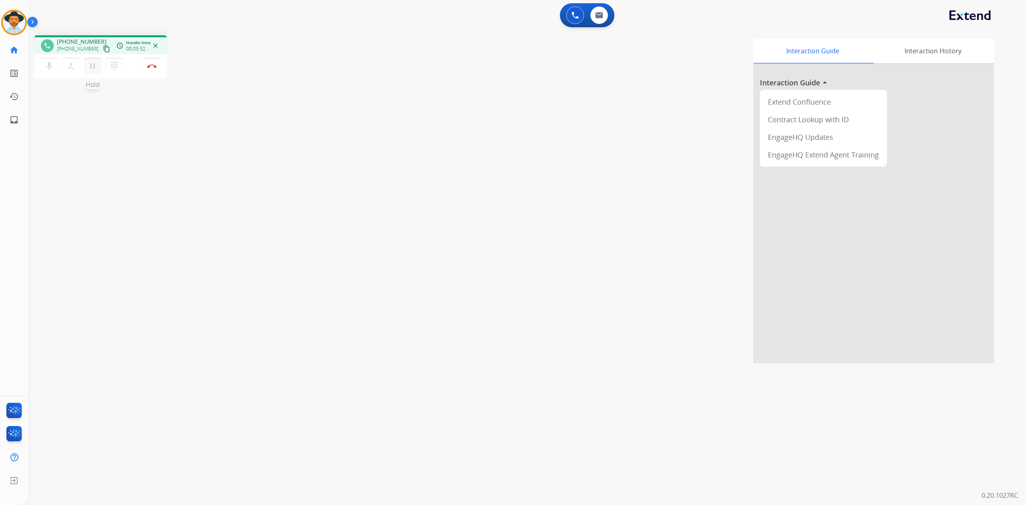
click at [93, 71] on button "pause Hold" at bounding box center [92, 66] width 17 height 17
click at [76, 65] on button "merge_type Bridge" at bounding box center [70, 66] width 17 height 17
click at [85, 69] on button "play_arrow Hold" at bounding box center [92, 66] width 17 height 17
click at [154, 71] on button "Disconnect" at bounding box center [151, 66] width 17 height 17
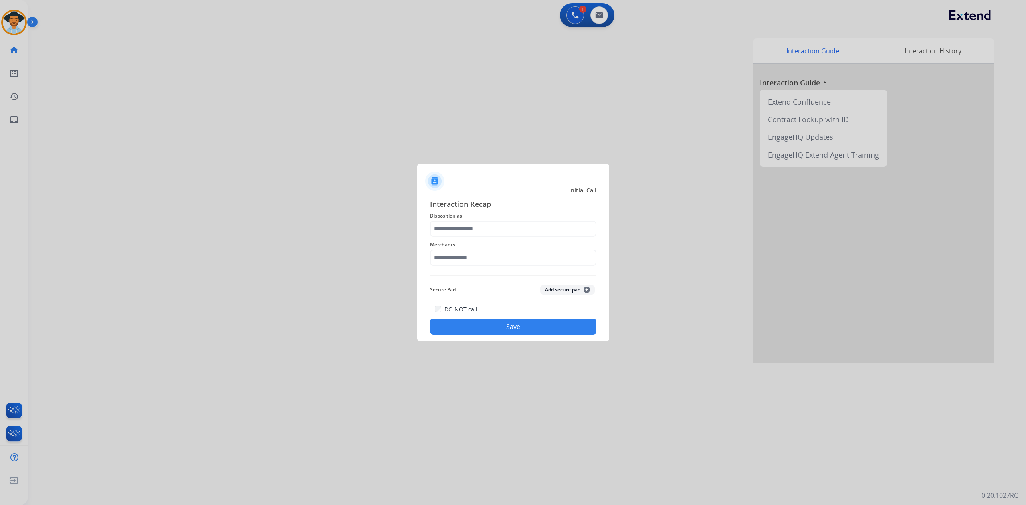
click at [478, 216] on span "Disposition as" at bounding box center [513, 216] width 166 height 10
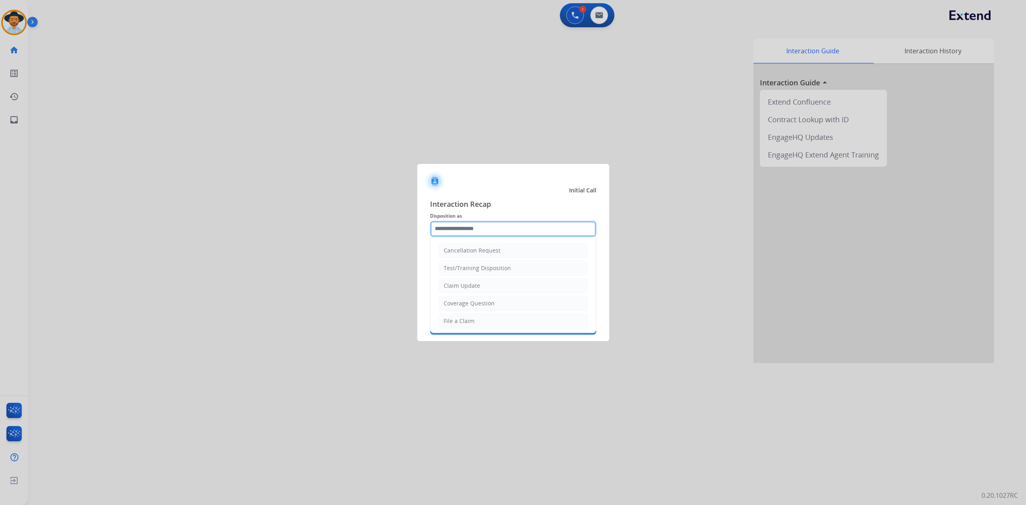
click at [472, 224] on input "text" at bounding box center [513, 229] width 166 height 16
click at [452, 329] on li "File a Claim" at bounding box center [512, 320] width 149 height 15
type input "**********"
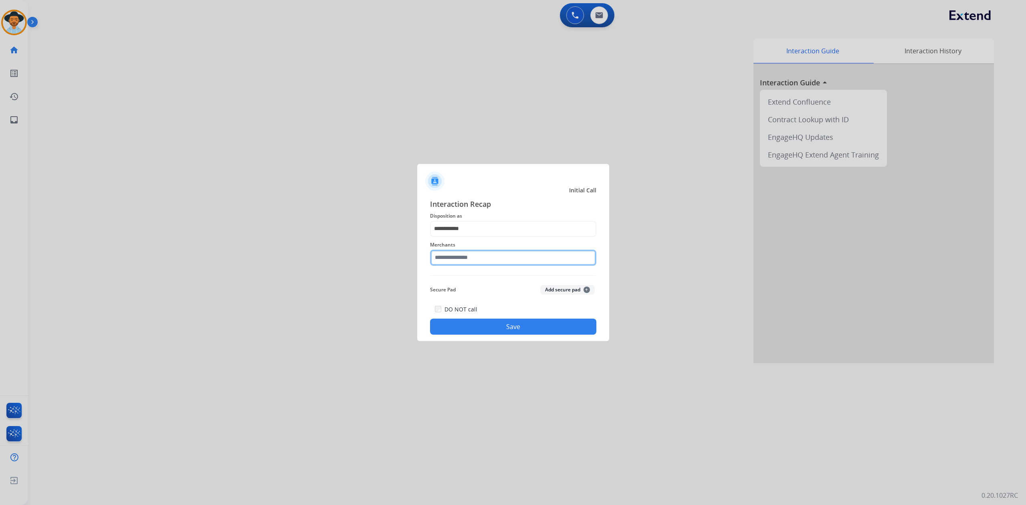
click at [454, 259] on input "text" at bounding box center [513, 258] width 166 height 16
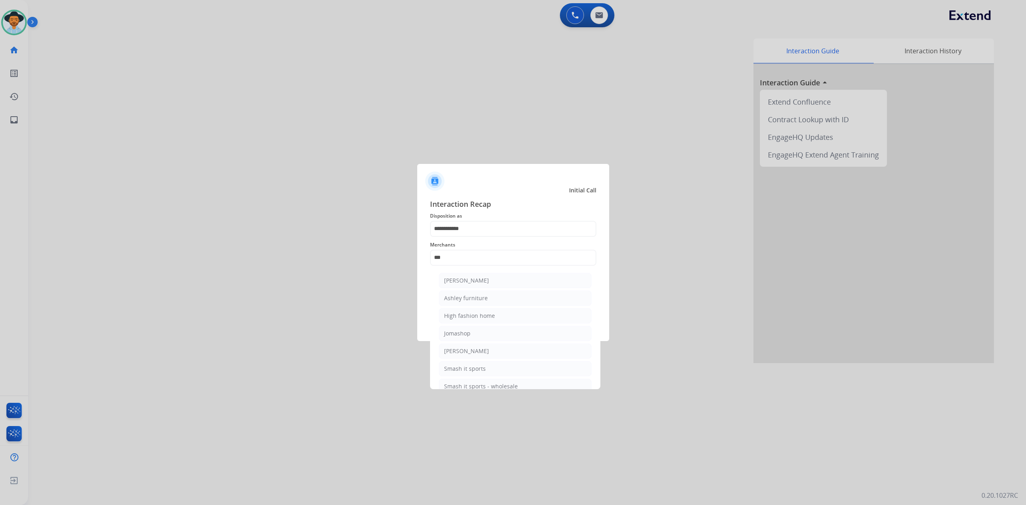
click at [502, 289] on ul "[PERSON_NAME] [PERSON_NAME] furniture High fashion home Jomashop [PERSON_NAME] …" at bounding box center [514, 335] width 157 height 133
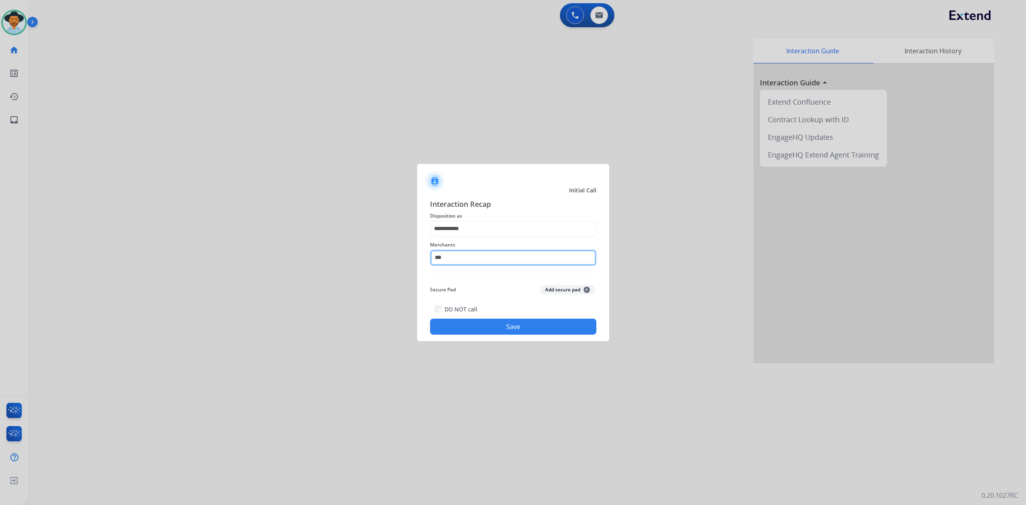
click at [475, 260] on input "***" at bounding box center [513, 258] width 166 height 16
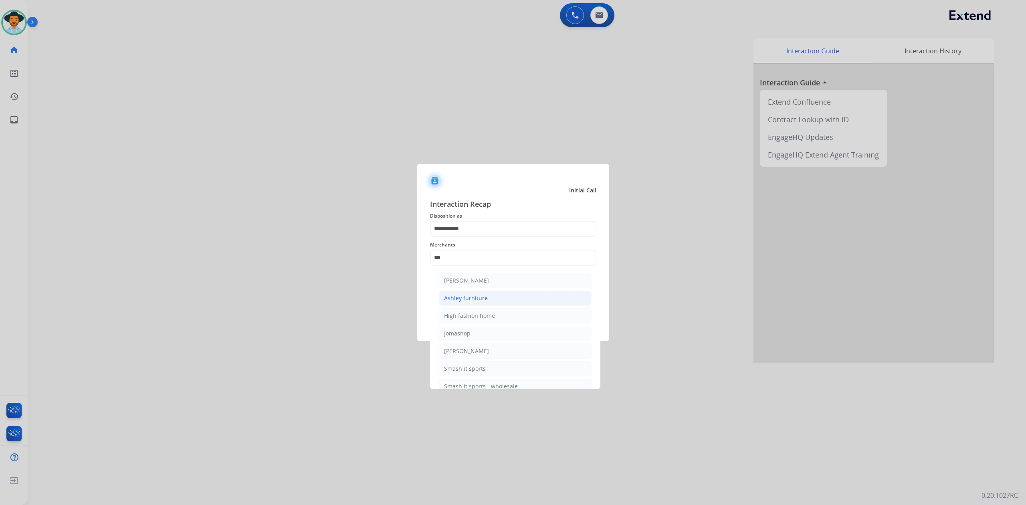
click at [480, 297] on div "Ashley furniture" at bounding box center [466, 298] width 44 height 8
type input "**********"
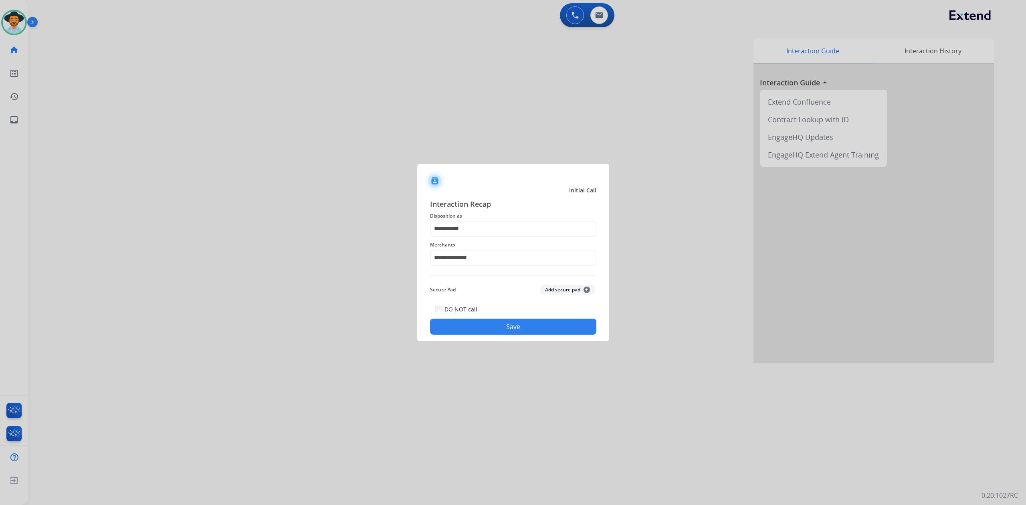
click at [508, 335] on div "**********" at bounding box center [513, 266] width 192 height 149
click at [509, 332] on button "Save" at bounding box center [513, 326] width 166 height 16
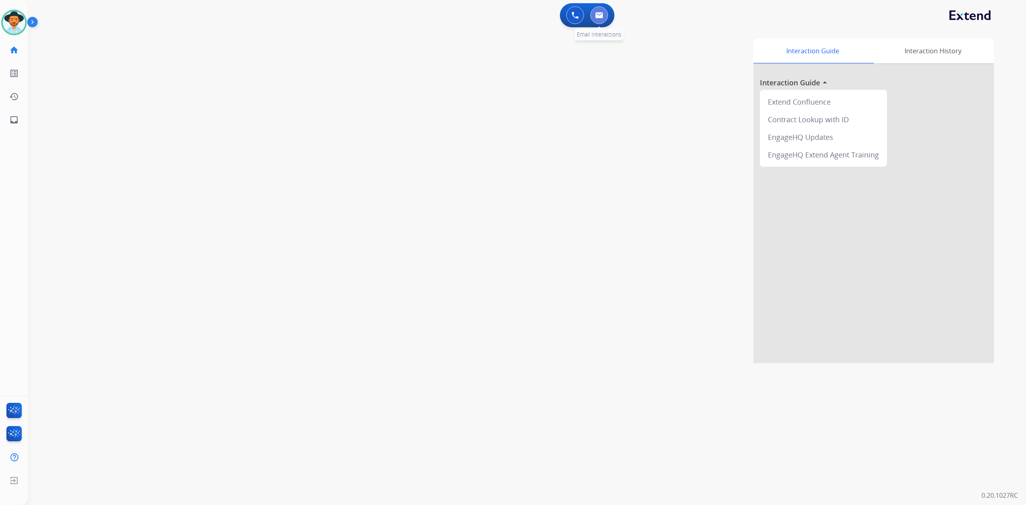
click at [605, 14] on button at bounding box center [599, 15] width 18 height 18
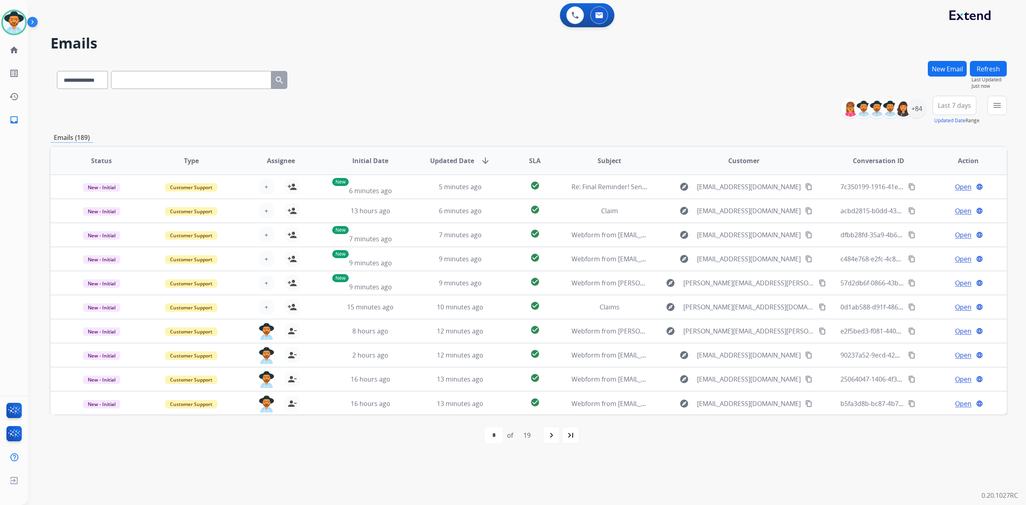
click at [842, 139] on div "Emails (189)" at bounding box center [528, 138] width 956 height 10
click at [922, 111] on div "+84" at bounding box center [916, 108] width 19 height 19
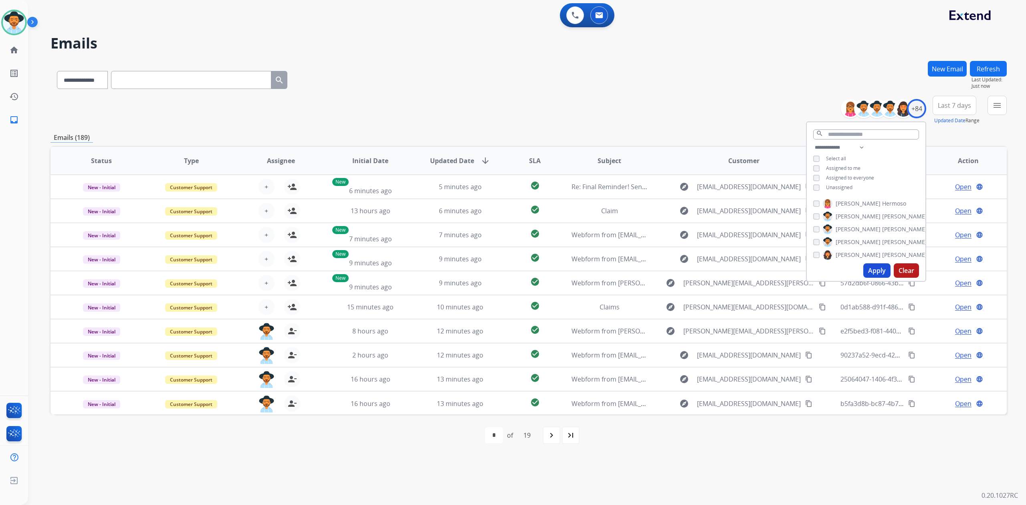
click at [819, 182] on div "**********" at bounding box center [865, 168] width 119 height 51
click at [866, 273] on button "Apply" at bounding box center [876, 270] width 27 height 14
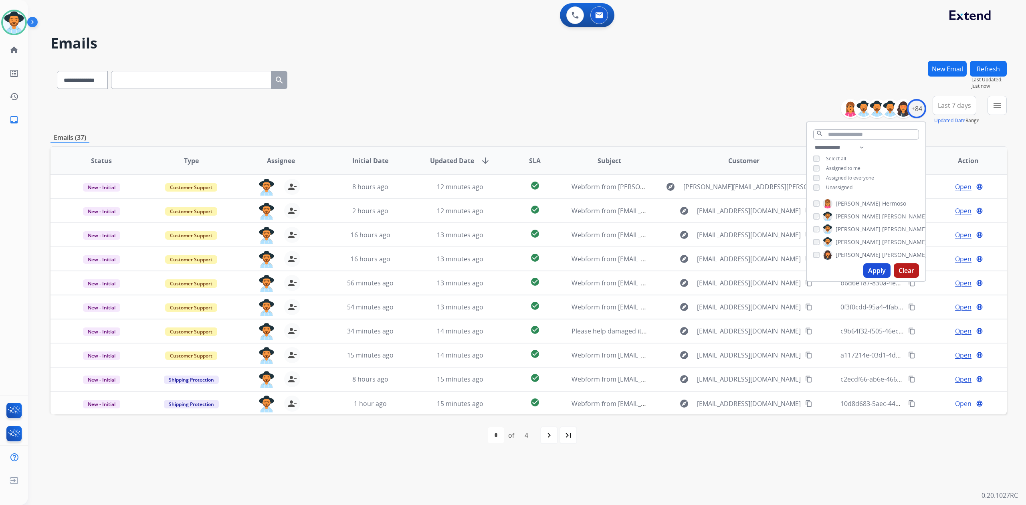
click at [129, 85] on input "text" at bounding box center [191, 80] width 160 height 18
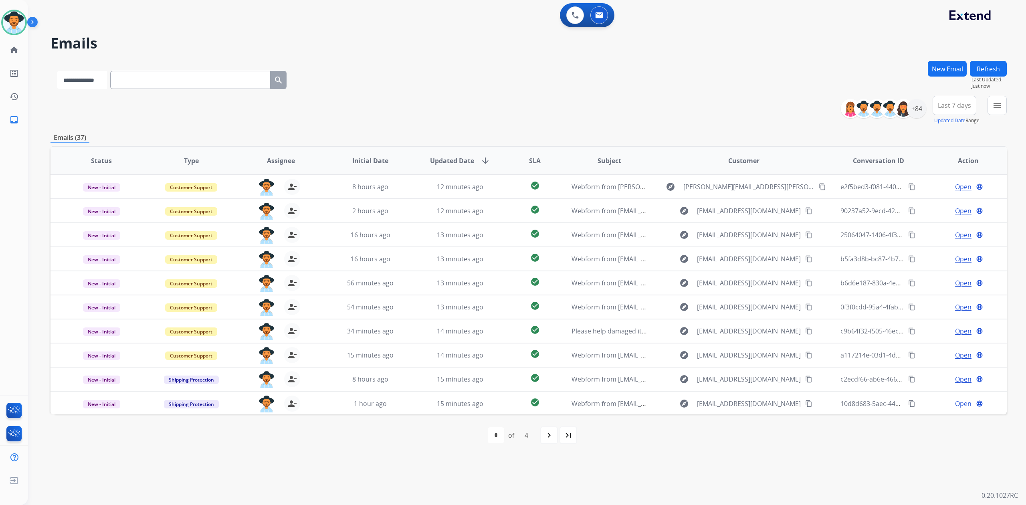
click at [91, 82] on select "**********" at bounding box center [82, 80] width 50 height 18
select select "**********"
click at [57, 71] on select "**********" at bounding box center [82, 80] width 50 height 18
drag, startPoint x: 144, startPoint y: 79, endPoint x: 151, endPoint y: 79, distance: 7.2
click at [144, 79] on input "text" at bounding box center [191, 80] width 160 height 18
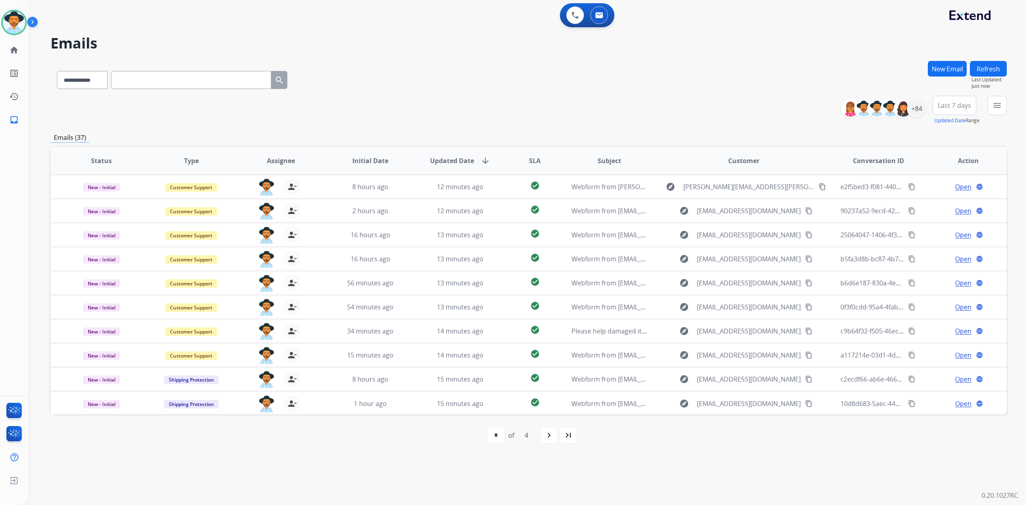
click at [131, 79] on input "text" at bounding box center [191, 80] width 160 height 18
paste input "**********"
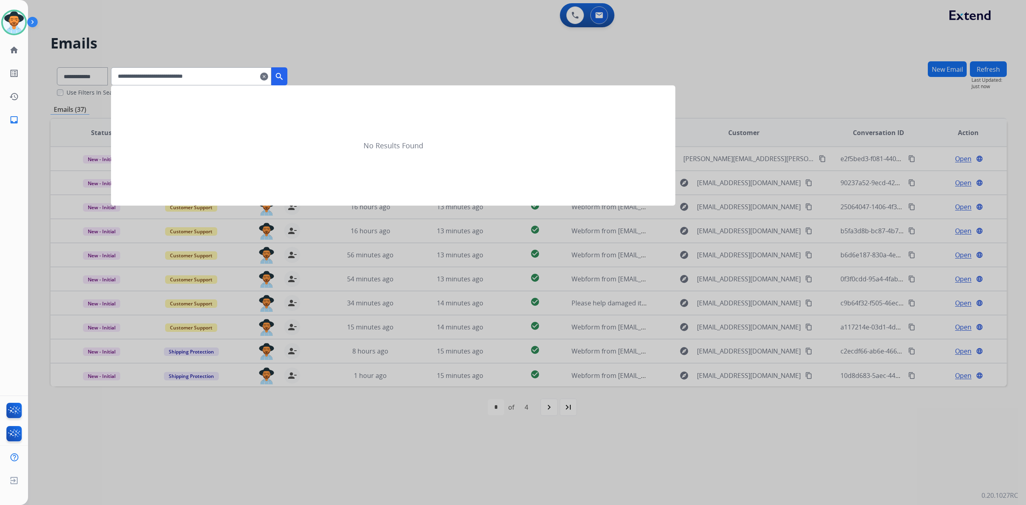
type input "**********"
click at [284, 75] on mat-icon "search" at bounding box center [279, 77] width 10 height 10
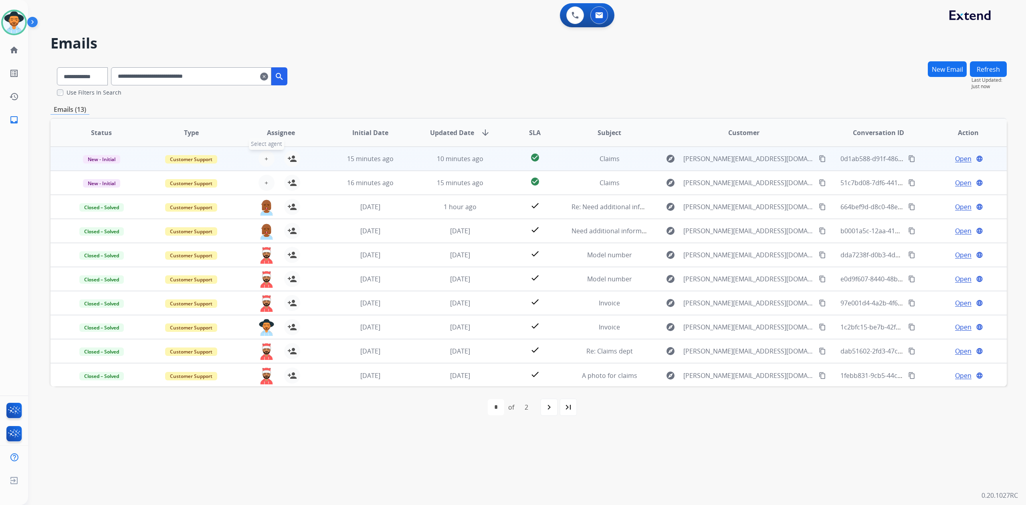
click at [262, 154] on button "+ Select agent" at bounding box center [266, 159] width 16 height 16
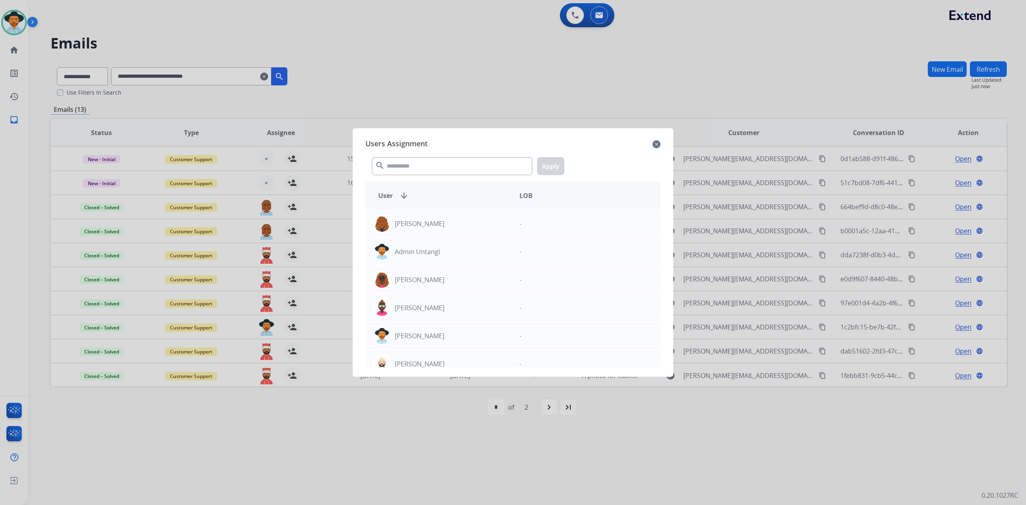
click at [656, 143] on mat-icon "close" at bounding box center [656, 144] width 8 height 10
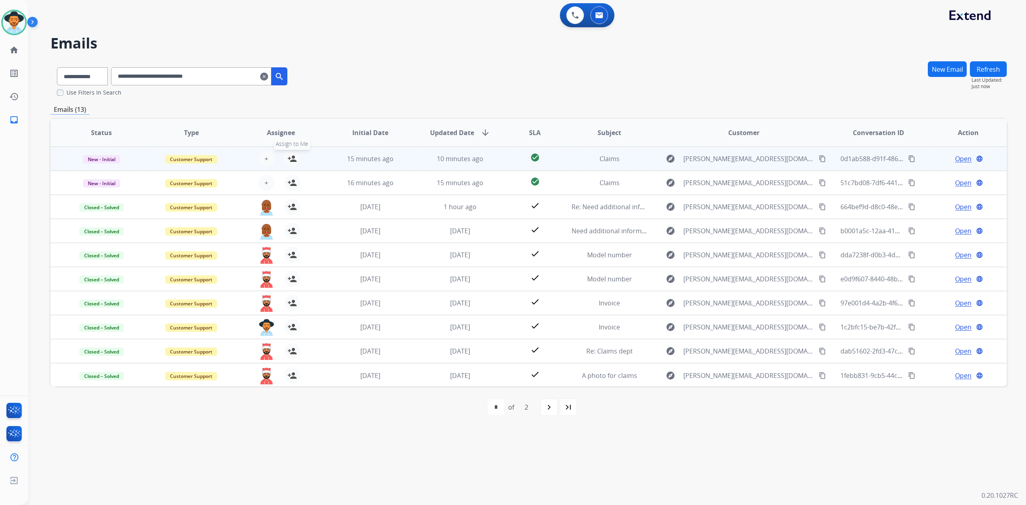
click at [290, 157] on mat-icon "person_add" at bounding box center [292, 159] width 10 height 10
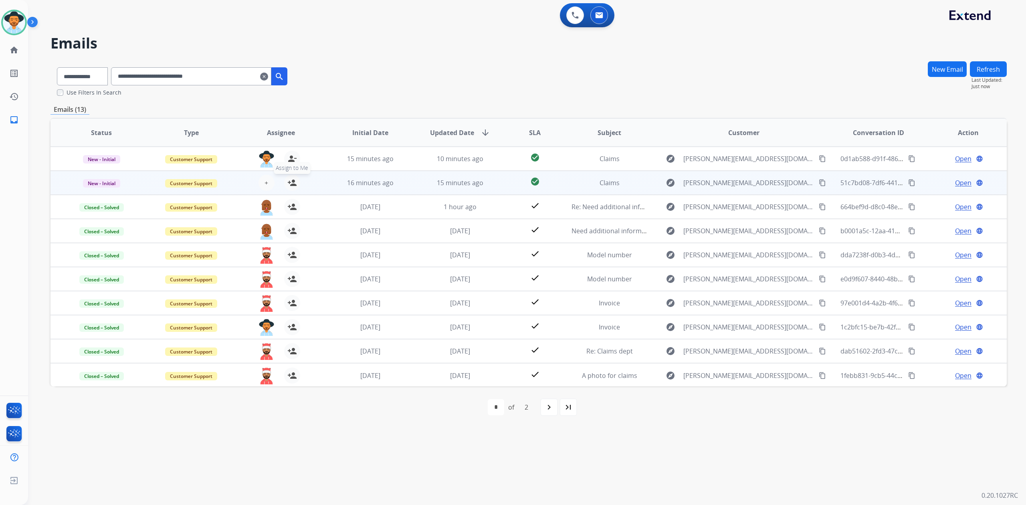
click at [288, 178] on mat-icon "person_add" at bounding box center [292, 183] width 10 height 10
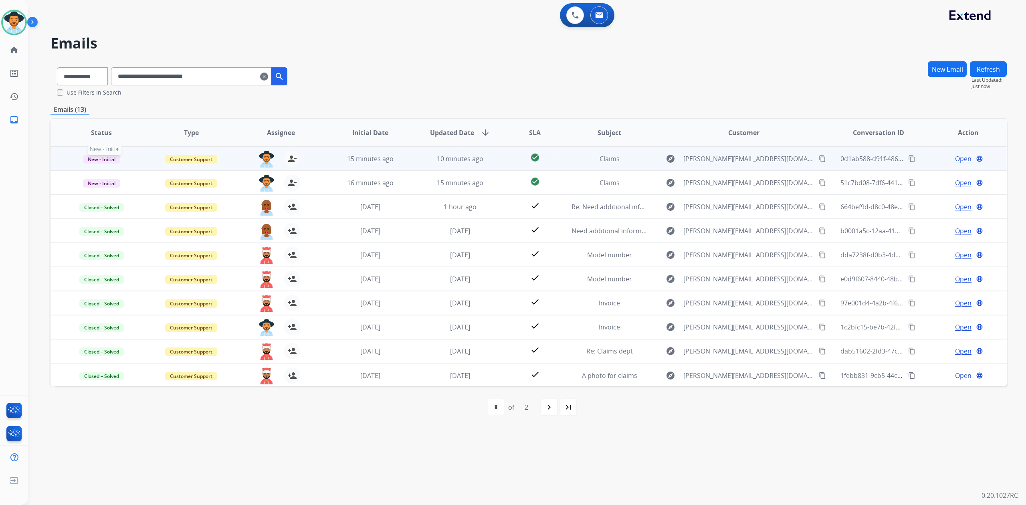
click at [108, 155] on span "New - Initial" at bounding box center [101, 159] width 37 height 8
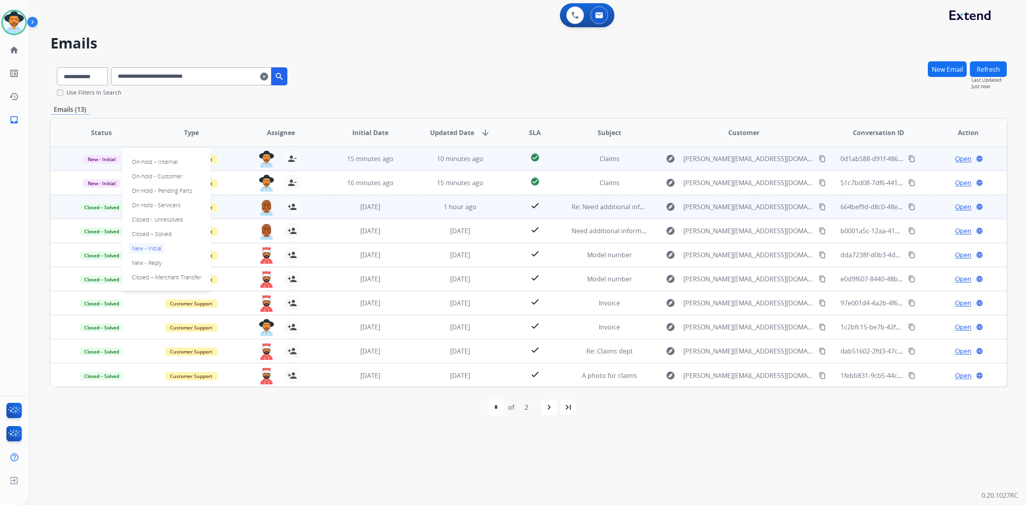
drag, startPoint x: 163, startPoint y: 231, endPoint x: 125, endPoint y: 213, distance: 42.1
click at [163, 232] on p "Closed – Solved" at bounding box center [152, 233] width 46 height 11
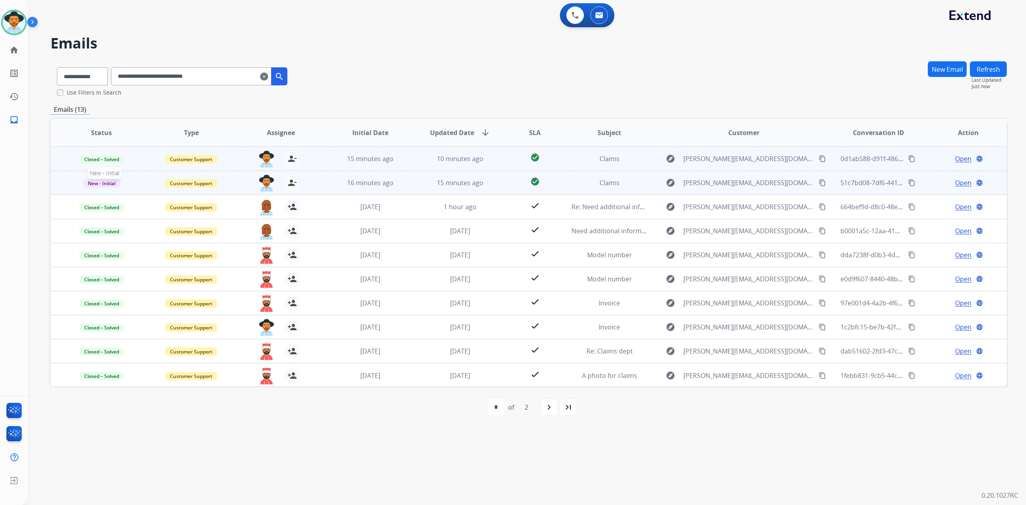
click at [115, 181] on span "New - Initial" at bounding box center [101, 183] width 37 height 8
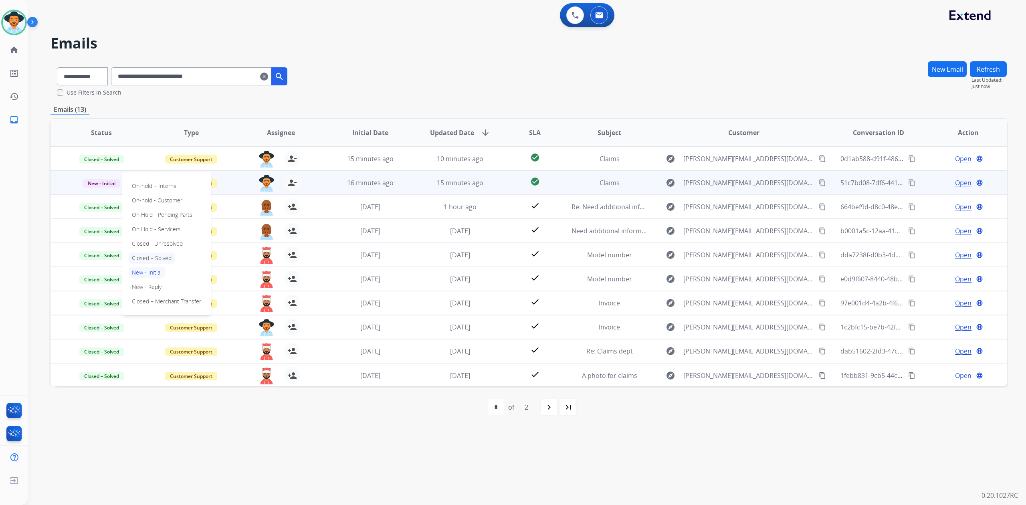
click at [164, 256] on p "Closed – Solved" at bounding box center [152, 257] width 46 height 11
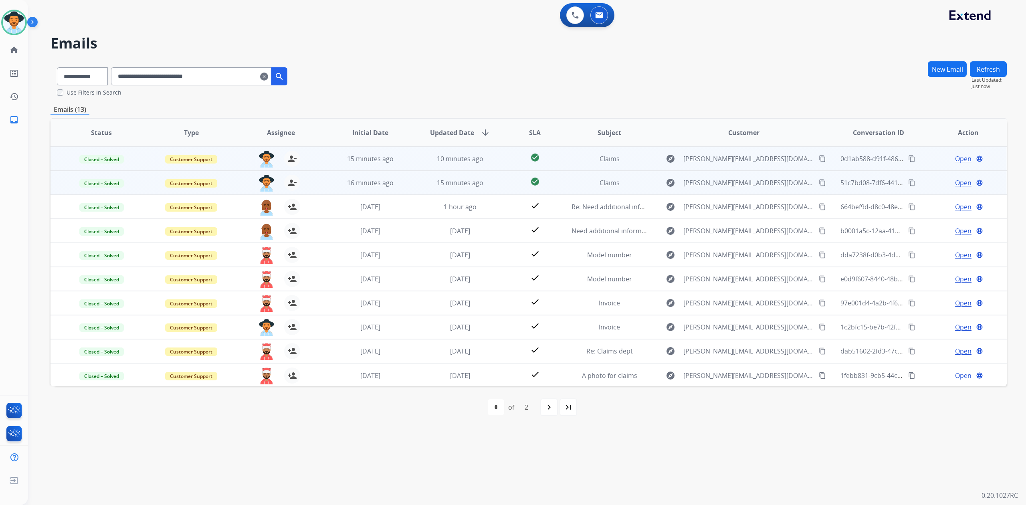
click at [957, 154] on span "Open" at bounding box center [963, 159] width 16 height 10
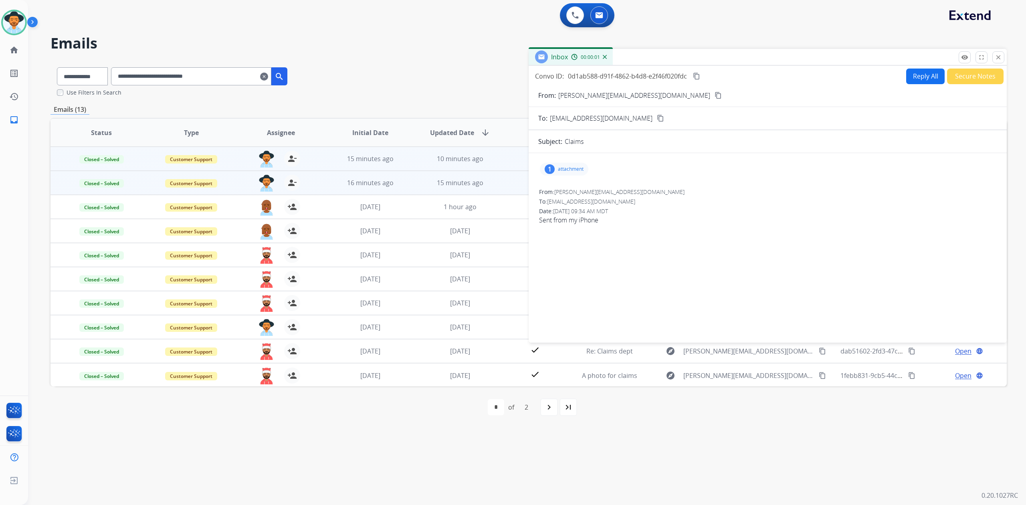
click at [955, 75] on button "Secure Notes" at bounding box center [975, 77] width 56 height 16
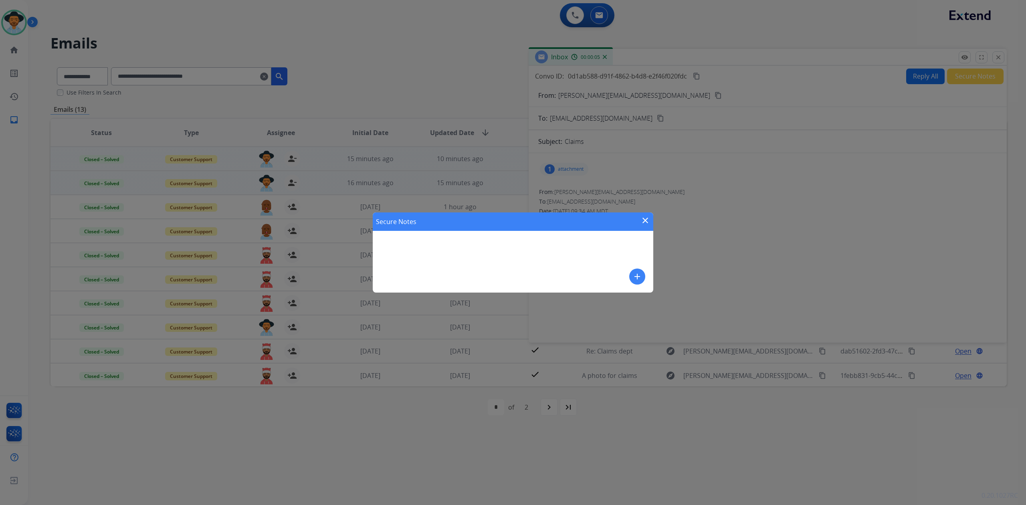
click at [422, 255] on div "Secure Notes close add" at bounding box center [513, 252] width 280 height 80
click at [633, 275] on mat-icon "add" at bounding box center [637, 277] width 10 height 10
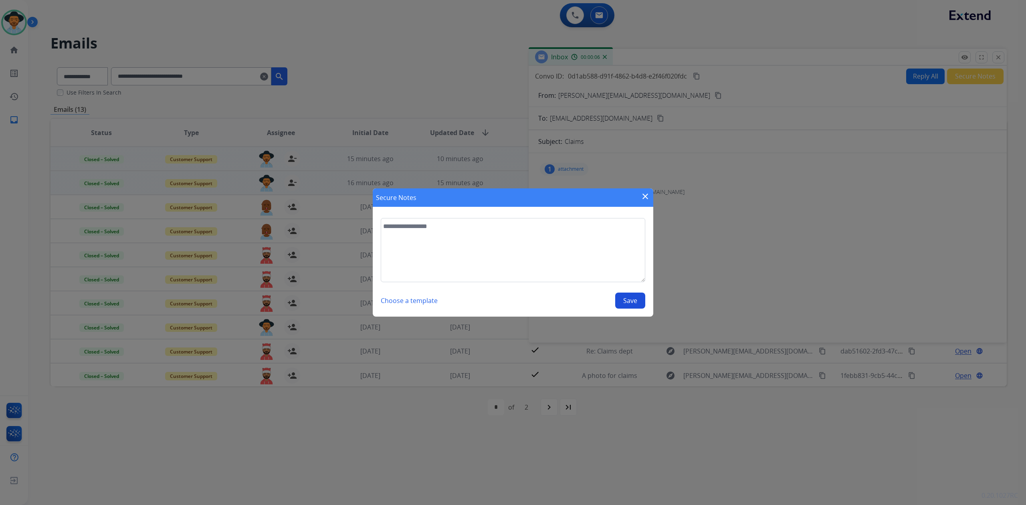
click at [535, 261] on textarea at bounding box center [513, 250] width 264 height 64
type textarea "**********"
click at [645, 300] on section "**********" at bounding box center [513, 263] width 280 height 107
click at [622, 305] on button "Save" at bounding box center [630, 300] width 30 height 16
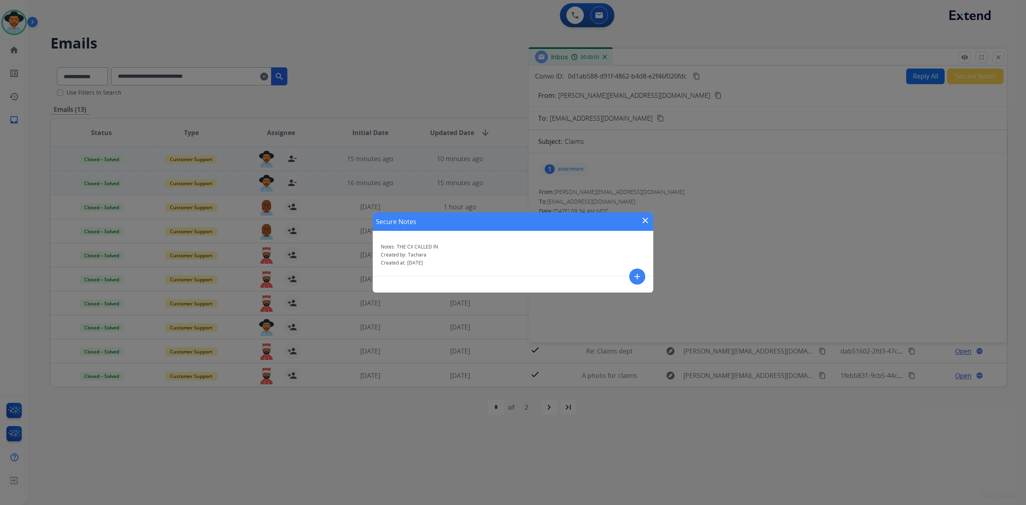
click at [647, 223] on mat-icon "close" at bounding box center [645, 221] width 10 height 10
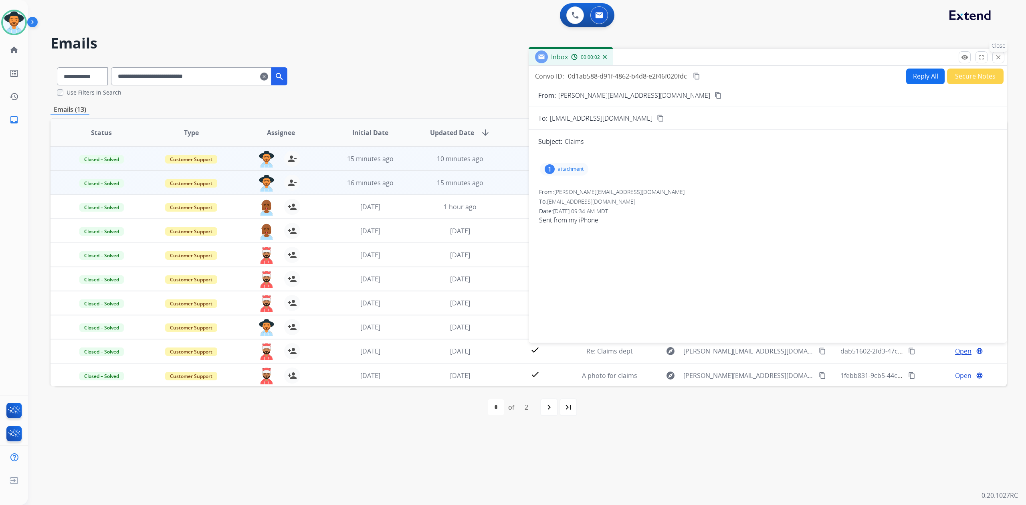
click at [1002, 56] on button "close Close" at bounding box center [998, 57] width 12 height 12
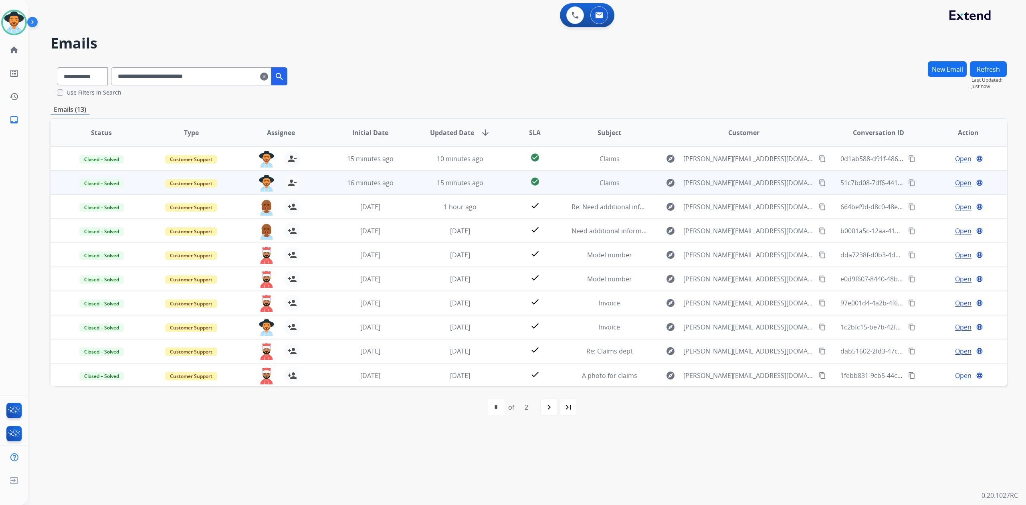
click at [960, 181] on span "Open" at bounding box center [963, 183] width 16 height 10
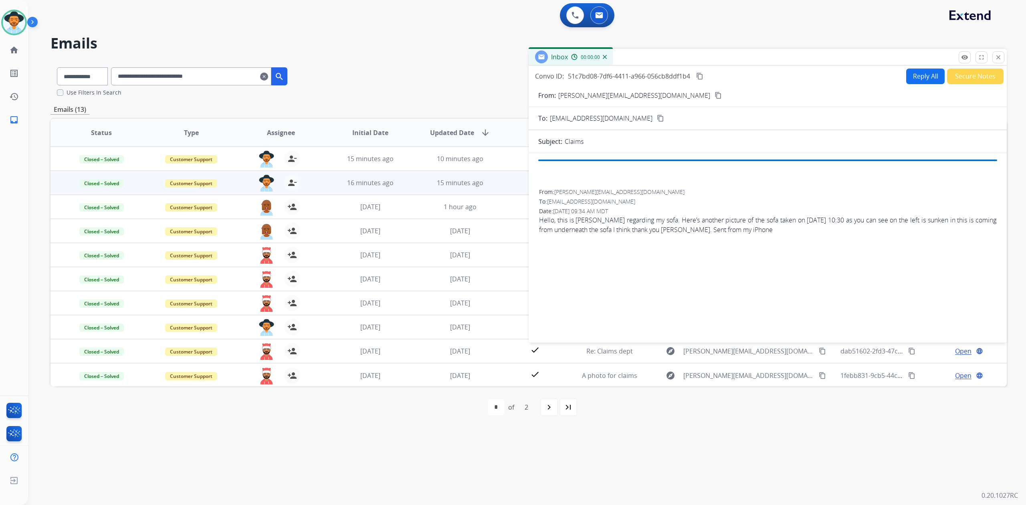
click at [975, 71] on button "Secure Notes" at bounding box center [975, 77] width 56 height 16
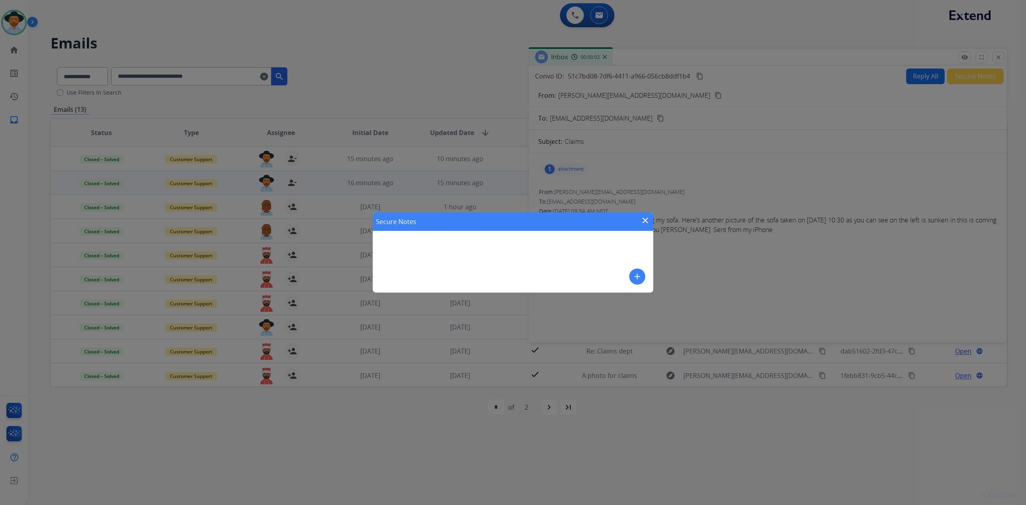
click at [632, 276] on mat-icon "add" at bounding box center [637, 277] width 10 height 10
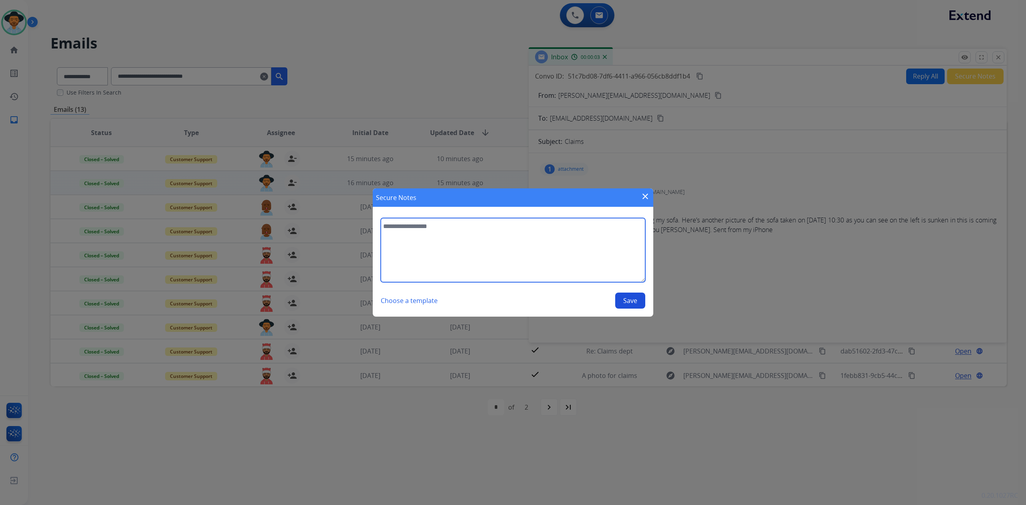
click at [603, 254] on textarea at bounding box center [513, 250] width 264 height 64
type textarea "**********"
click at [625, 304] on button "Save" at bounding box center [630, 300] width 30 height 16
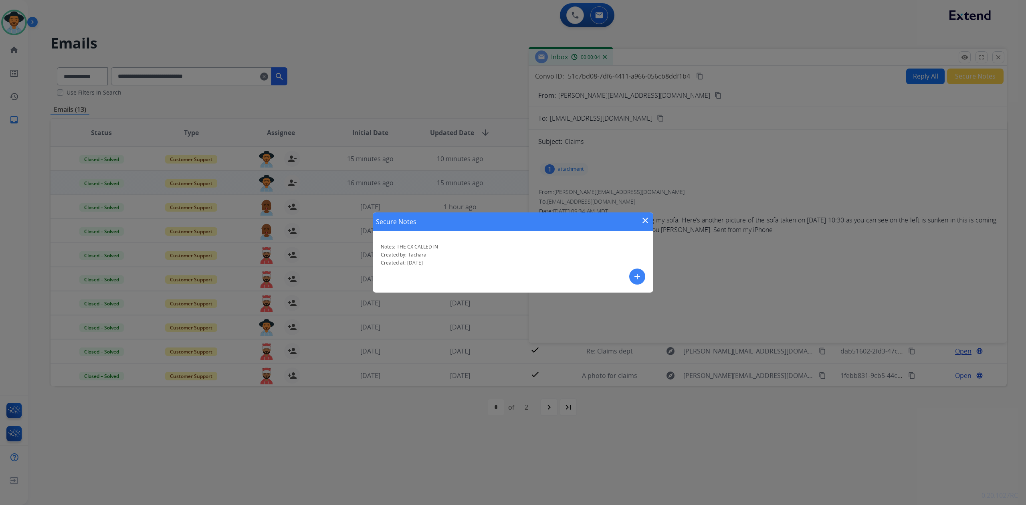
click at [636, 218] on div "Secure Notes close" at bounding box center [513, 221] width 280 height 18
click at [643, 220] on mat-icon "close" at bounding box center [645, 221] width 10 height 10
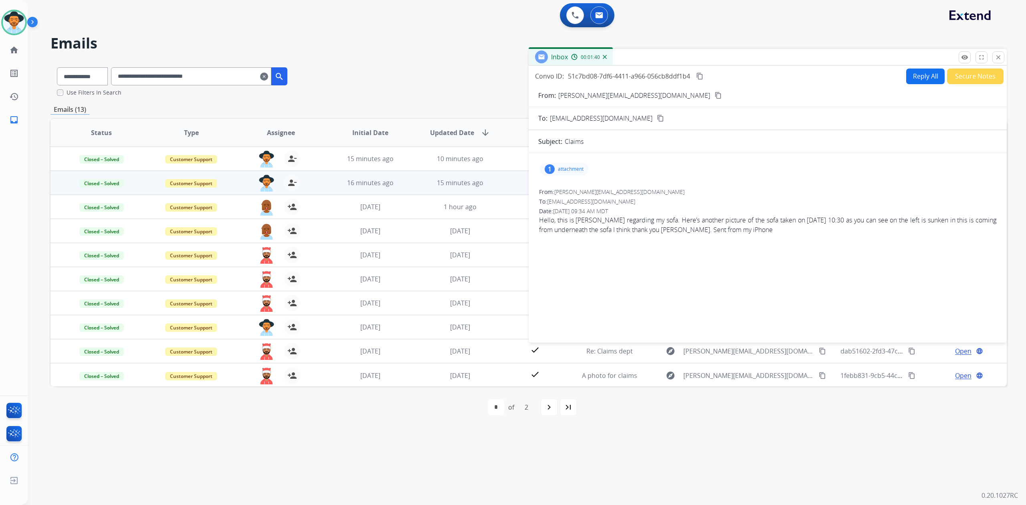
click at [562, 167] on p "attachment" at bounding box center [571, 169] width 26 height 6
click at [556, 186] on div at bounding box center [568, 191] width 40 height 28
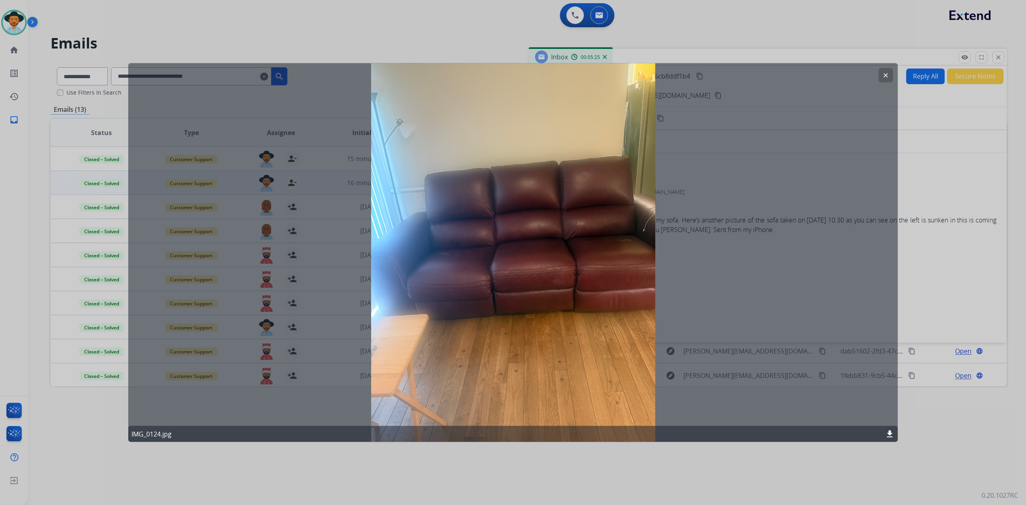
click at [372, 22] on div at bounding box center [513, 252] width 1026 height 505
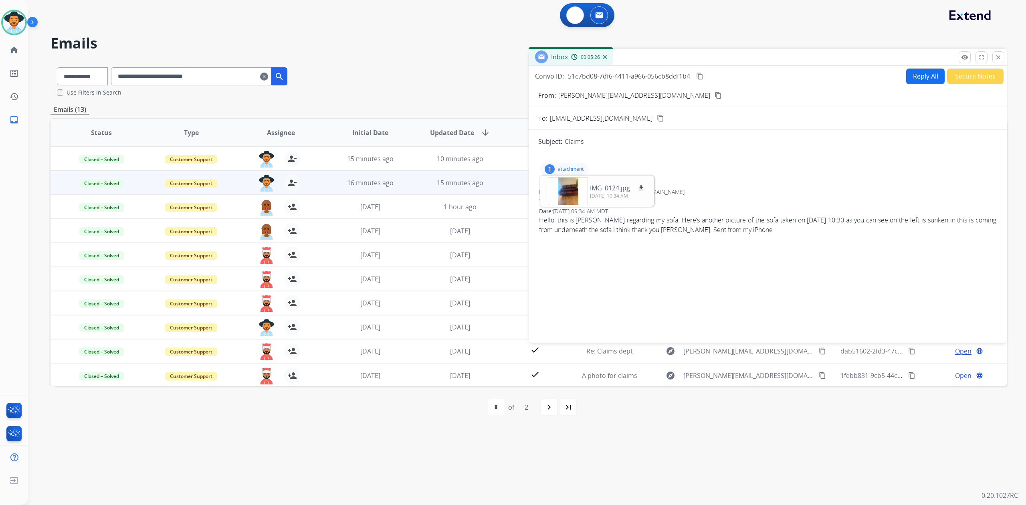
click at [561, 14] on div "0 Voice Interactions 0 Email Interactions" at bounding box center [587, 15] width 54 height 24
click at [568, 16] on button at bounding box center [575, 15] width 18 height 18
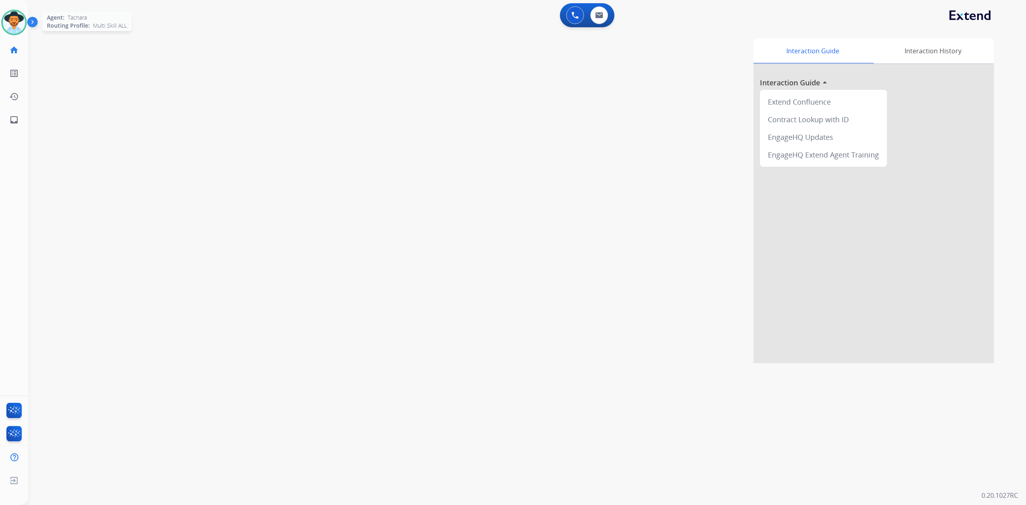
click at [7, 20] on img at bounding box center [14, 22] width 22 height 22
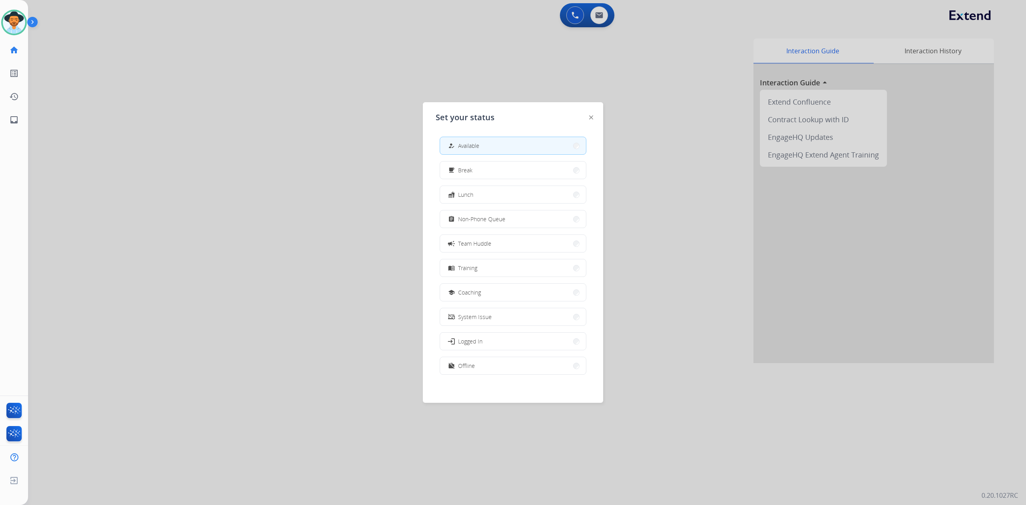
click at [502, 146] on button "how_to_reg Available" at bounding box center [513, 145] width 146 height 17
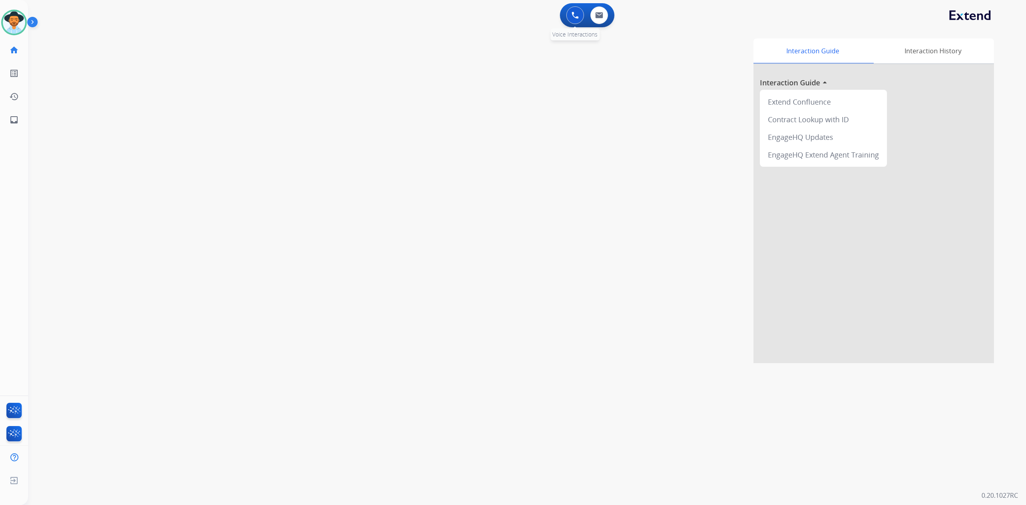
click at [570, 16] on button at bounding box center [575, 15] width 18 height 18
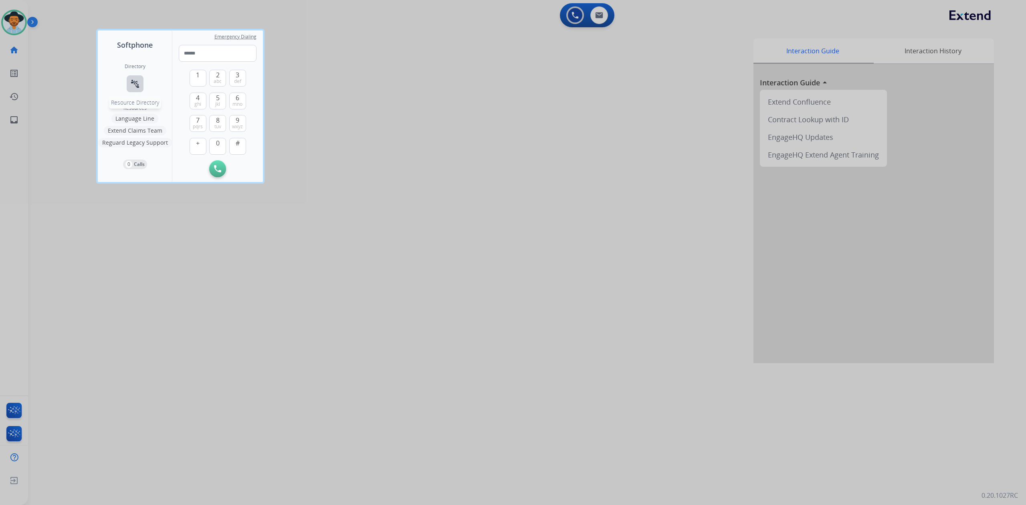
click at [135, 76] on button "connect_without_contact Resource Directory" at bounding box center [135, 83] width 17 height 17
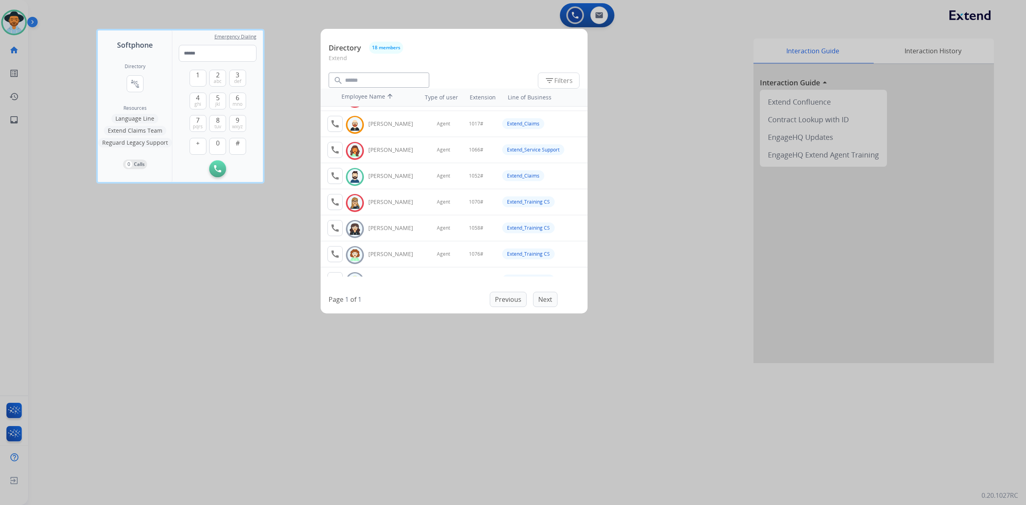
scroll to position [107, 0]
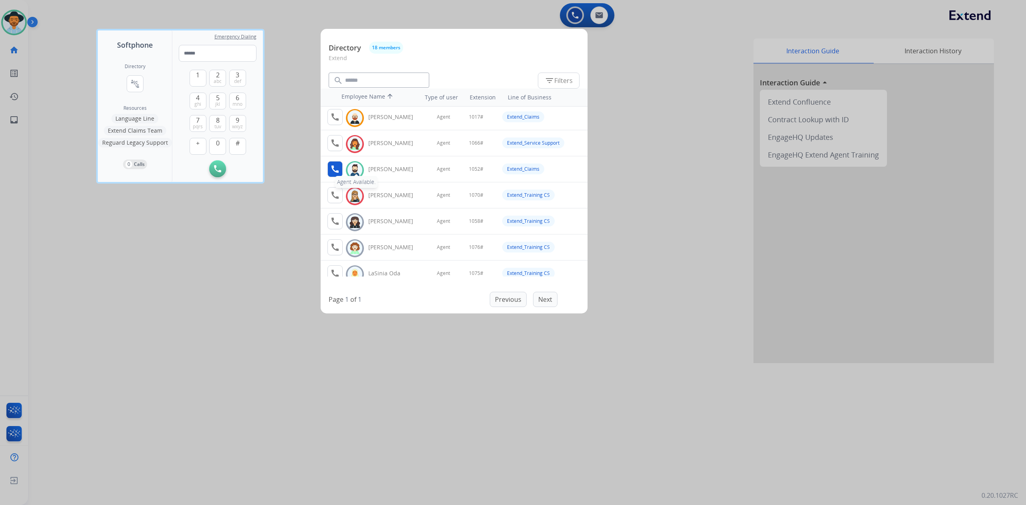
click at [333, 168] on mat-icon "call" at bounding box center [335, 169] width 10 height 10
click at [196, 75] on span "1" at bounding box center [198, 75] width 4 height 10
click at [215, 144] on button "0" at bounding box center [217, 146] width 17 height 17
click at [217, 99] on span "5" at bounding box center [218, 98] width 4 height 10
click at [213, 78] on button "2 abc" at bounding box center [217, 78] width 17 height 17
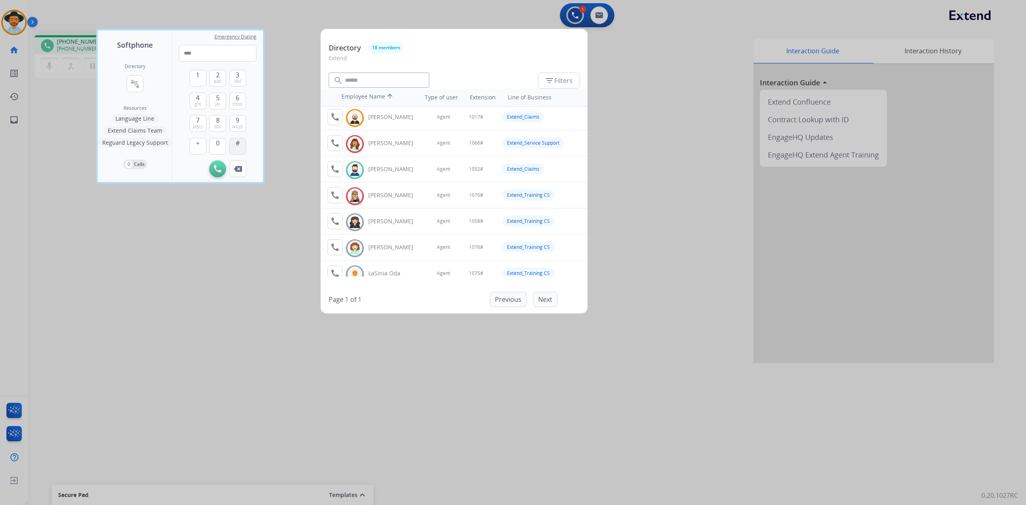
click at [240, 146] on button "#" at bounding box center [237, 146] width 17 height 17
type input "*****"
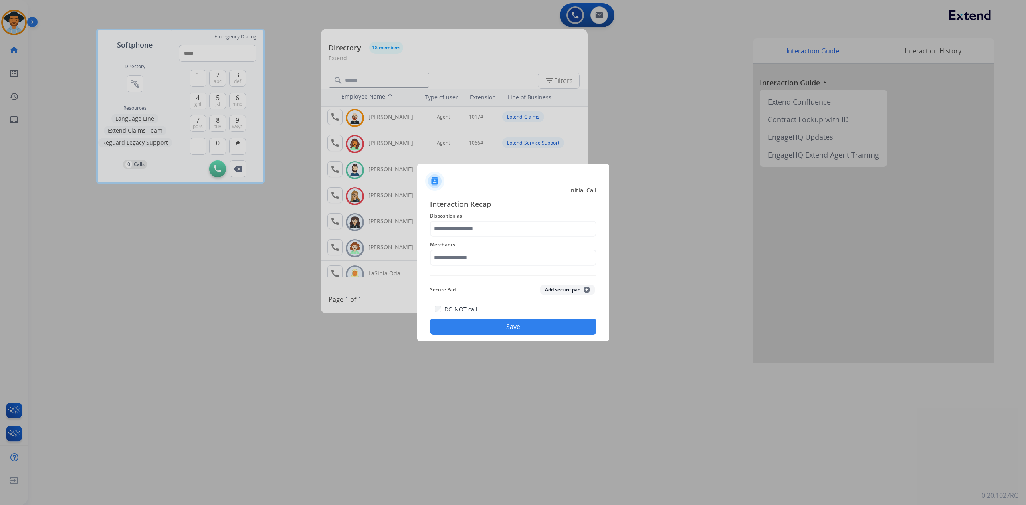
click at [380, 440] on div at bounding box center [513, 252] width 1026 height 505
click at [16, 26] on div at bounding box center [513, 252] width 1026 height 505
click at [312, 349] on div at bounding box center [513, 252] width 1026 height 505
click at [468, 230] on input "text" at bounding box center [513, 229] width 166 height 16
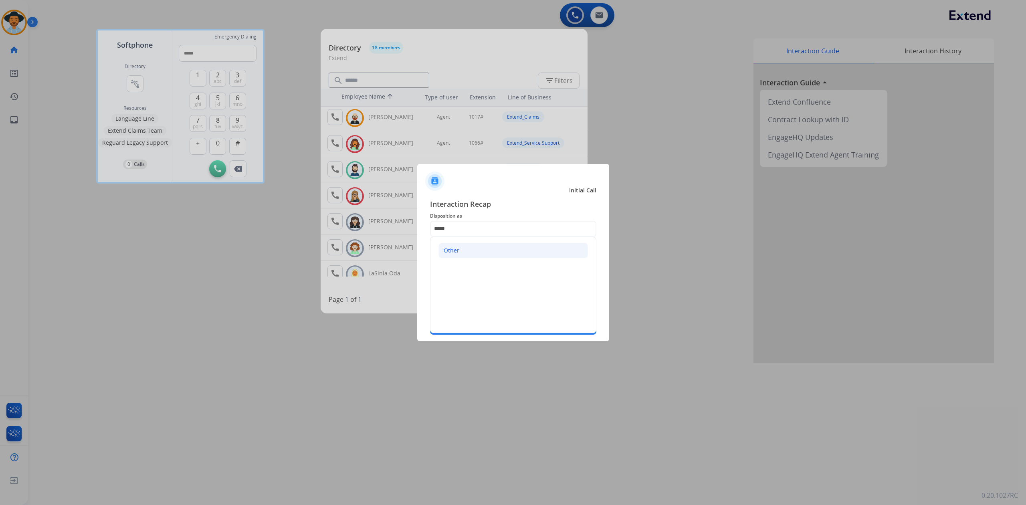
click at [474, 257] on li "Other" at bounding box center [512, 250] width 149 height 15
type input "*****"
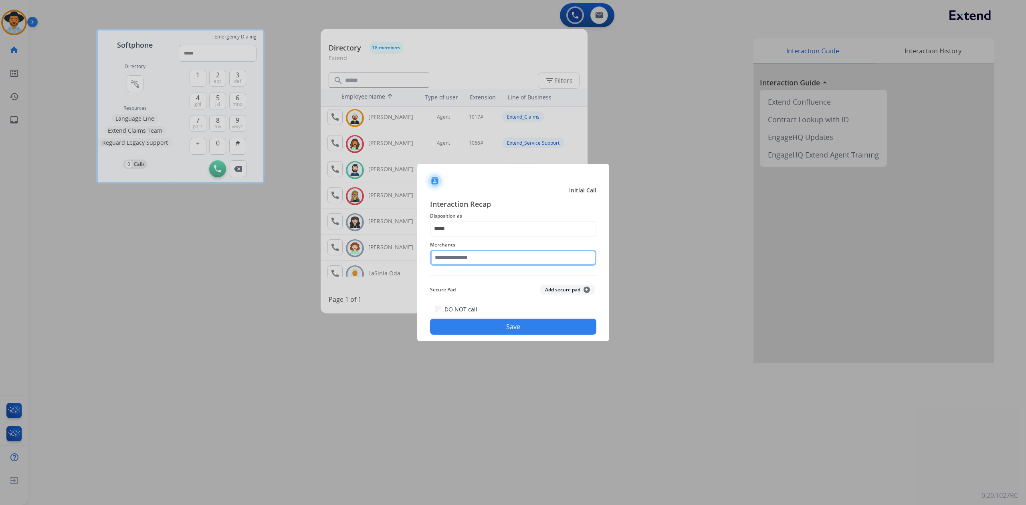
click at [478, 260] on input "text" at bounding box center [513, 258] width 166 height 16
click at [454, 284] on li "Not found" at bounding box center [515, 280] width 153 height 15
type input "*********"
click at [480, 331] on button "Save" at bounding box center [513, 326] width 166 height 16
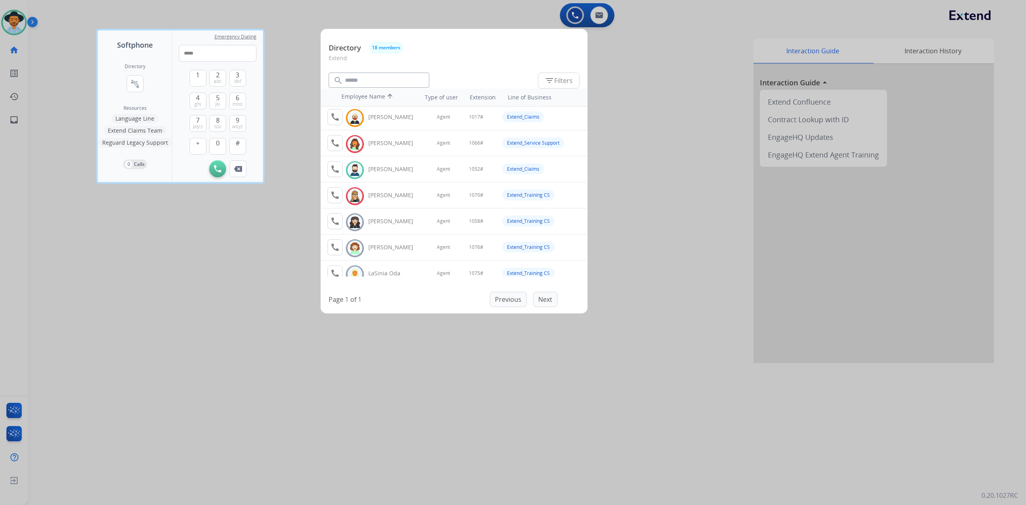
click at [397, 404] on div at bounding box center [513, 252] width 1026 height 505
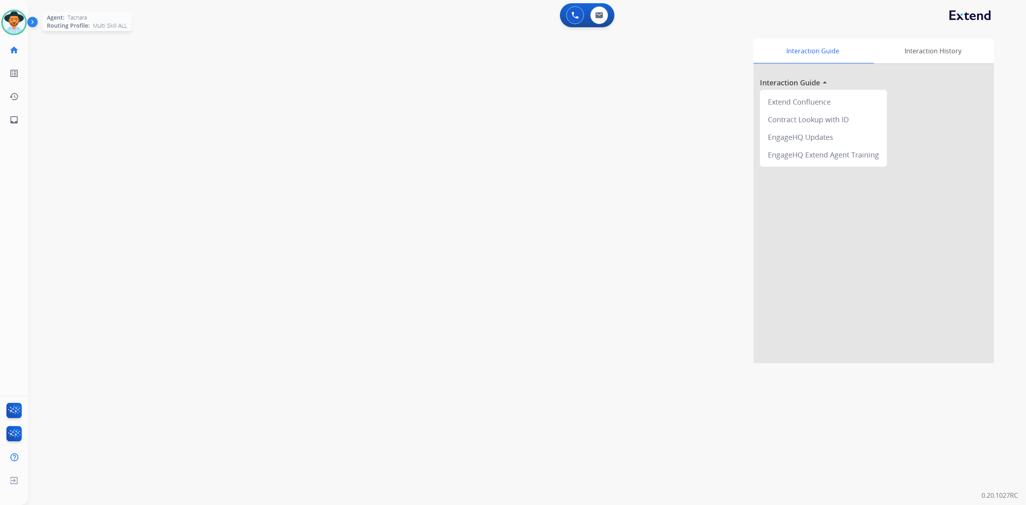
click at [18, 20] on img at bounding box center [14, 22] width 22 height 22
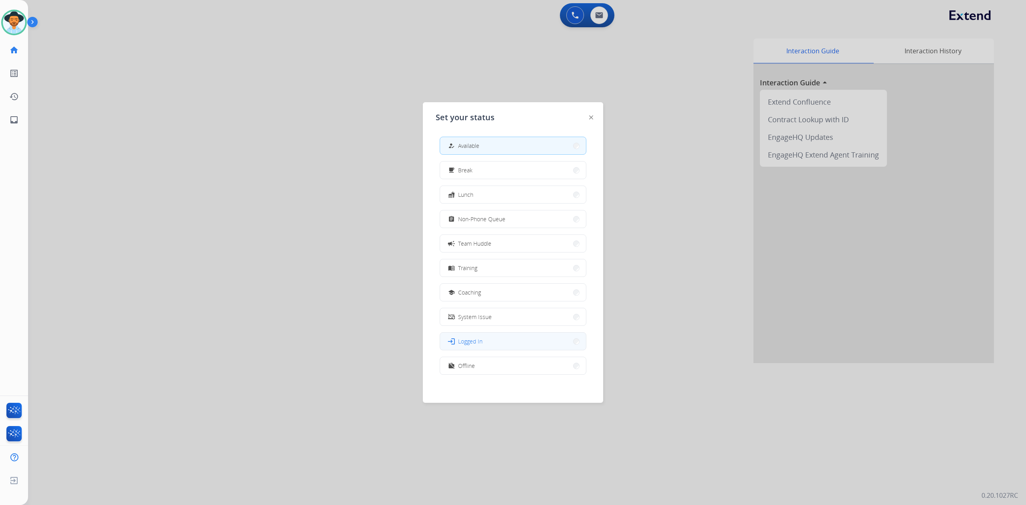
scroll to position [2, 0]
click at [474, 363] on span "Offline" at bounding box center [466, 363] width 17 height 8
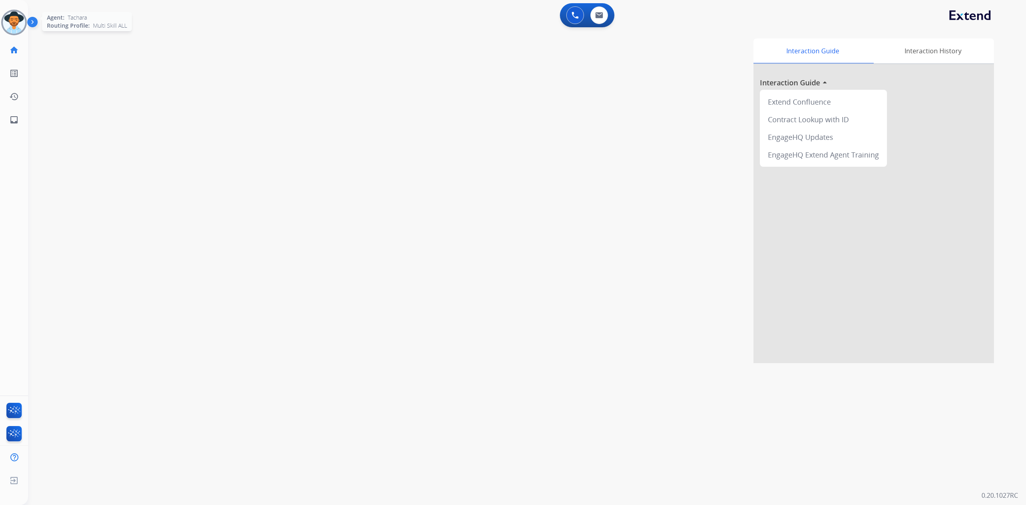
click at [18, 26] on img at bounding box center [14, 22] width 22 height 22
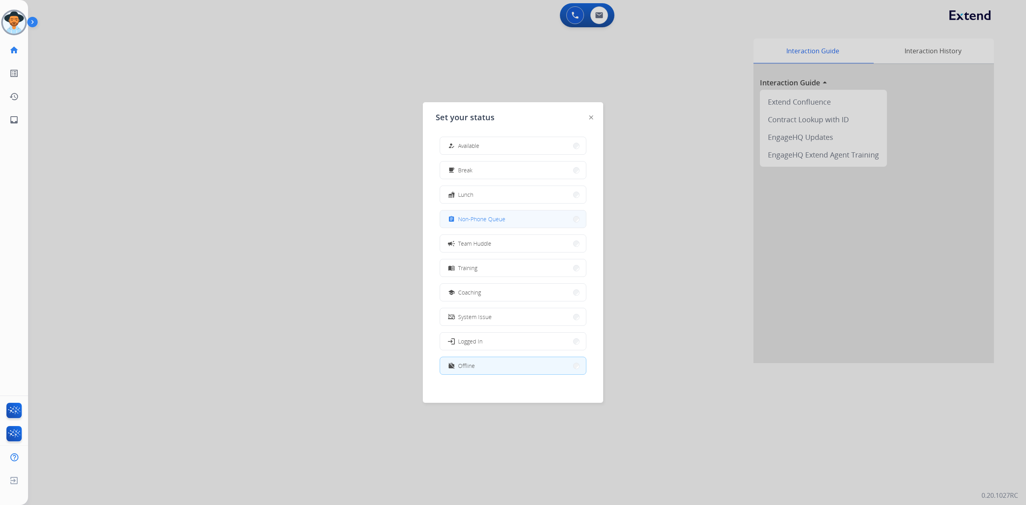
click at [478, 212] on button "assignment Non-Phone Queue" at bounding box center [513, 218] width 146 height 17
